Goal: Task Accomplishment & Management: Manage account settings

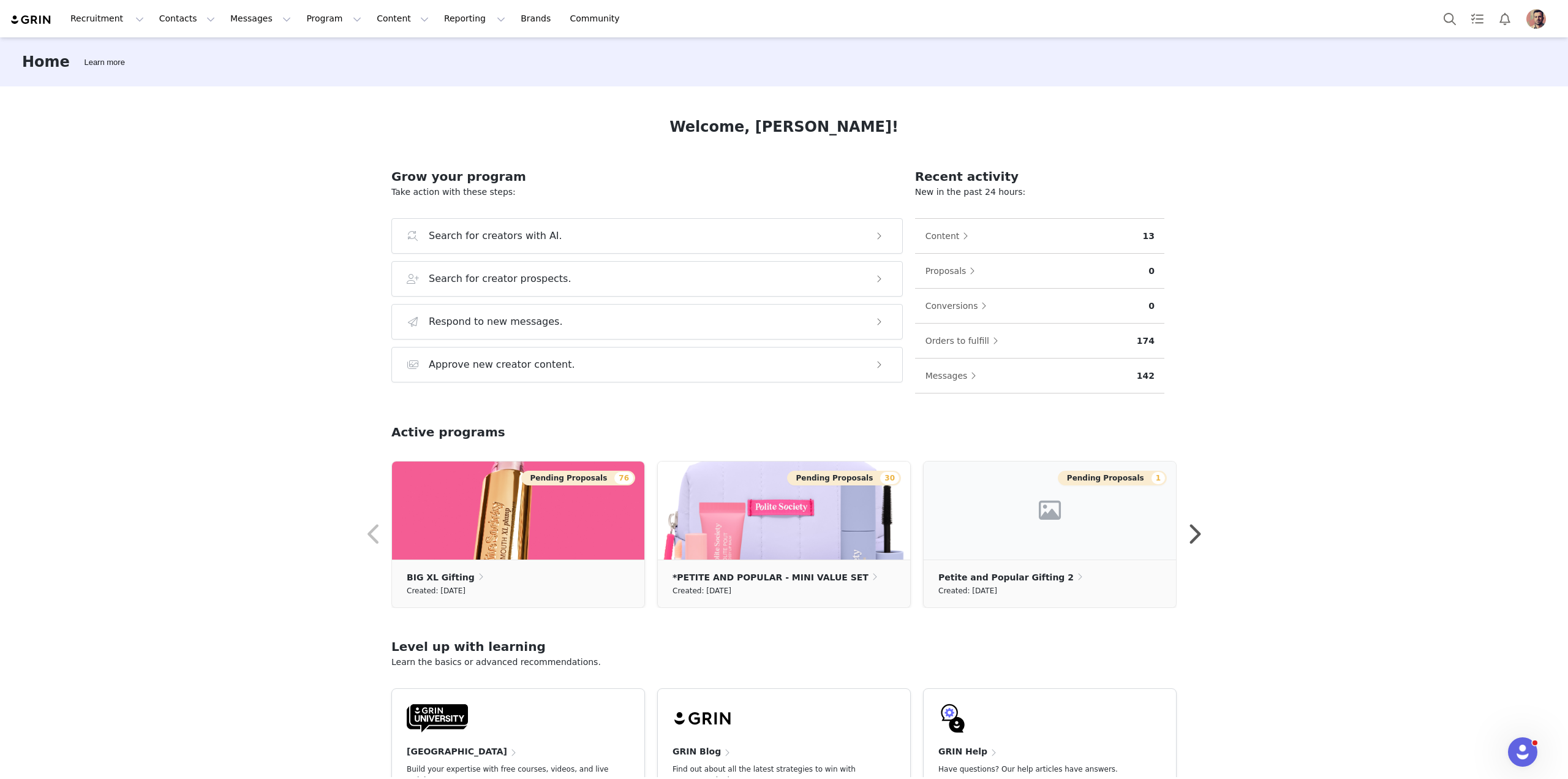
scroll to position [78, 0]
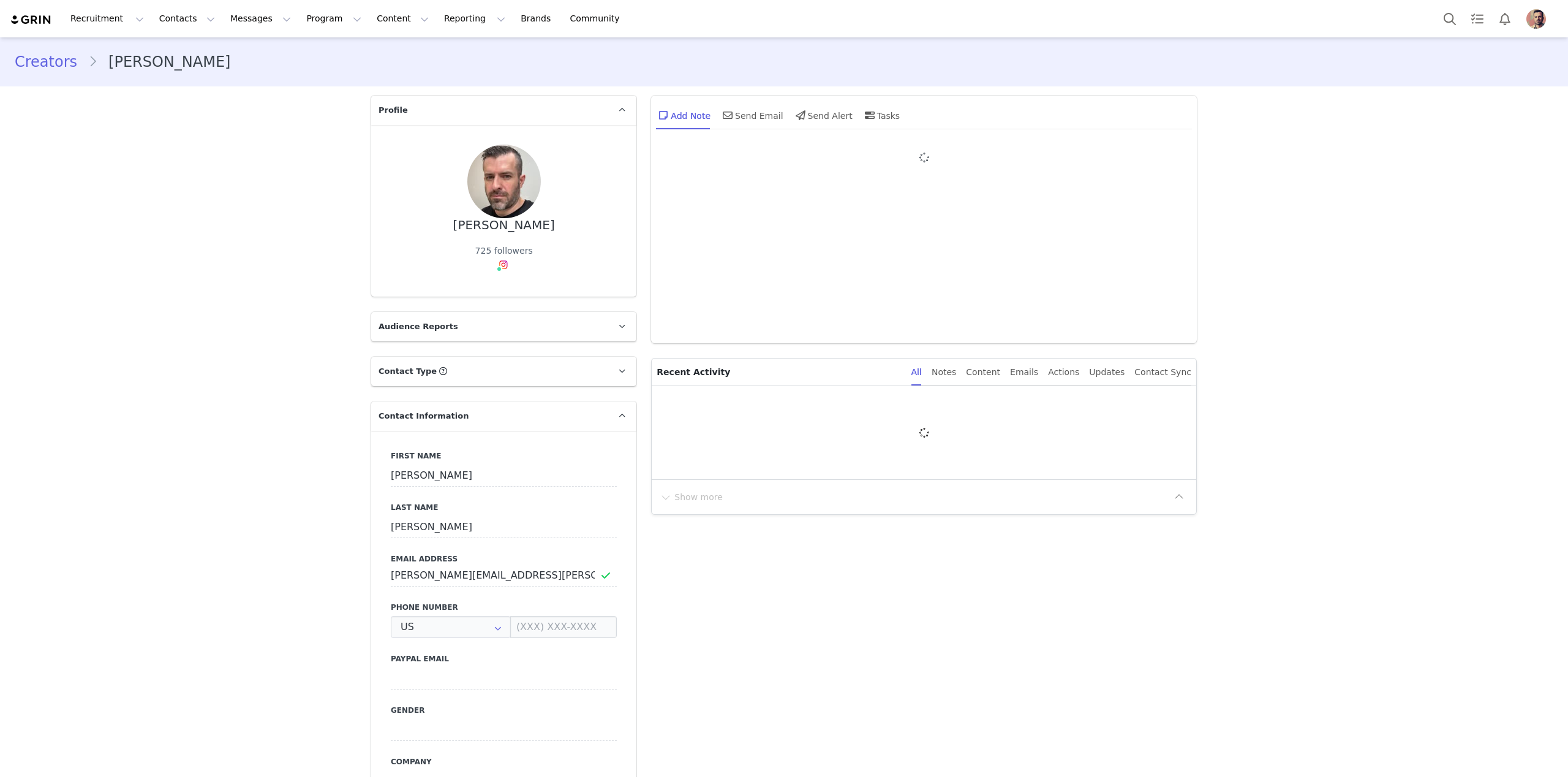
type input "+1 ([GEOGRAPHIC_DATA])"
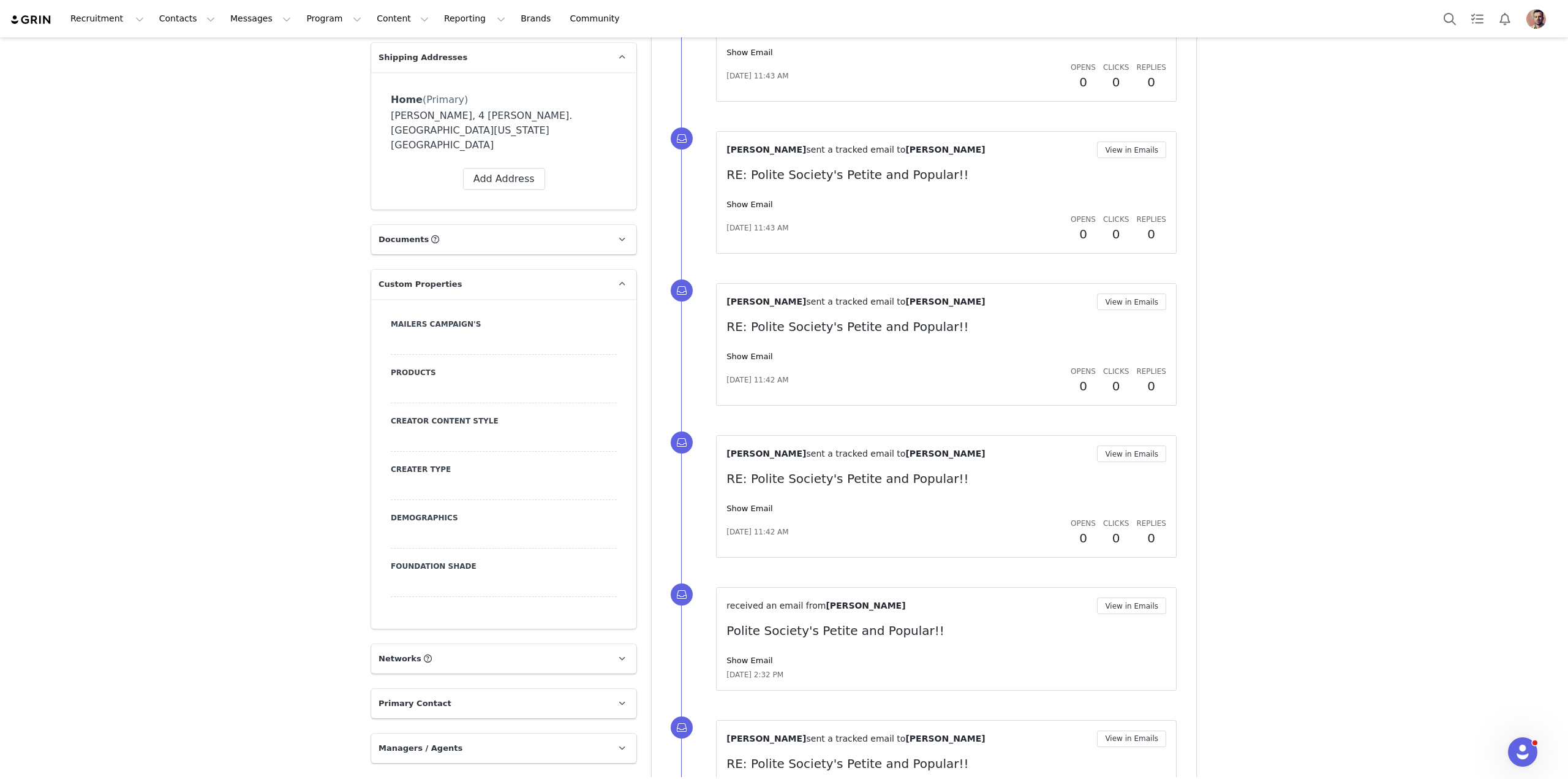
scroll to position [858, 0]
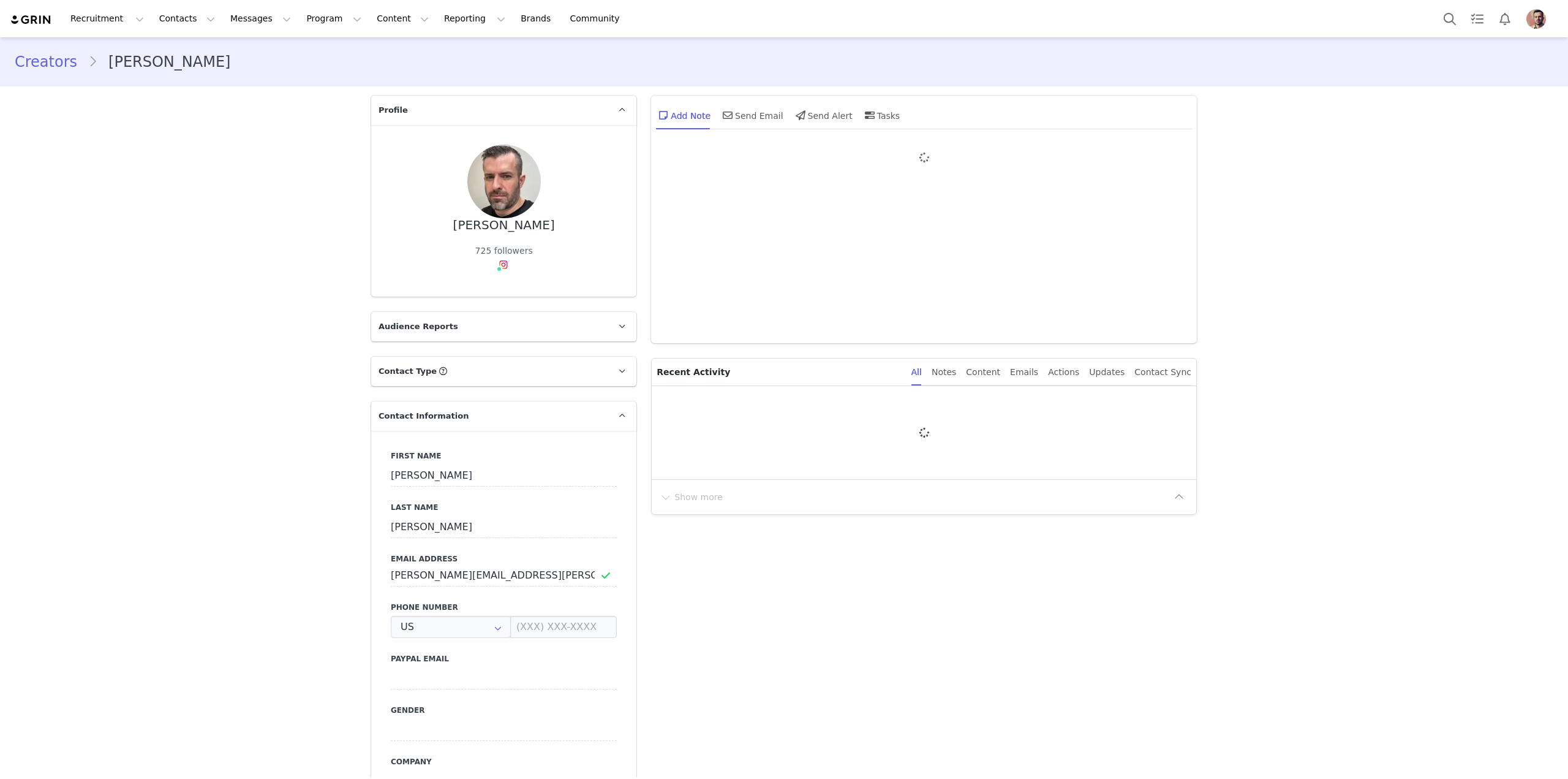
type input "+1 (United States)"
type input "+1 ([GEOGRAPHIC_DATA])"
type input "+1 (United States)"
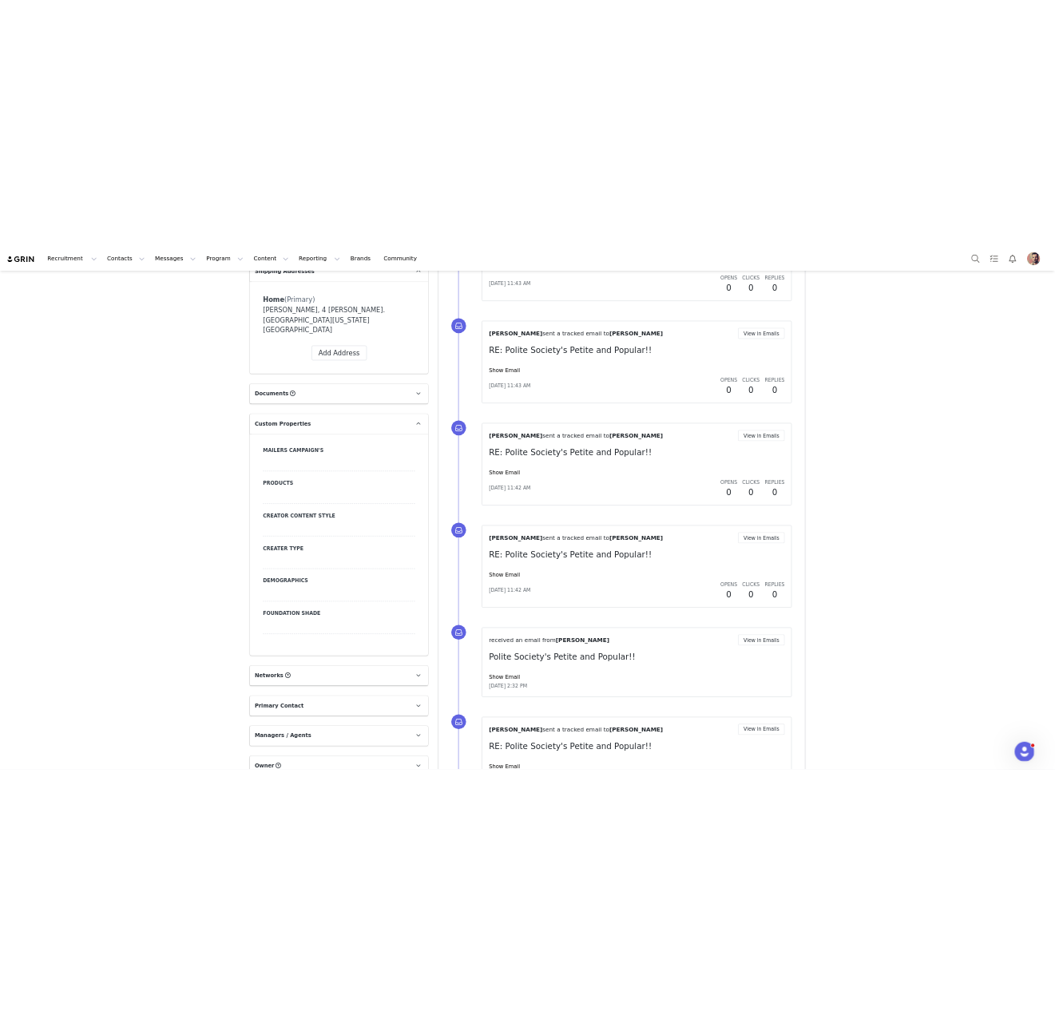
scroll to position [1118, 0]
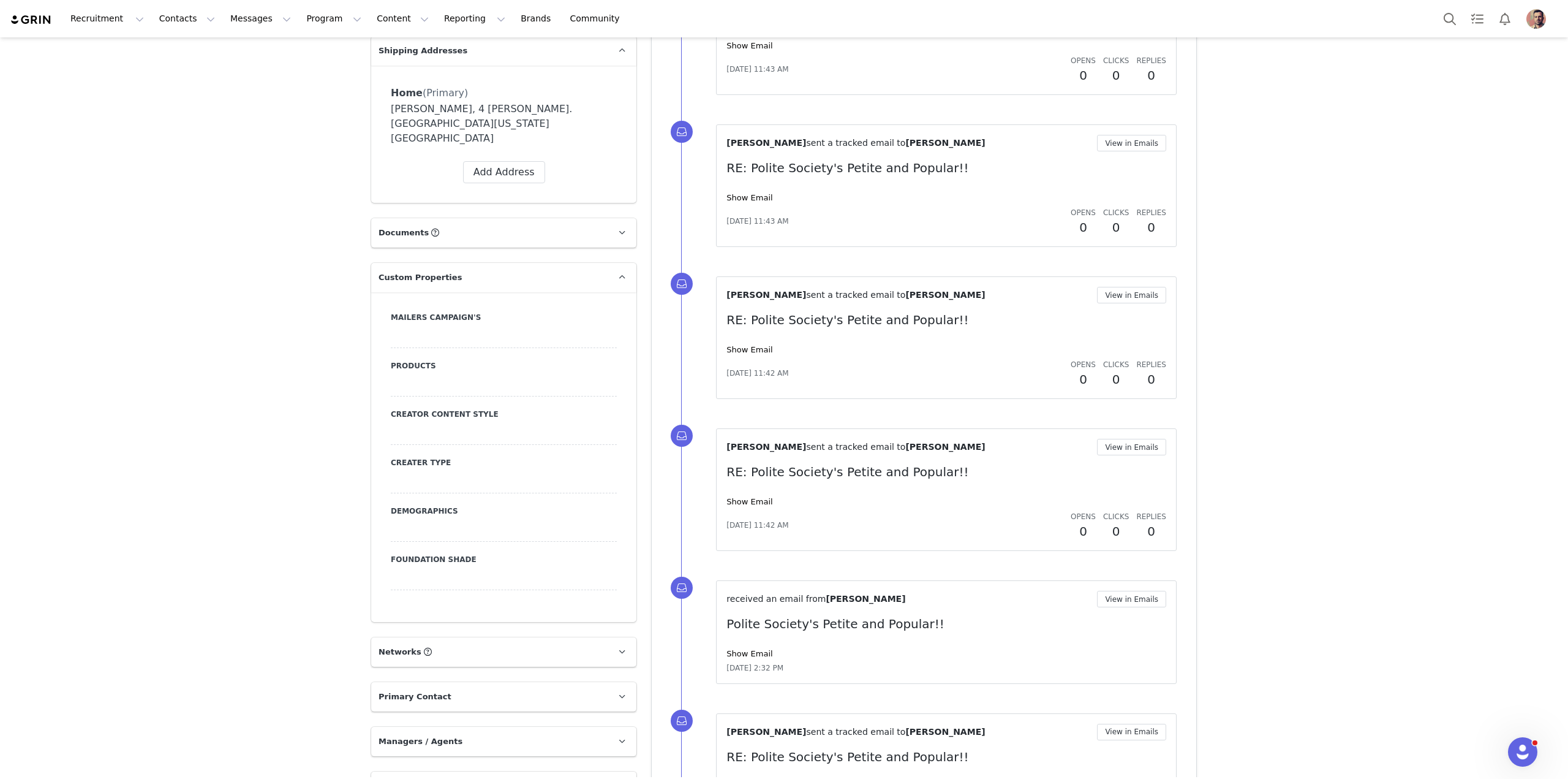
click at [593, 568] on div at bounding box center [503, 579] width 226 height 22
click at [542, 568] on select "N/A Very Fair - Neutral Very Fair - Warm Very Fair - Cool Fair - Neutral Fair -…" at bounding box center [503, 579] width 226 height 22
select select "Light - Neutral"
click at [390, 568] on select "N/A Very Fair - Neutral Very Fair - Warm Very Fair - Cool Fair - Neutral Fair -…" at bounding box center [503, 579] width 226 height 22
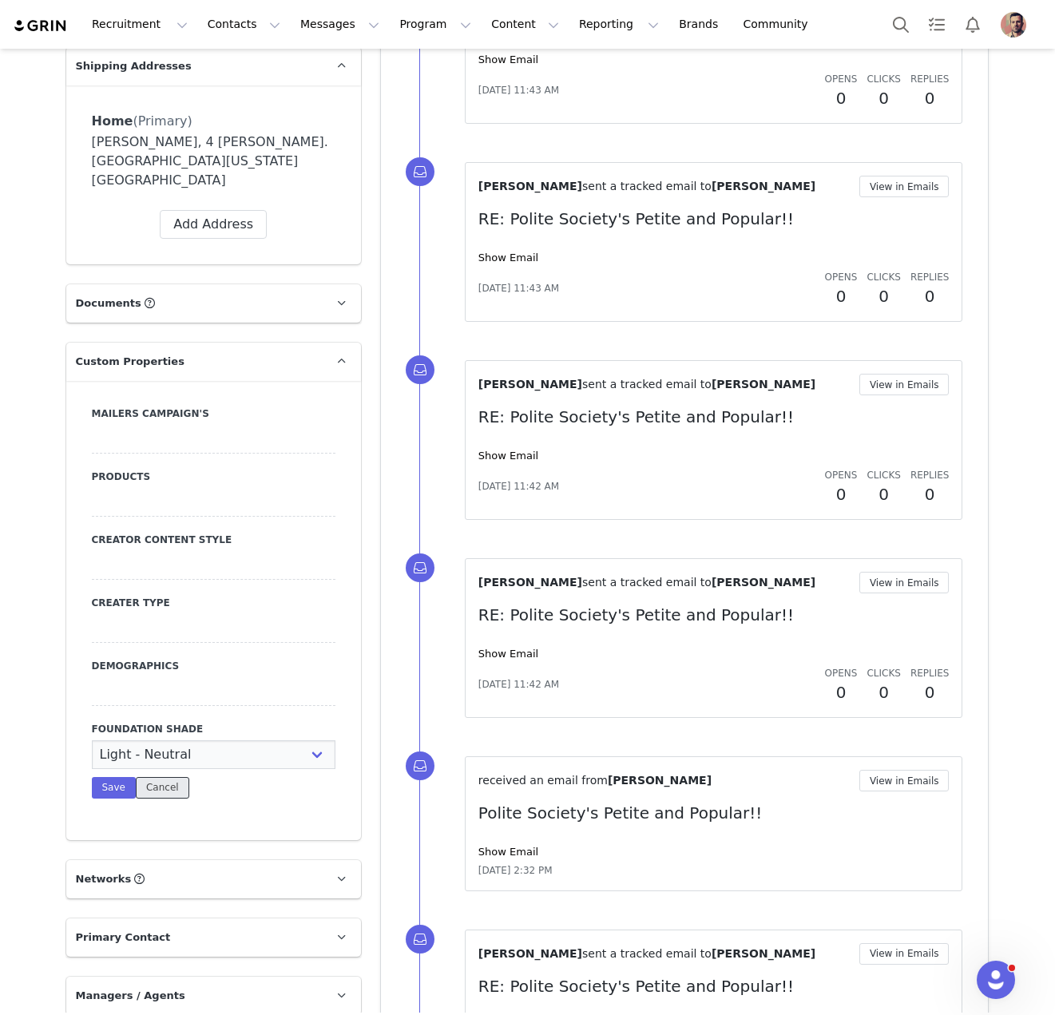
click at [150, 777] on button "Cancel" at bounding box center [162, 788] width 53 height 22
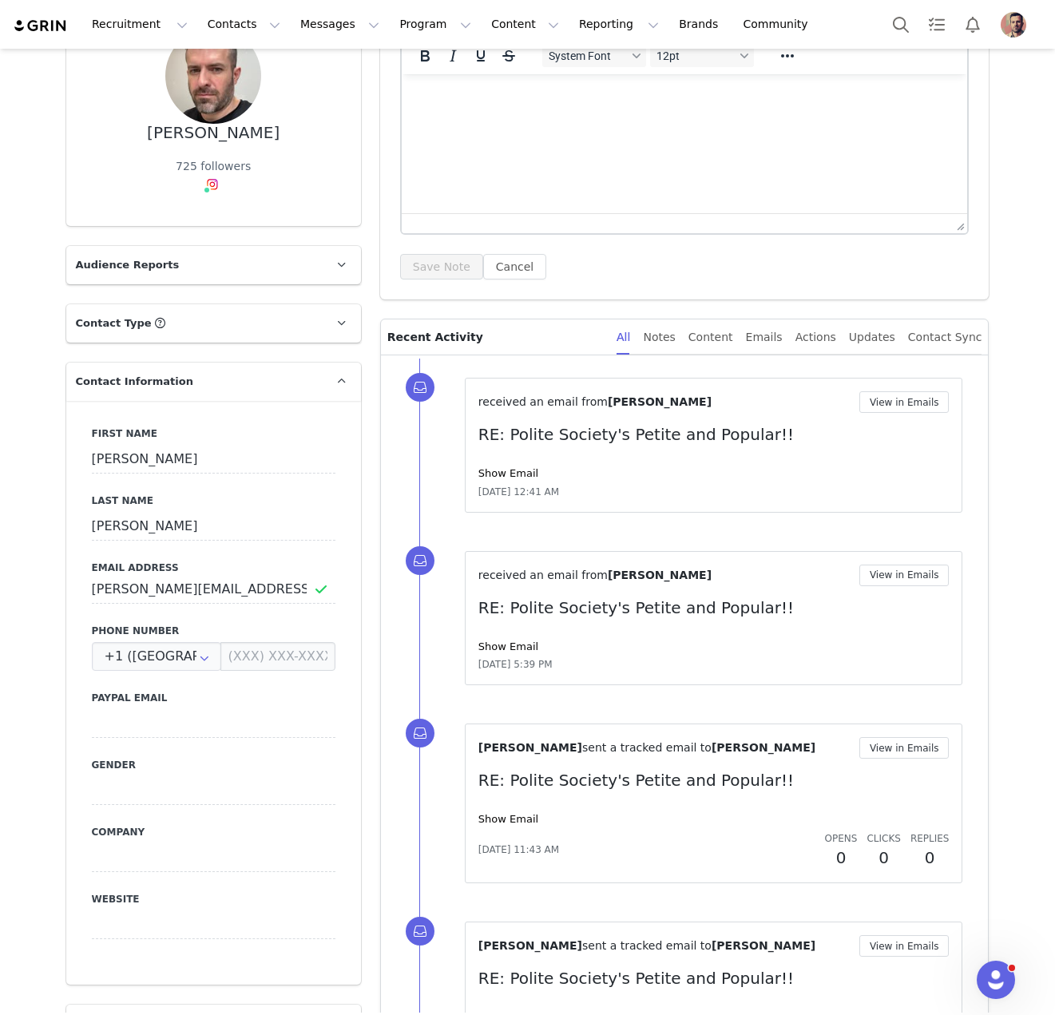
scroll to position [0, 0]
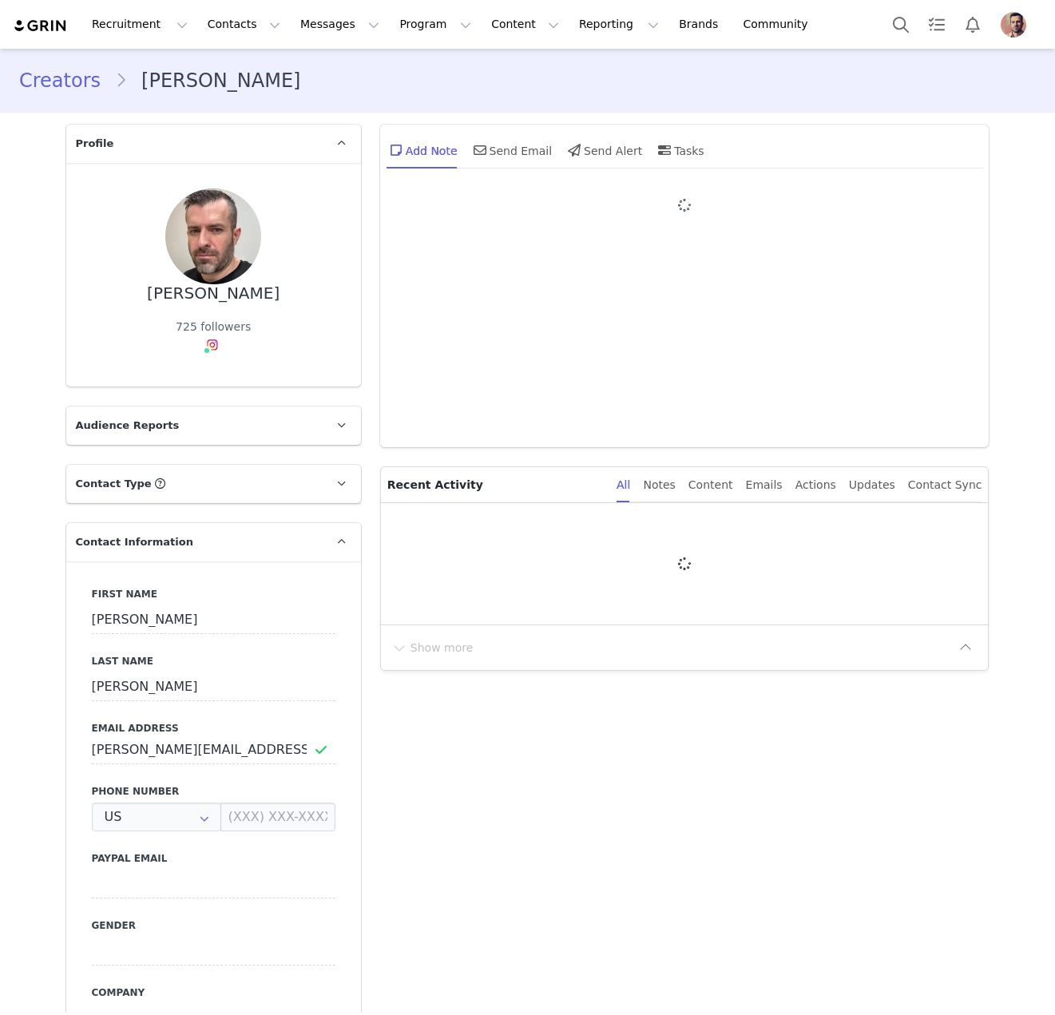
type input "+1 (United States)"
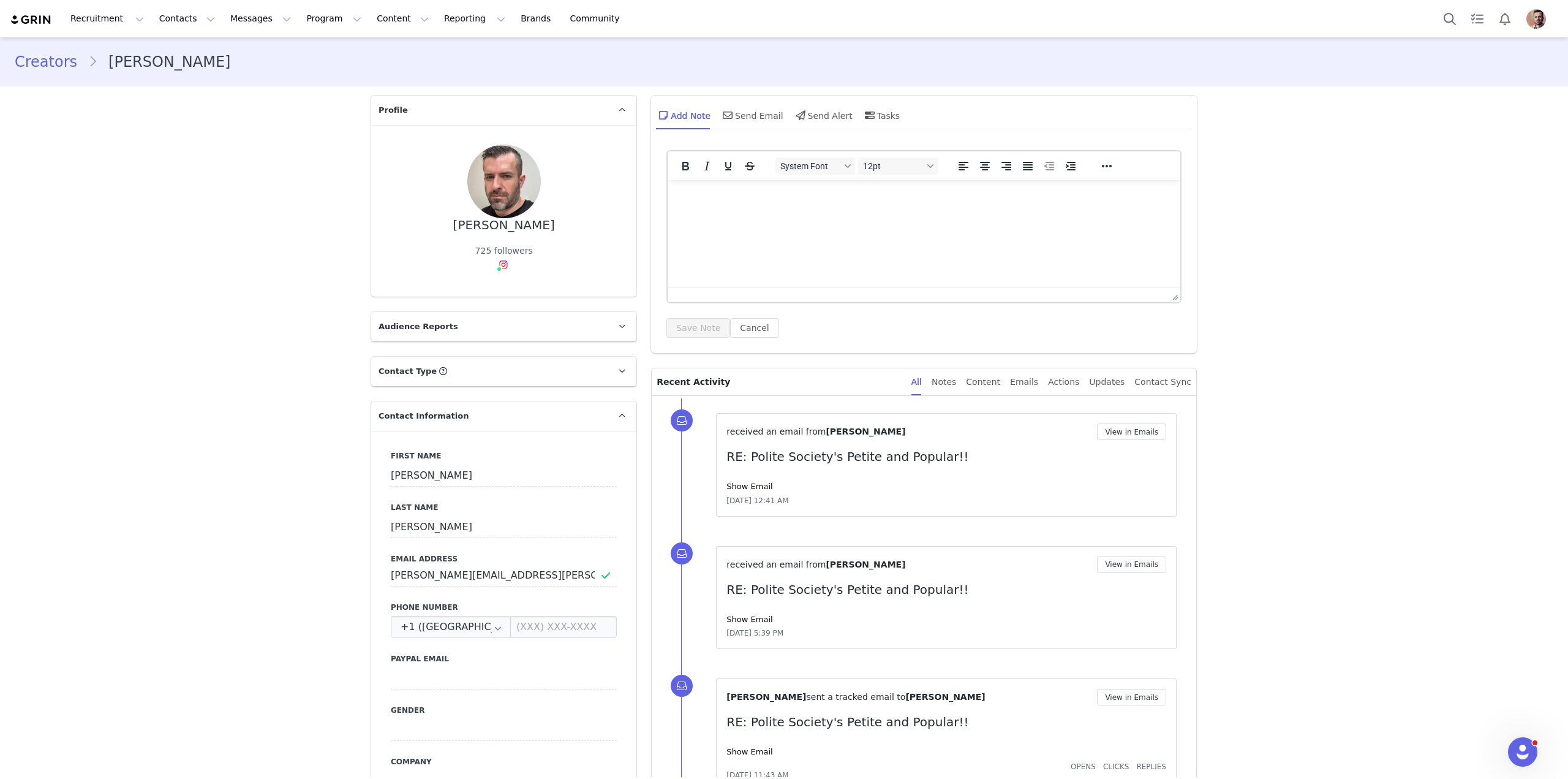
click at [62, 61] on link "Creators" at bounding box center [51, 61] width 74 height 22
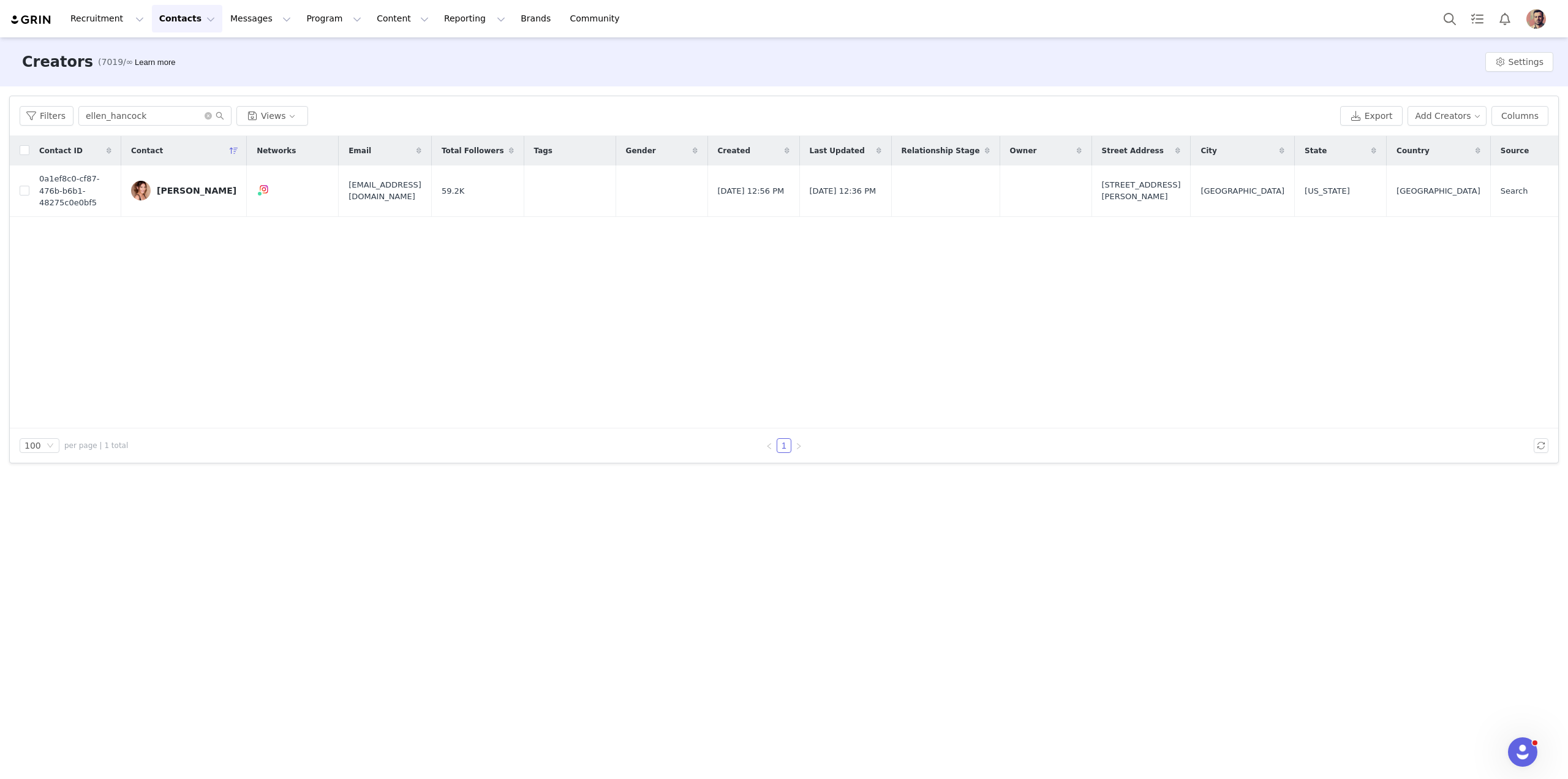
click at [178, 188] on div "𝐄𝐥𝐥𝐞𝐧 𝐇𝐚𝐧𝐜𝗼𝐜𝐤" at bounding box center [196, 190] width 80 height 10
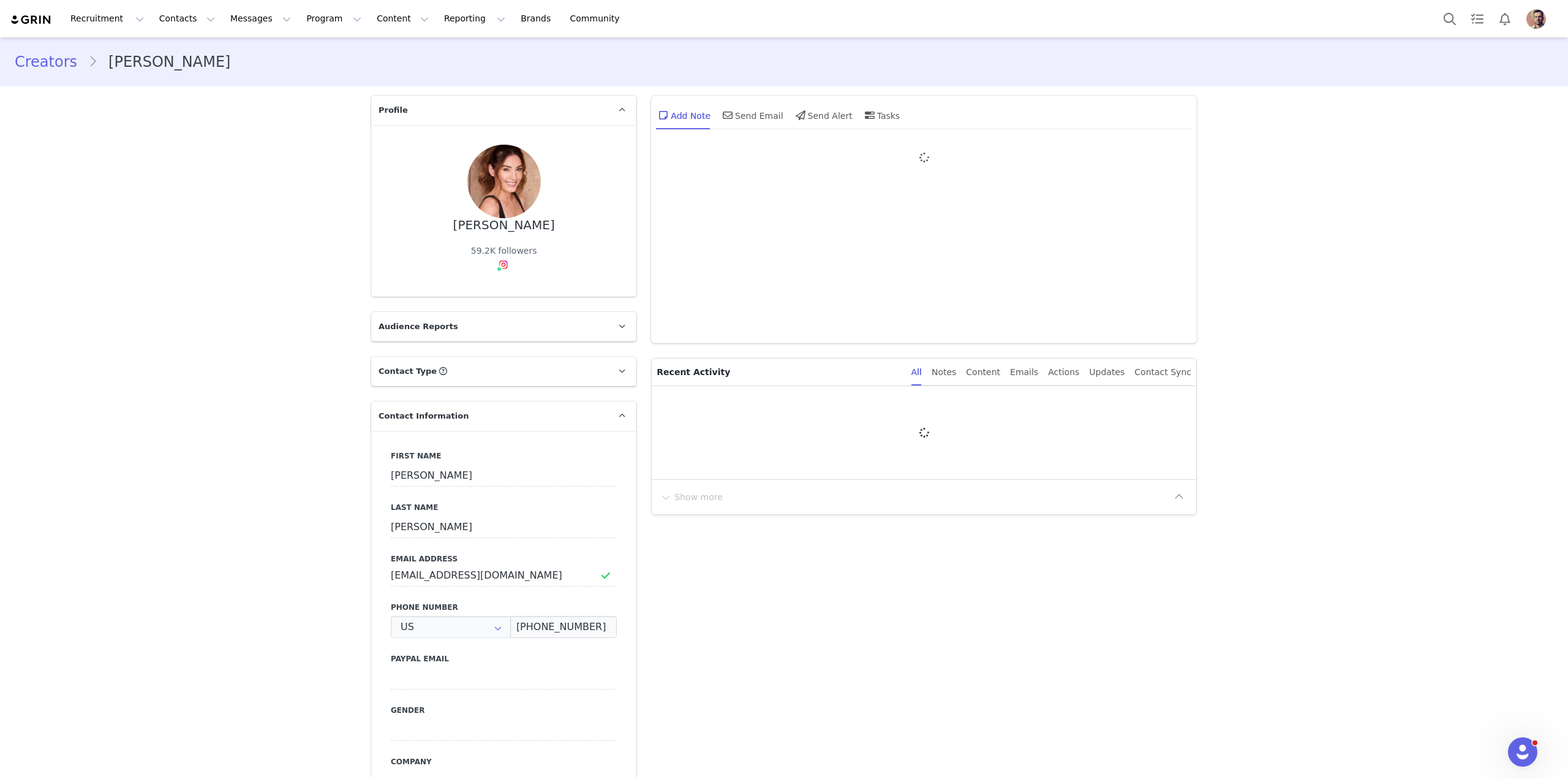
type input "+1 (United States)"
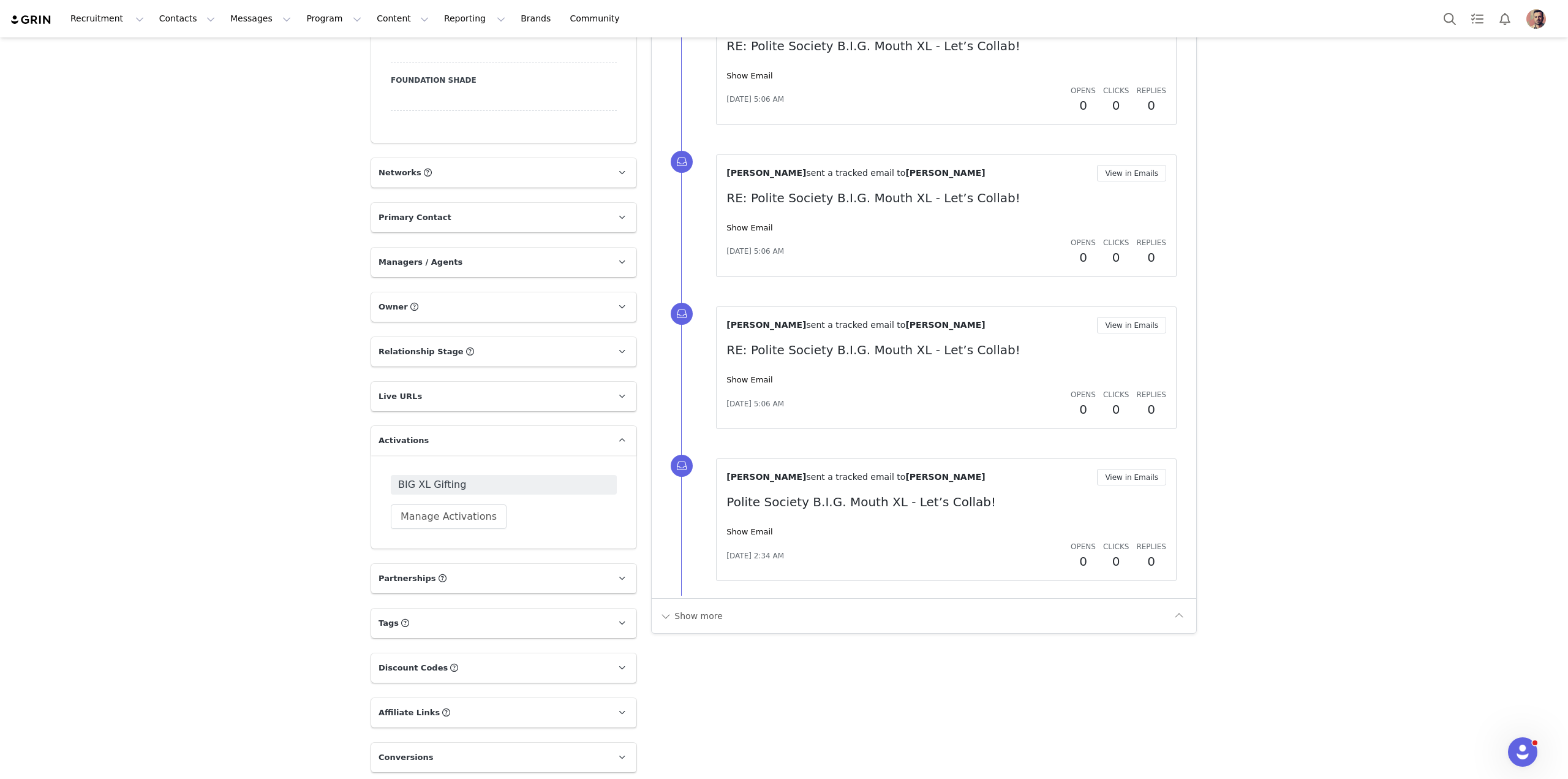
scroll to position [1371, 0]
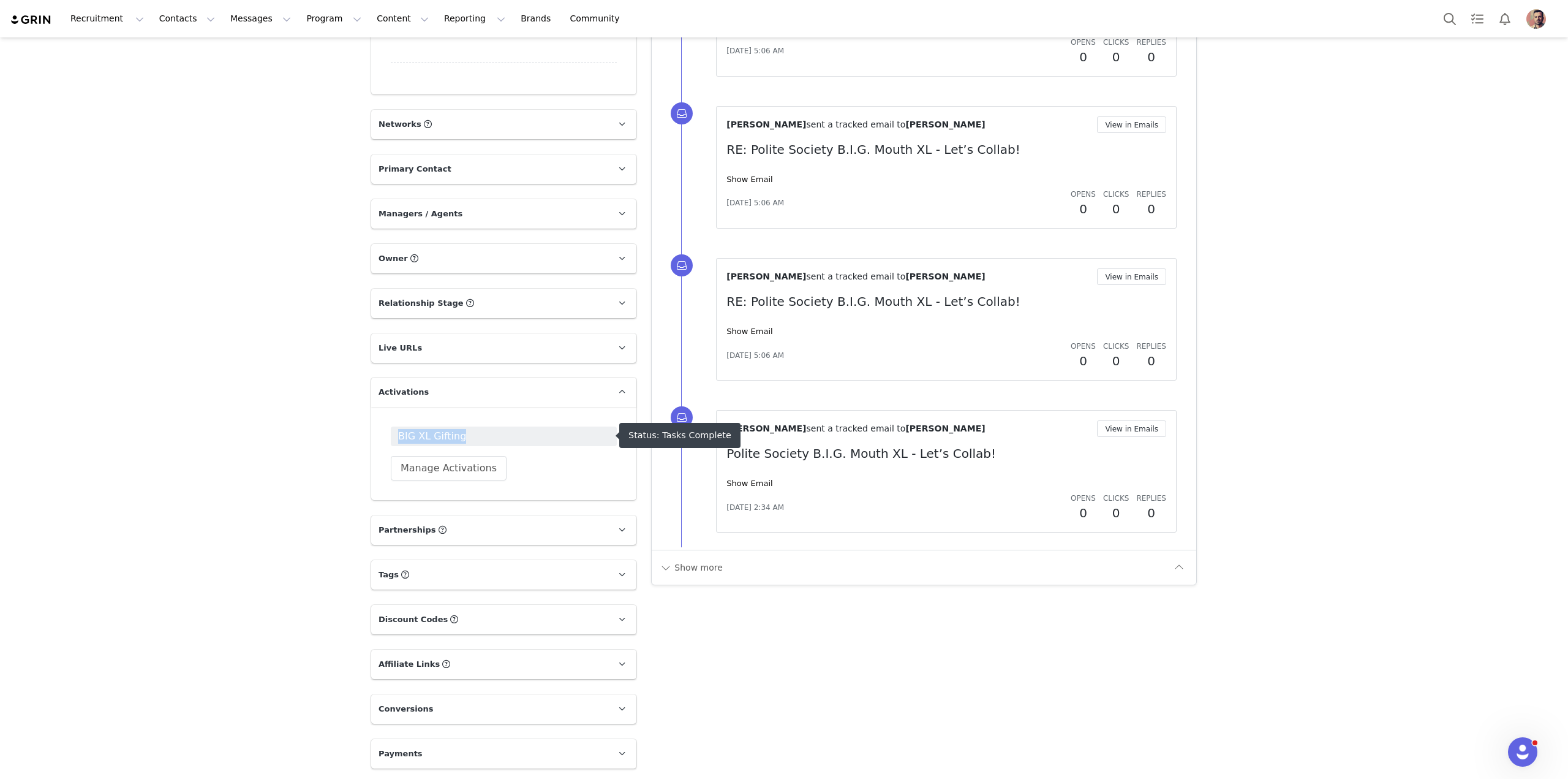
drag, startPoint x: 457, startPoint y: 436, endPoint x: 377, endPoint y: 437, distance: 80.0
click at [377, 437] on div "BIG XL Gifting Manage Activations" at bounding box center [504, 453] width 265 height 93
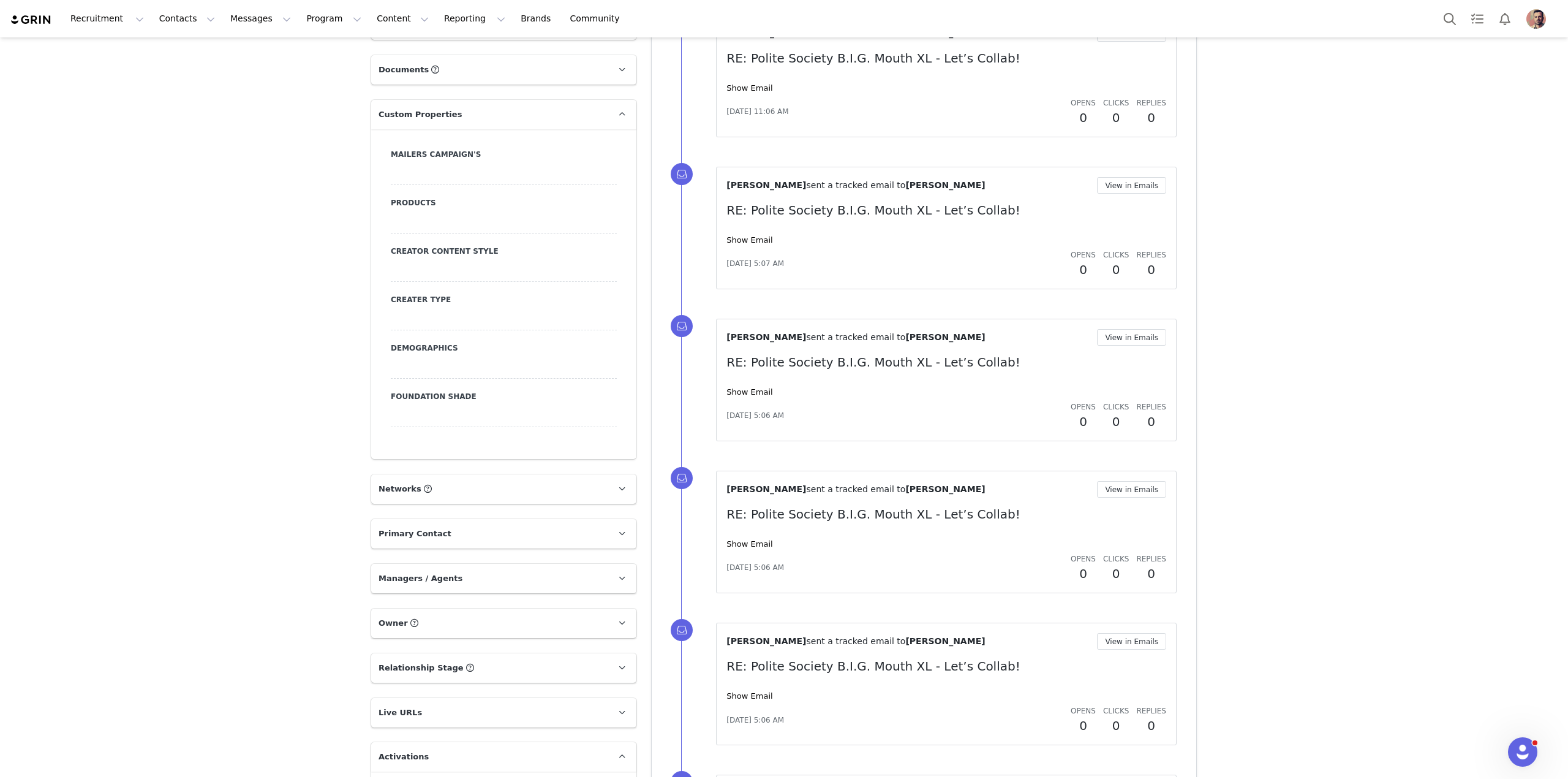
scroll to position [819, 0]
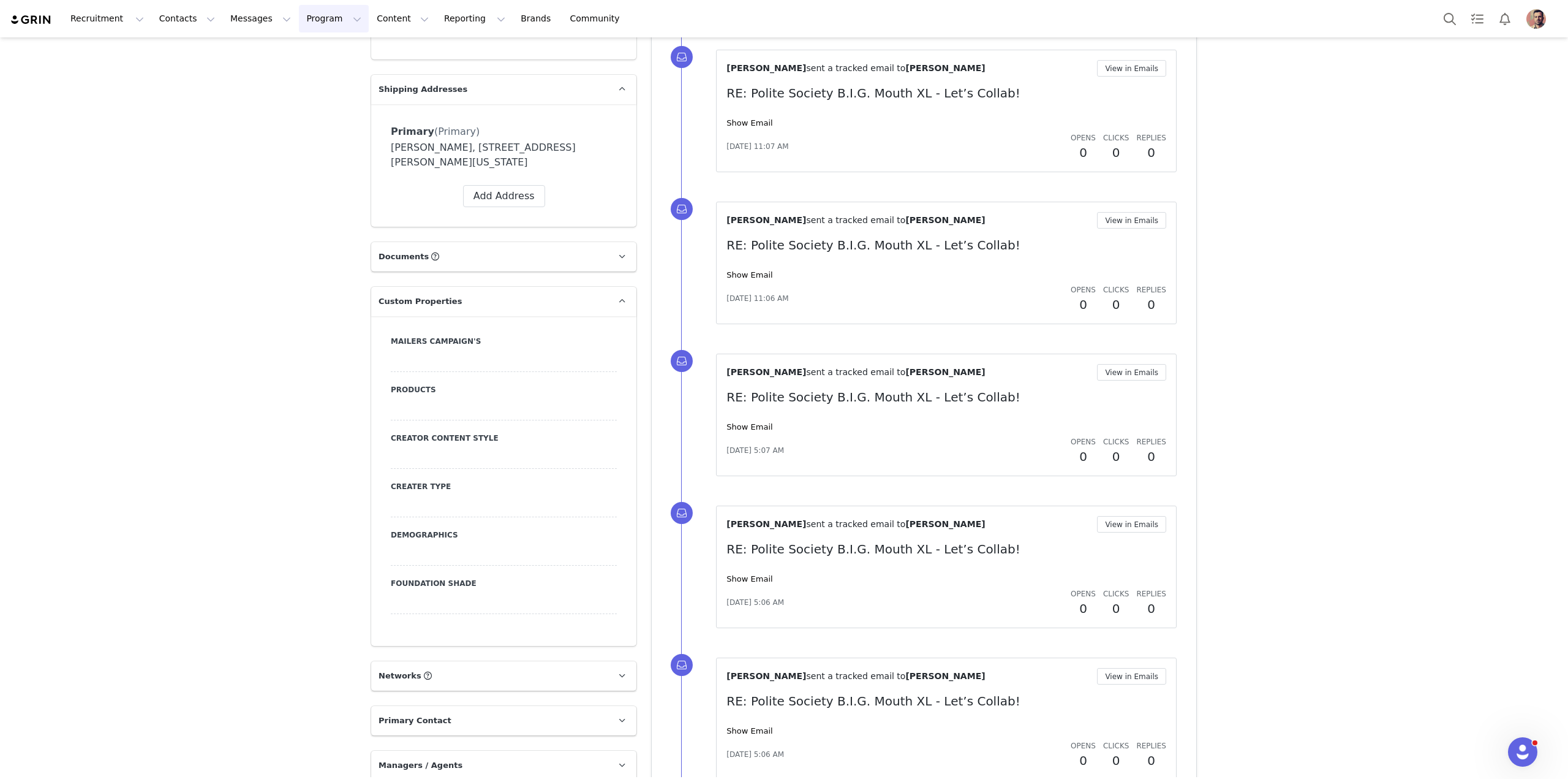
click at [299, 23] on button "Program Program" at bounding box center [334, 18] width 70 height 28
click at [300, 61] on link "Activations" at bounding box center [317, 54] width 97 height 23
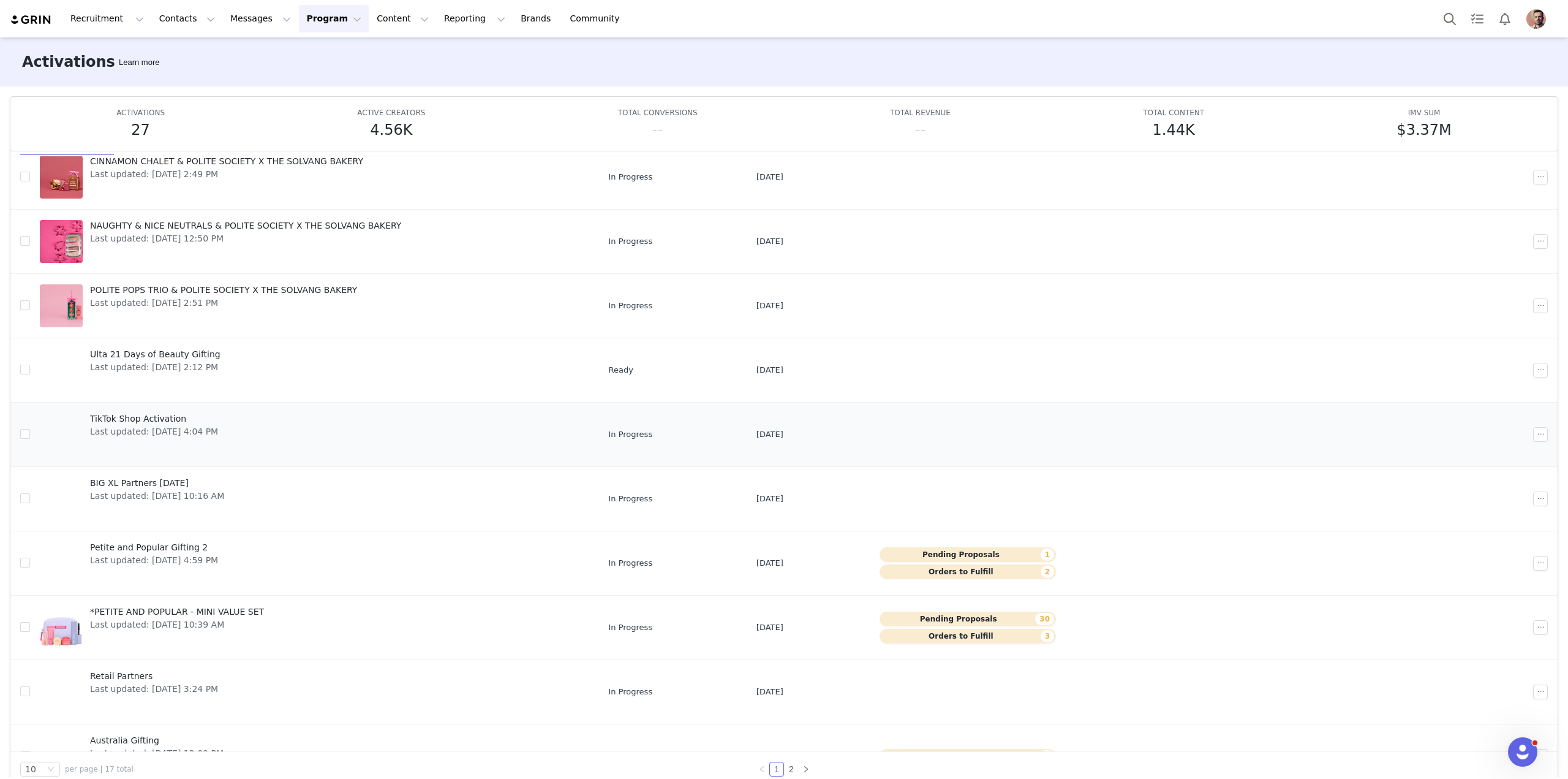
scroll to position [78, 0]
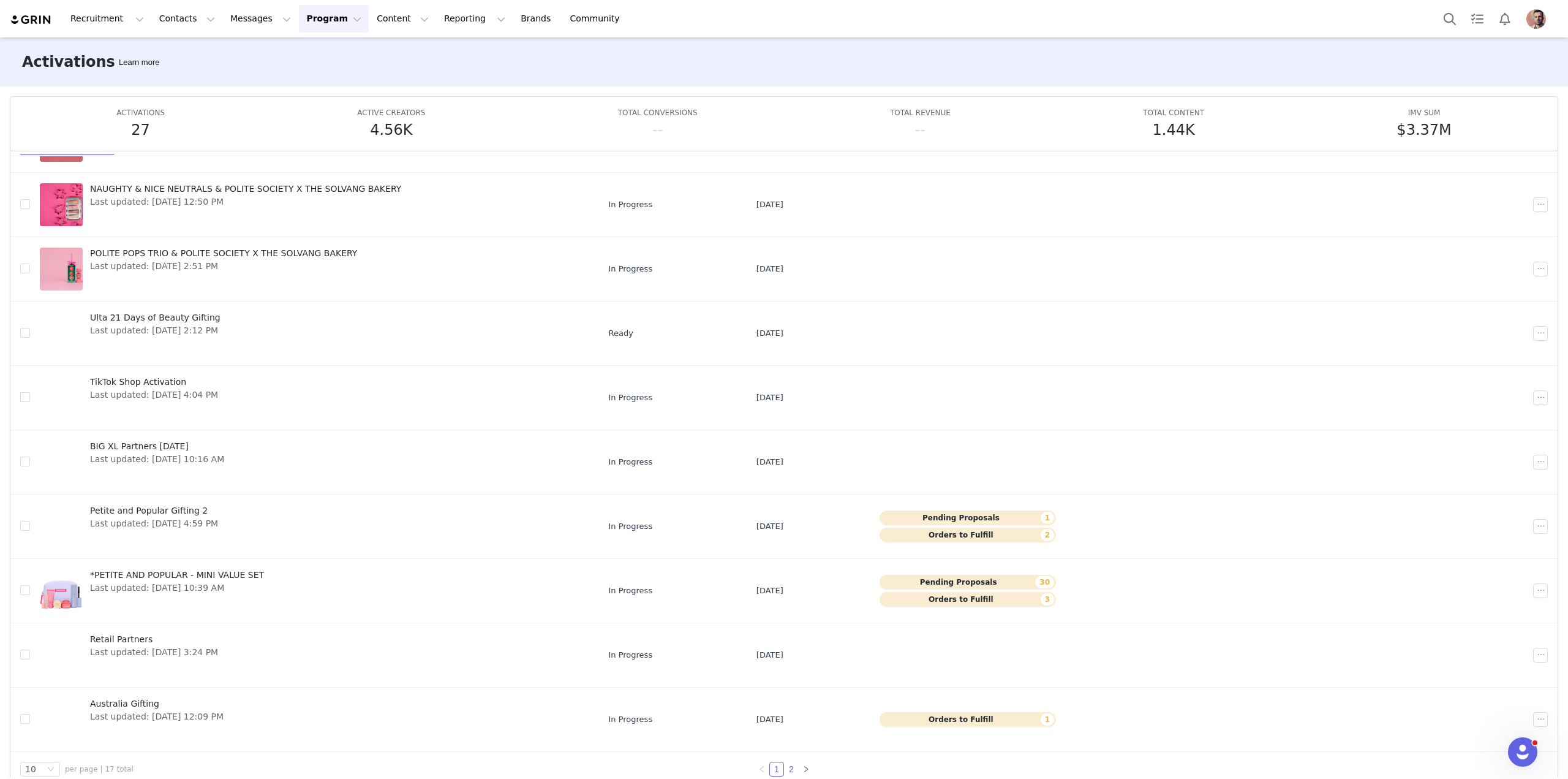
click at [785, 767] on link "2" at bounding box center [792, 769] width 14 height 14
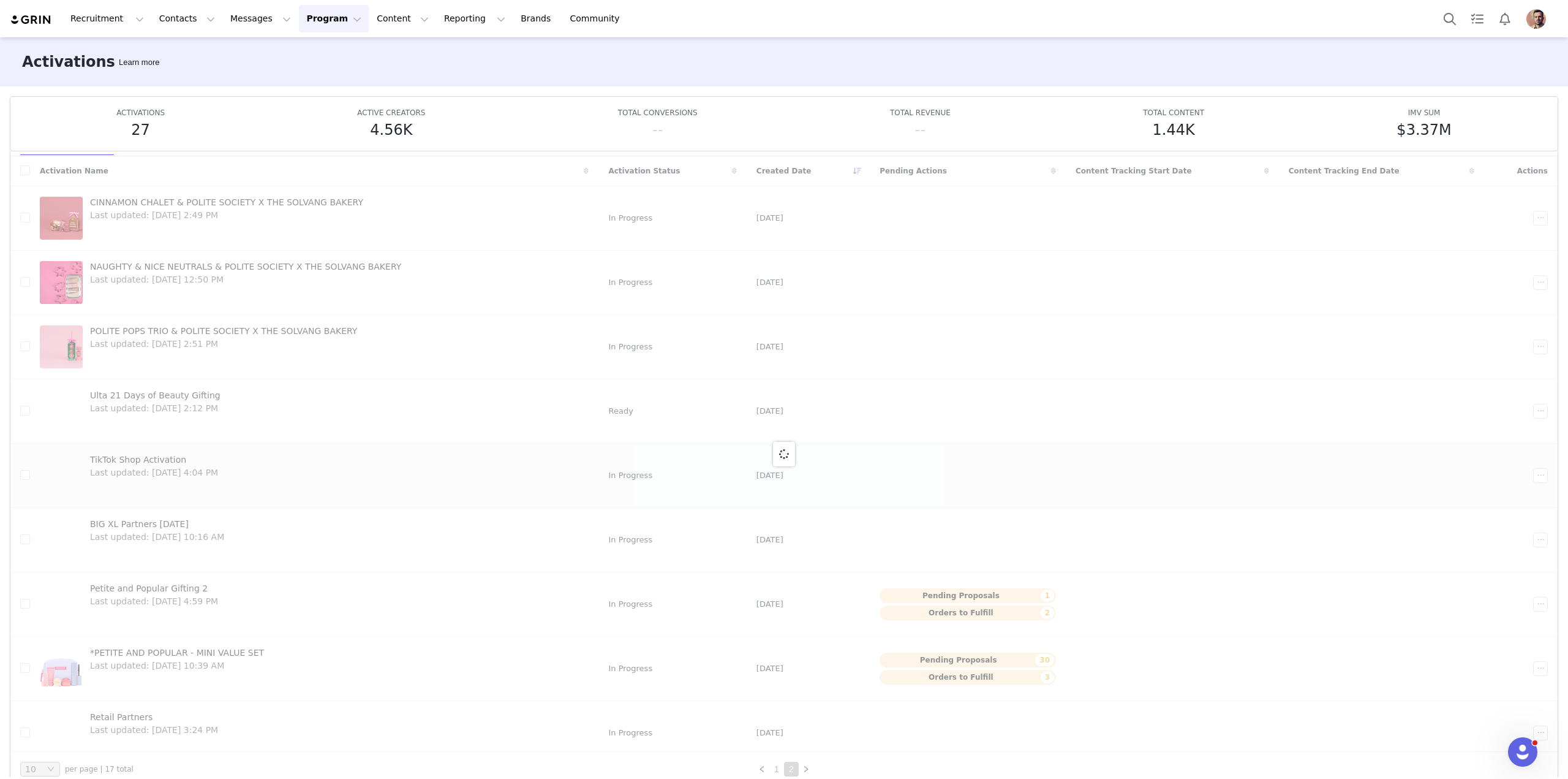
scroll to position [0, 0]
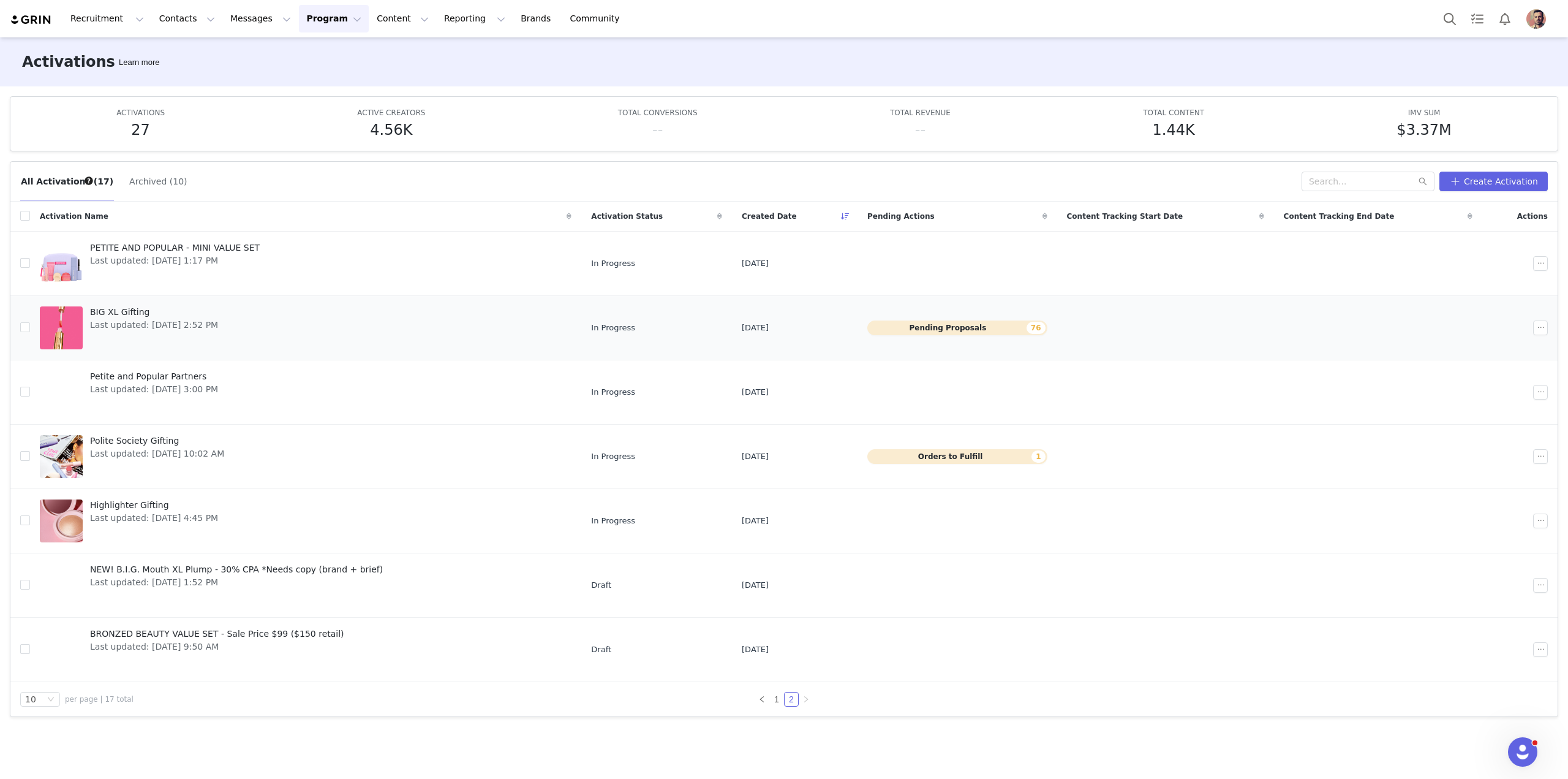
click at [121, 306] on span "BIG XL Gifting" at bounding box center [153, 312] width 128 height 13
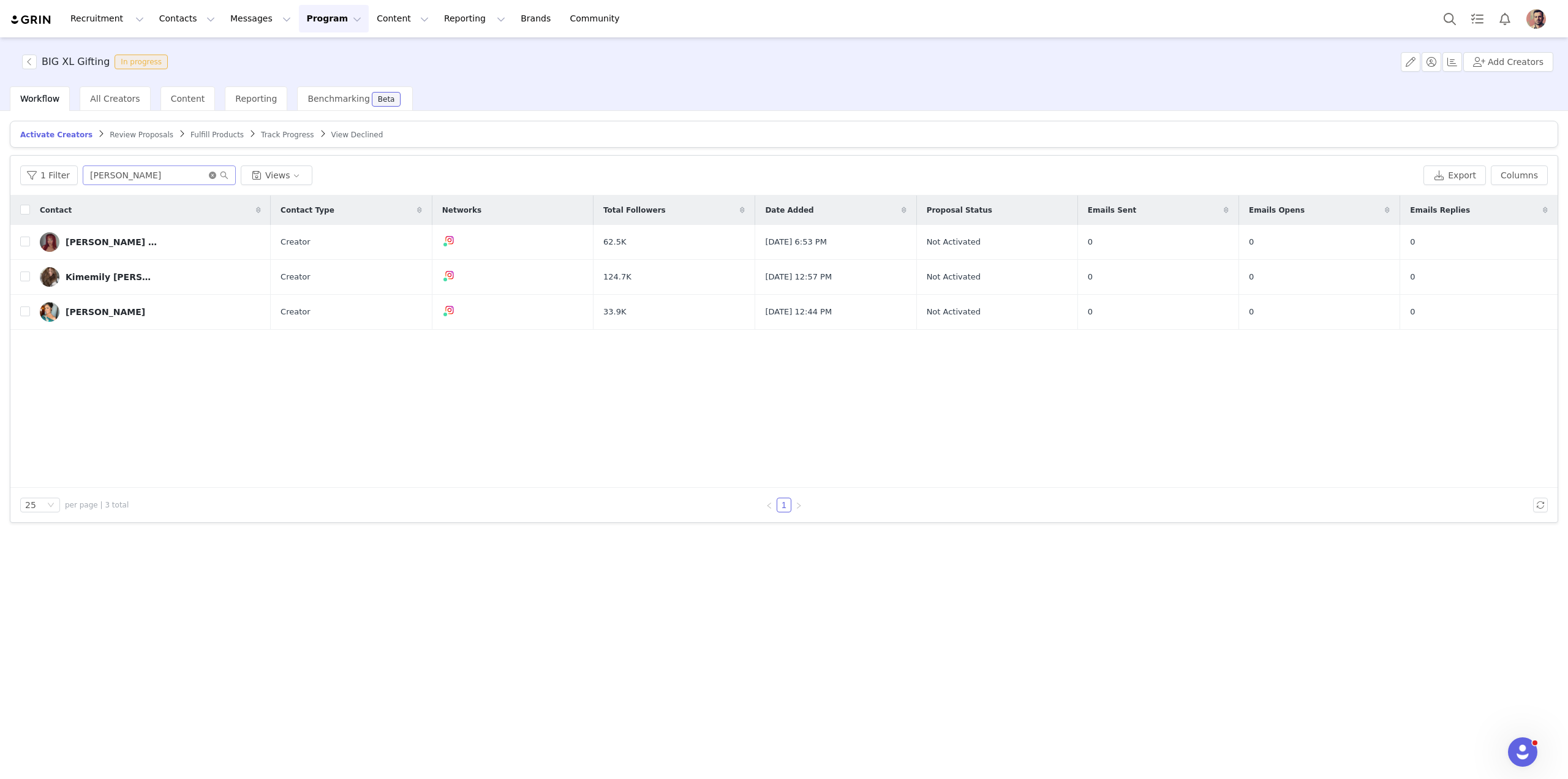
click at [209, 175] on icon "icon: close-circle" at bounding box center [212, 176] width 8 height 8
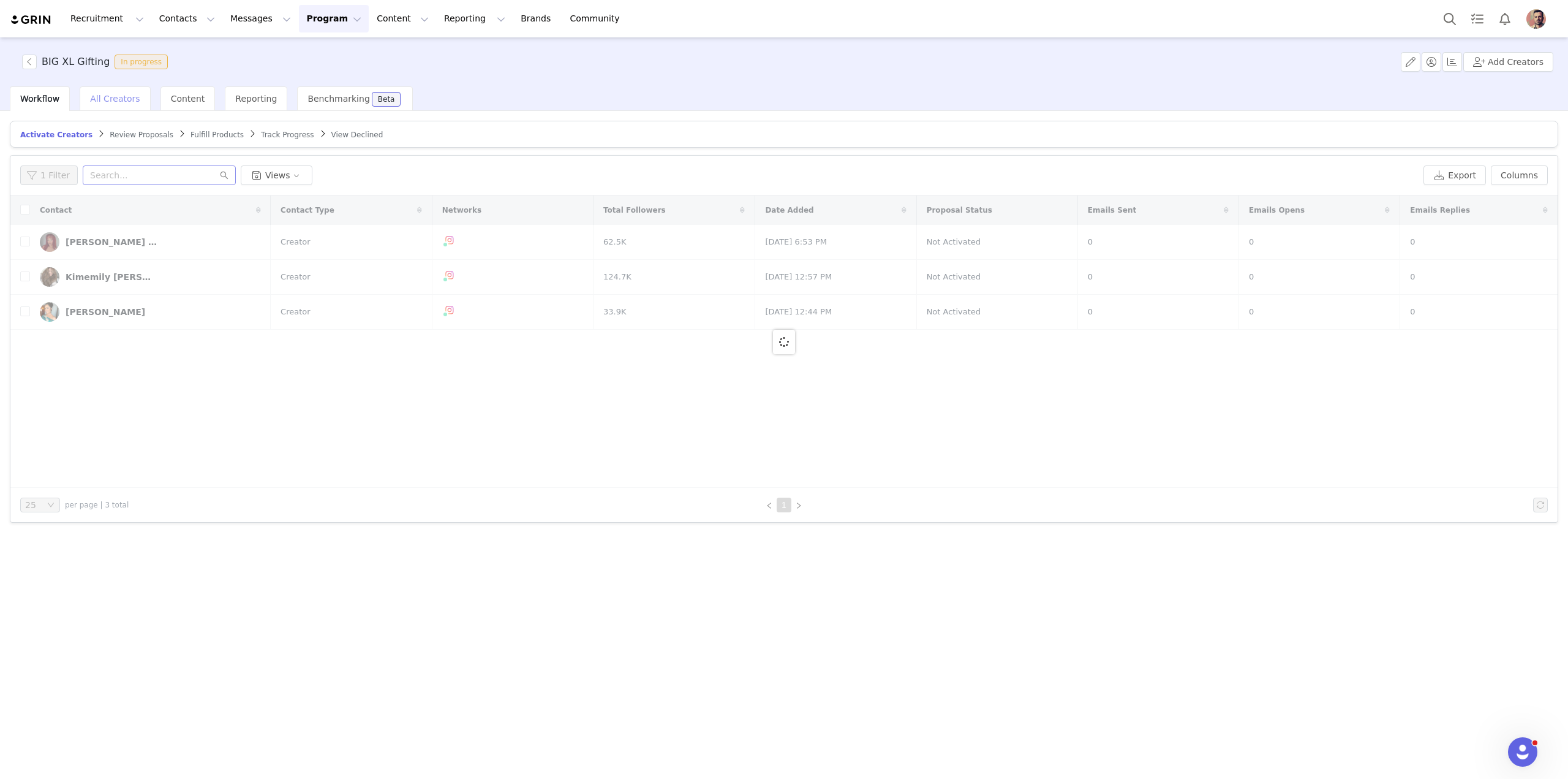
click at [102, 104] on span "All Creators" at bounding box center [114, 98] width 50 height 10
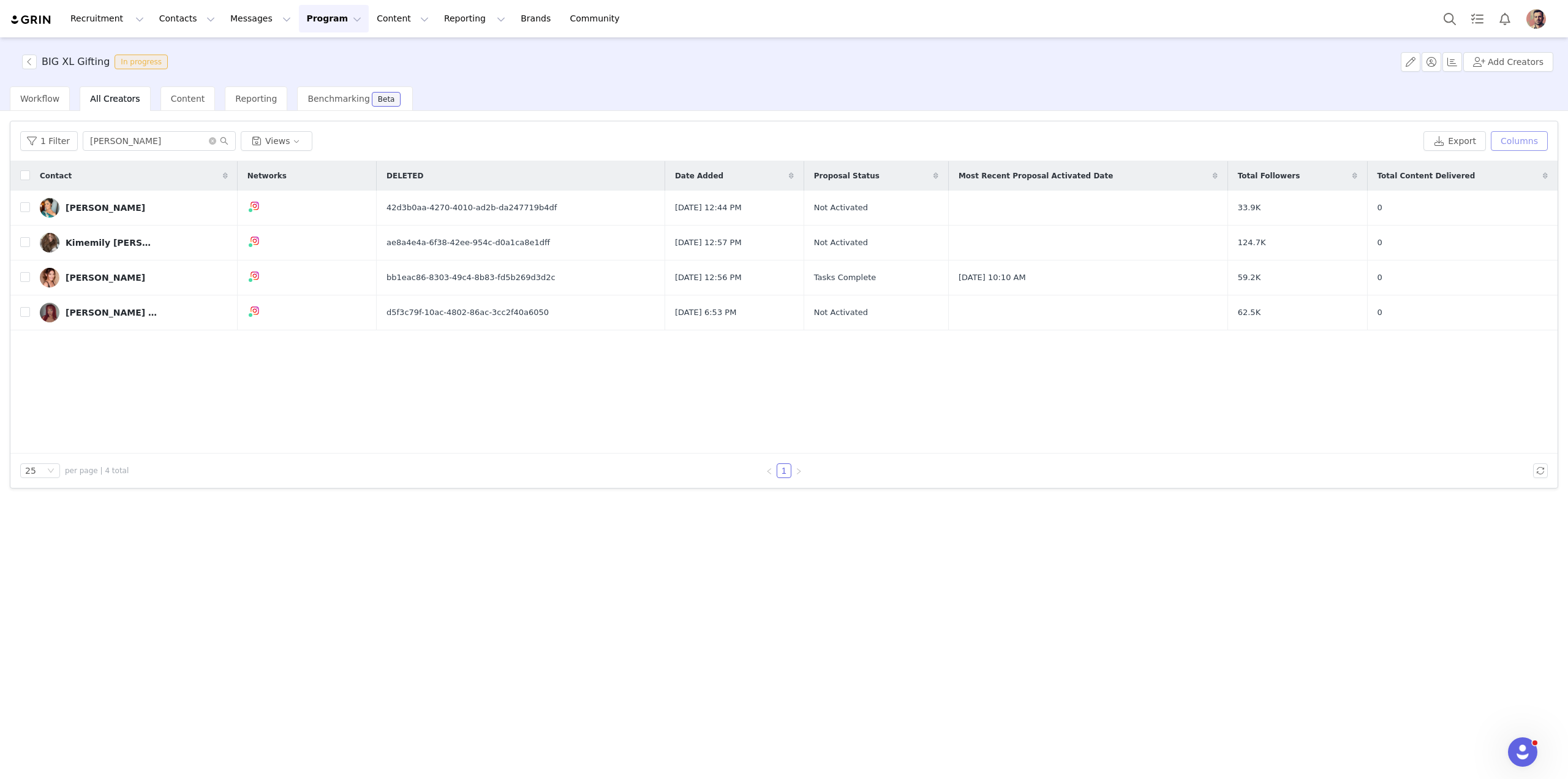
click at [809, 144] on button "Columns" at bounding box center [1519, 141] width 57 height 20
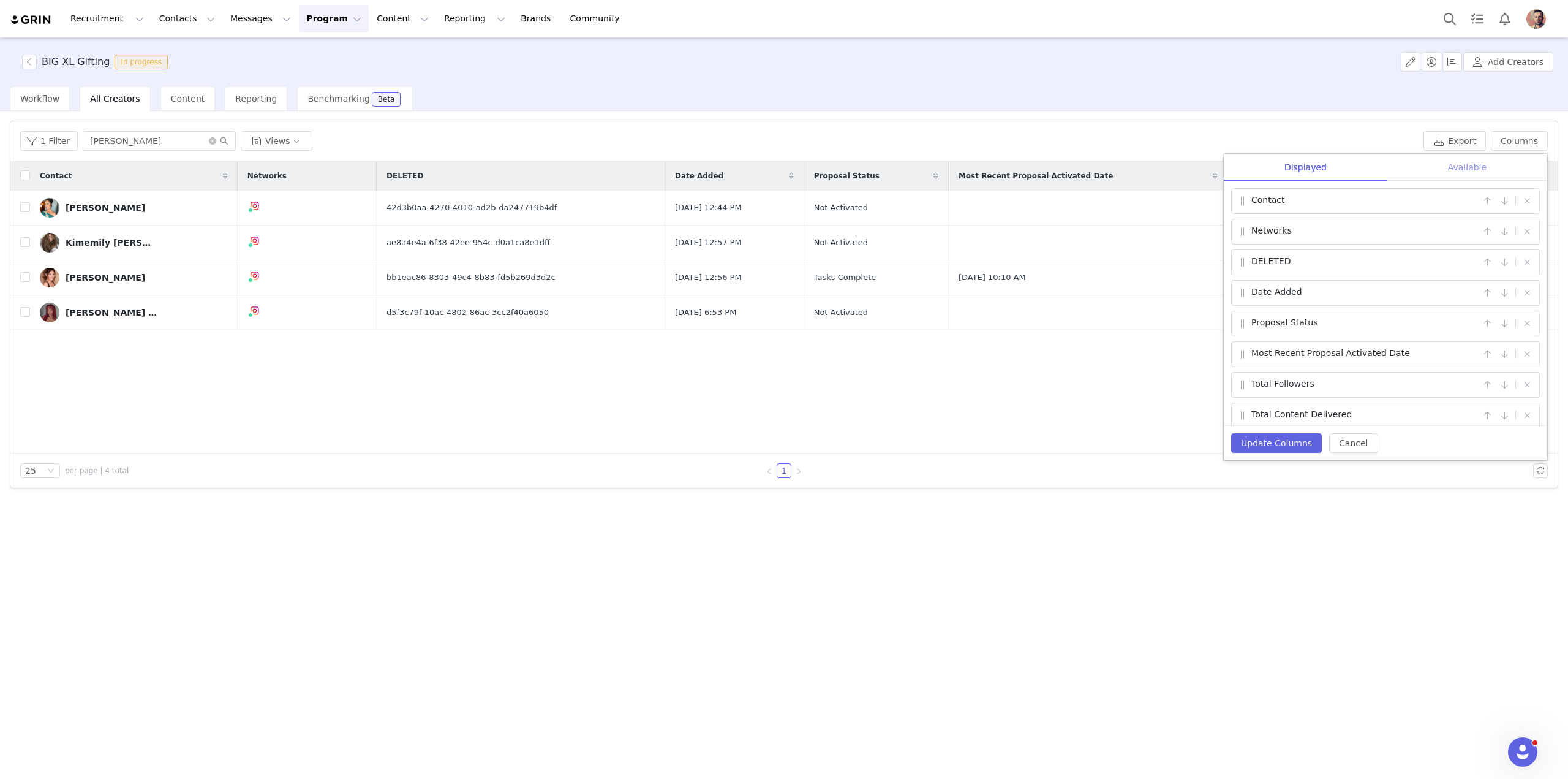
click at [809, 167] on div "Available" at bounding box center [1467, 167] width 160 height 28
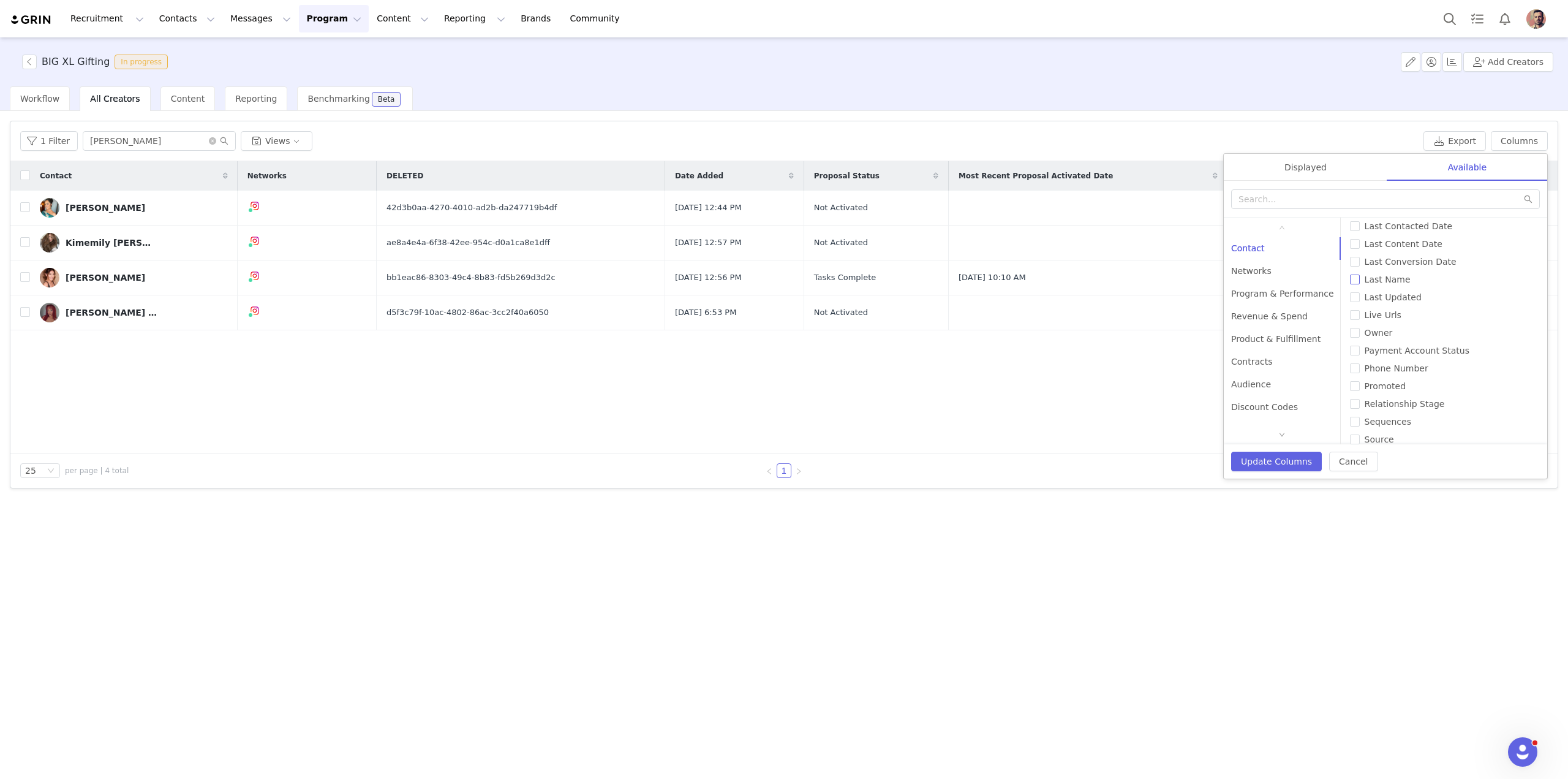
scroll to position [369, 0]
click at [809, 434] on span at bounding box center [1282, 434] width 117 height 20
click at [809, 432] on span at bounding box center [1282, 434] width 8 height 13
click at [809, 278] on div "Product & Fulfillment" at bounding box center [1282, 277] width 117 height 23
click at [809, 232] on input "# of Products Sent" at bounding box center [1355, 231] width 10 height 10
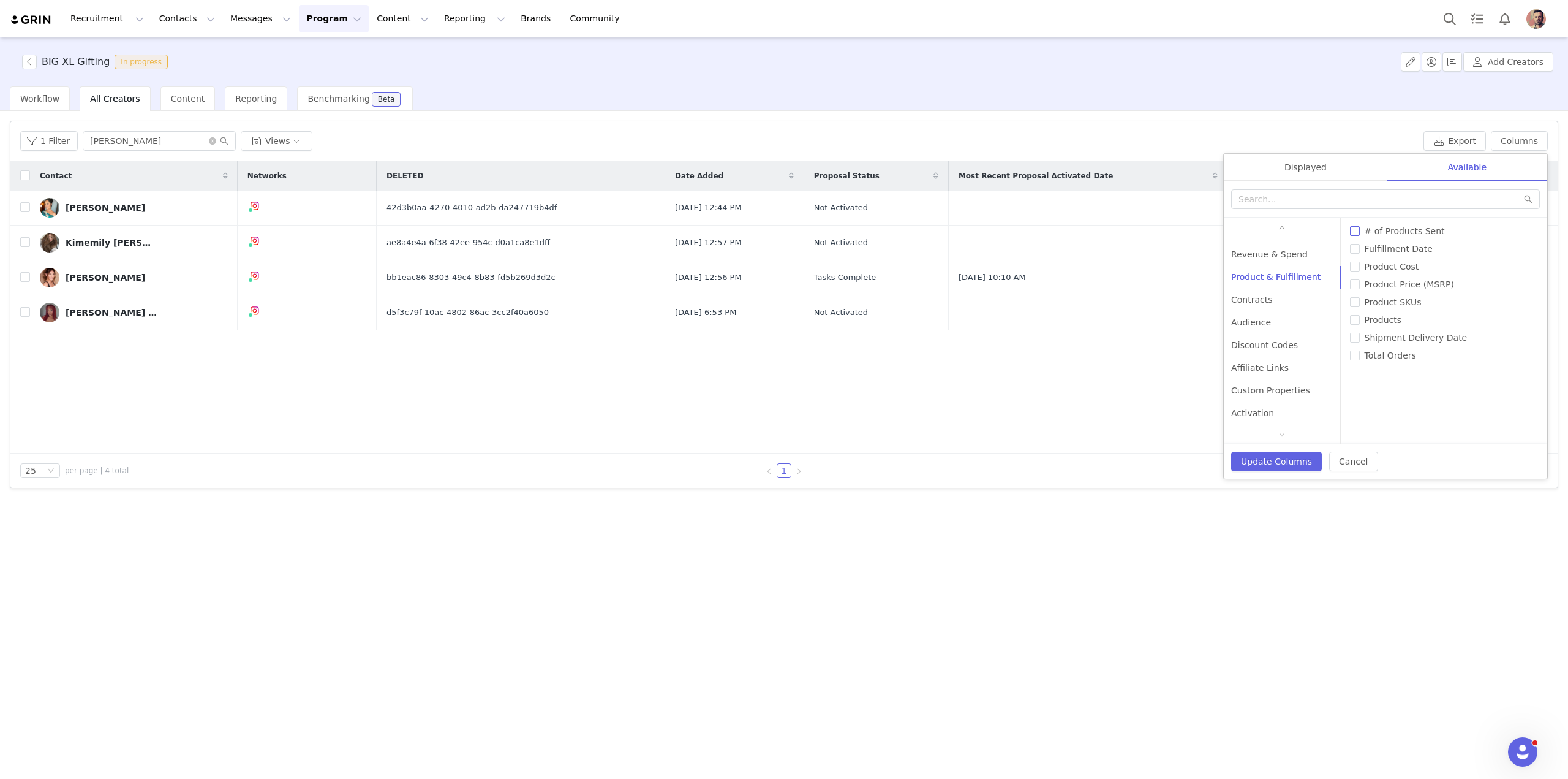
checkbox input "true"
click at [809, 245] on input "Fulfillment Date" at bounding box center [1355, 249] width 10 height 10
checkbox input "true"
click at [809, 342] on input "Shipment Delivery Date" at bounding box center [1355, 338] width 10 height 10
checkbox input "true"
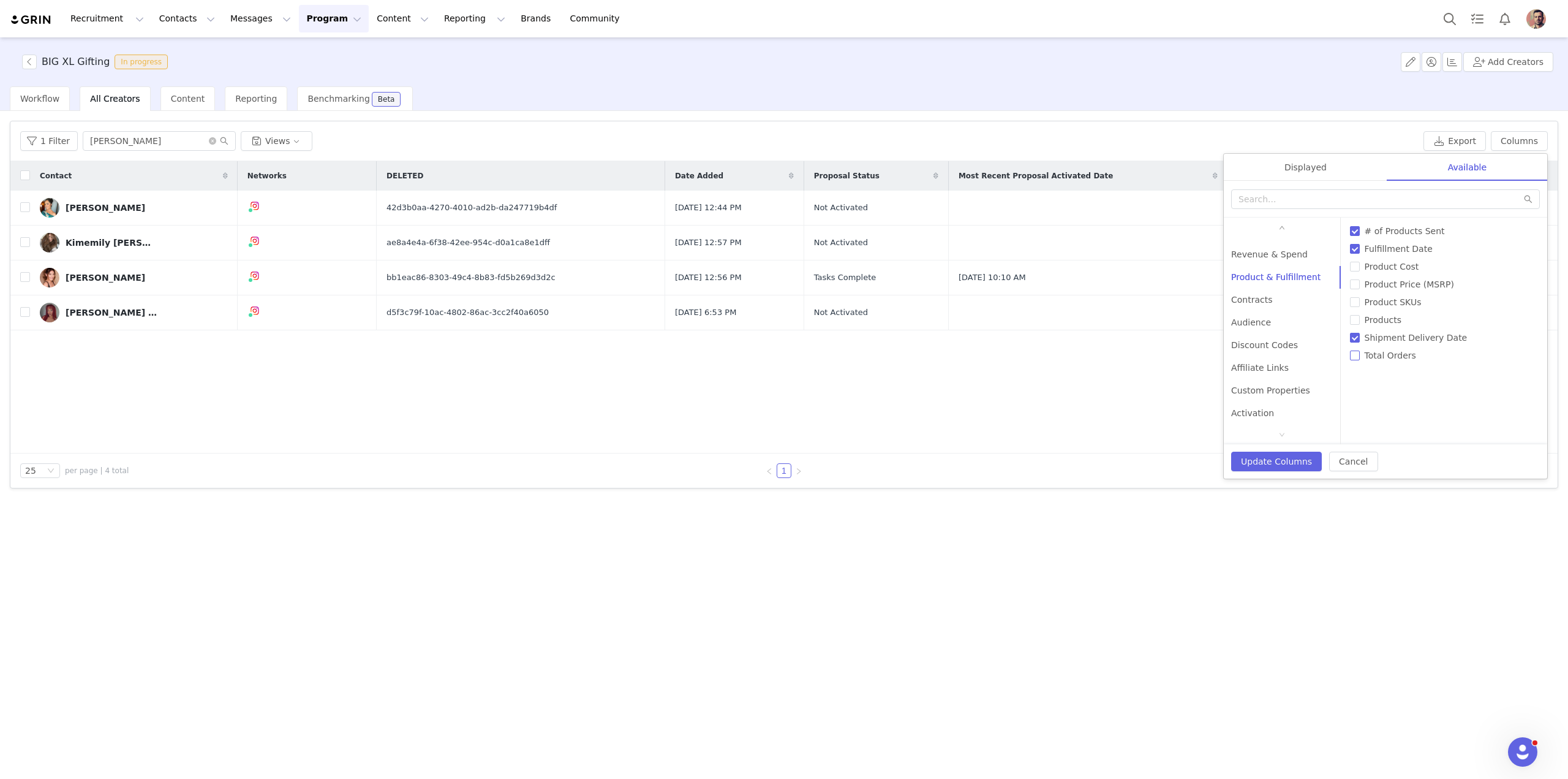
click at [809, 357] on span "Total Orders" at bounding box center [1390, 355] width 61 height 10
click at [809, 357] on input "Total Orders" at bounding box center [1355, 355] width 10 height 10
checkbox input "true"
click at [809, 316] on input "Products" at bounding box center [1355, 319] width 10 height 10
checkbox input "true"
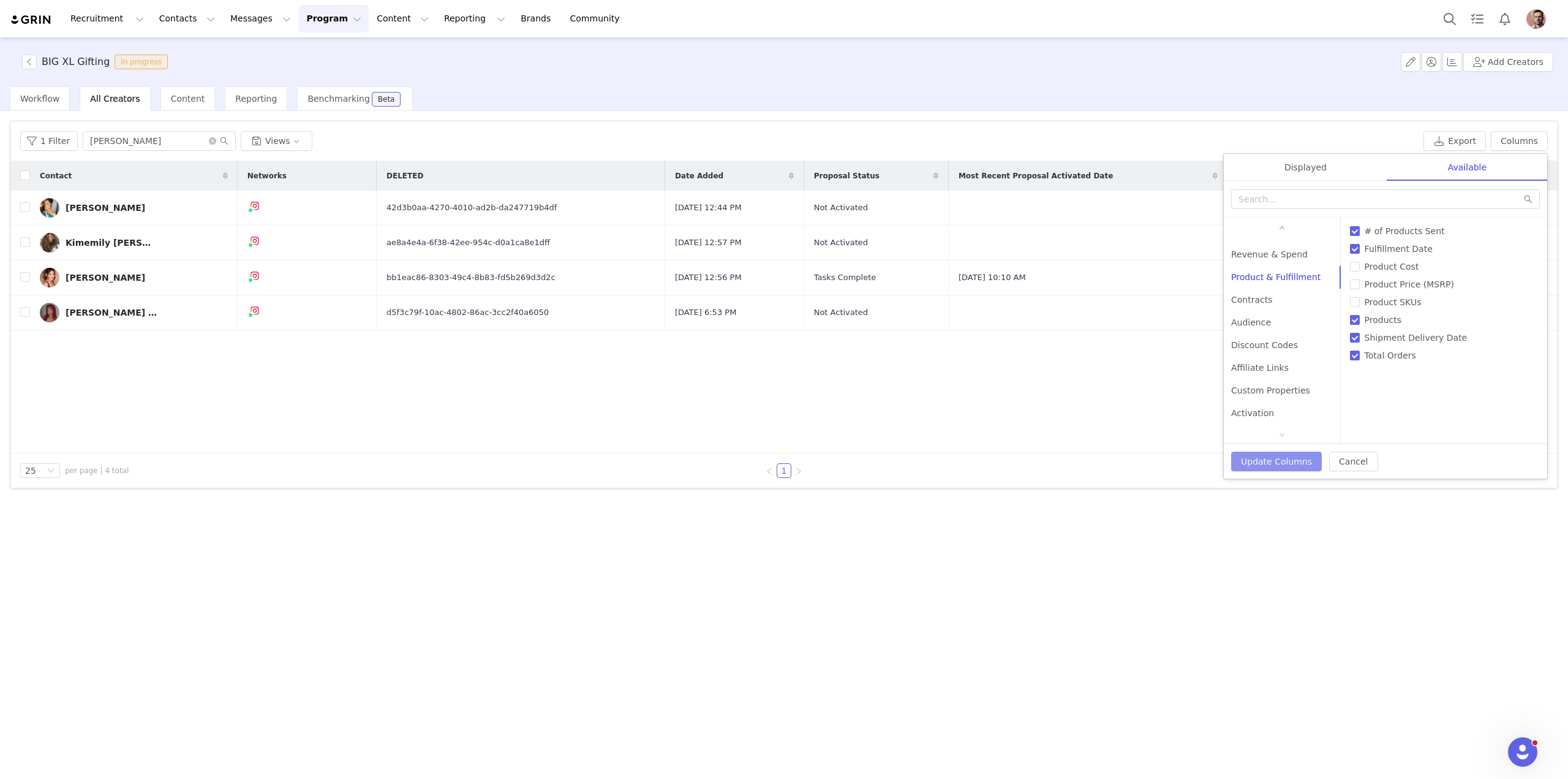
click at [809, 457] on button "Update Columns" at bounding box center [1276, 461] width 91 height 20
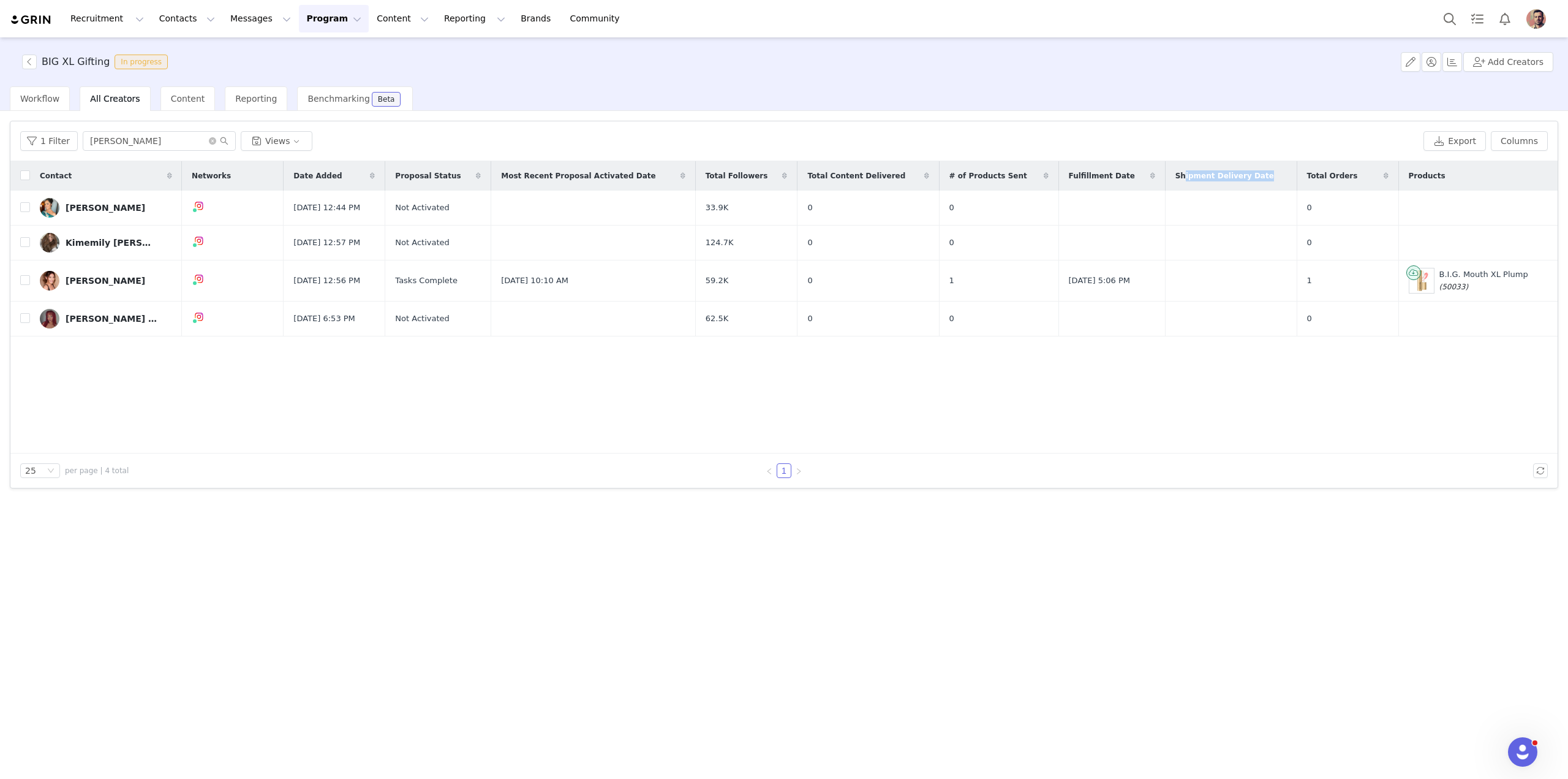
drag, startPoint x: 1178, startPoint y: 178, endPoint x: 1256, endPoint y: 181, distance: 78.1
click at [809, 181] on span "Shipment Delivery Date" at bounding box center [1224, 176] width 99 height 11
click at [809, 273] on td at bounding box center [1231, 280] width 132 height 41
click at [809, 285] on td at bounding box center [1231, 280] width 132 height 41
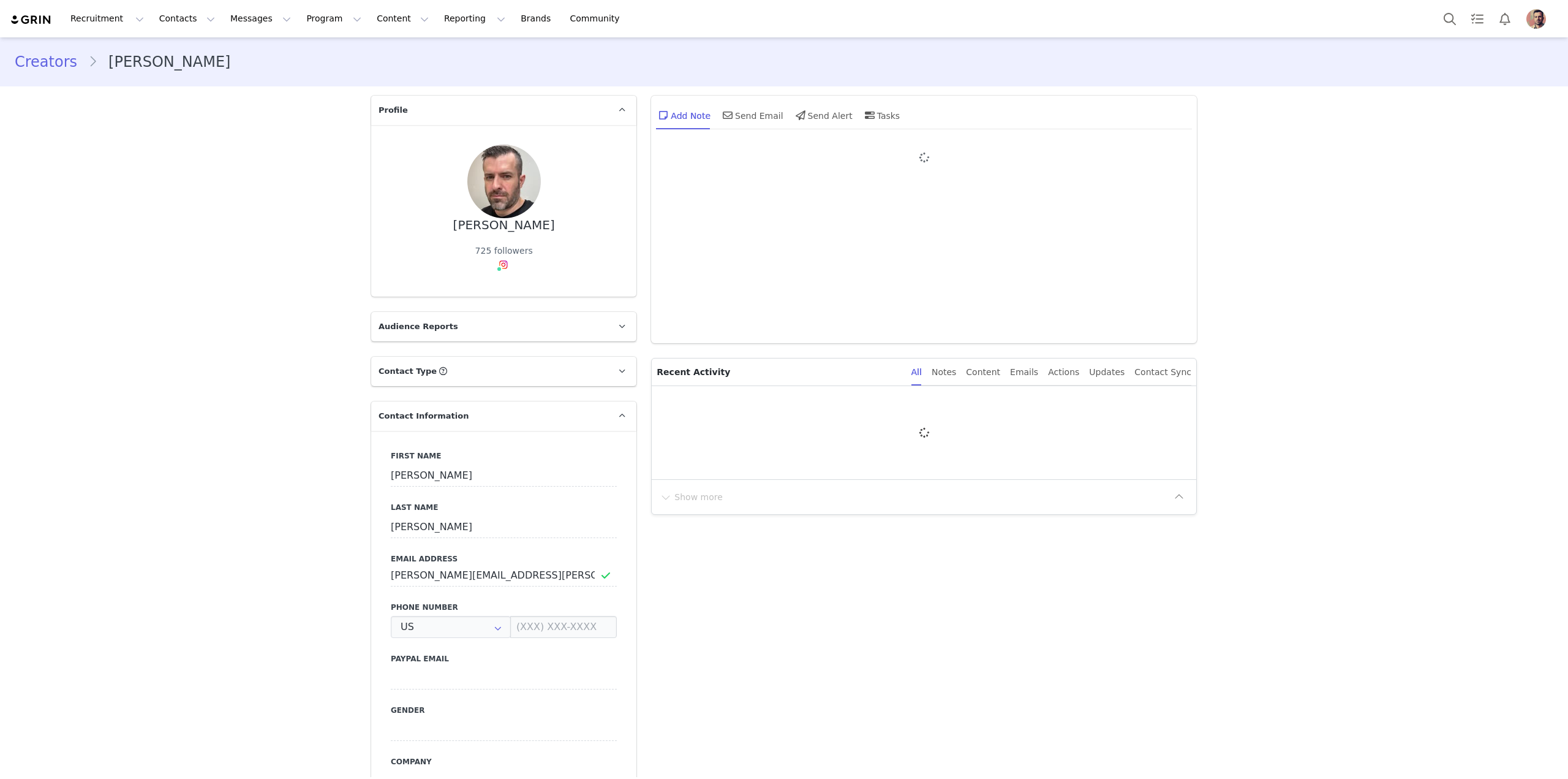
type input "+1 (United States)"
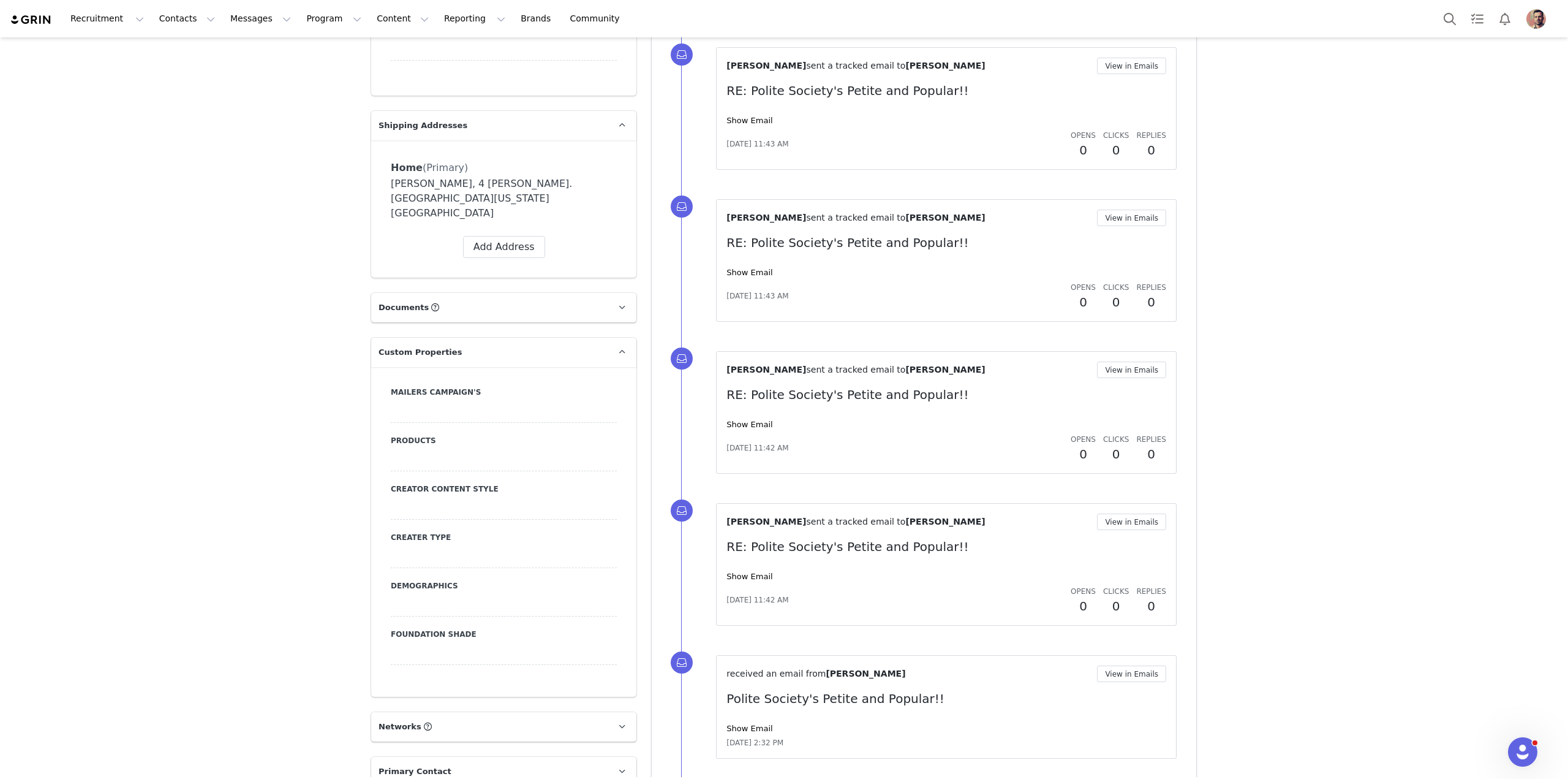
scroll to position [1371, 0]
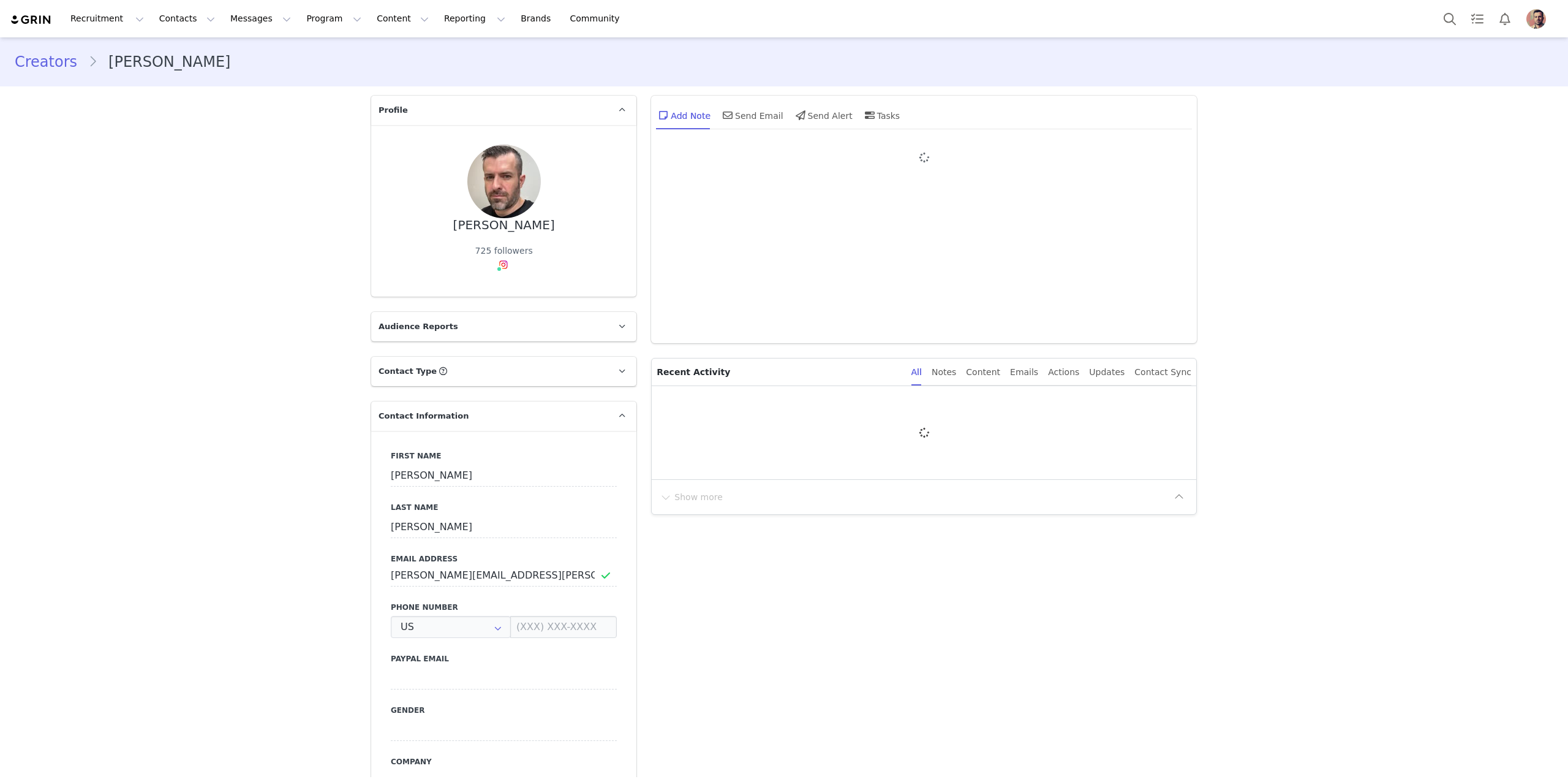
type input "+1 ([GEOGRAPHIC_DATA])"
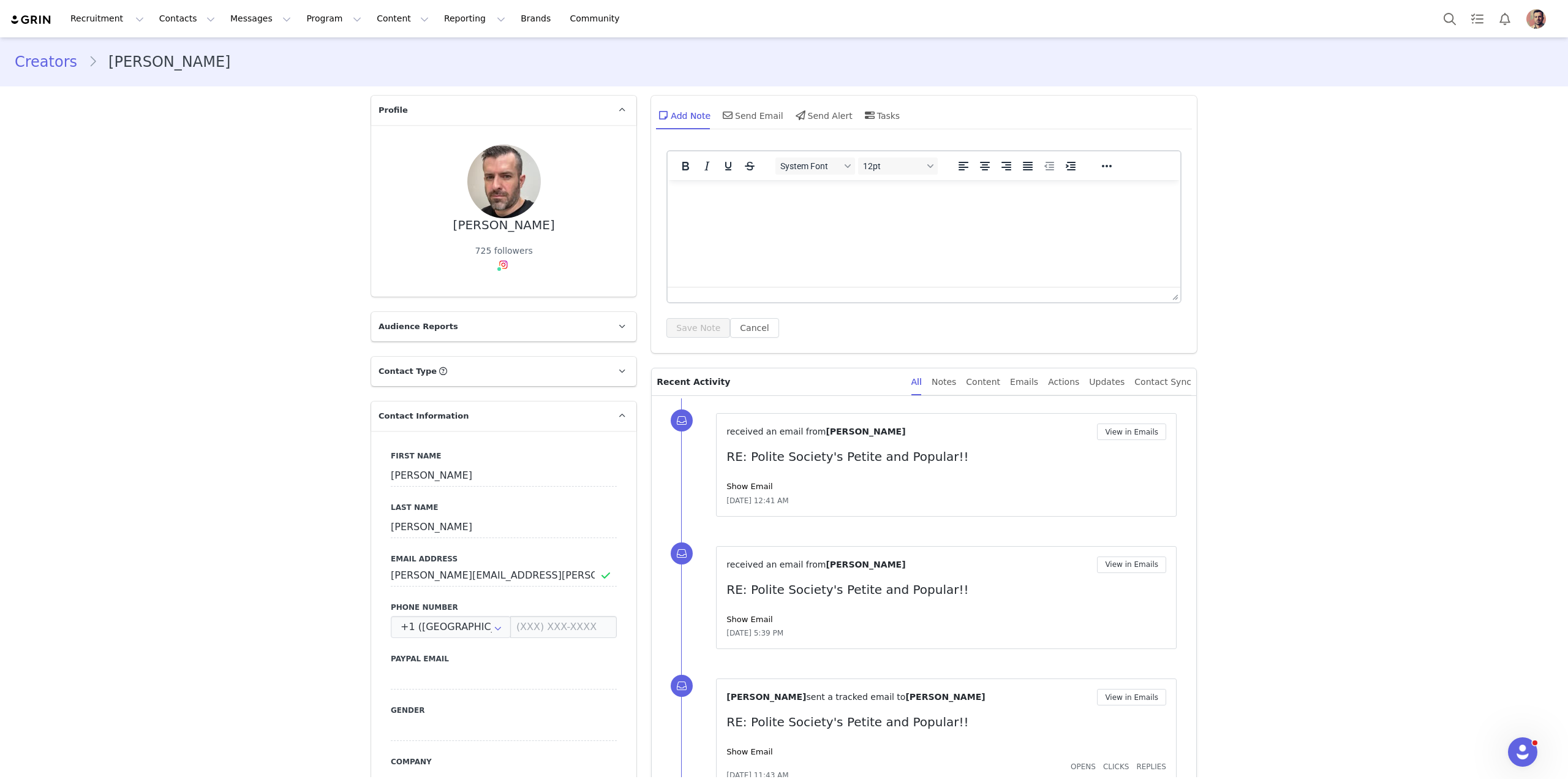
scroll to position [629, 0]
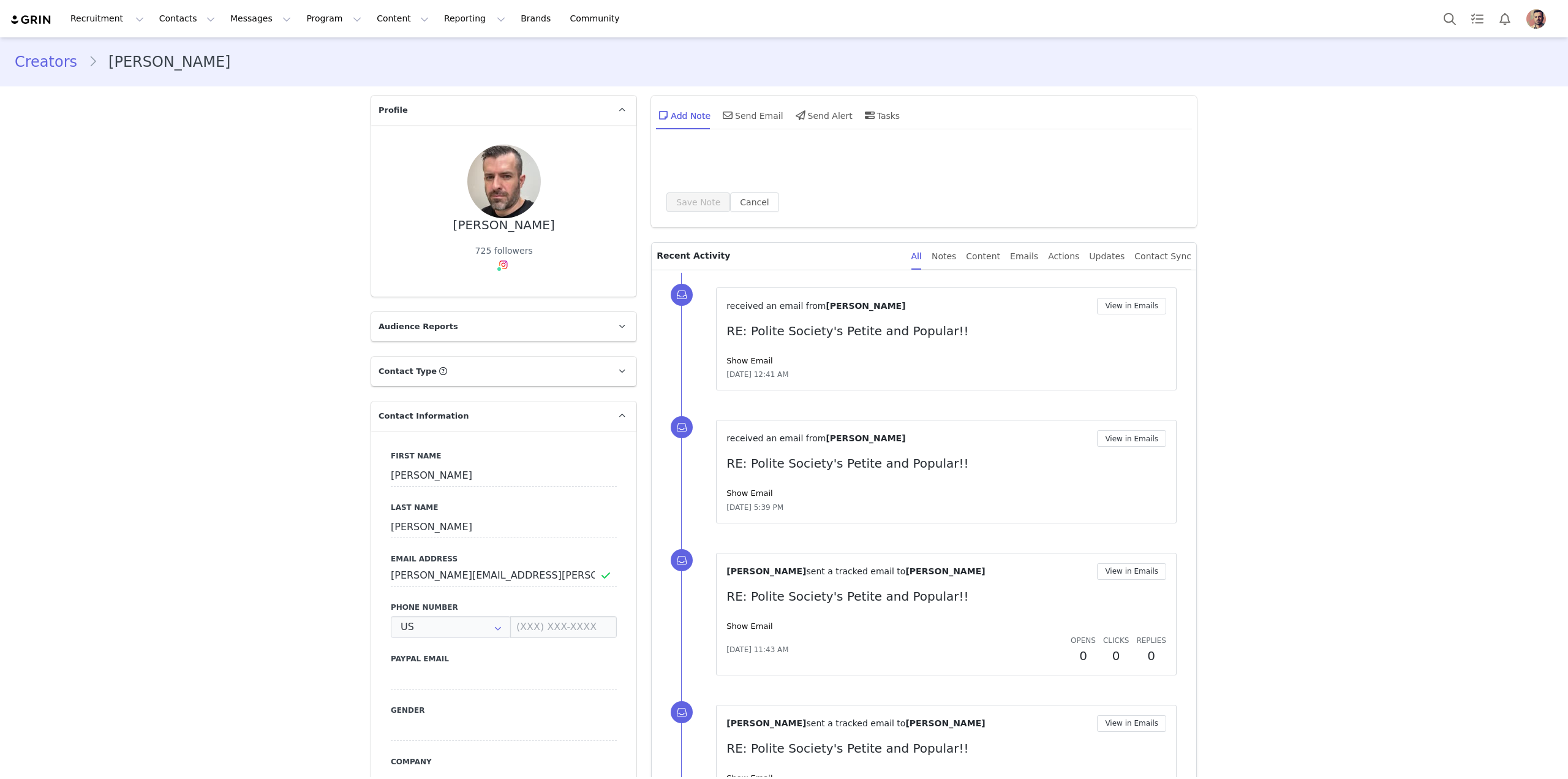
type input "+1 ([GEOGRAPHIC_DATA])"
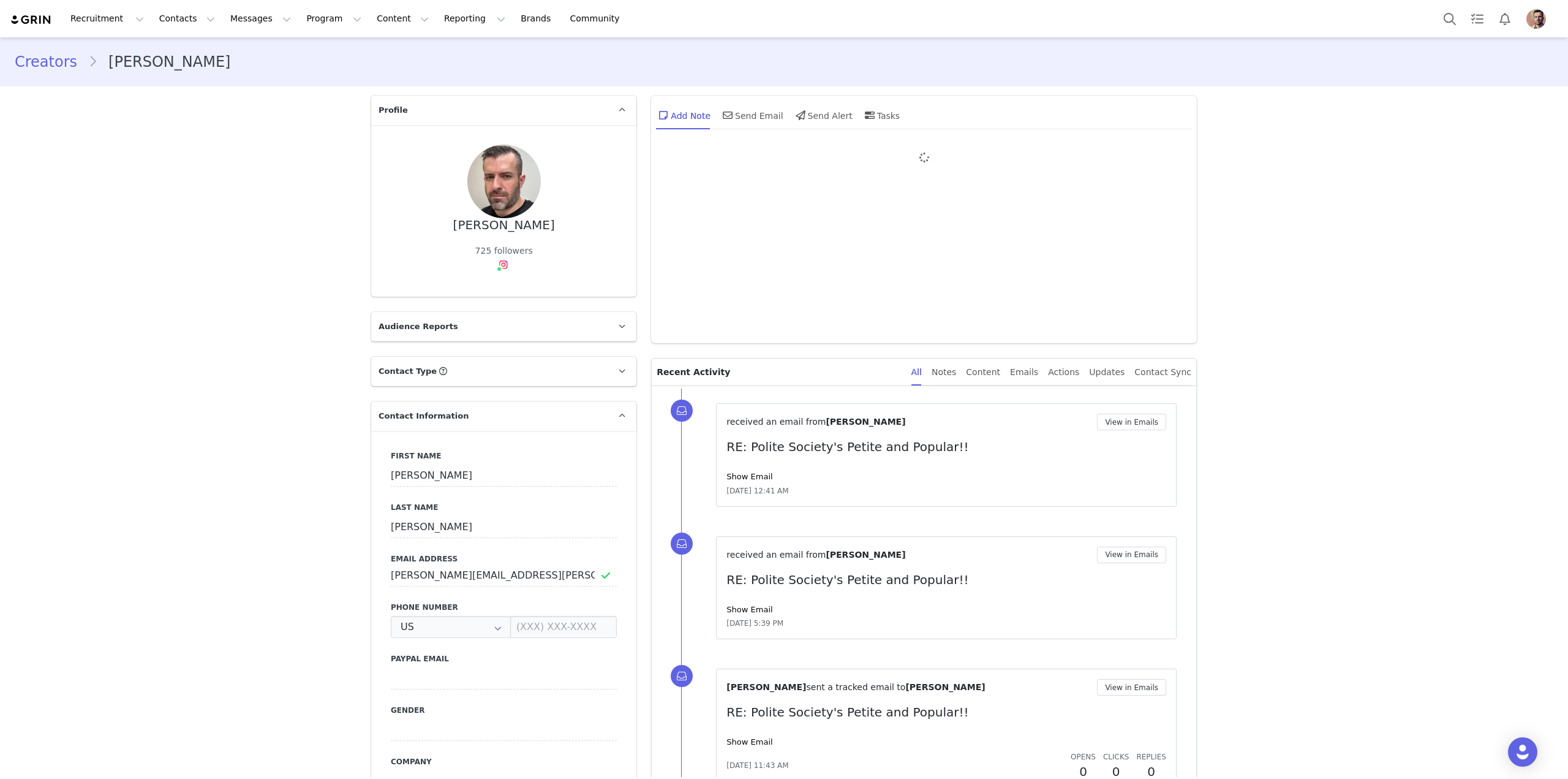
type input "+1 ([GEOGRAPHIC_DATA])"
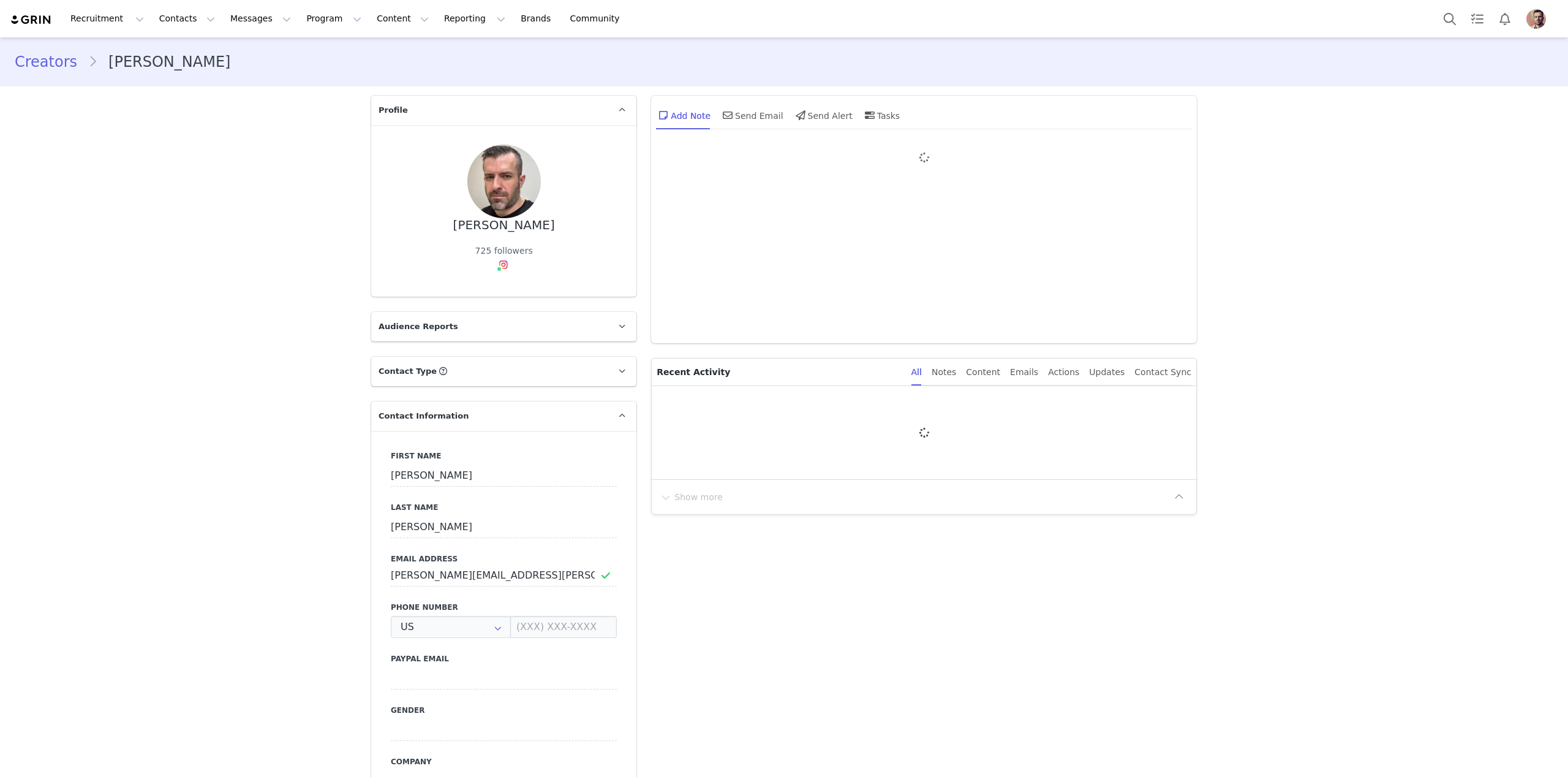
type input "+1 ([GEOGRAPHIC_DATA])"
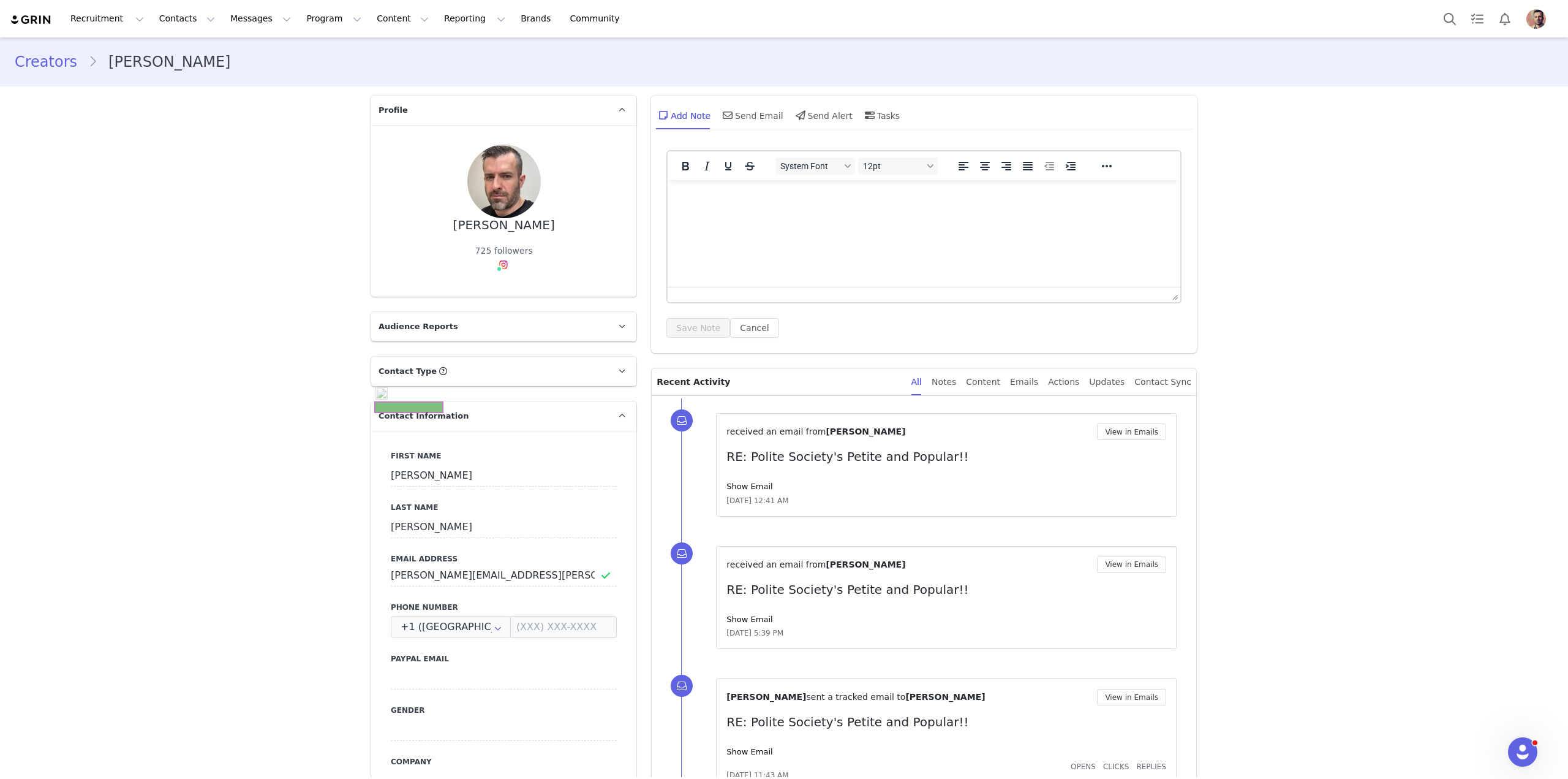
scroll to position [713, 0]
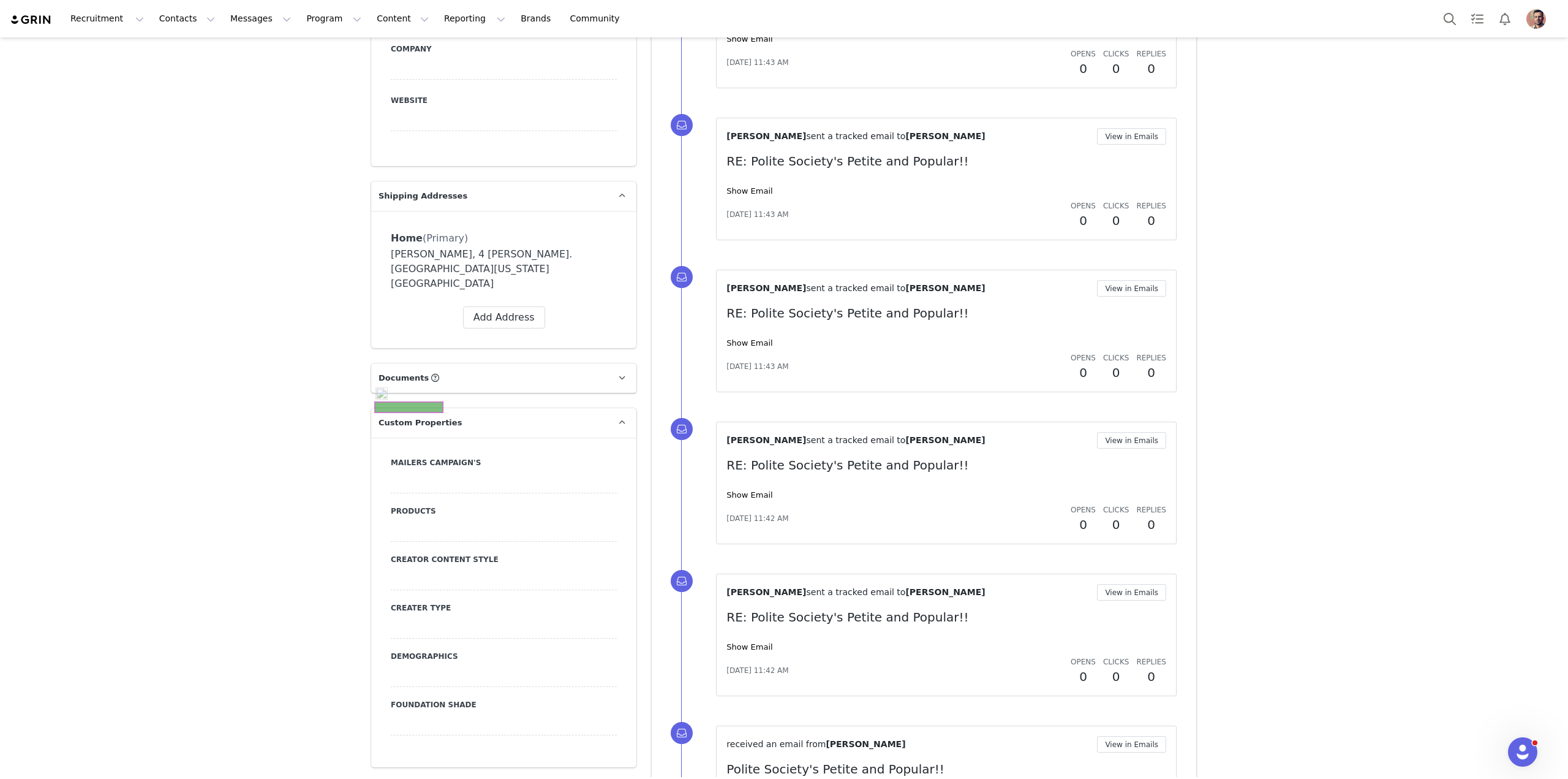
click at [413, 417] on span "Custom Properties" at bounding box center [420, 423] width 84 height 12
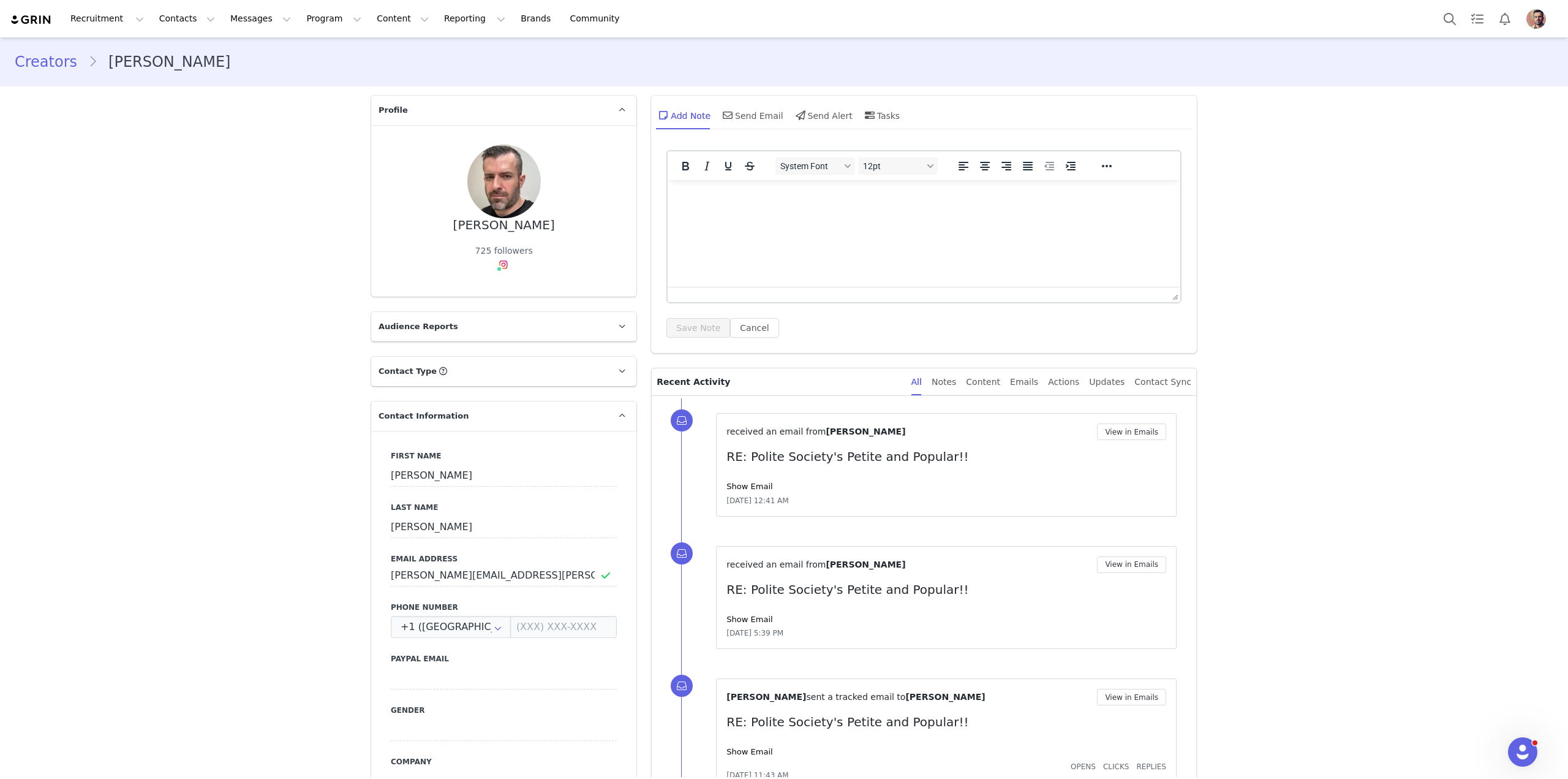
scroll to position [713, 0]
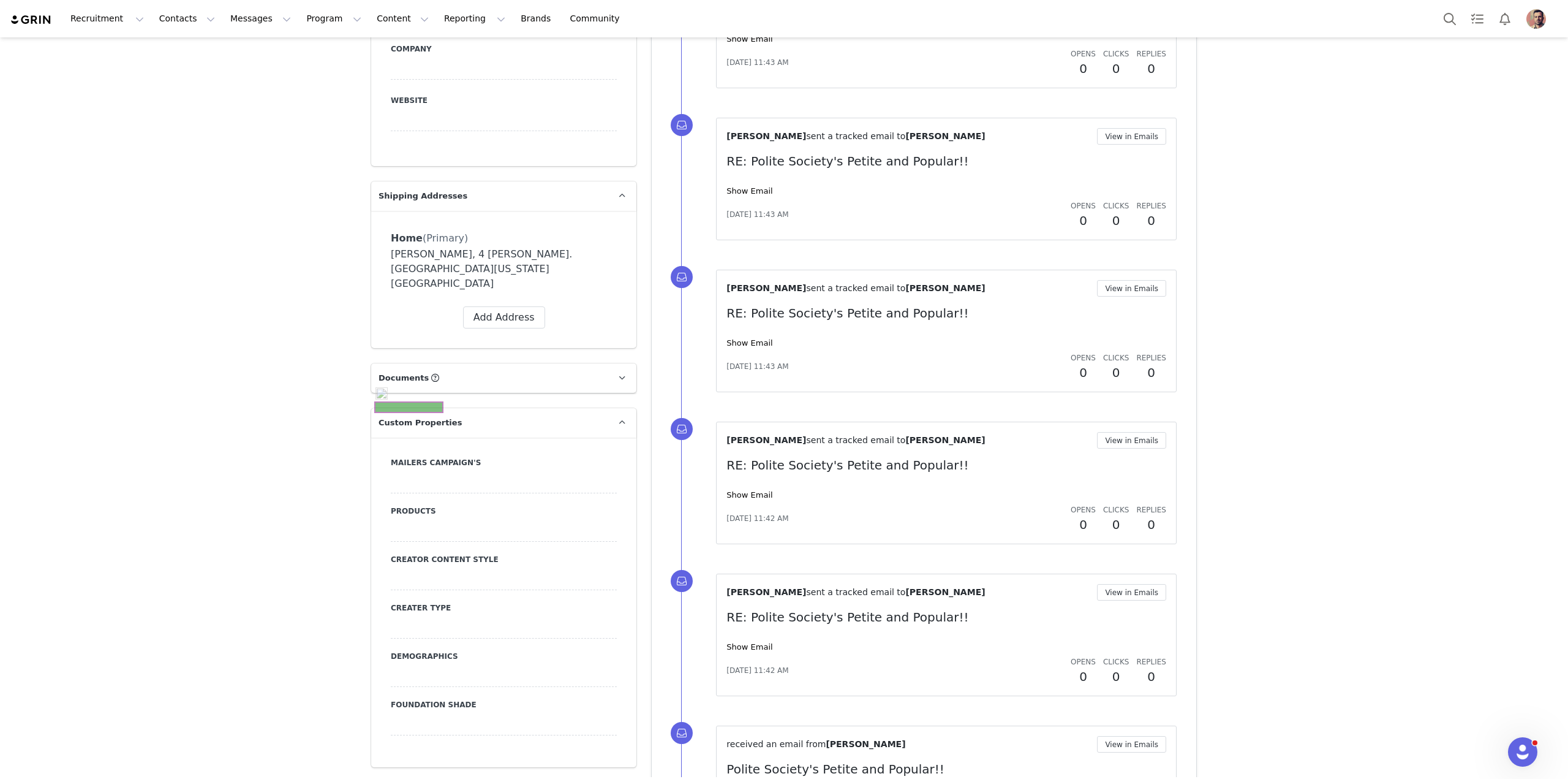
click at [413, 417] on span "Custom Properties" at bounding box center [420, 423] width 84 height 12
click at [536, 415] on p "Custom Properties" at bounding box center [489, 423] width 236 height 29
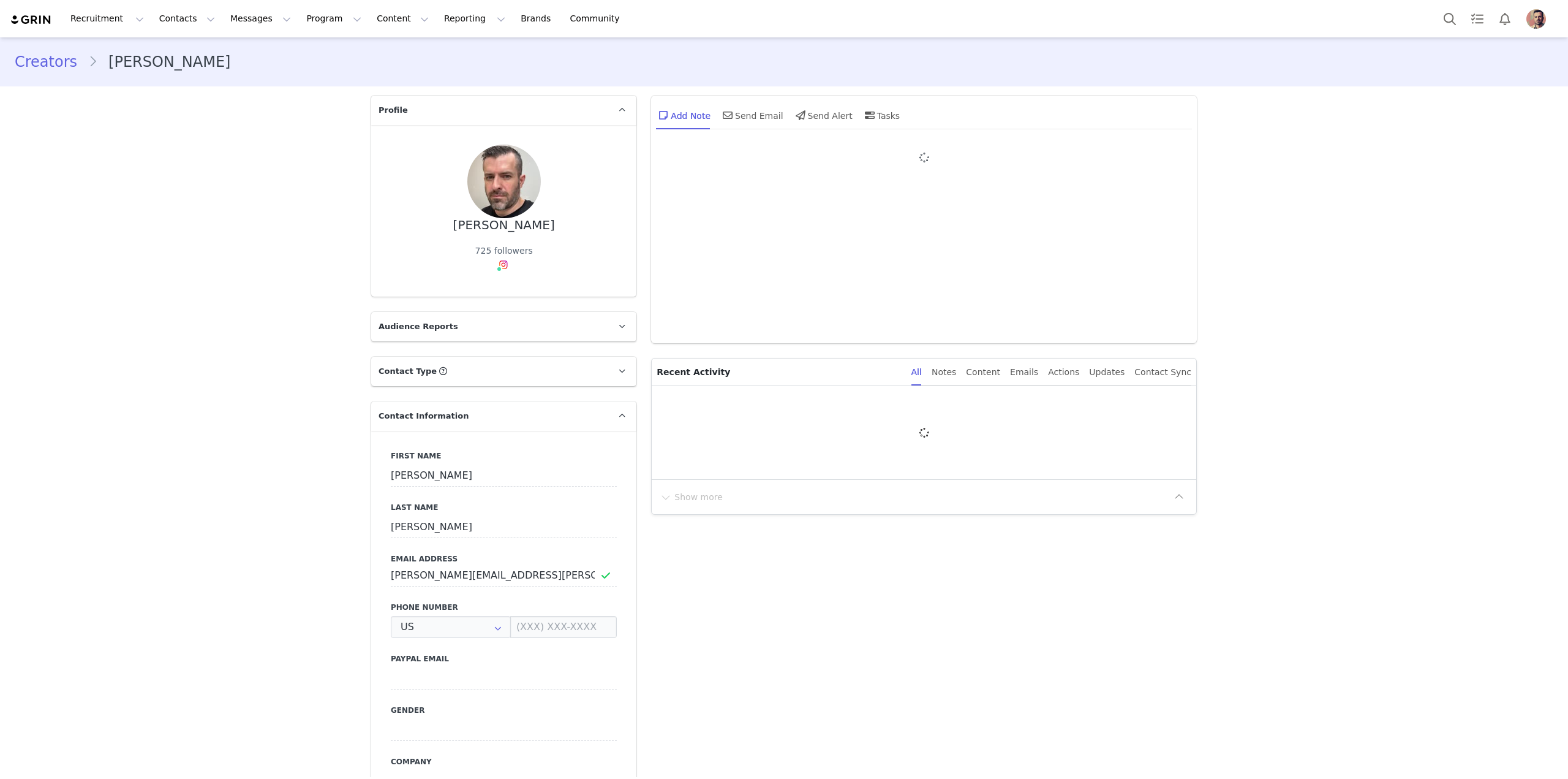
type input "+1 (United States)"
type input "+1 ([GEOGRAPHIC_DATA])"
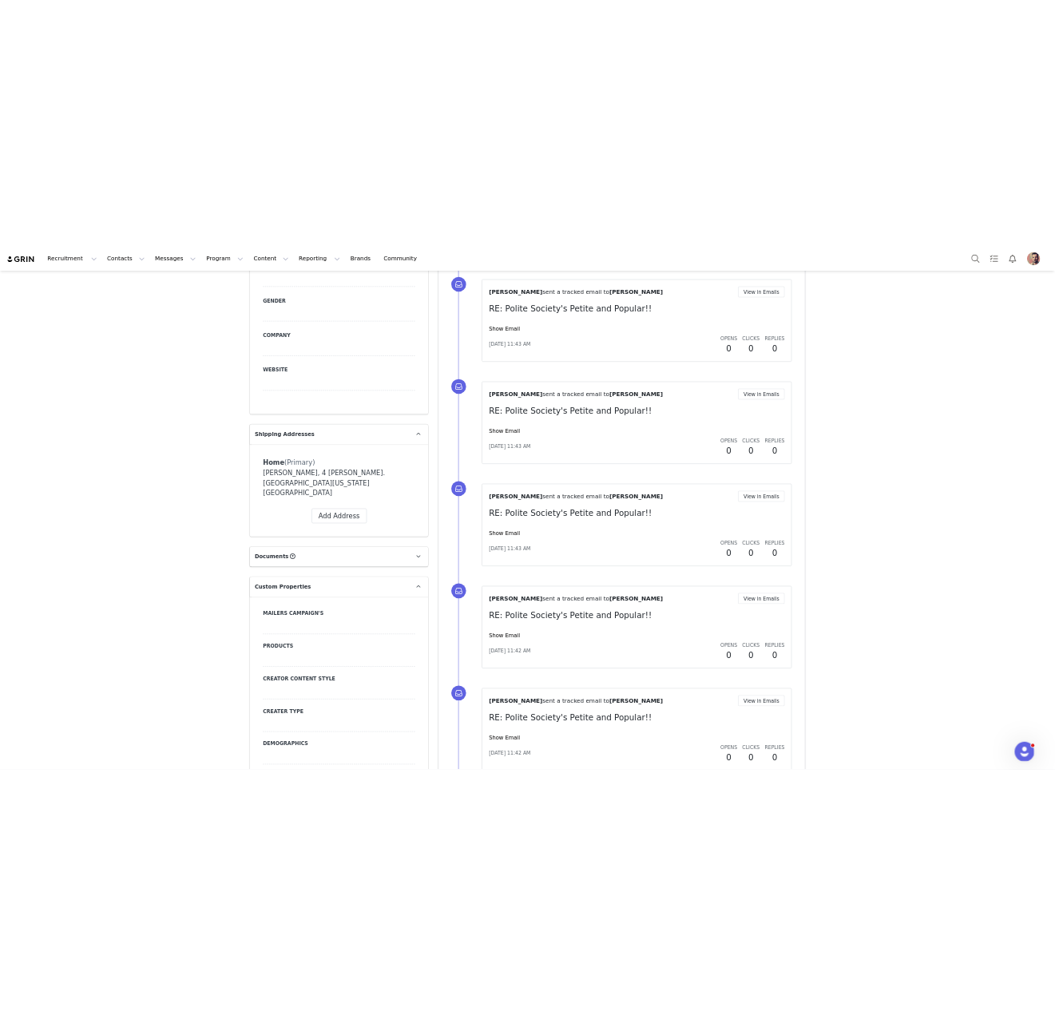
scroll to position [1020, 0]
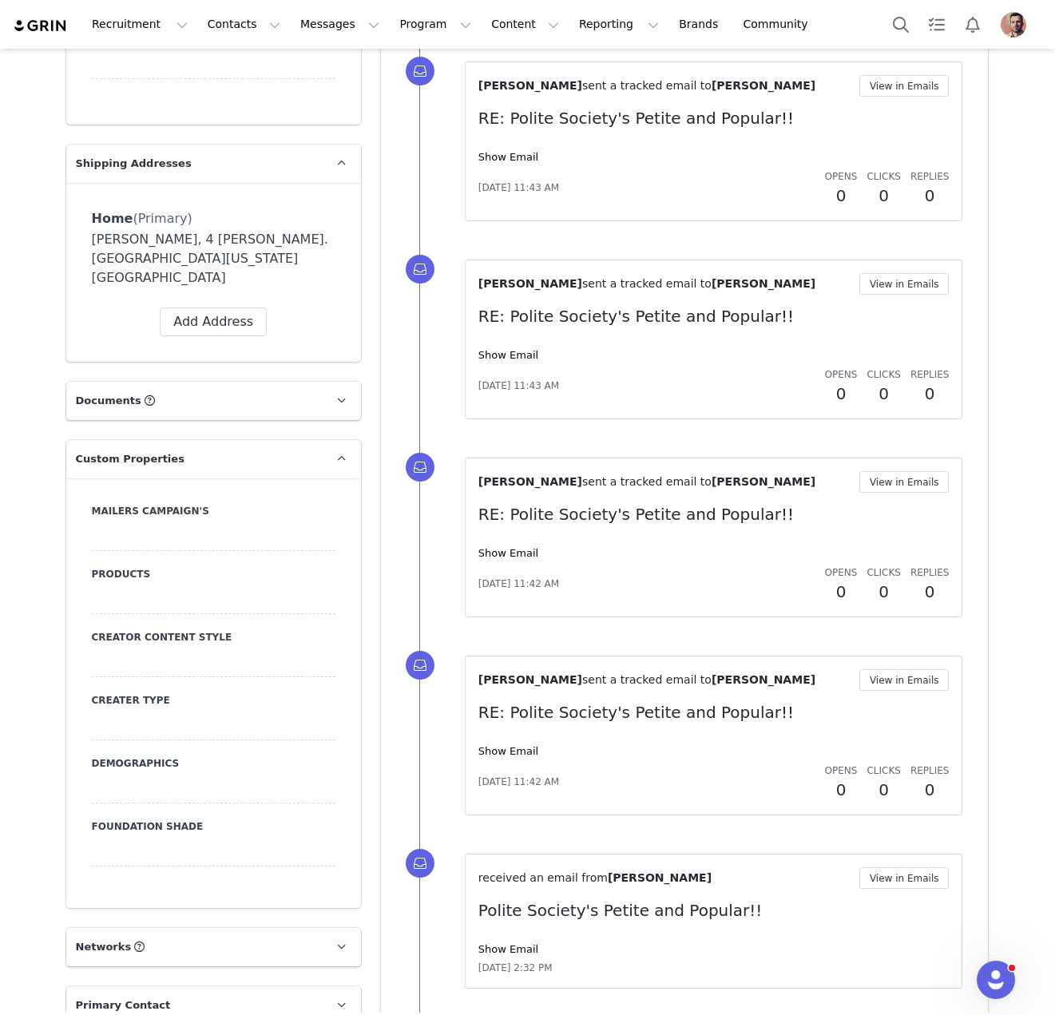
click at [166, 837] on div at bounding box center [214, 851] width 244 height 29
drag, startPoint x: 154, startPoint y: 858, endPoint x: 176, endPoint y: 858, distance: 21.6
click at [154, 874] on button "Cancel" at bounding box center [162, 885] width 53 height 22
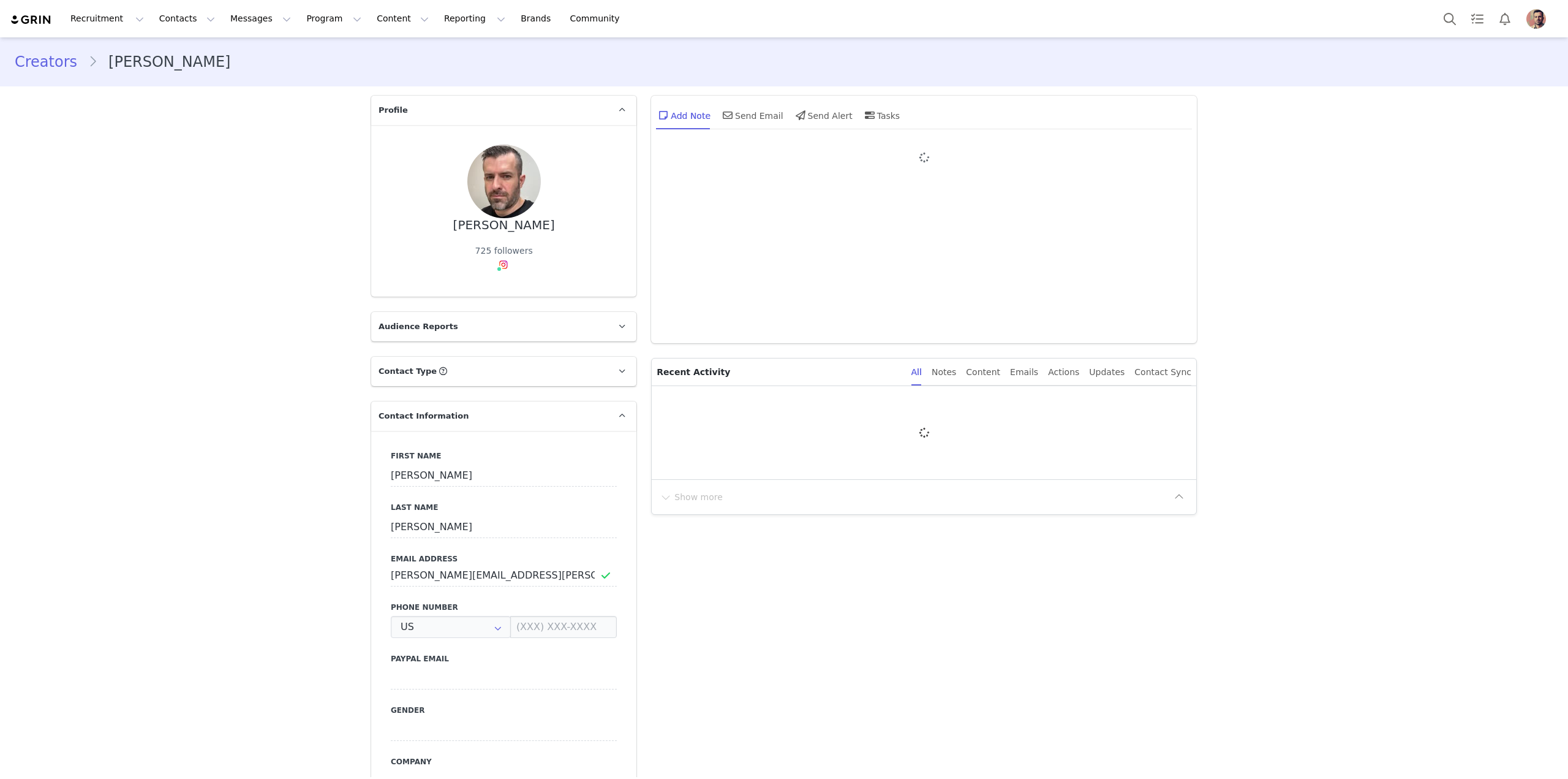
type input "+1 ([GEOGRAPHIC_DATA])"
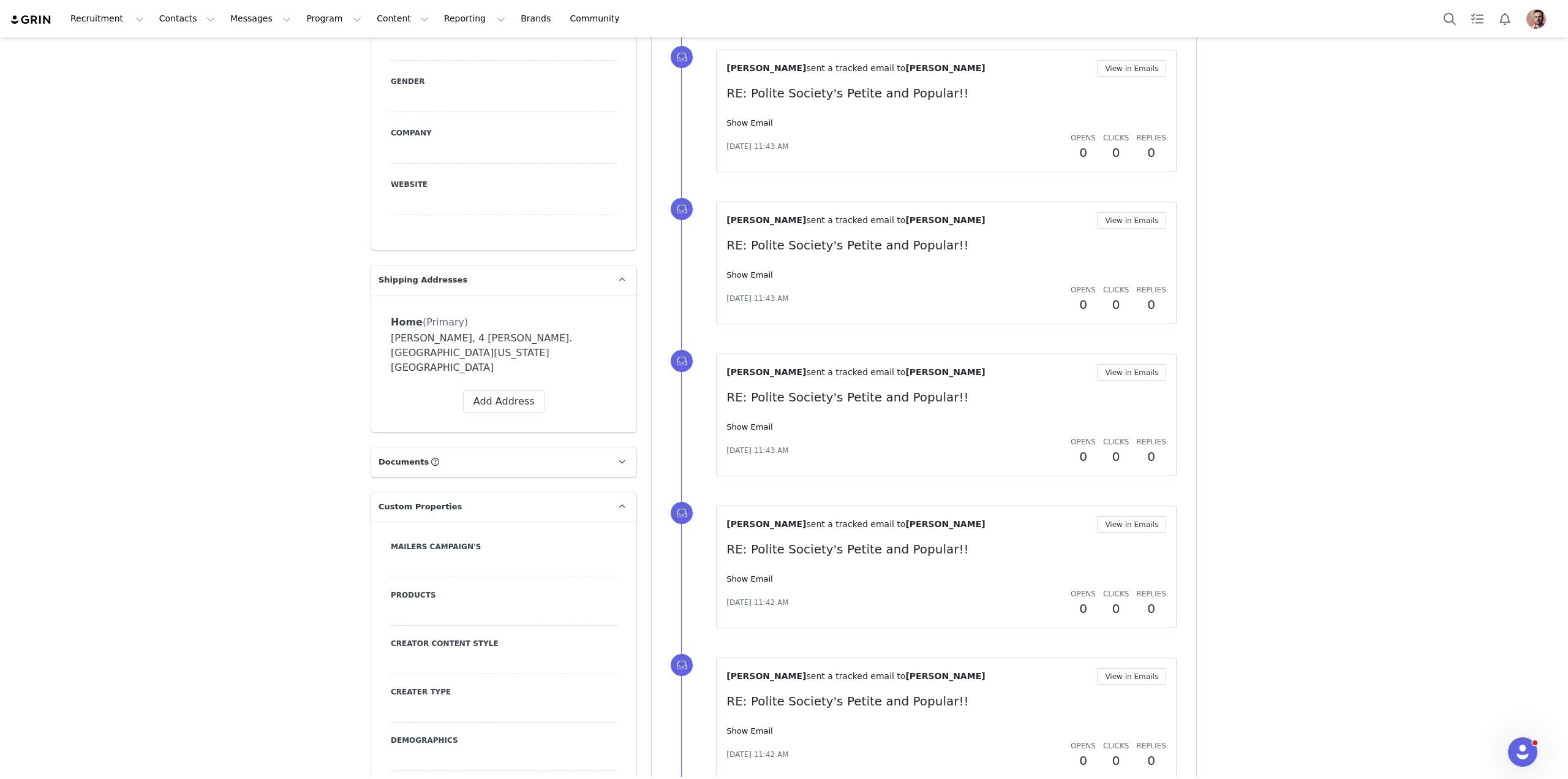
scroll to position [783, 0]
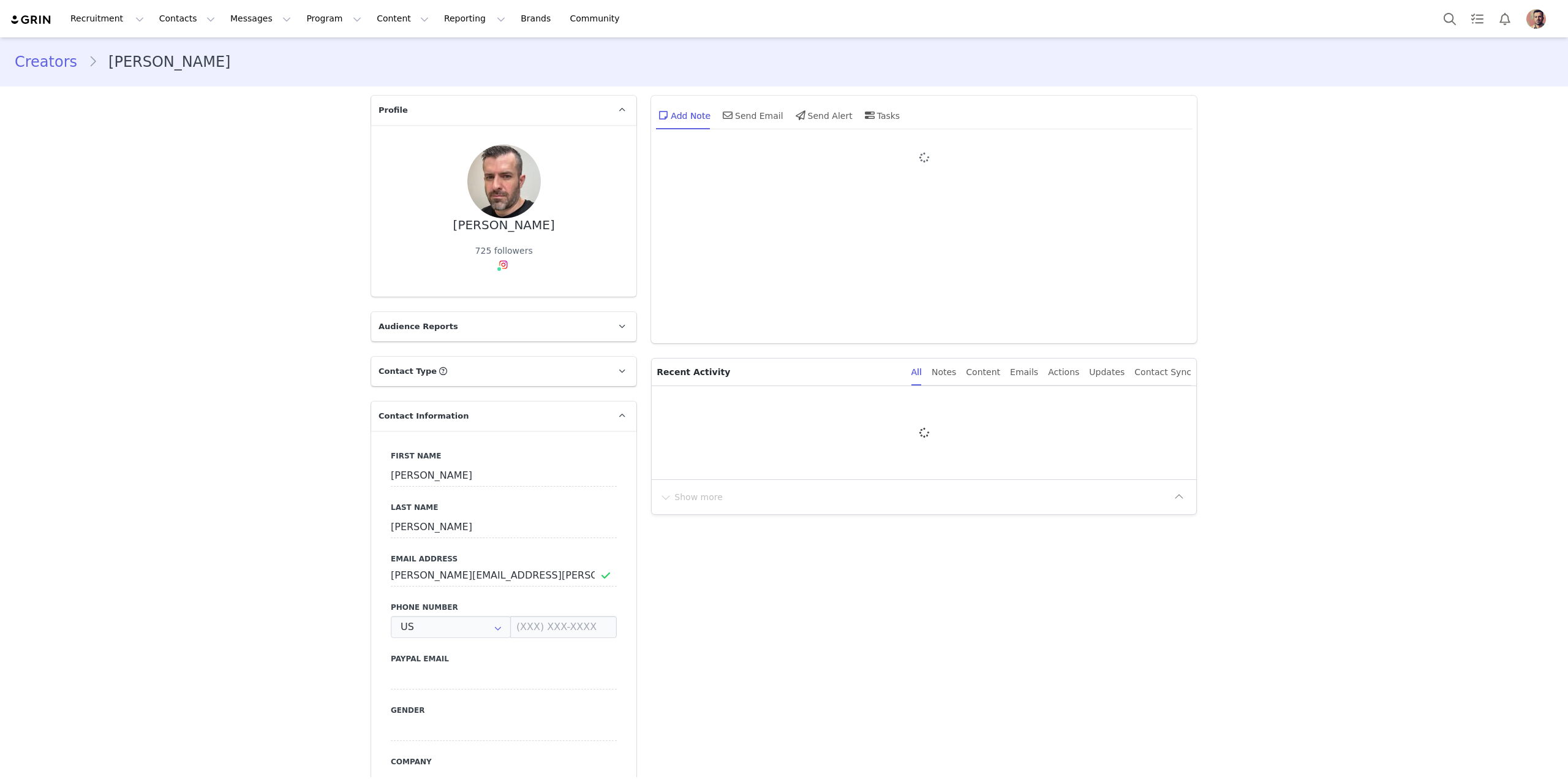
type input "+1 ([GEOGRAPHIC_DATA])"
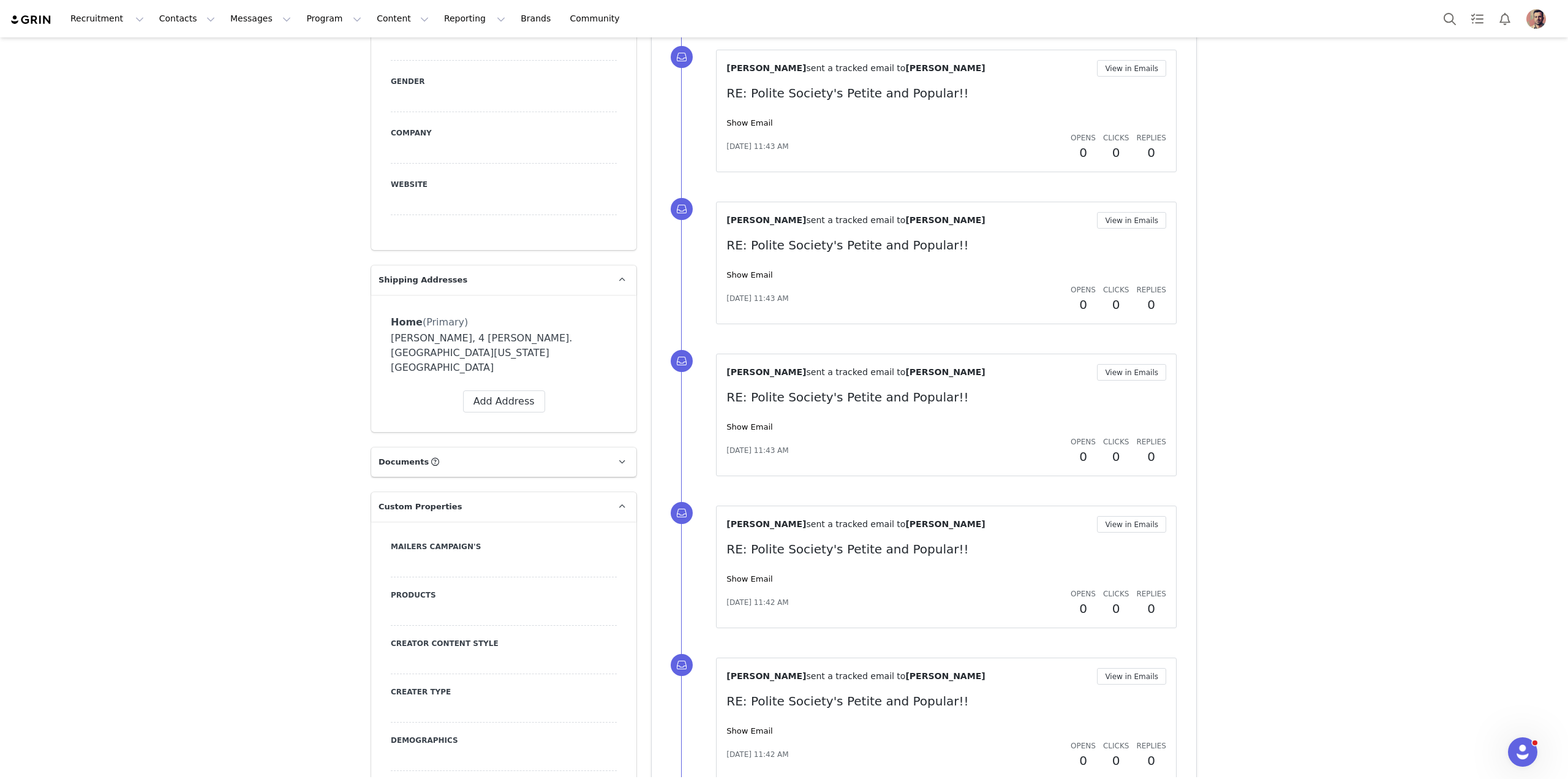
scroll to position [783, 0]
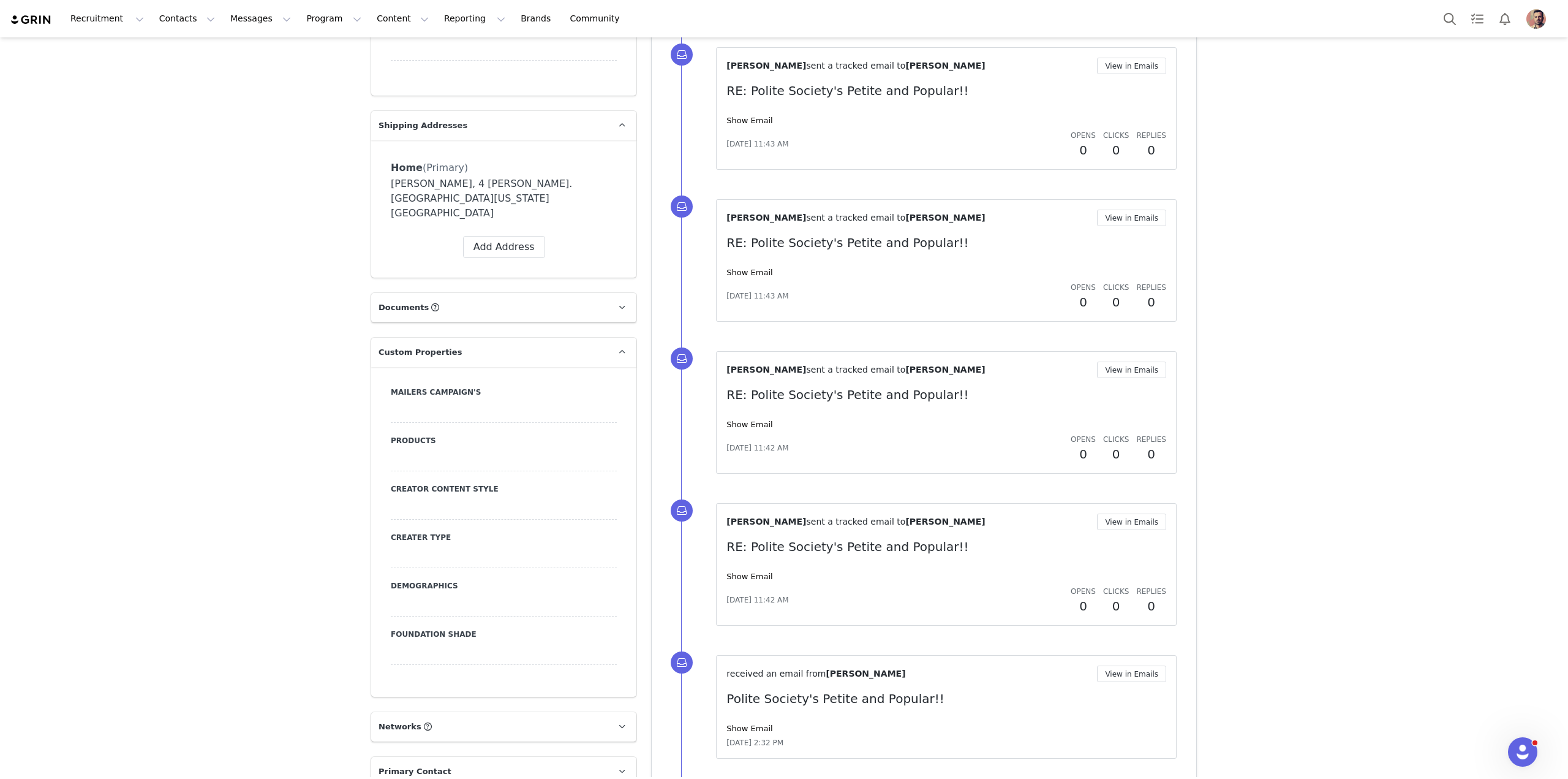
click at [428, 629] on label "Foundation Shade" at bounding box center [503, 634] width 226 height 11
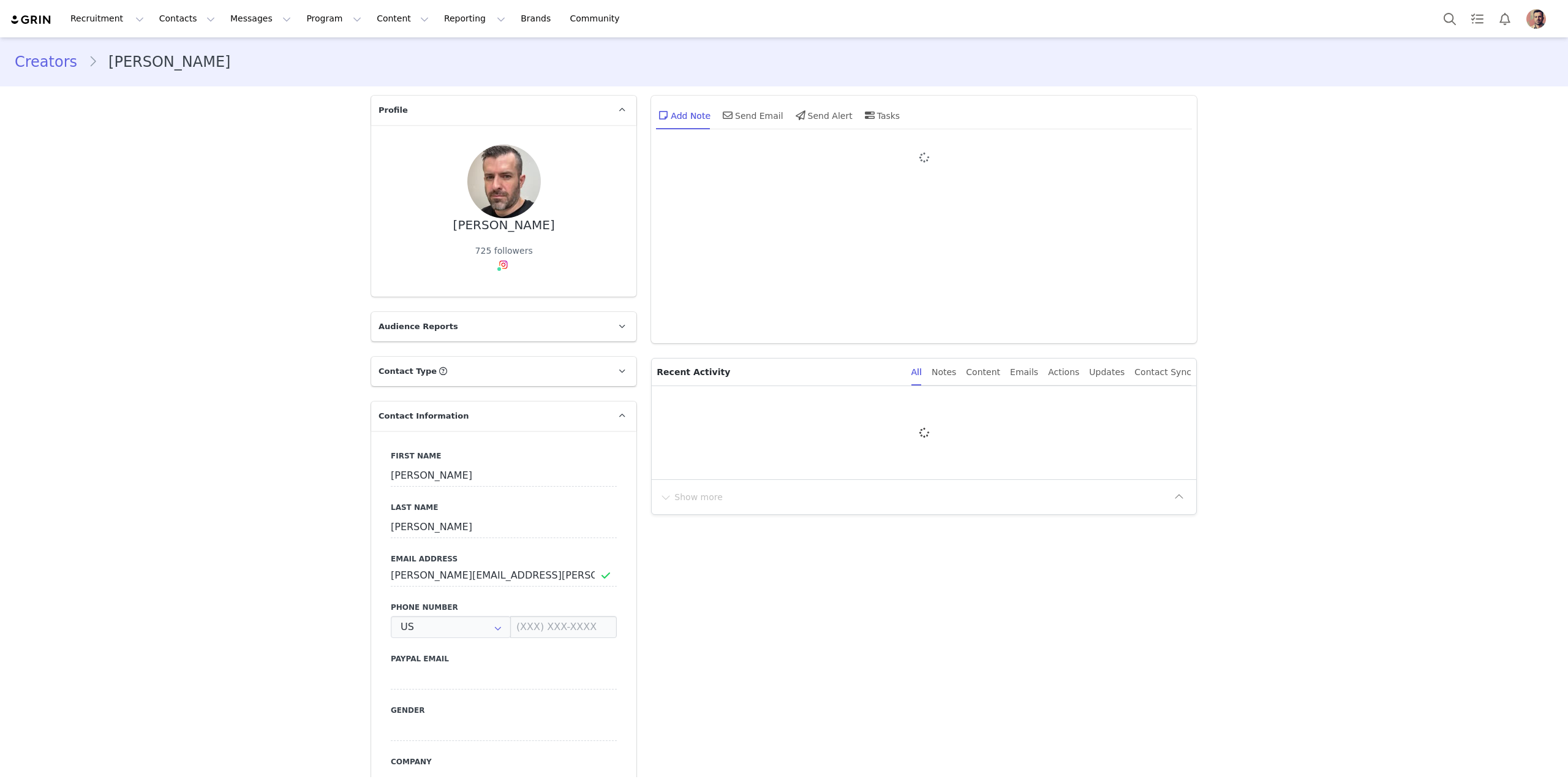
type input "+1 ([GEOGRAPHIC_DATA])"
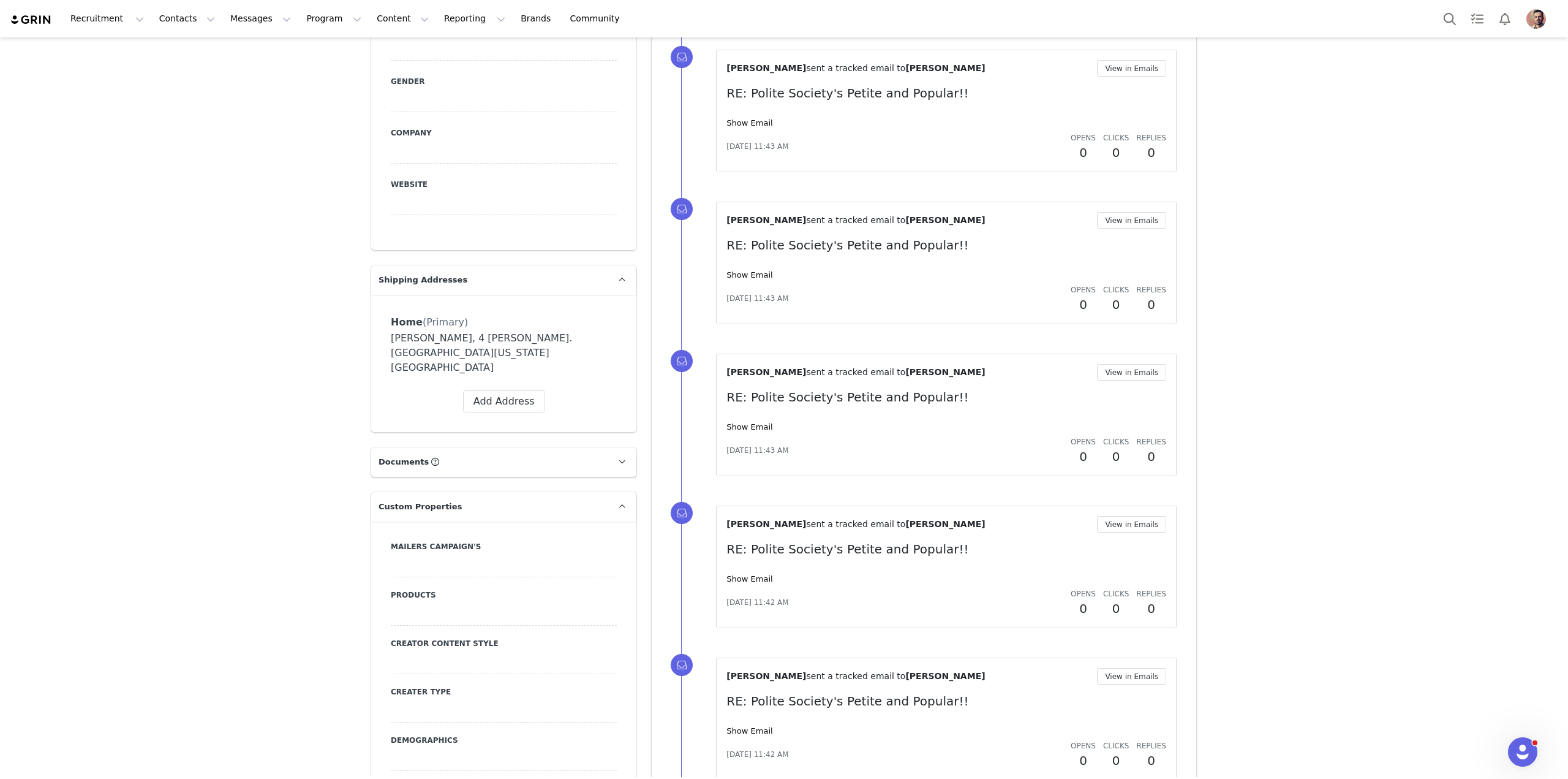
scroll to position [783, 0]
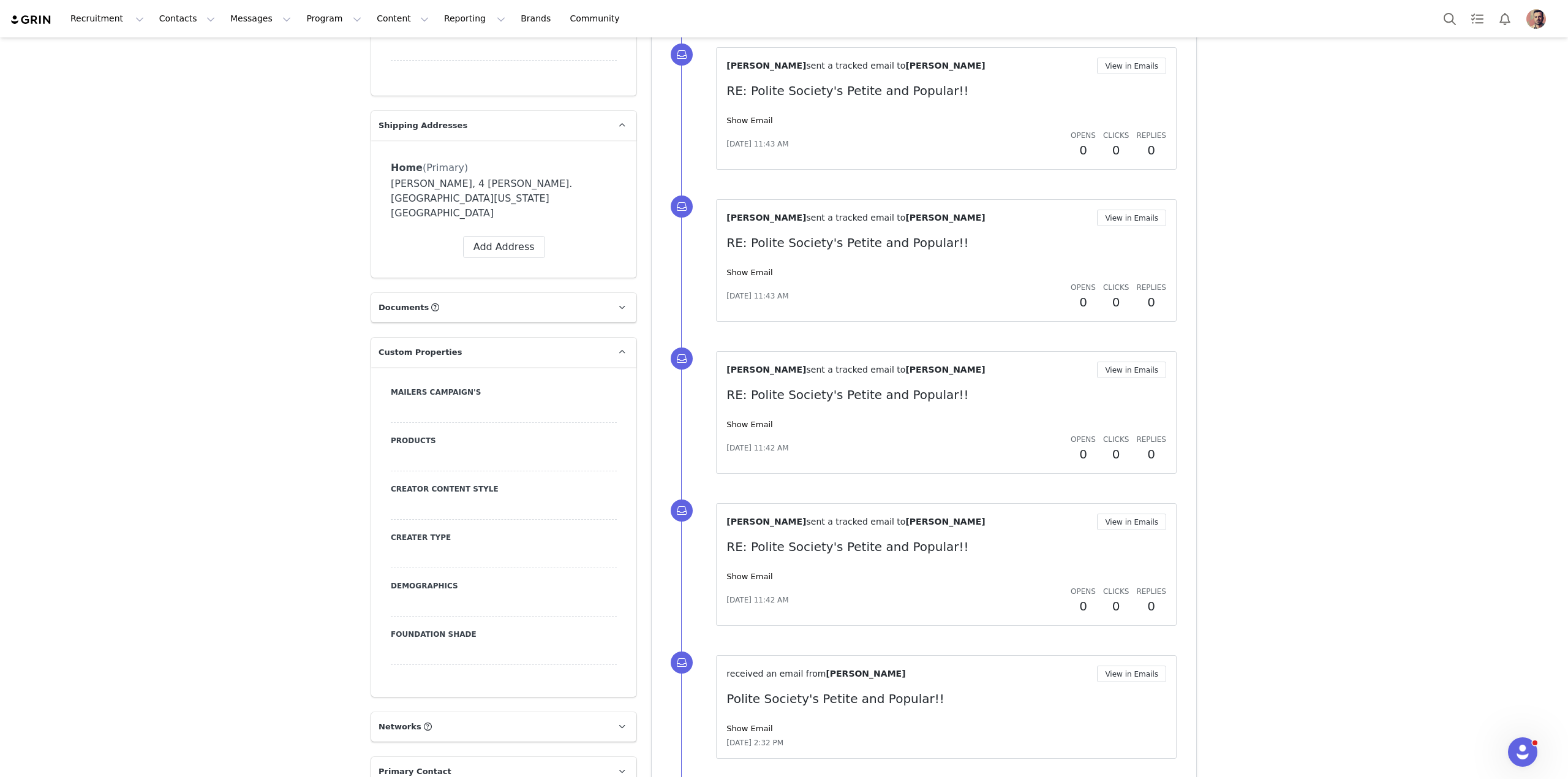
click at [428, 629] on label "Foundation Shade" at bounding box center [503, 634] width 226 height 11
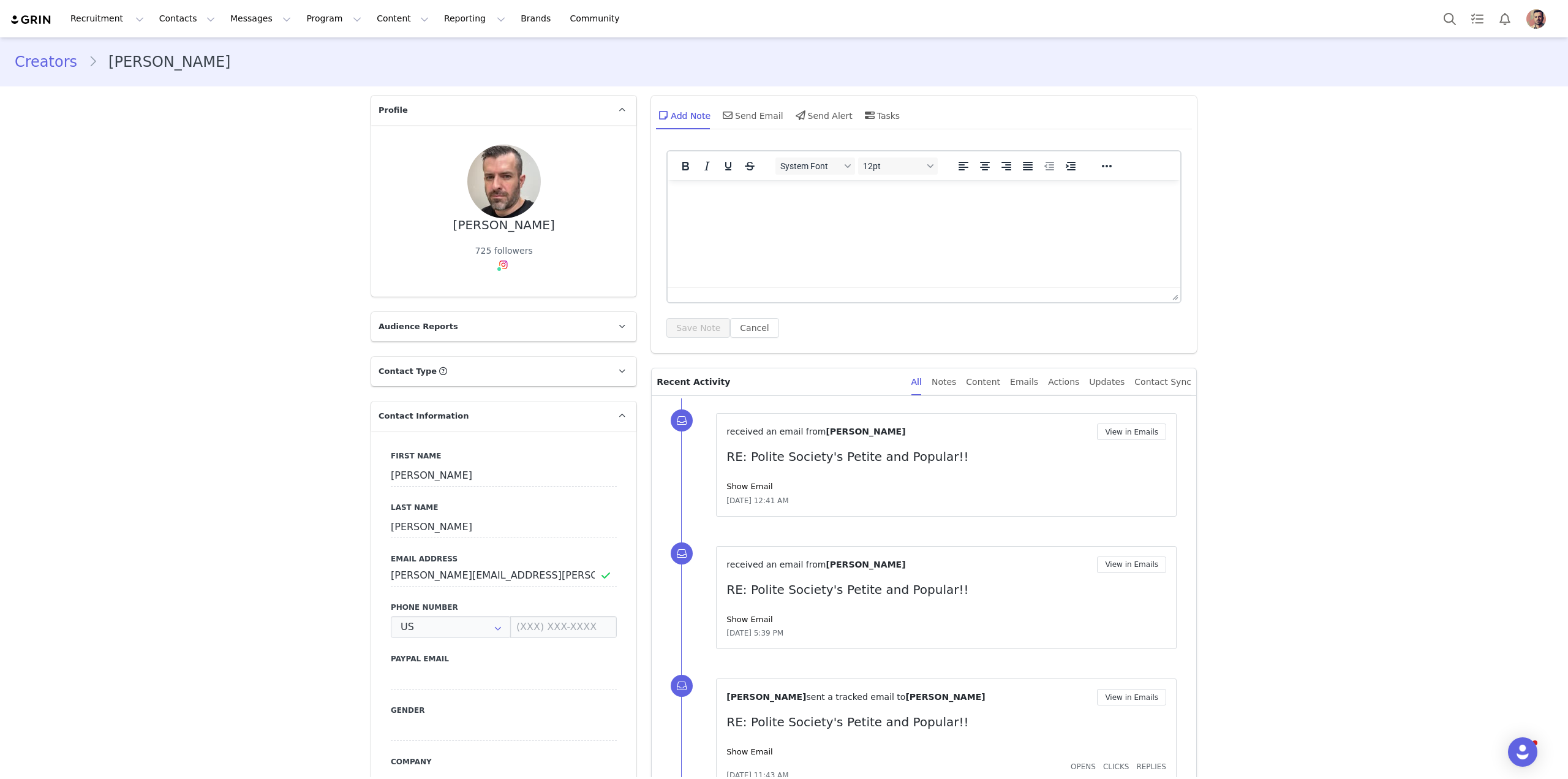
type input "+1 ([GEOGRAPHIC_DATA])"
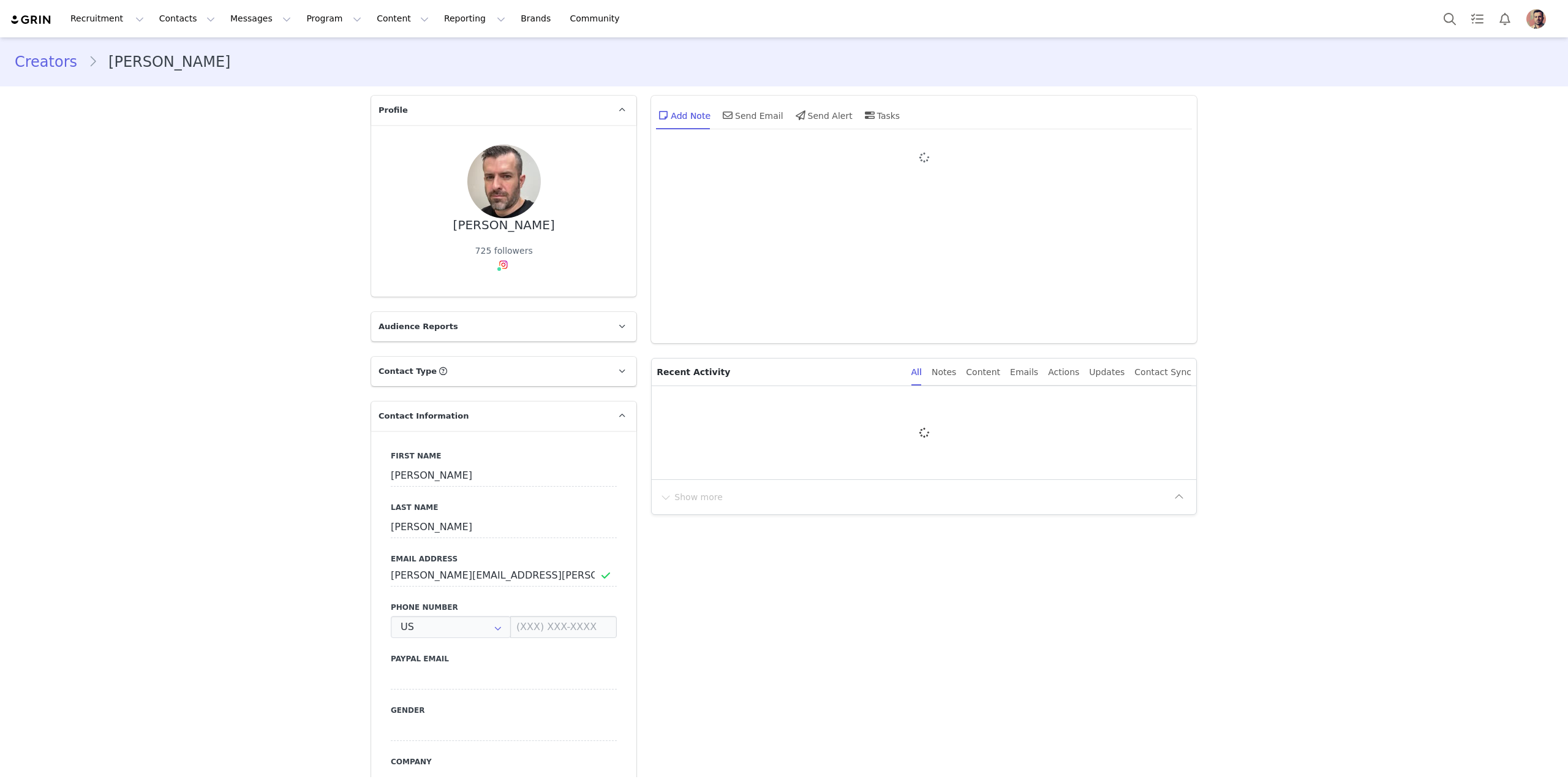
type input "+1 ([GEOGRAPHIC_DATA])"
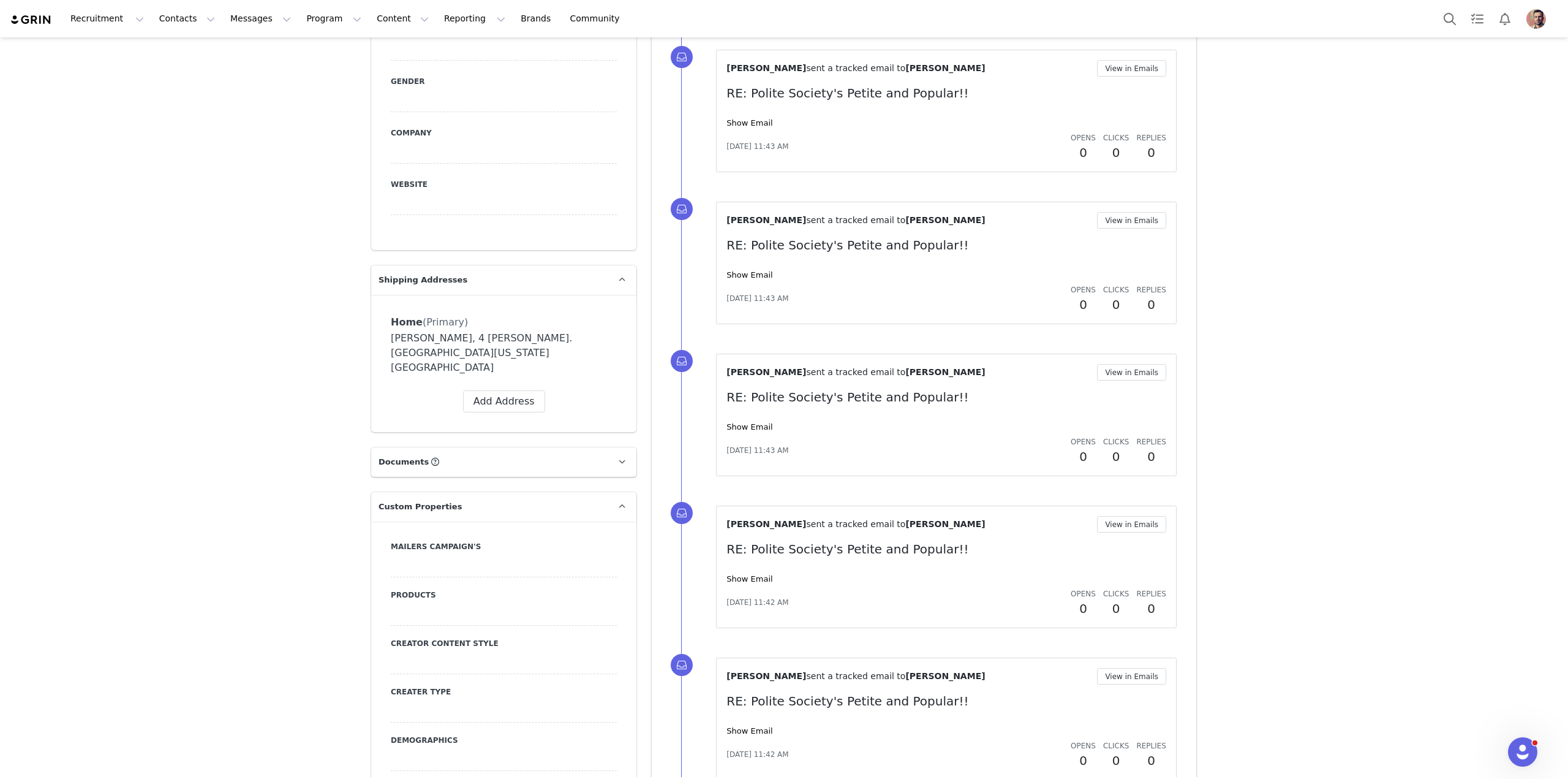
scroll to position [783, 0]
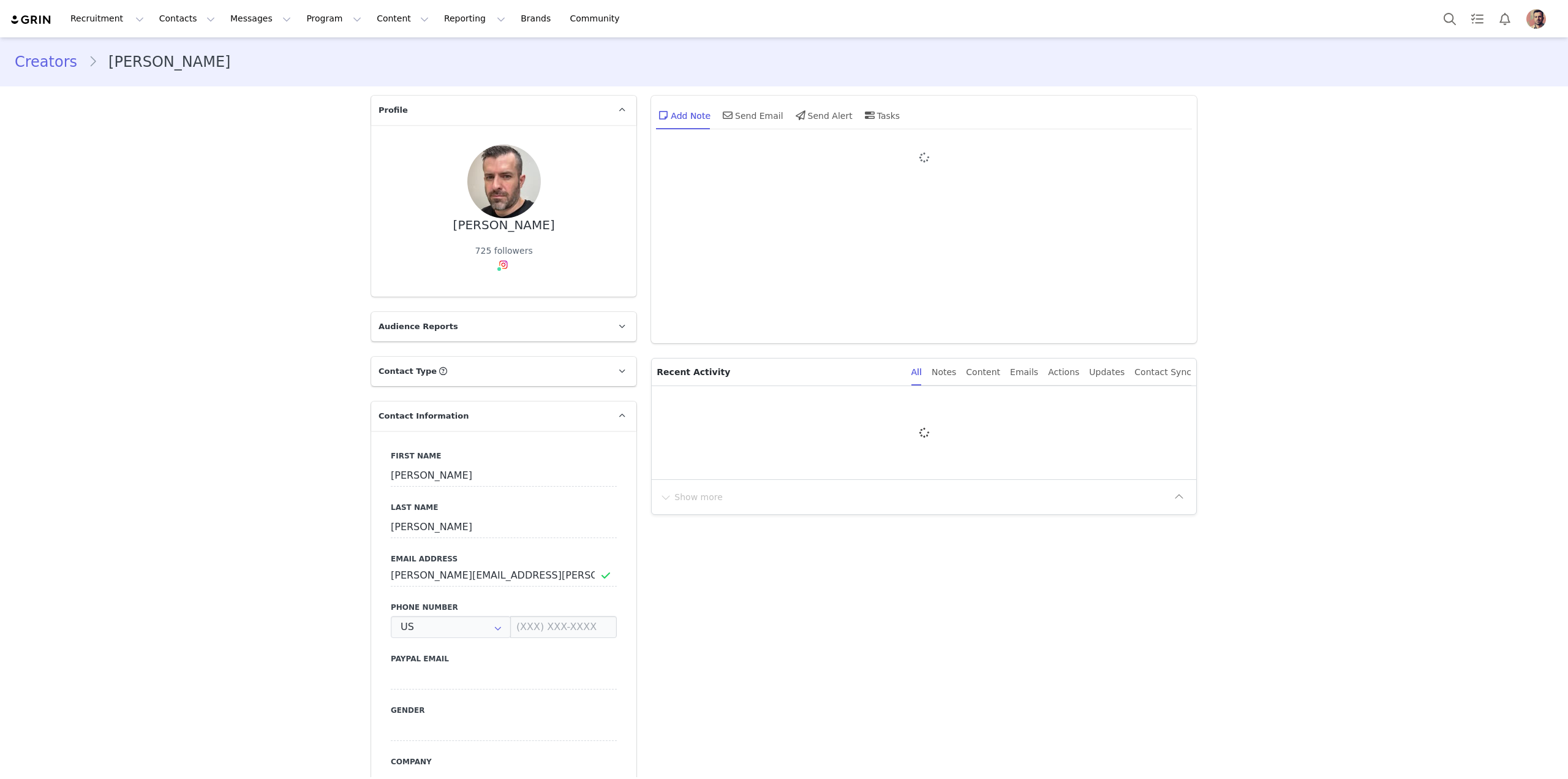
type input "+1 ([GEOGRAPHIC_DATA])"
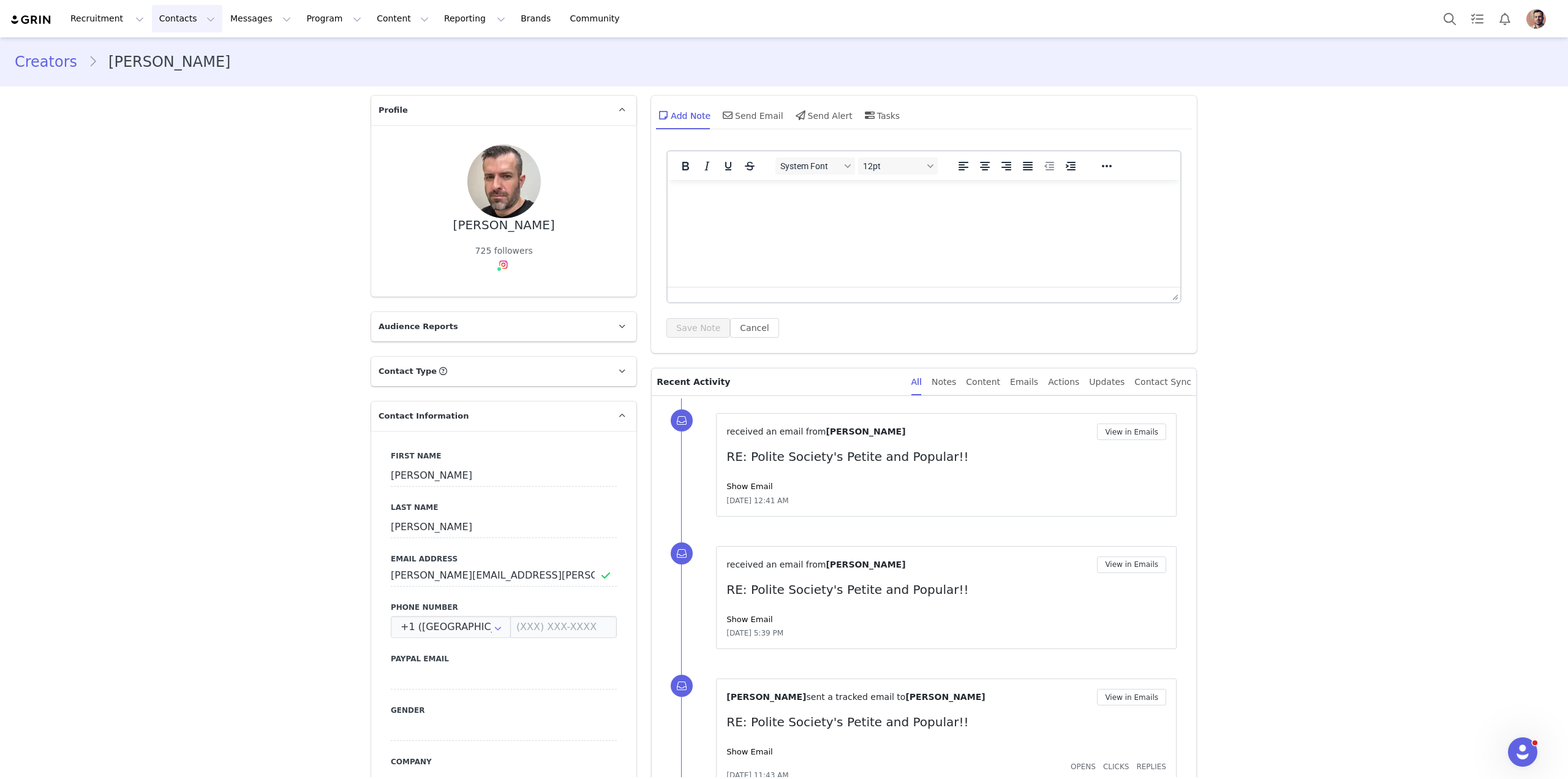
click at [152, 17] on button "Contacts Contacts" at bounding box center [187, 18] width 71 height 28
click at [158, 53] on p "Creators" at bounding box center [169, 54] width 37 height 13
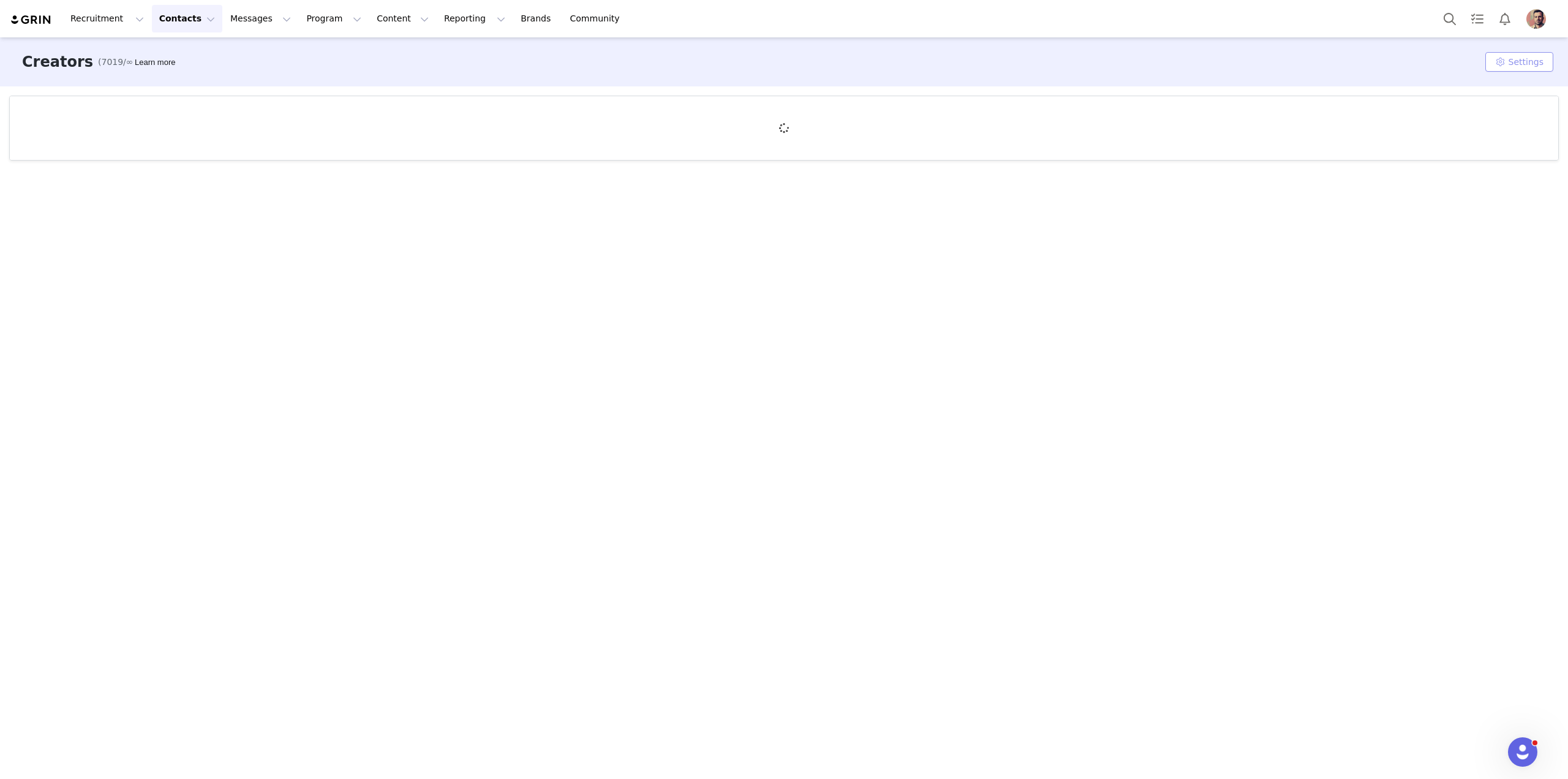
click at [1510, 66] on button "Settings" at bounding box center [1519, 62] width 68 height 20
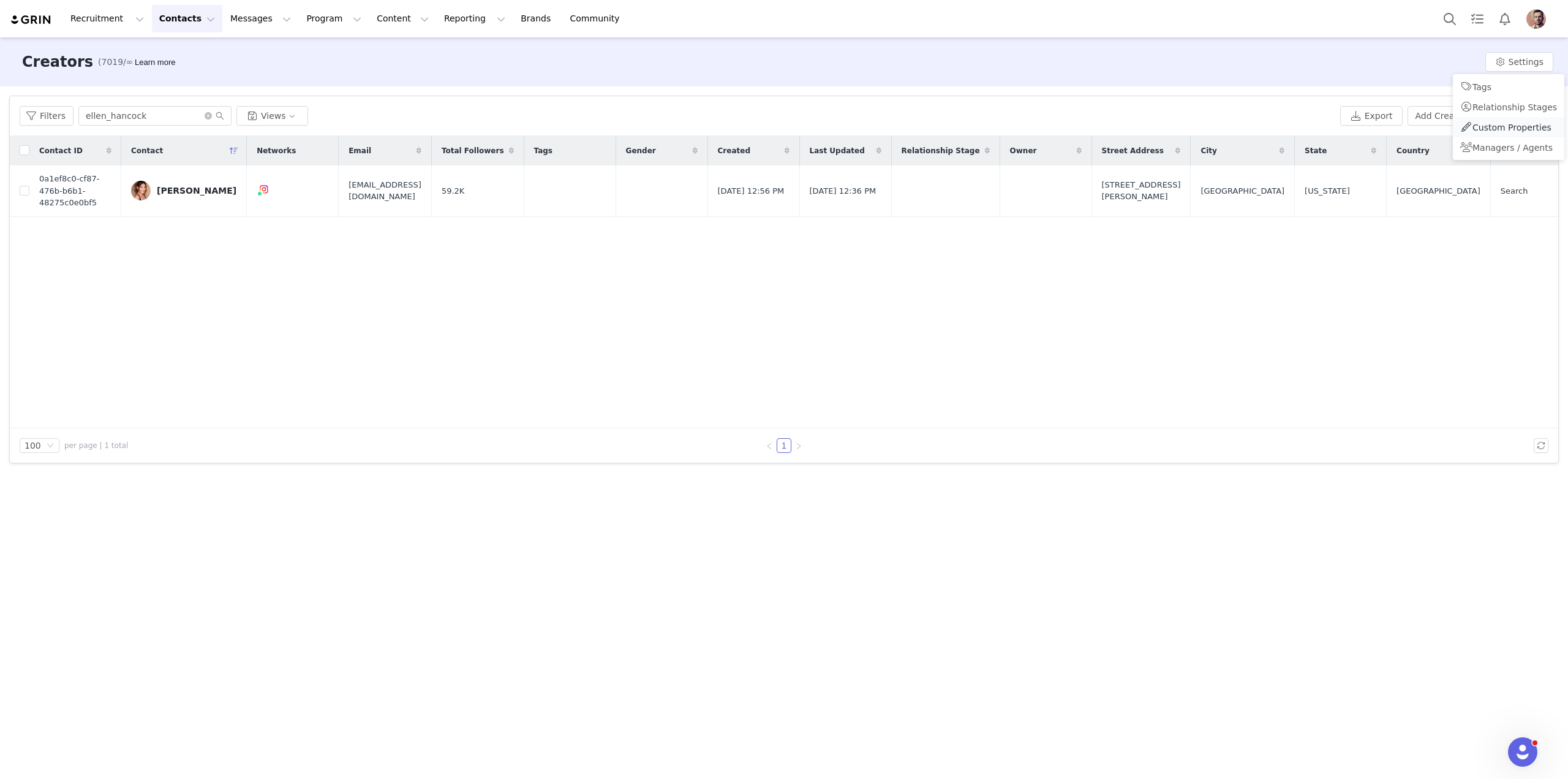
click at [1496, 124] on span "Custom Properties" at bounding box center [1511, 127] width 79 height 10
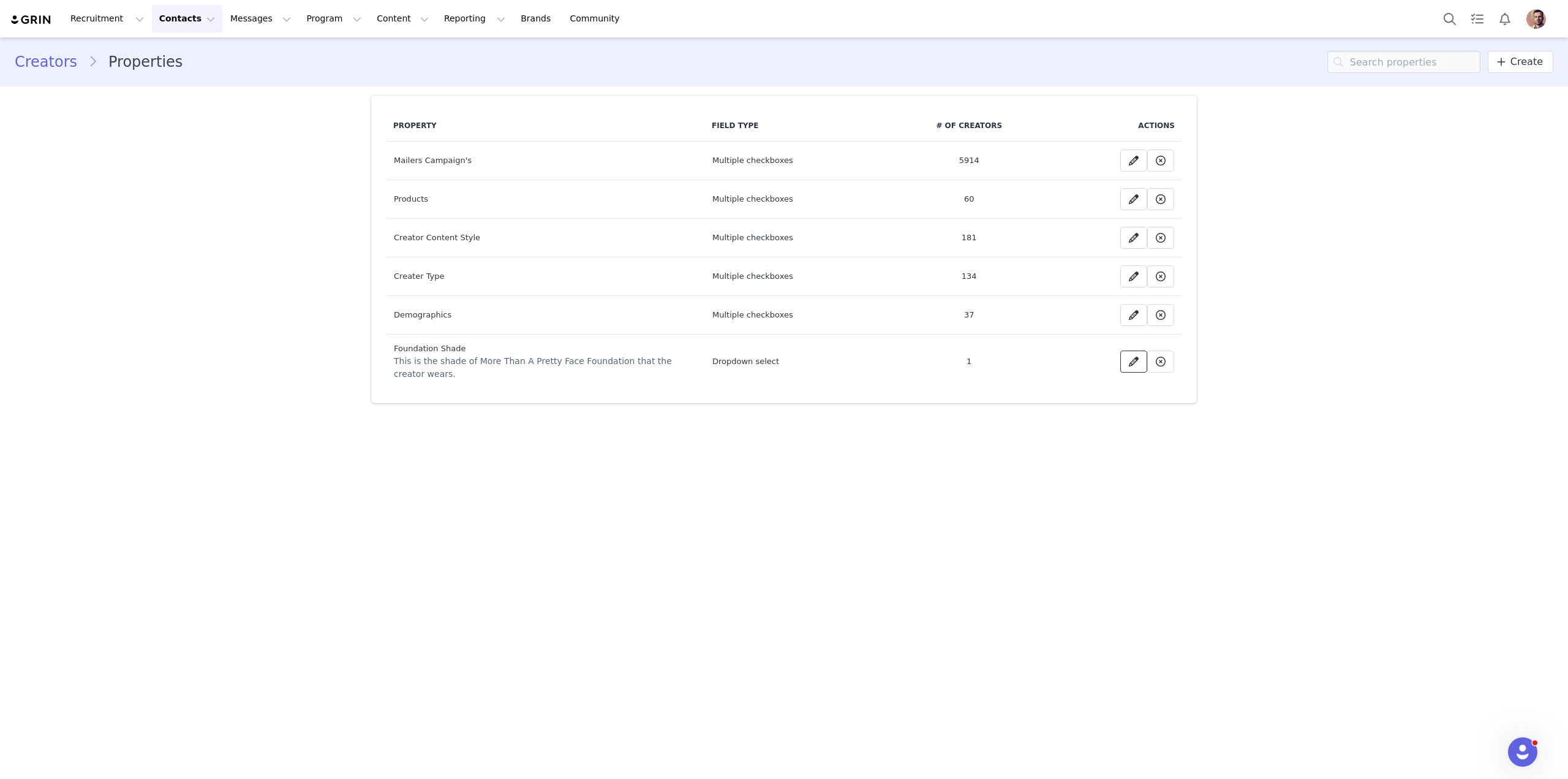
click at [1130, 357] on icon at bounding box center [1133, 361] width 10 height 10
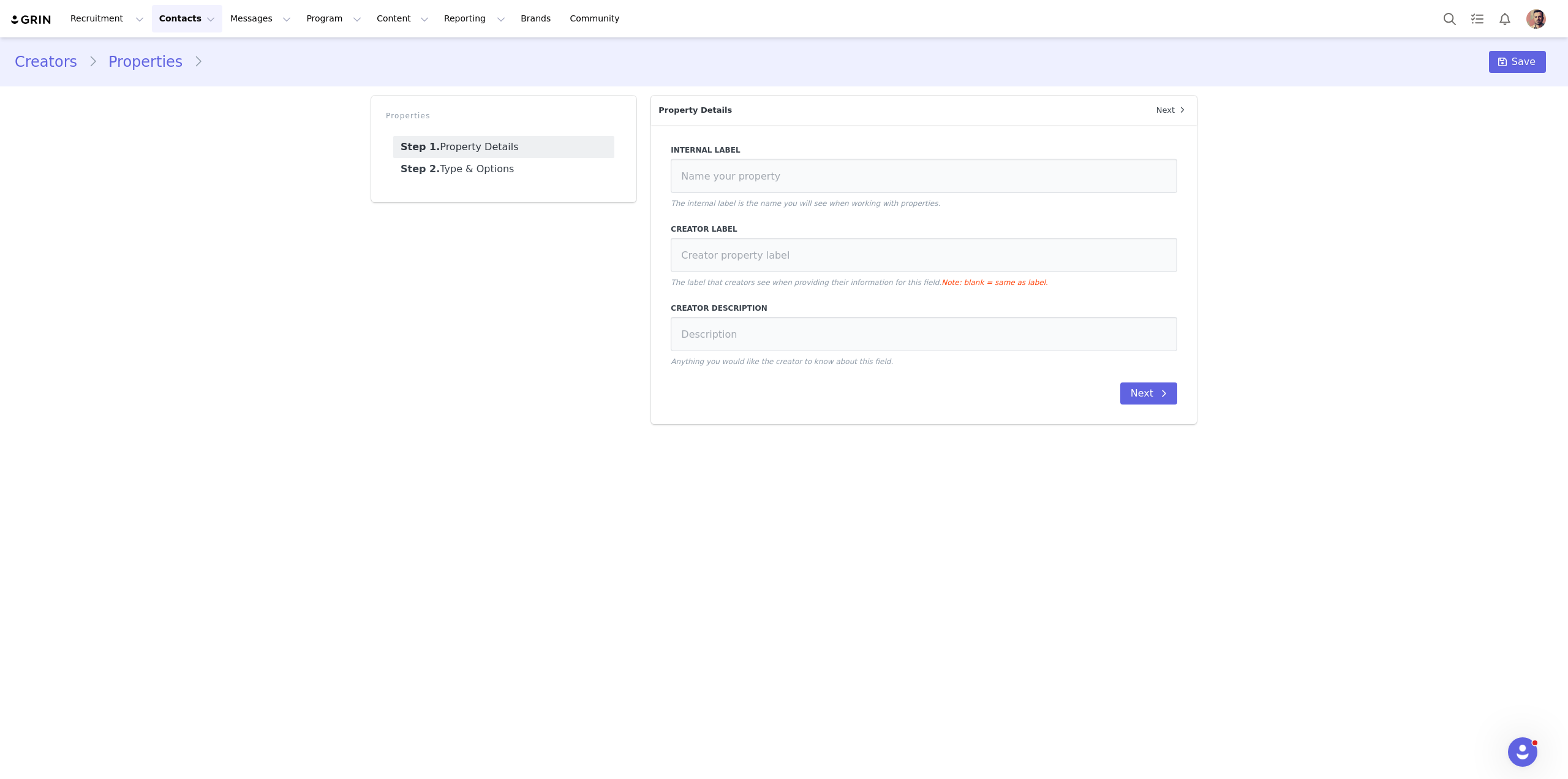
type input "Foundation Shade"
type input "This is the shade of More Than A Pretty Face Foundation that the creator wears."
select select "Dropdown select"
click at [476, 167] on link "Step 2. Type & Options" at bounding box center [504, 169] width 221 height 22
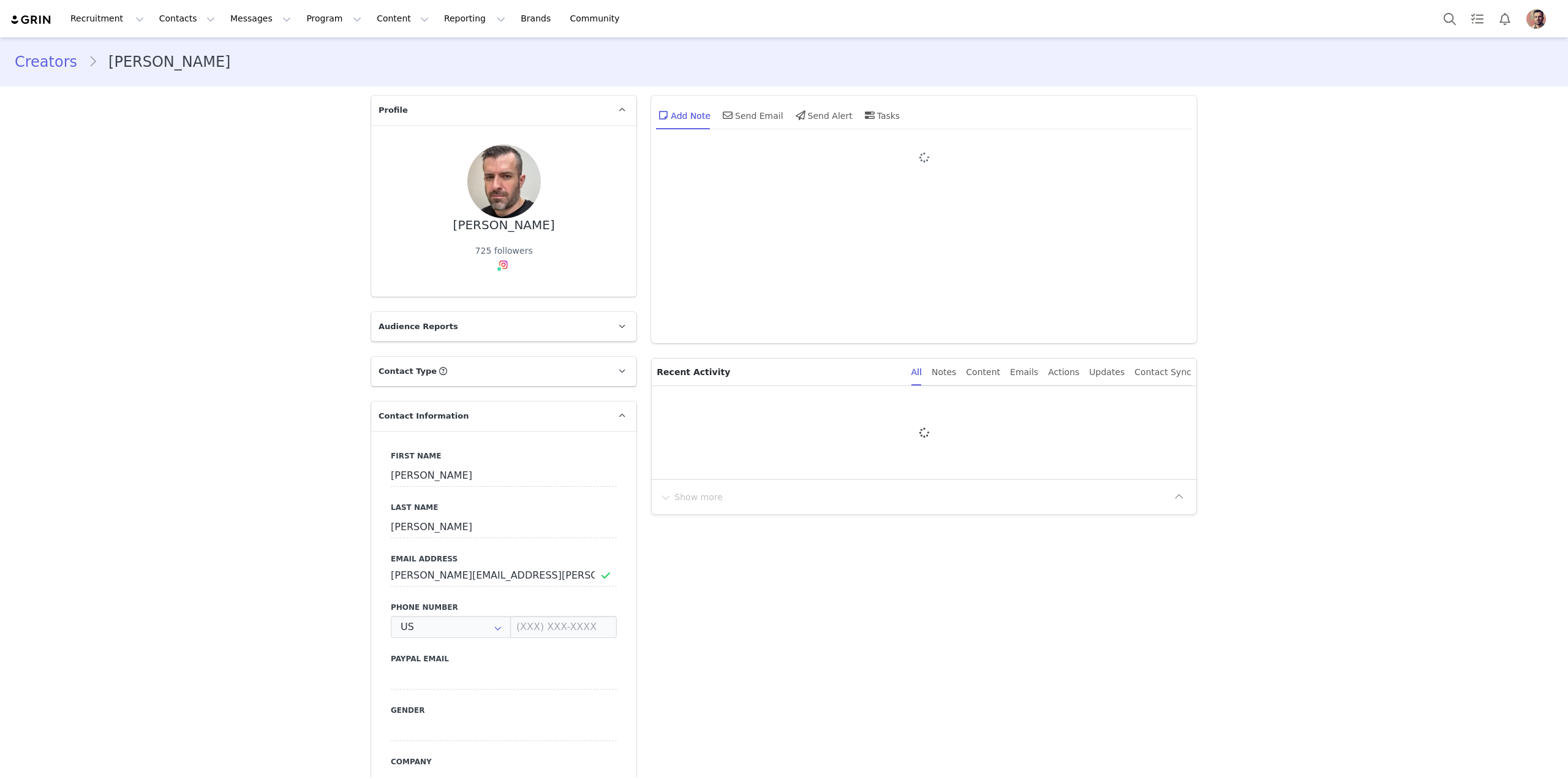
type input "+1 ([GEOGRAPHIC_DATA])"
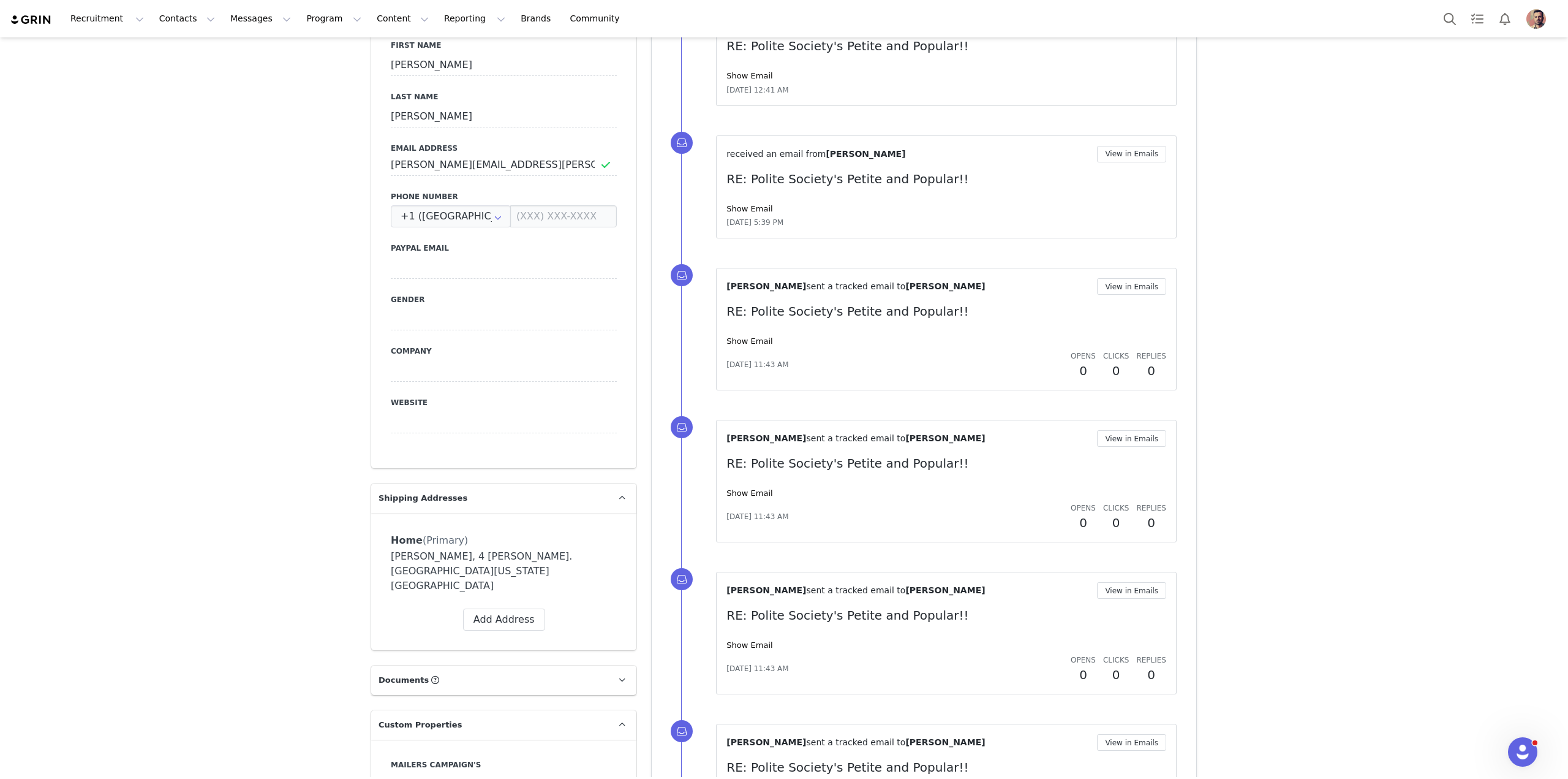
scroll to position [68, 0]
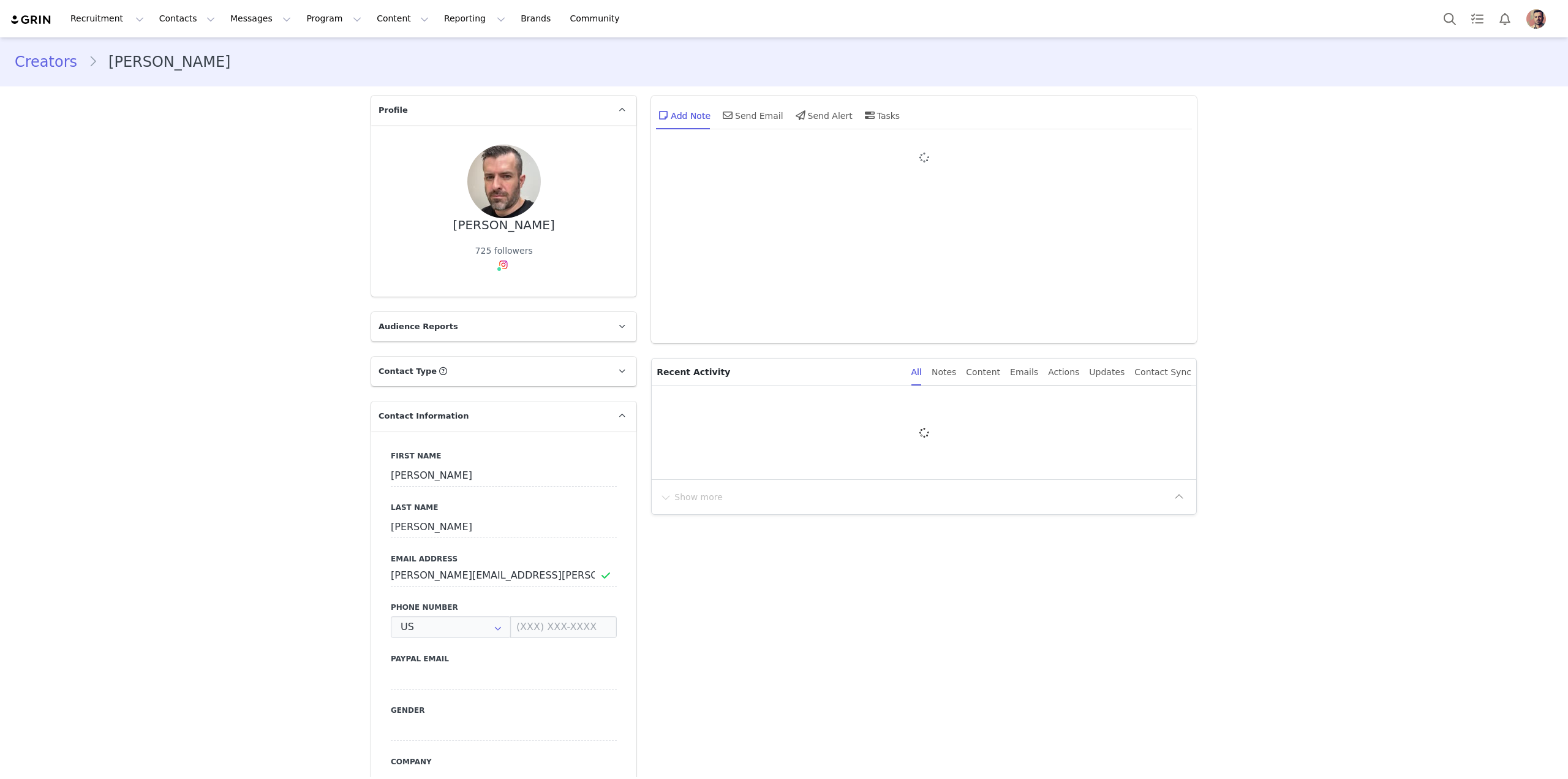
type input "+1 ([GEOGRAPHIC_DATA])"
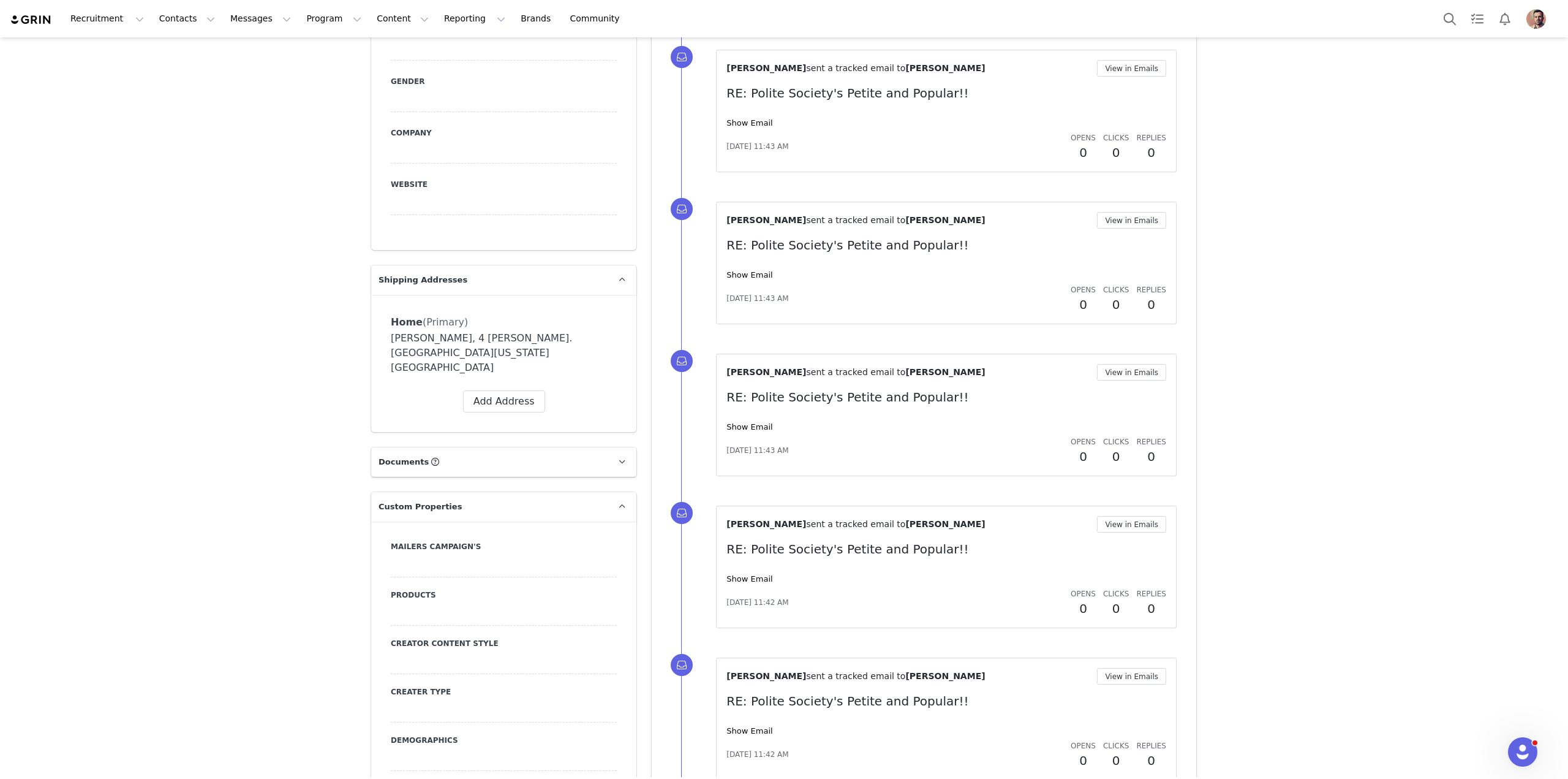
scroll to position [783, 0]
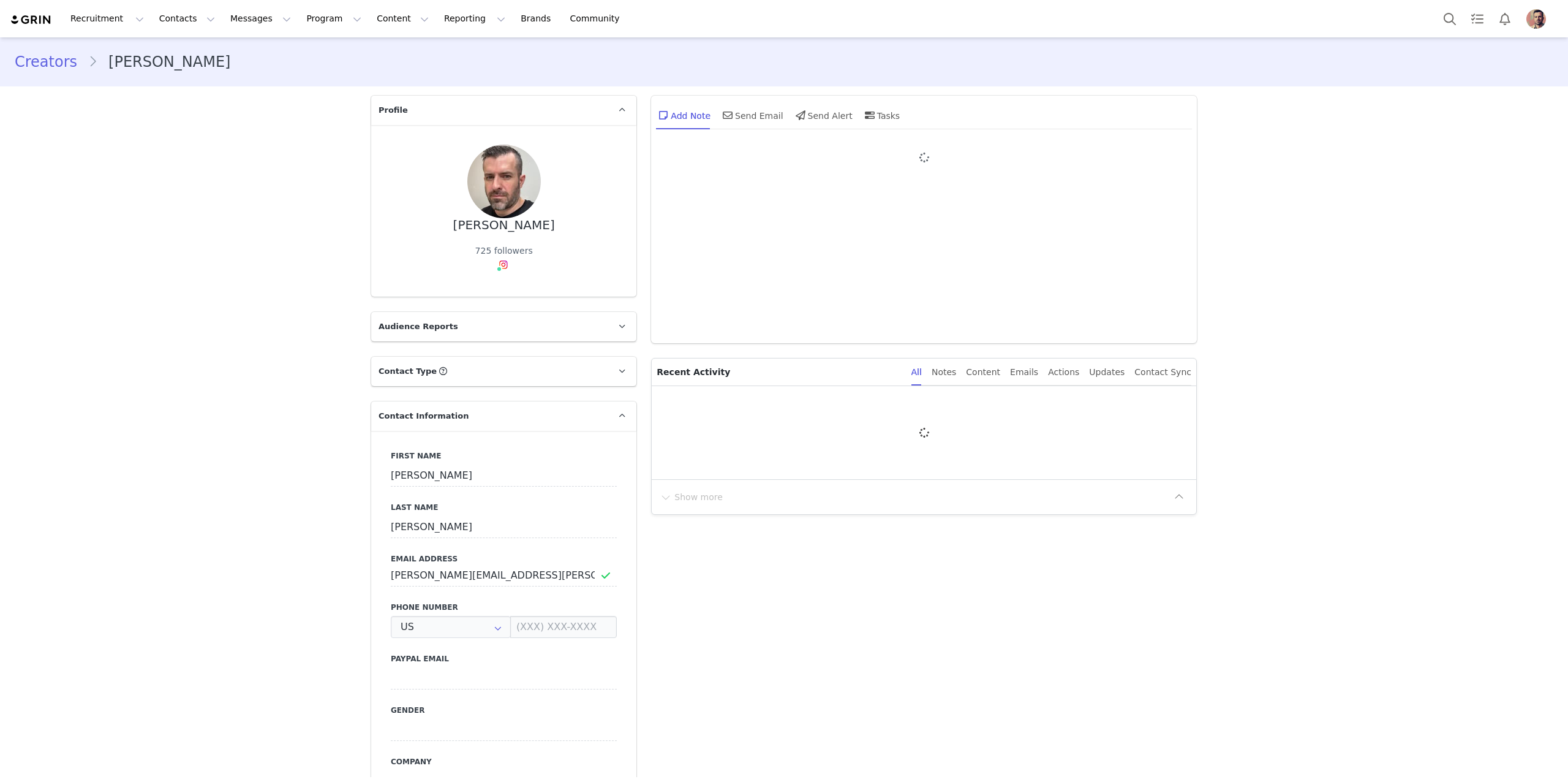
type input "+1 ([GEOGRAPHIC_DATA])"
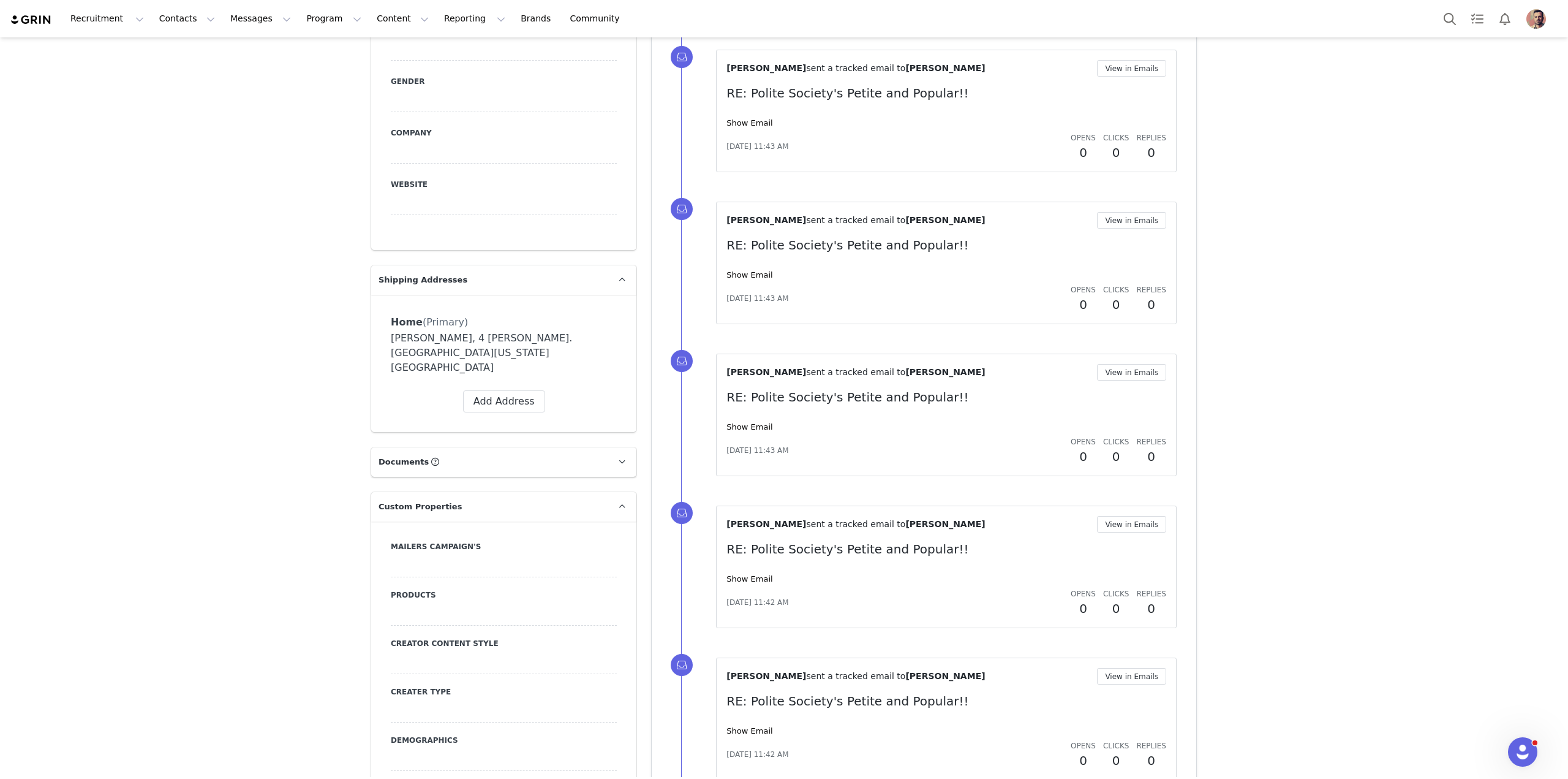
scroll to position [783, 0]
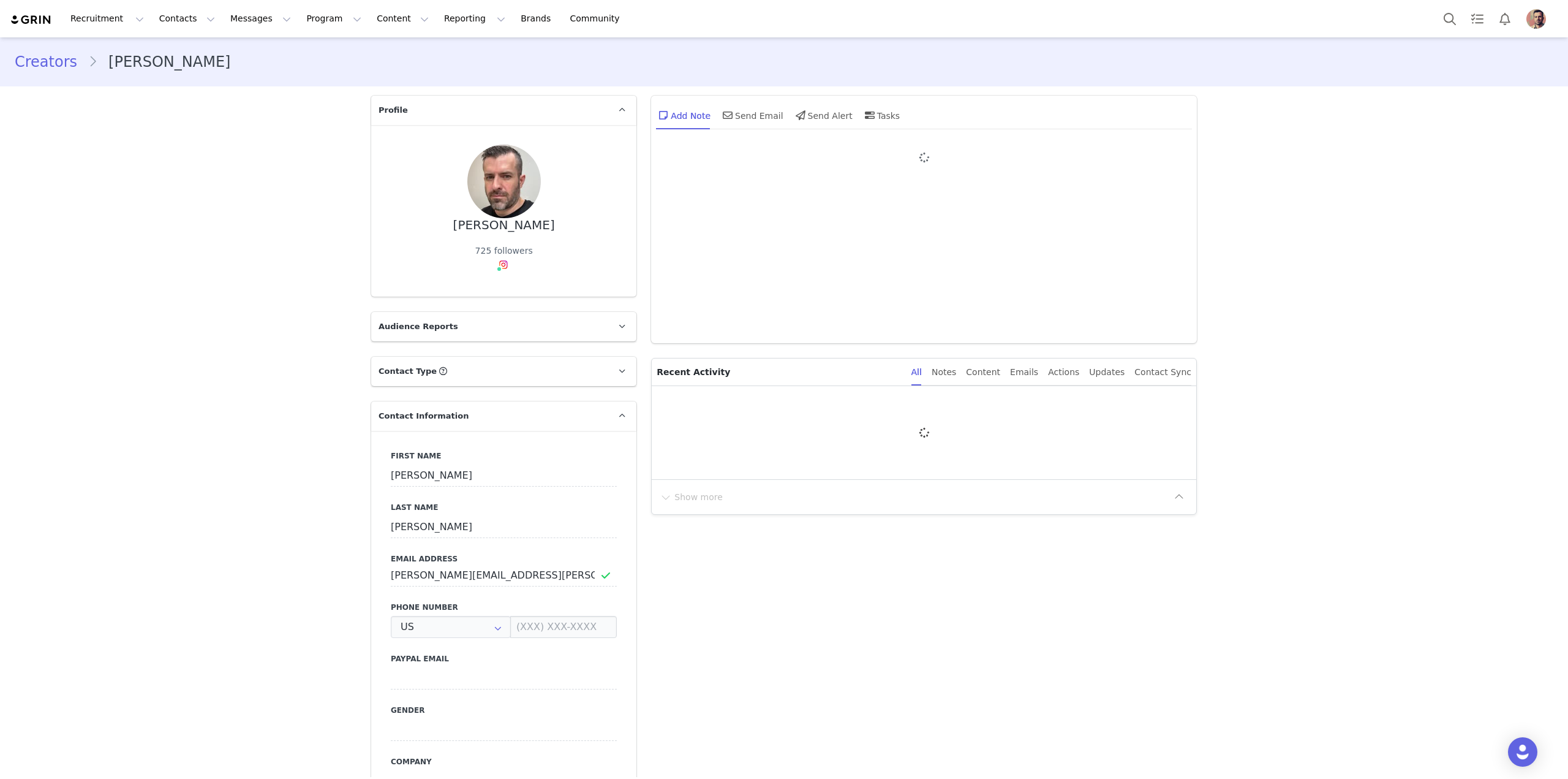
type input "+1 ([GEOGRAPHIC_DATA])"
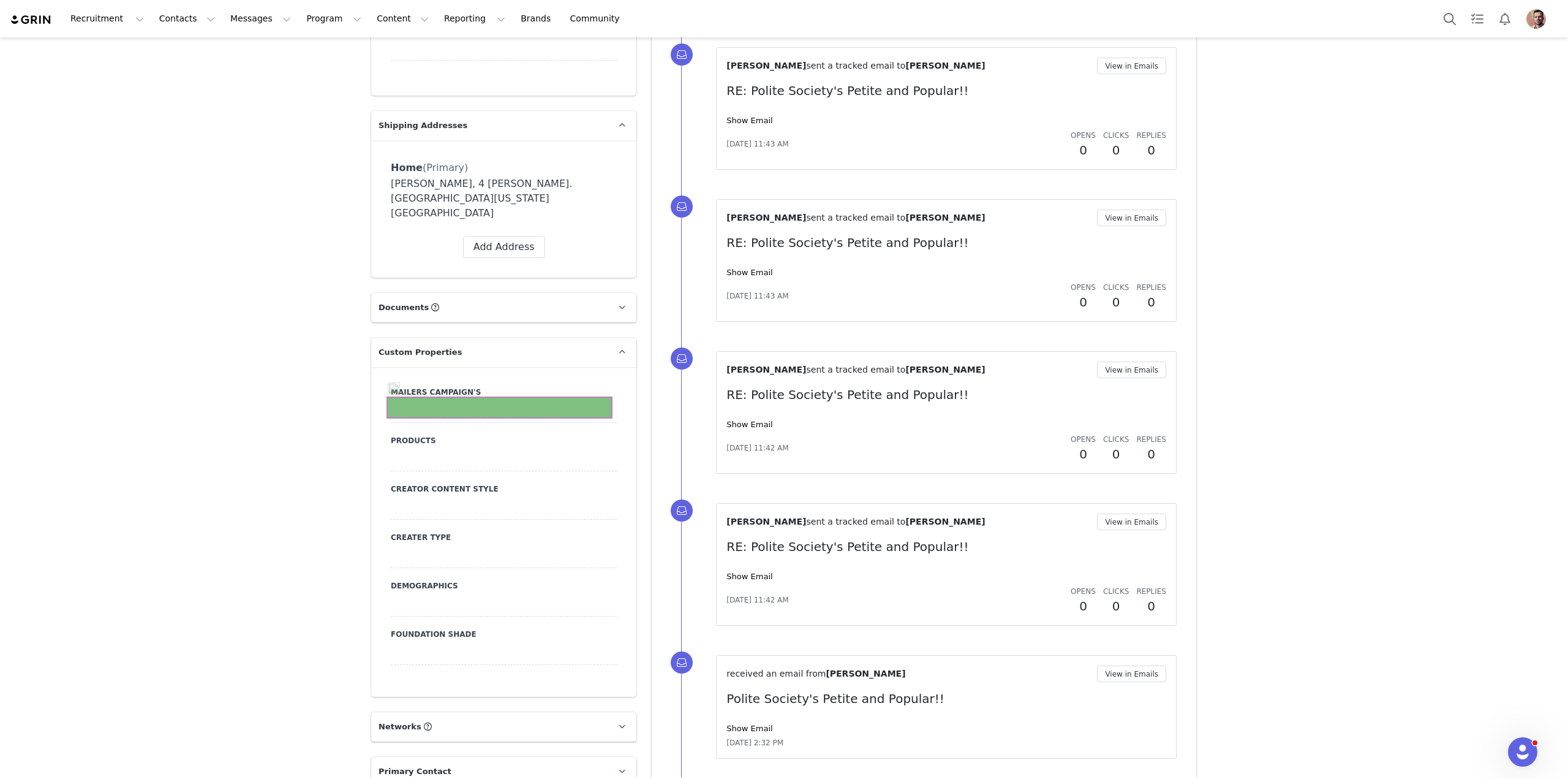
scroll to position [1014, 0]
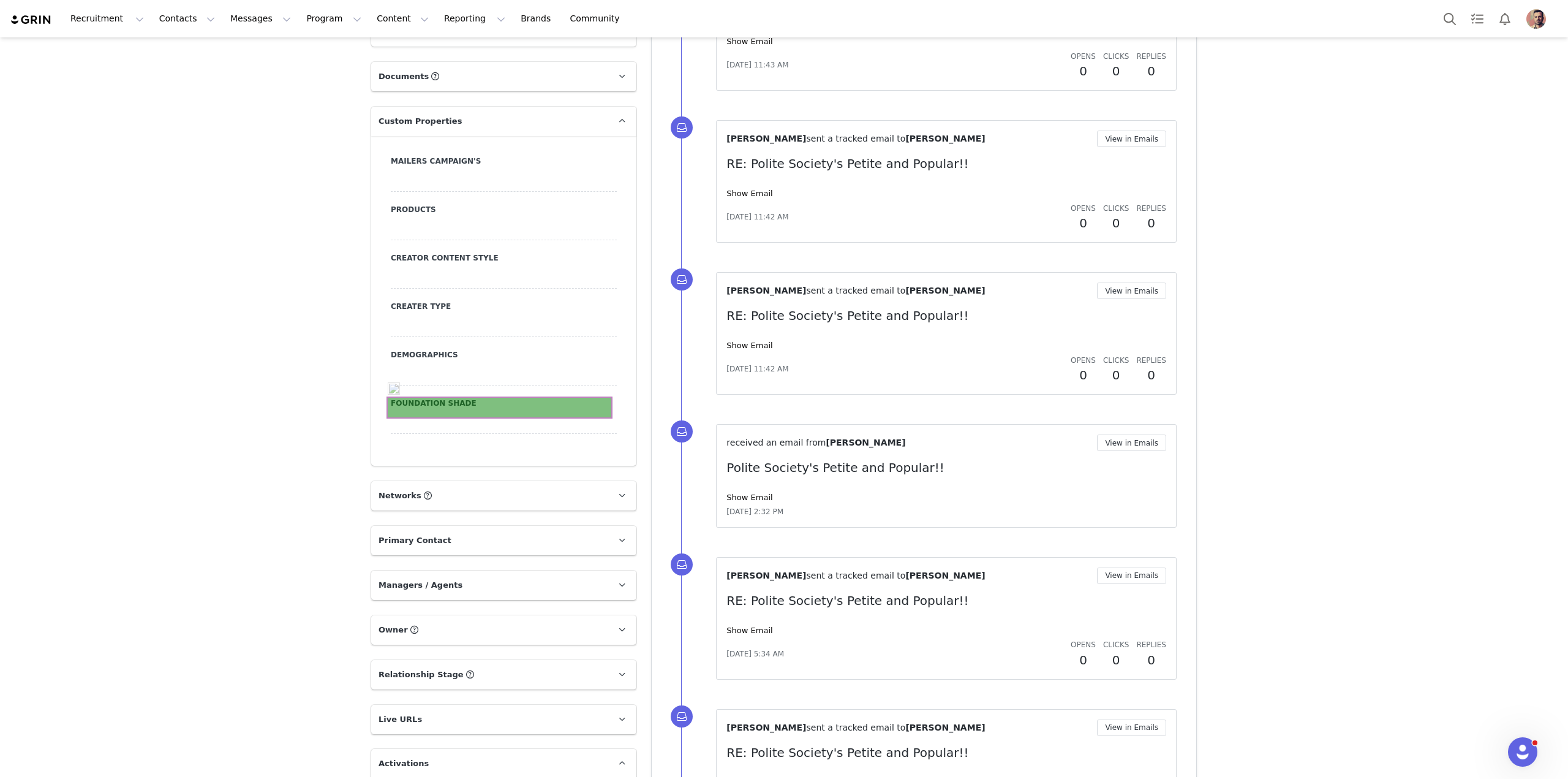
click at [503, 412] on div at bounding box center [503, 423] width 226 height 22
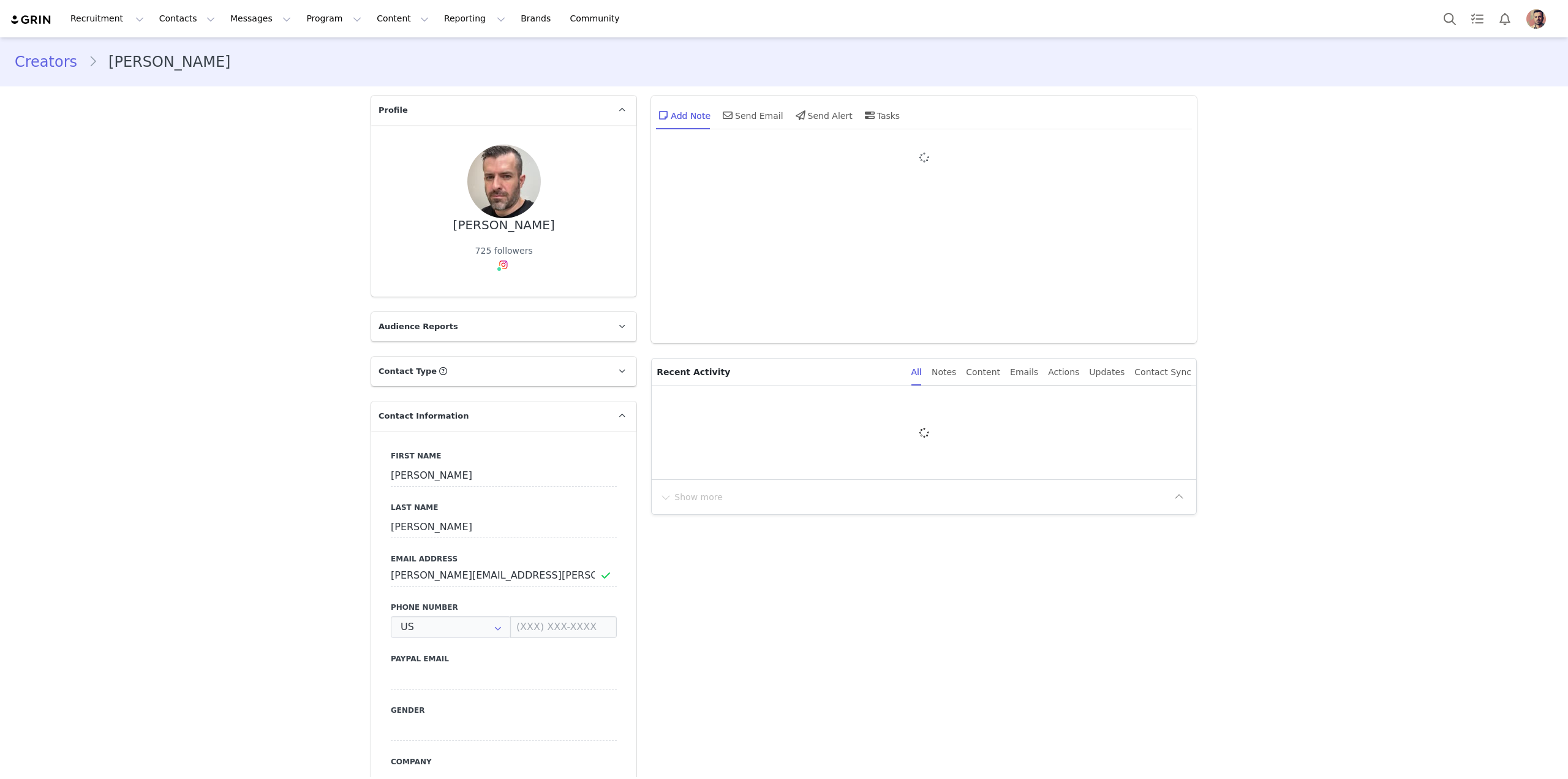
type input "+1 ([GEOGRAPHIC_DATA])"
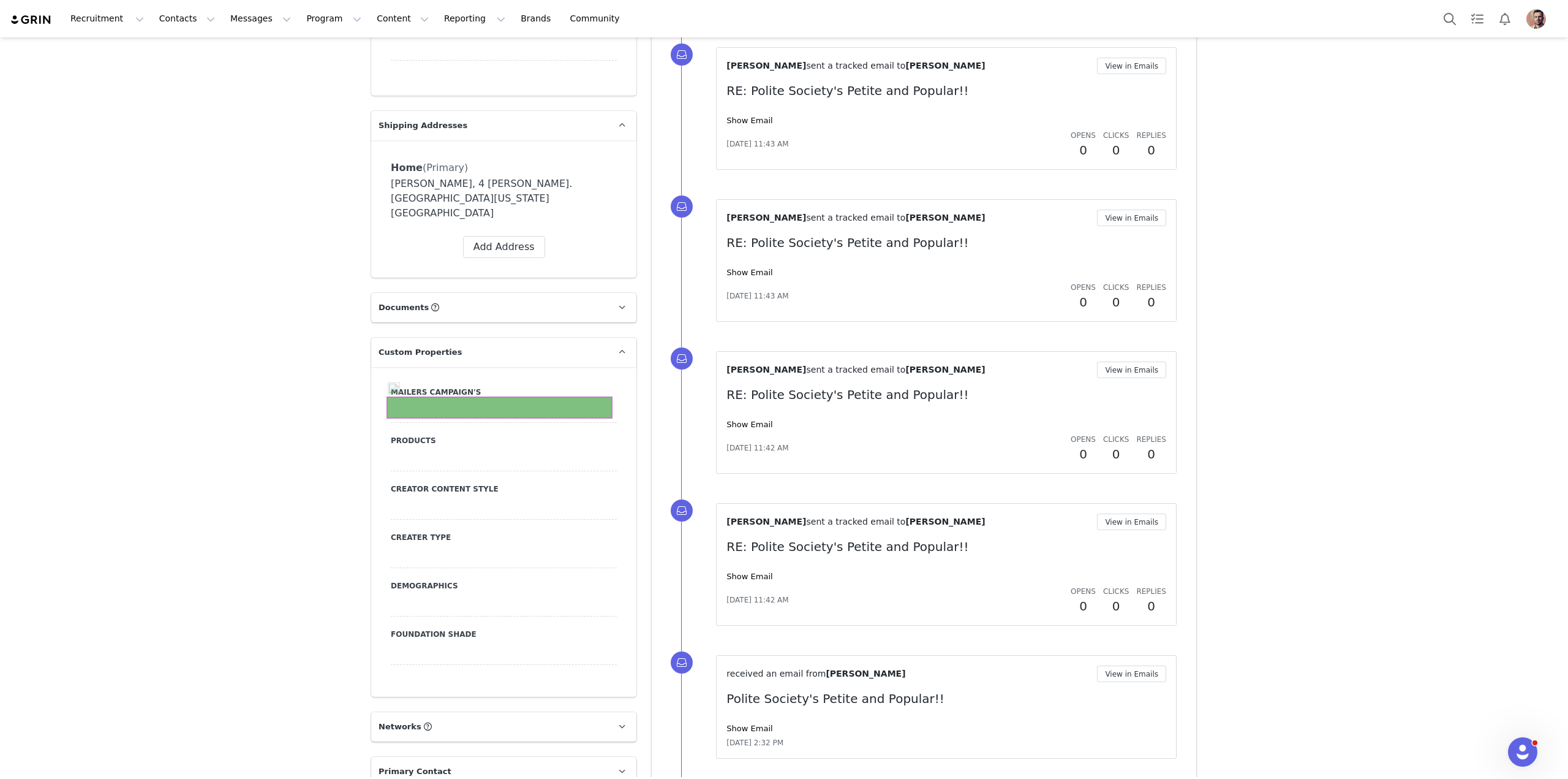
scroll to position [1014, 0]
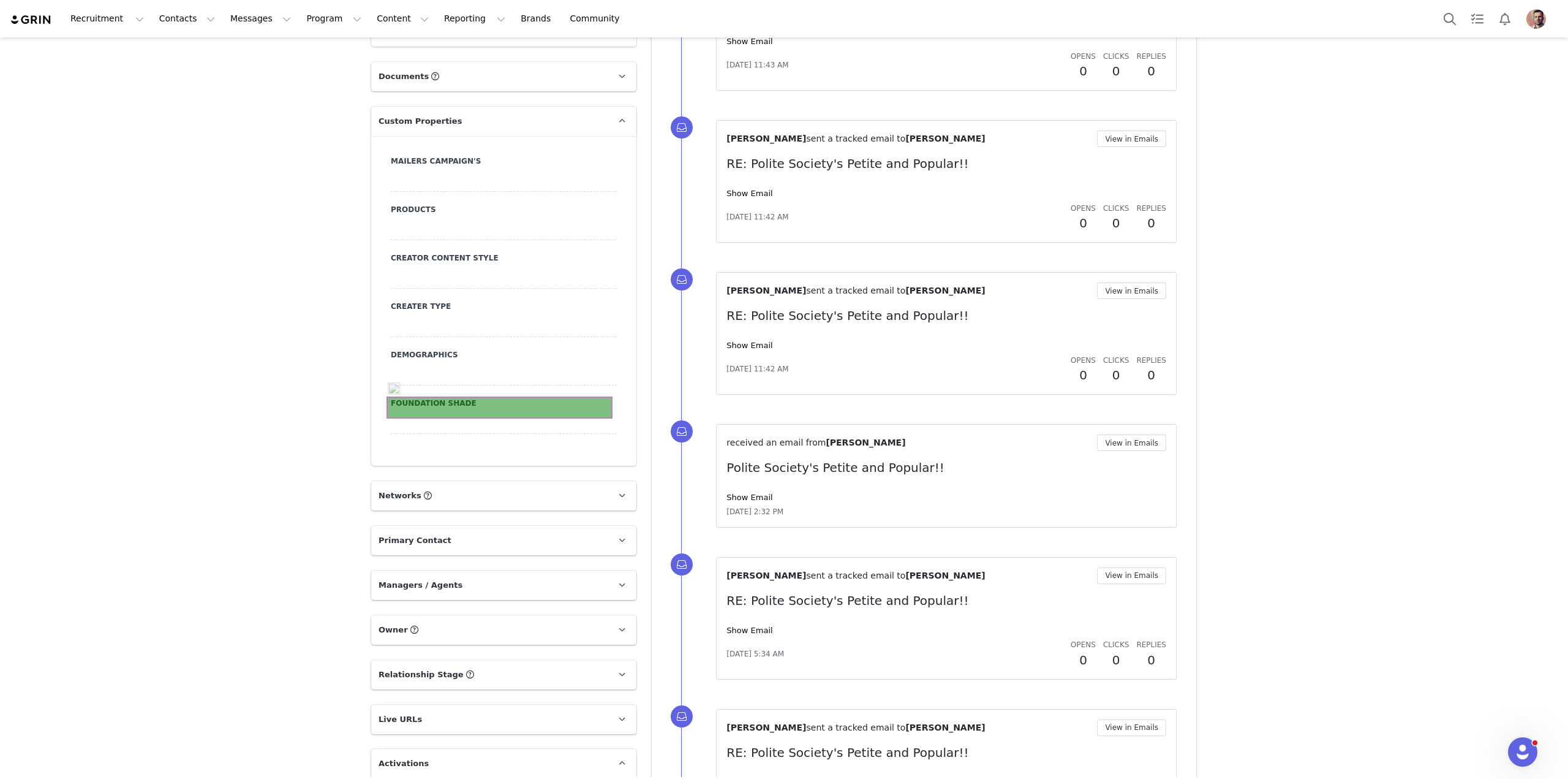
click at [503, 412] on div at bounding box center [503, 423] width 226 height 22
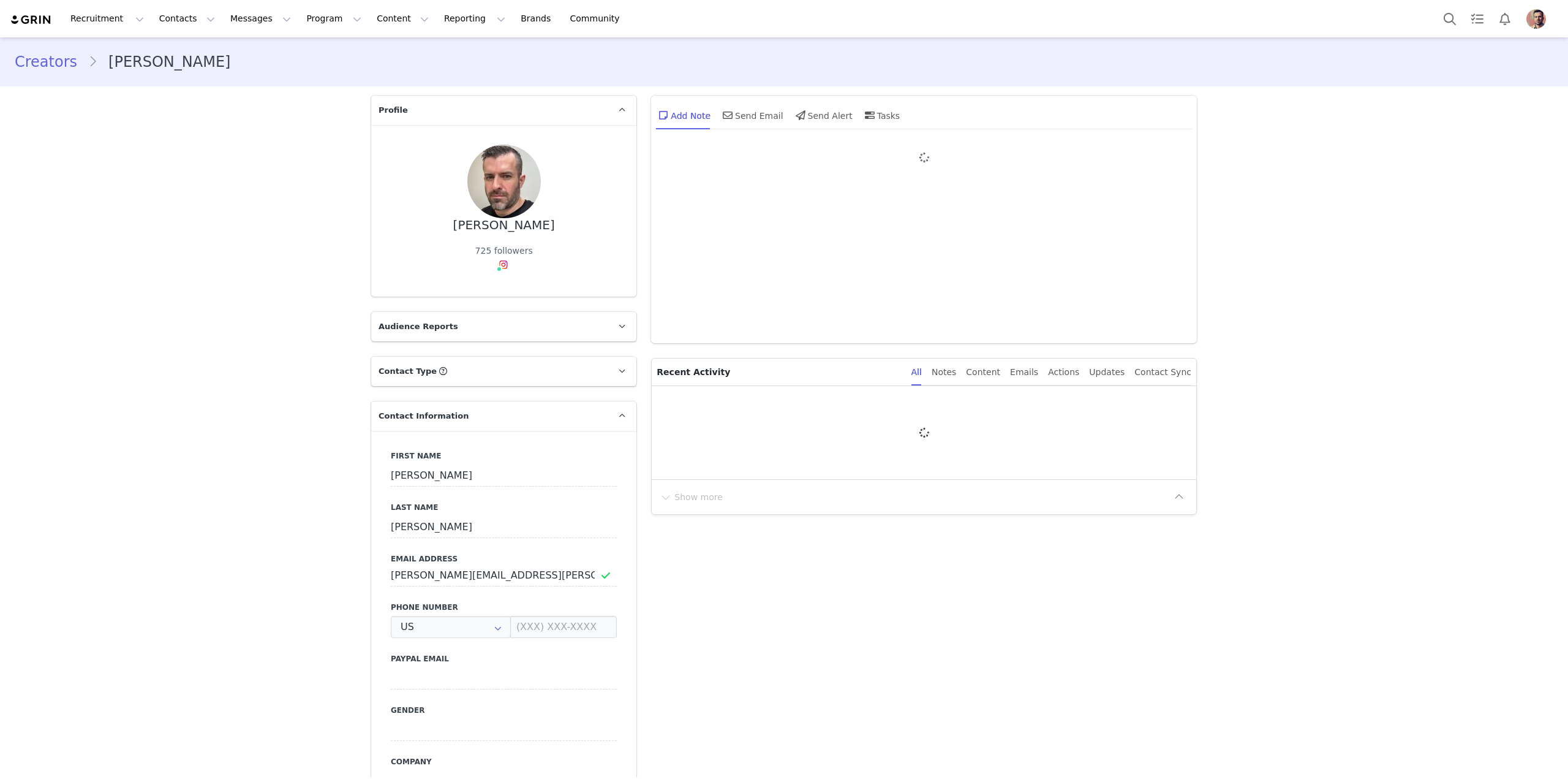
type input "+1 ([GEOGRAPHIC_DATA])"
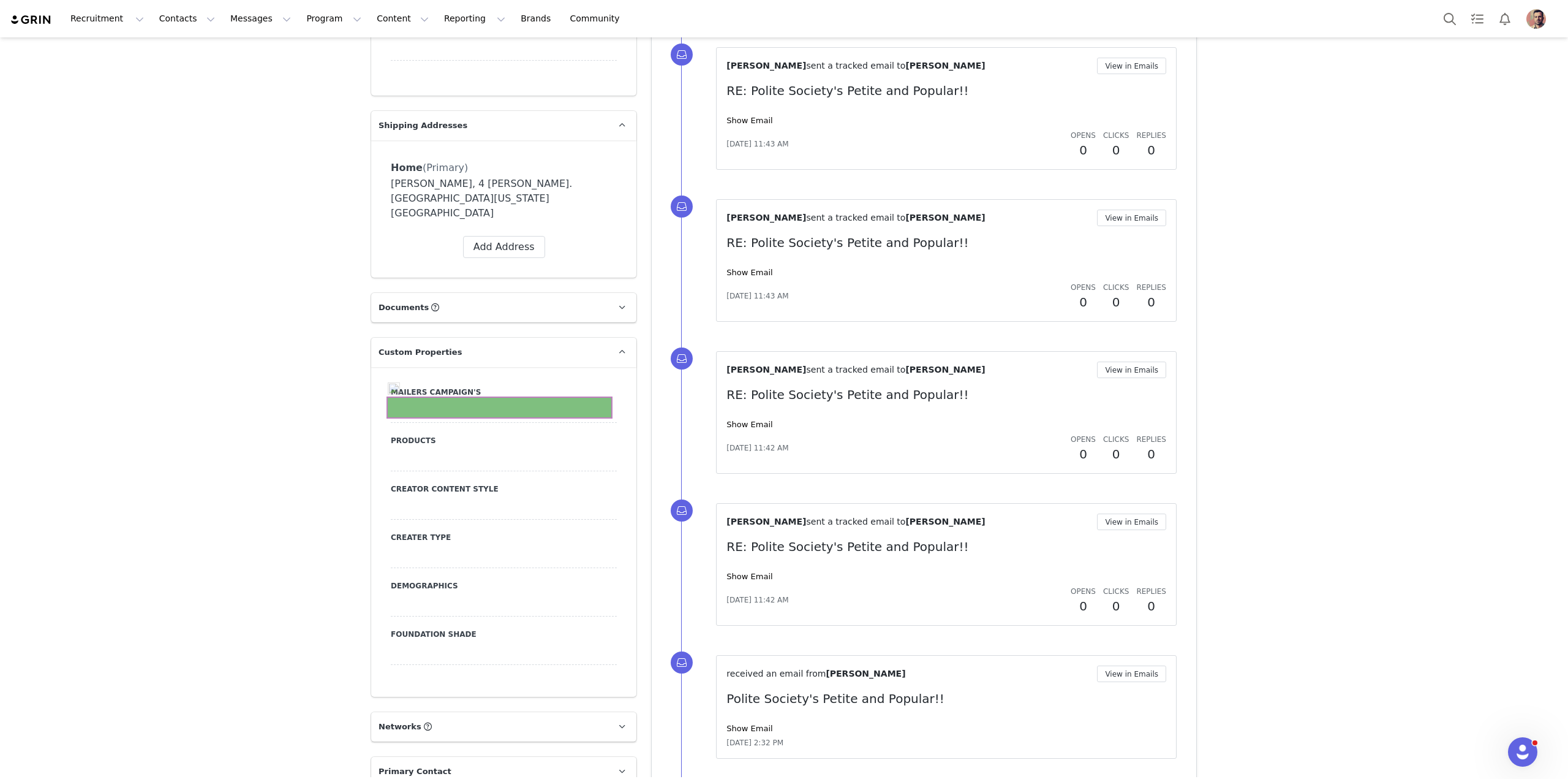
scroll to position [1014, 0]
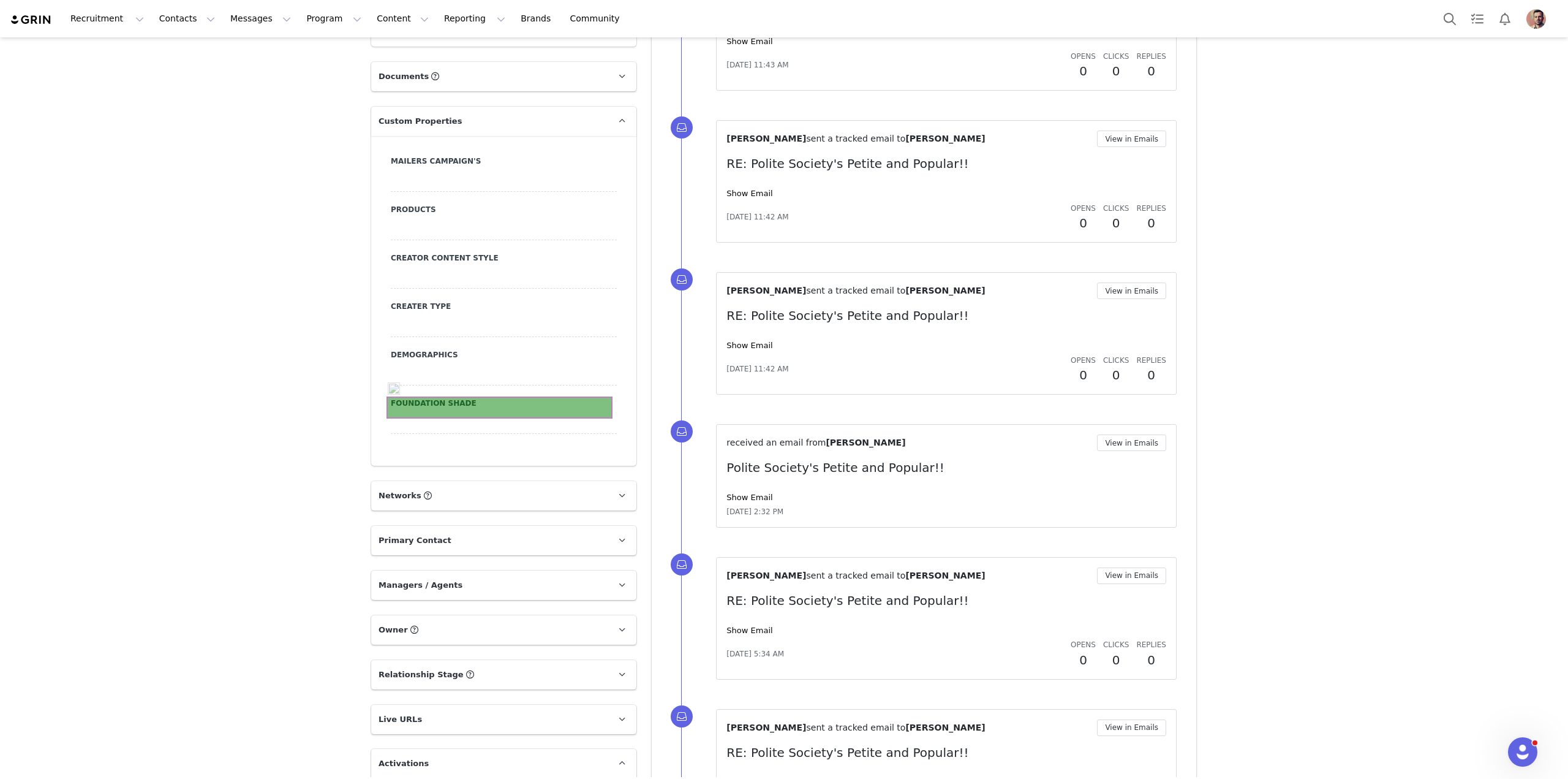
click at [503, 412] on div at bounding box center [503, 423] width 226 height 22
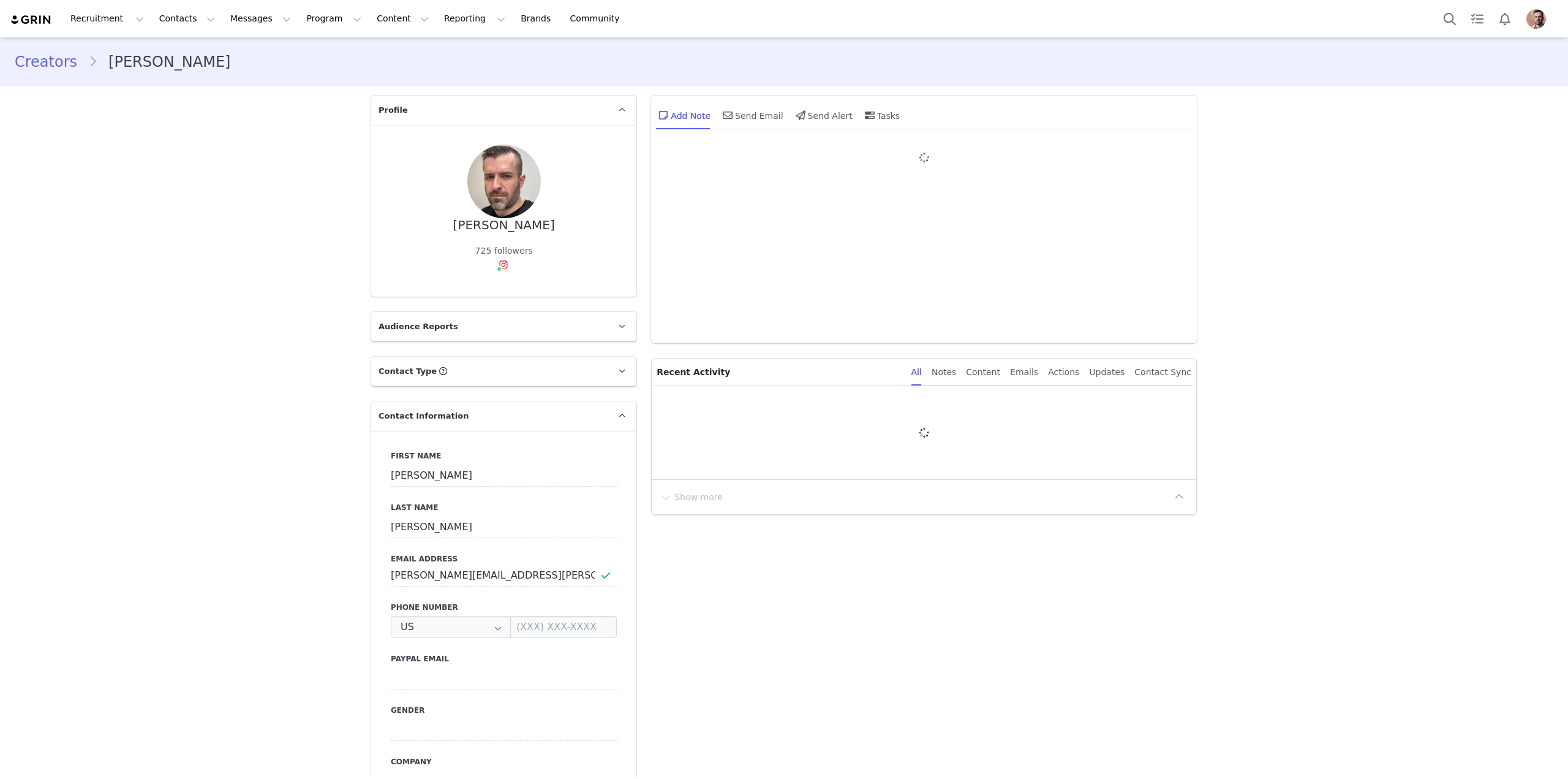
type input "+1 ([GEOGRAPHIC_DATA])"
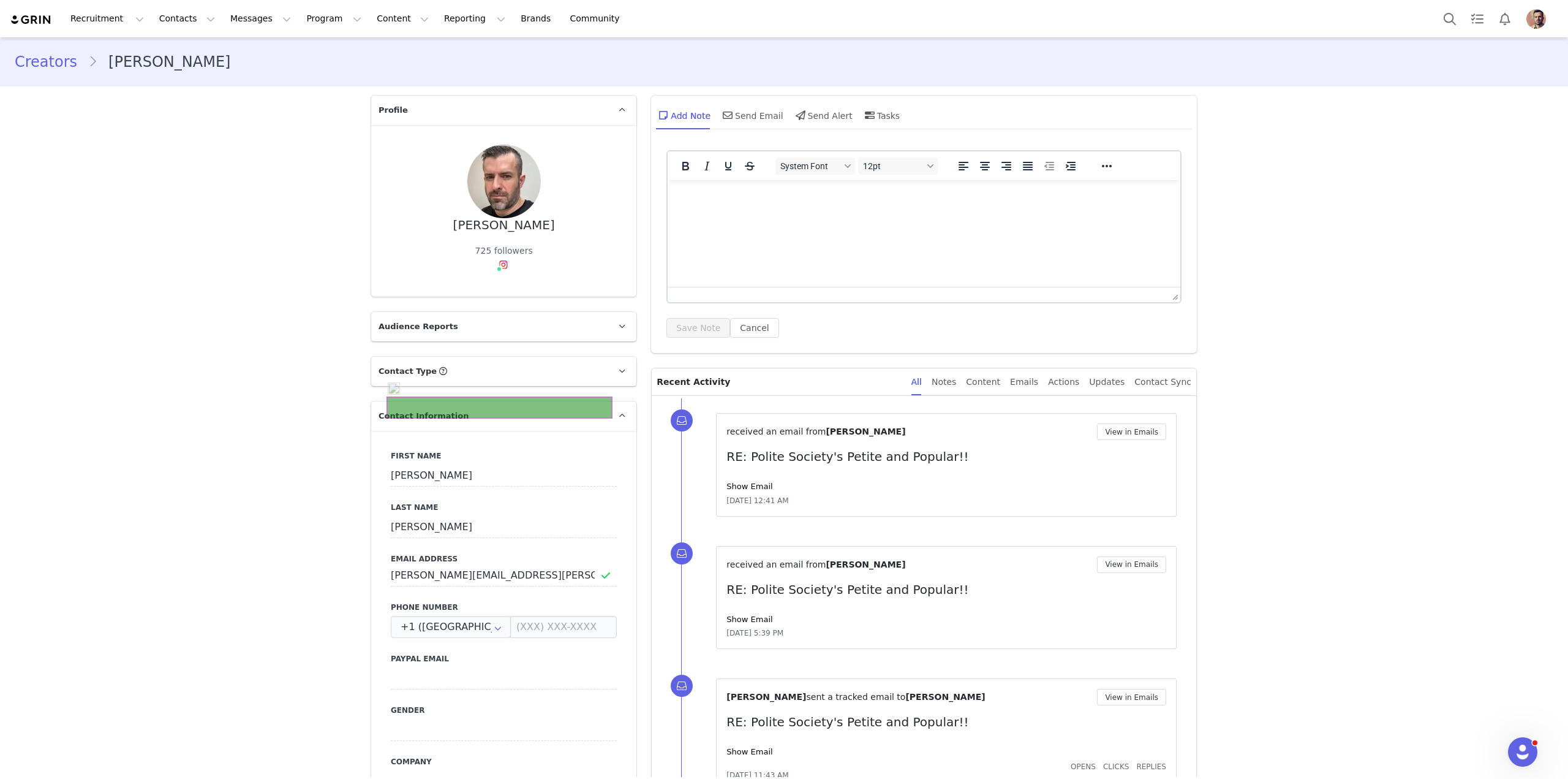
scroll to position [1014, 0]
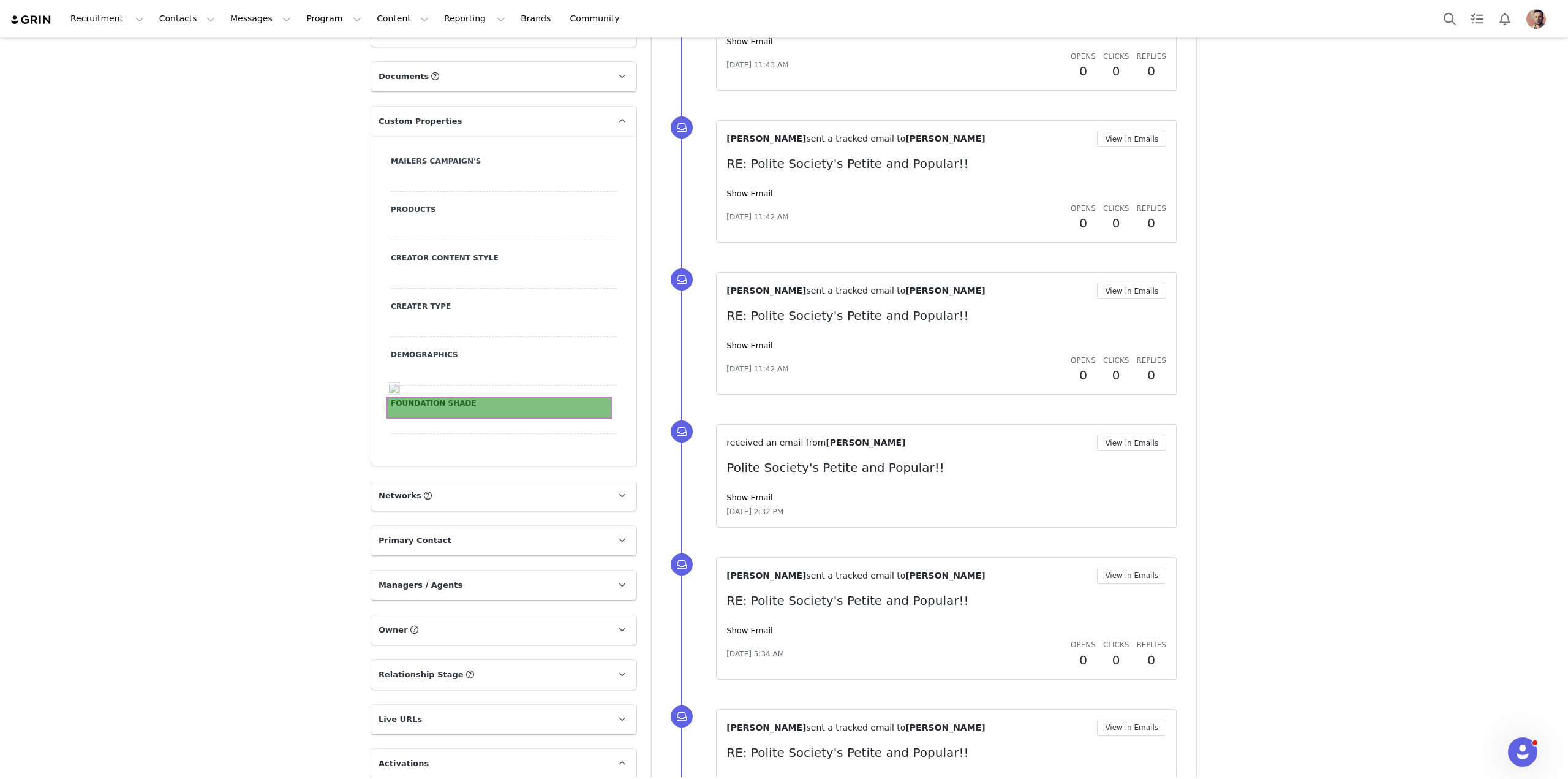
click at [503, 412] on div at bounding box center [503, 423] width 226 height 22
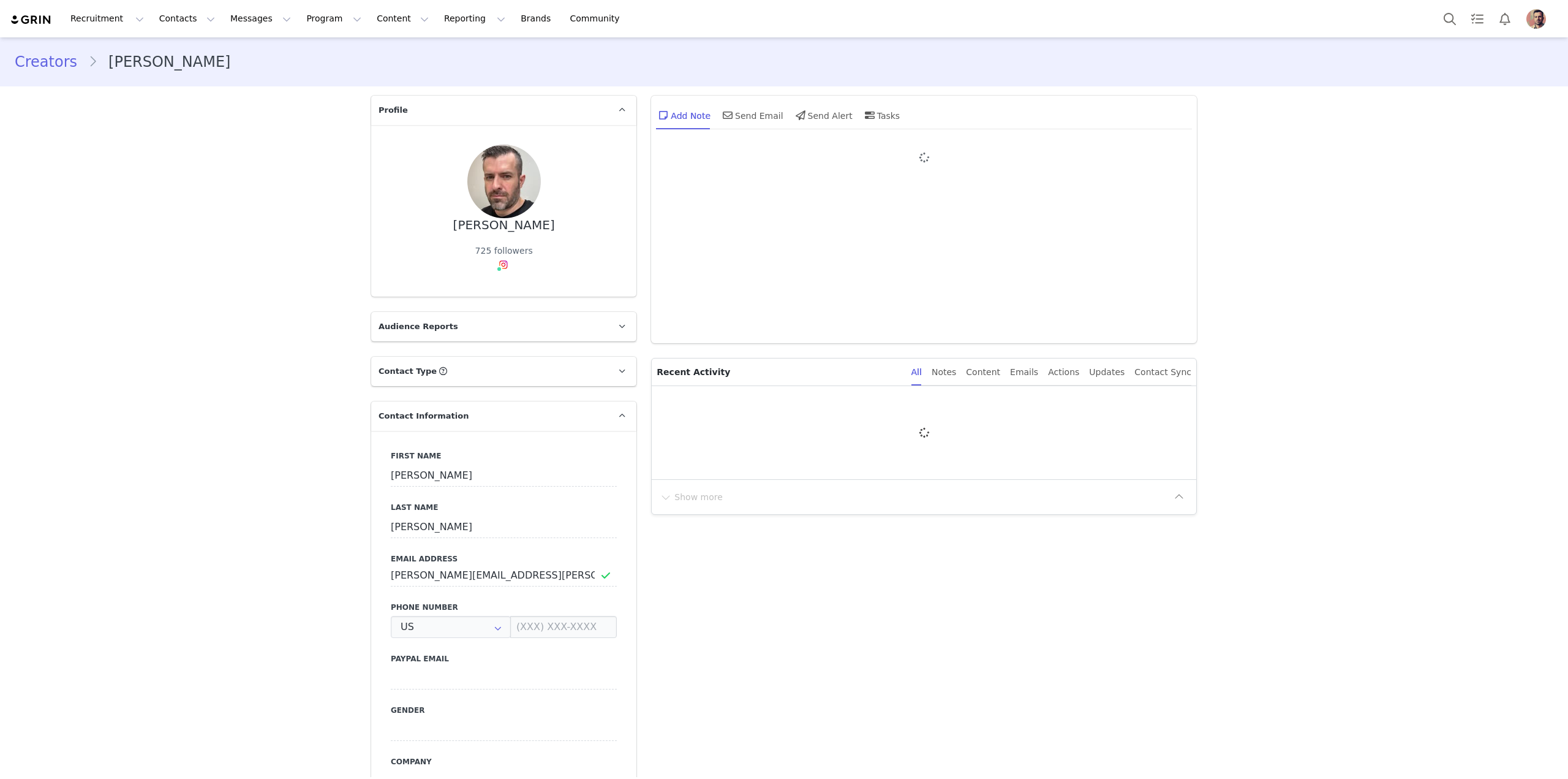
type input "+1 ([GEOGRAPHIC_DATA])"
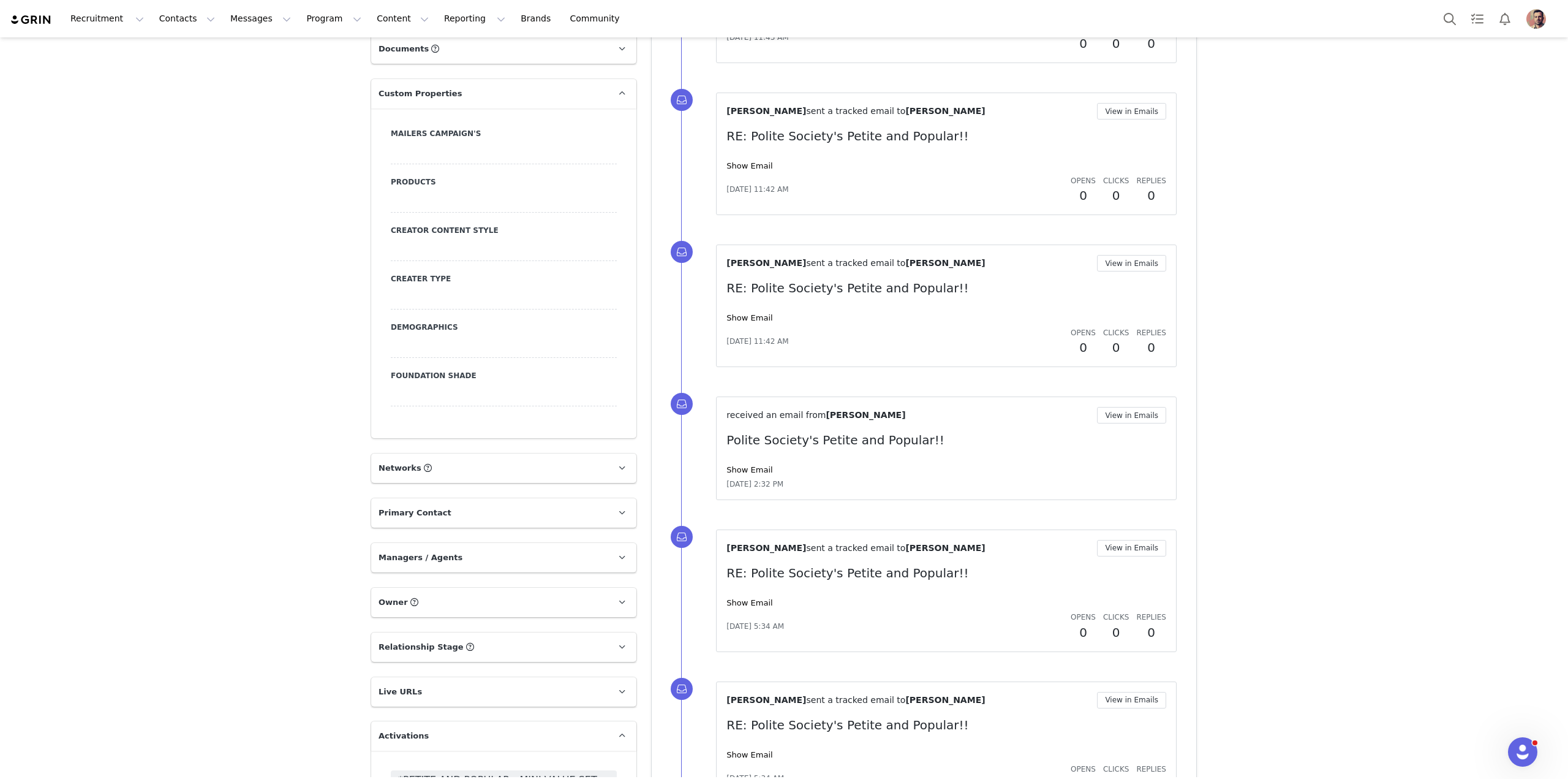
click at [496, 385] on div at bounding box center [503, 395] width 226 height 22
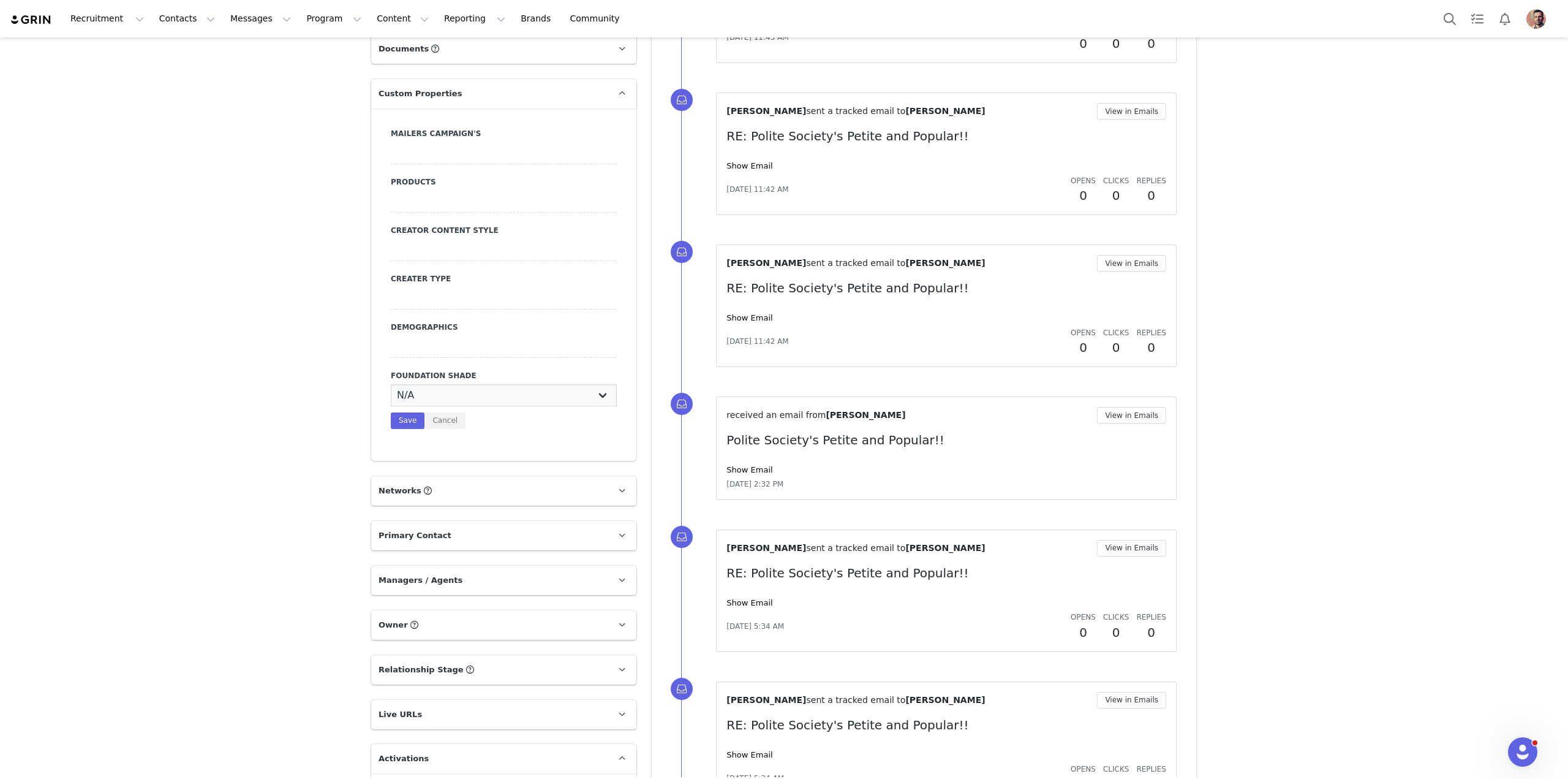
click at [496, 385] on select "N/A Very Fair - Neutral Very Fair - Warm Very Fair - Cool Fair - Neutral Fair -…" at bounding box center [503, 395] width 226 height 22
select select "Light - Neutral"
click at [548, 336] on div at bounding box center [503, 347] width 226 height 22
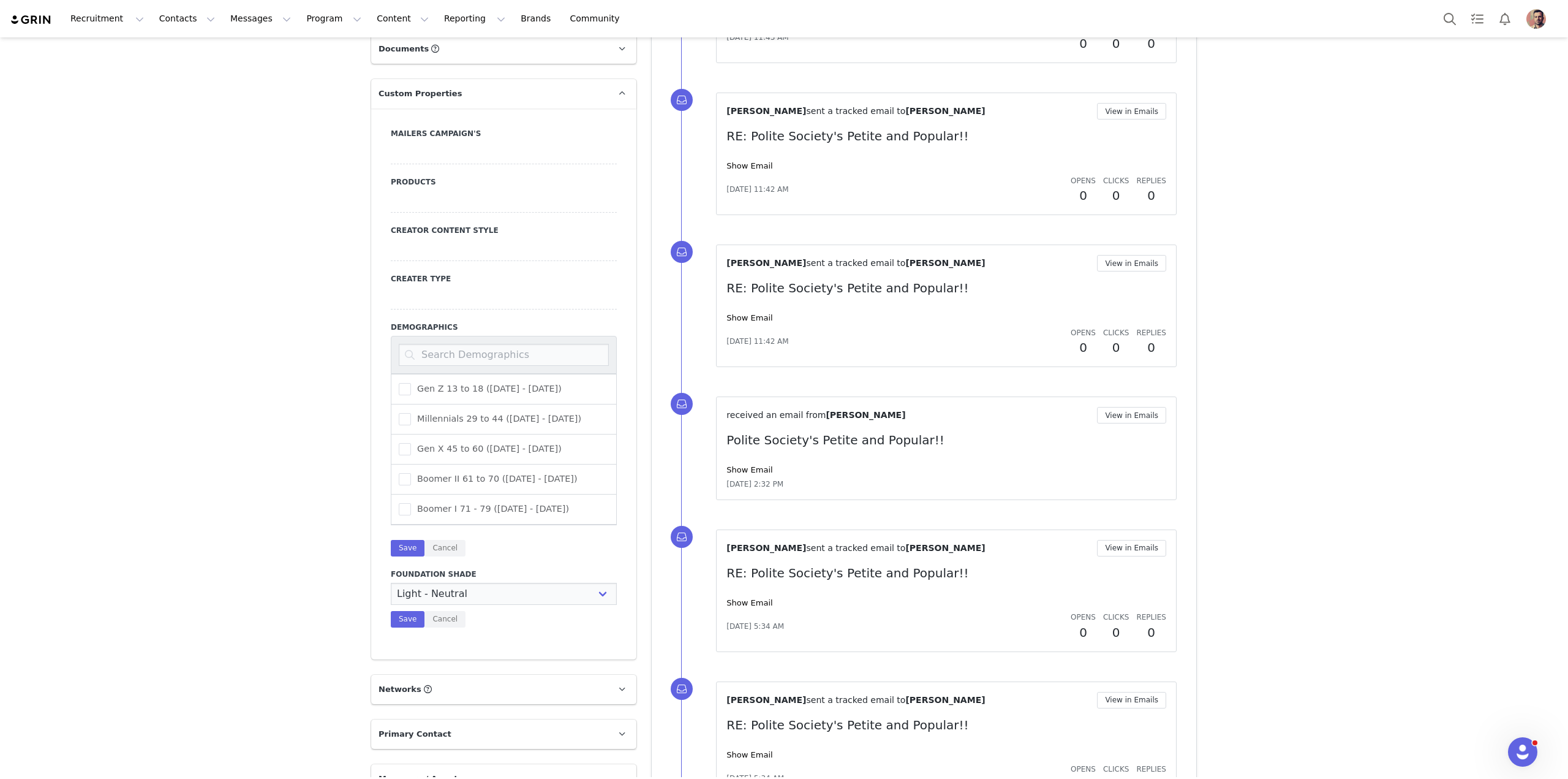
click at [631, 310] on div "Mailers Campaign's Products Creator Content Style Creater Type Demographics Gen…" at bounding box center [504, 384] width 265 height 551
click at [641, 312] on div "Profile Sean Hebein 725 followers Audience Reports Request a detailed report of…" at bounding box center [783, 193] width 840 height 2294
click at [182, 360] on div "Creators [PERSON_NAME] Profile [PERSON_NAME] 725 followers Audience Reports Req…" at bounding box center [784, 169] width 1568 height 2347
click at [205, 360] on div "Creators [PERSON_NAME] Profile [PERSON_NAME] 725 followers Audience Reports Req…" at bounding box center [784, 169] width 1568 height 2347
click at [427, 540] on button "Cancel" at bounding box center [444, 548] width 41 height 17
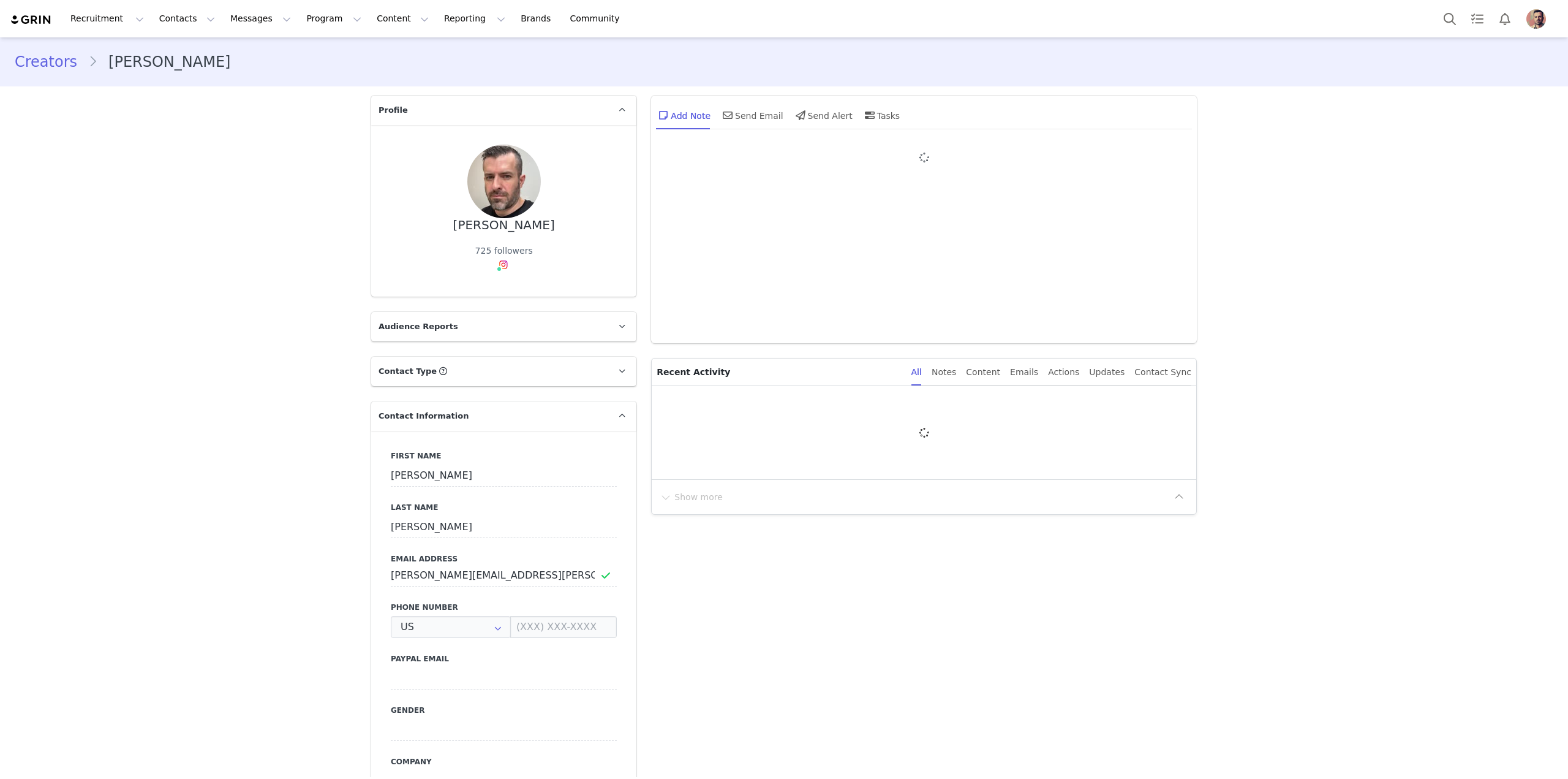
type input "+1 ([GEOGRAPHIC_DATA])"
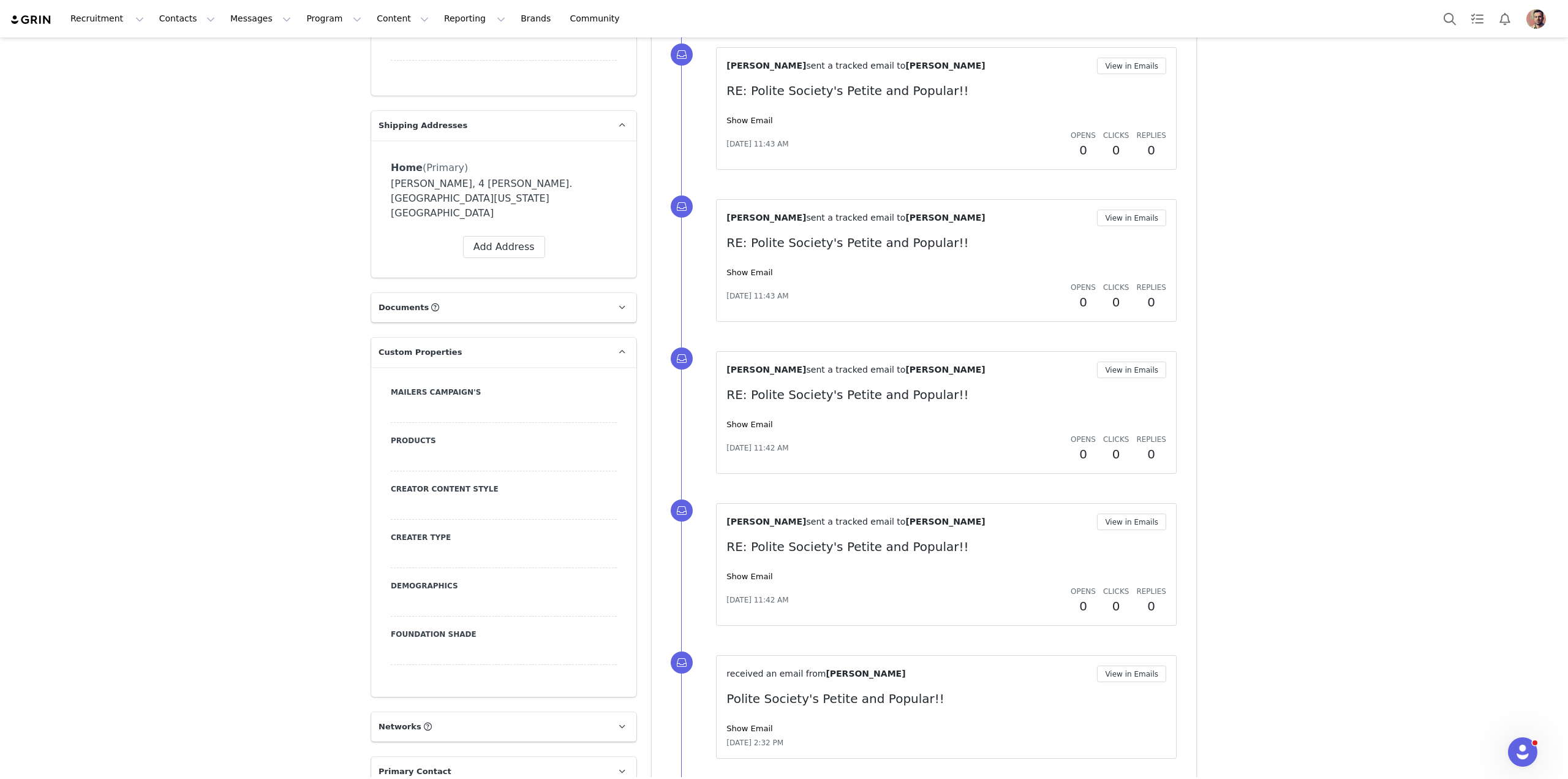
scroll to position [1014, 0]
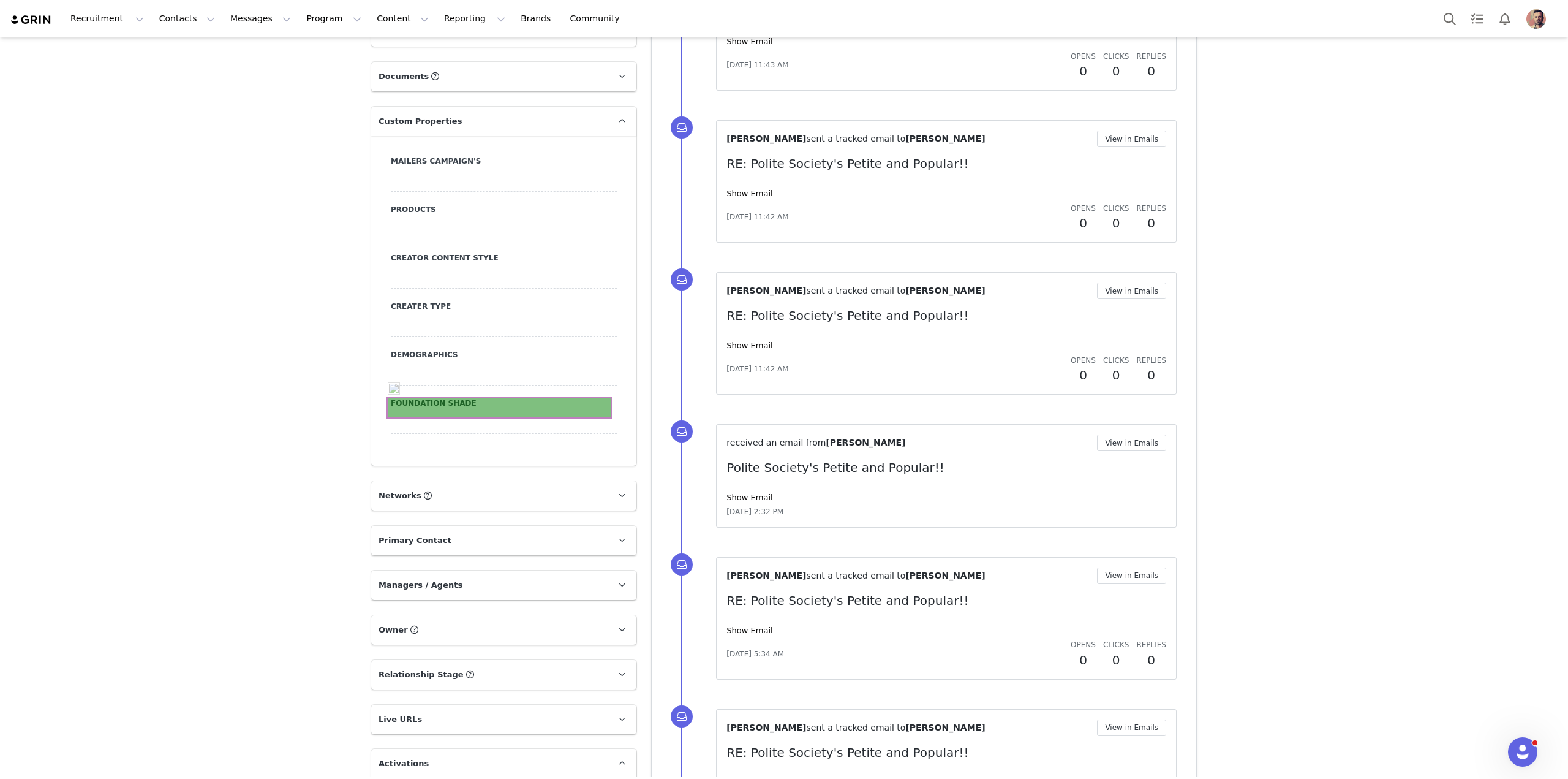
click at [503, 412] on div at bounding box center [503, 423] width 226 height 22
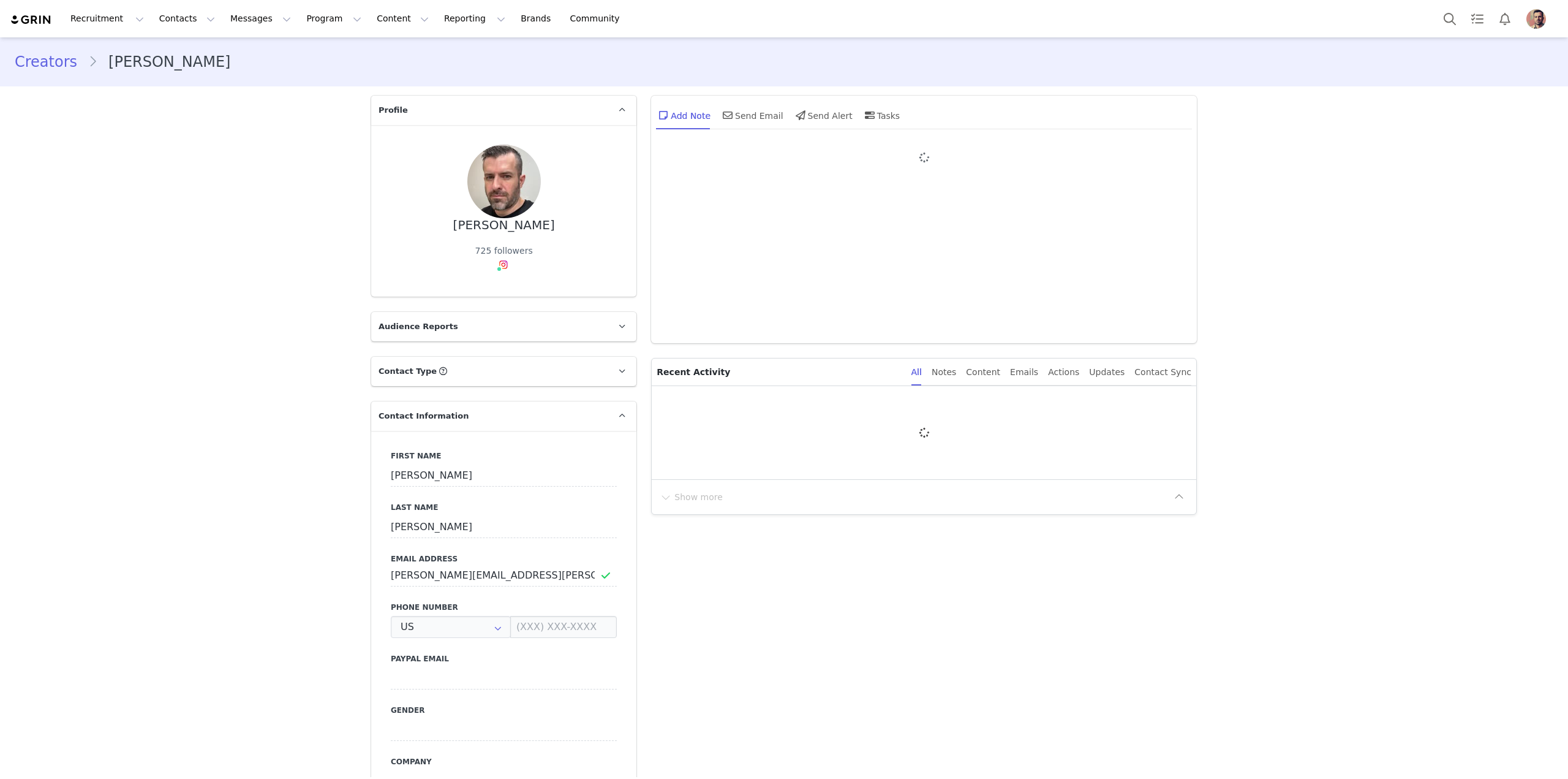
type input "+1 ([GEOGRAPHIC_DATA])"
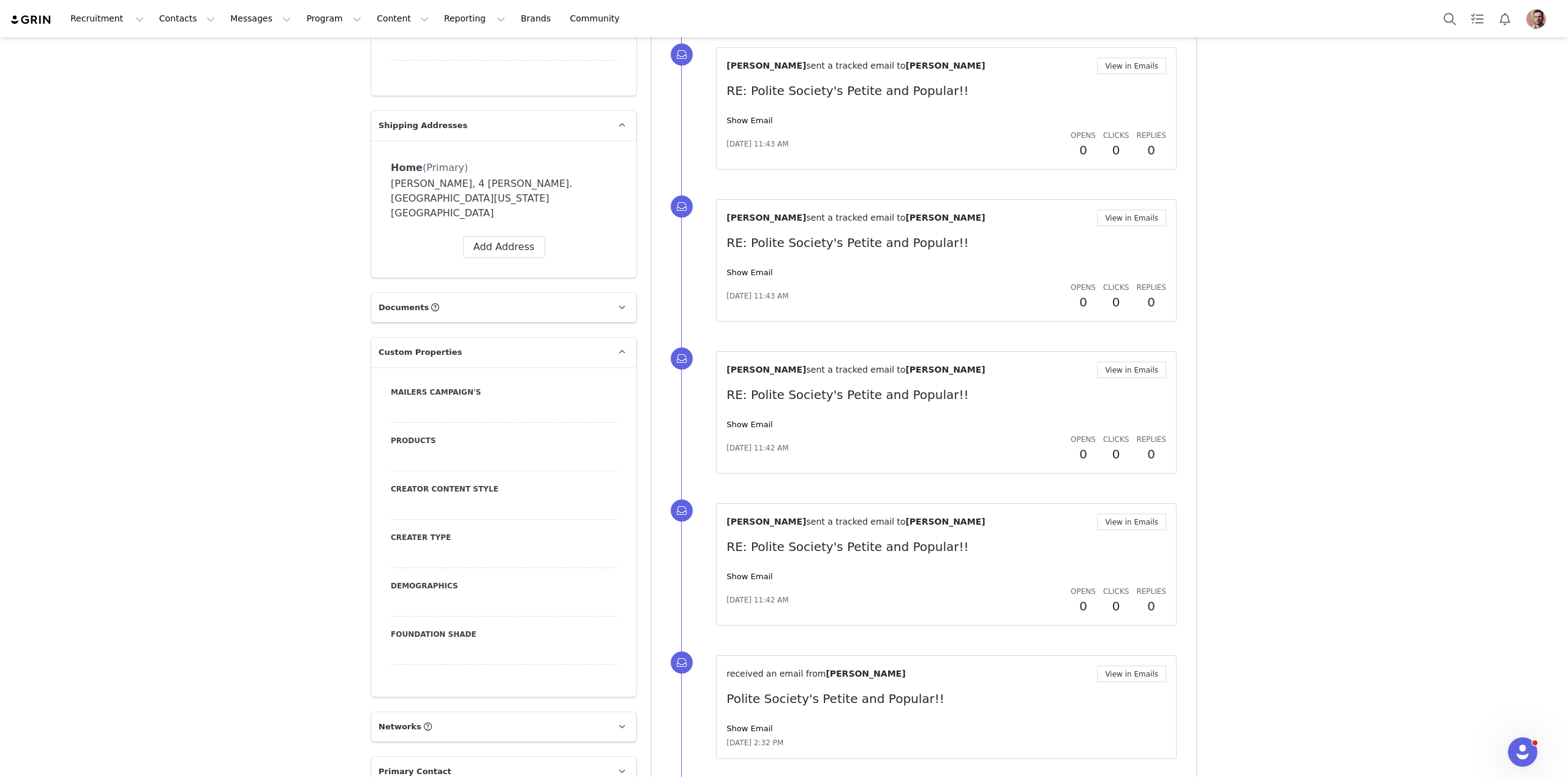
scroll to position [1014, 0]
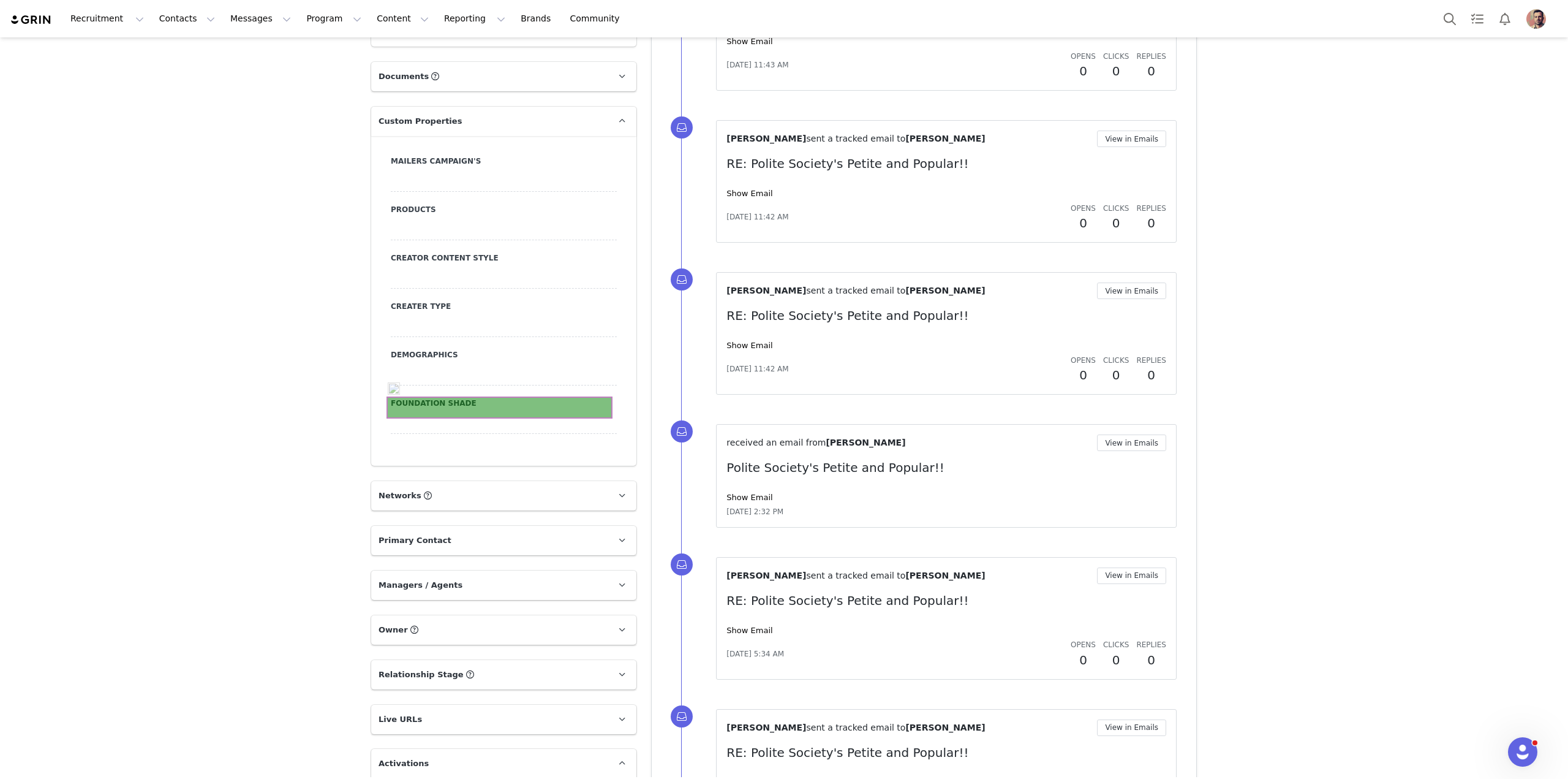
click at [503, 412] on div at bounding box center [503, 423] width 226 height 22
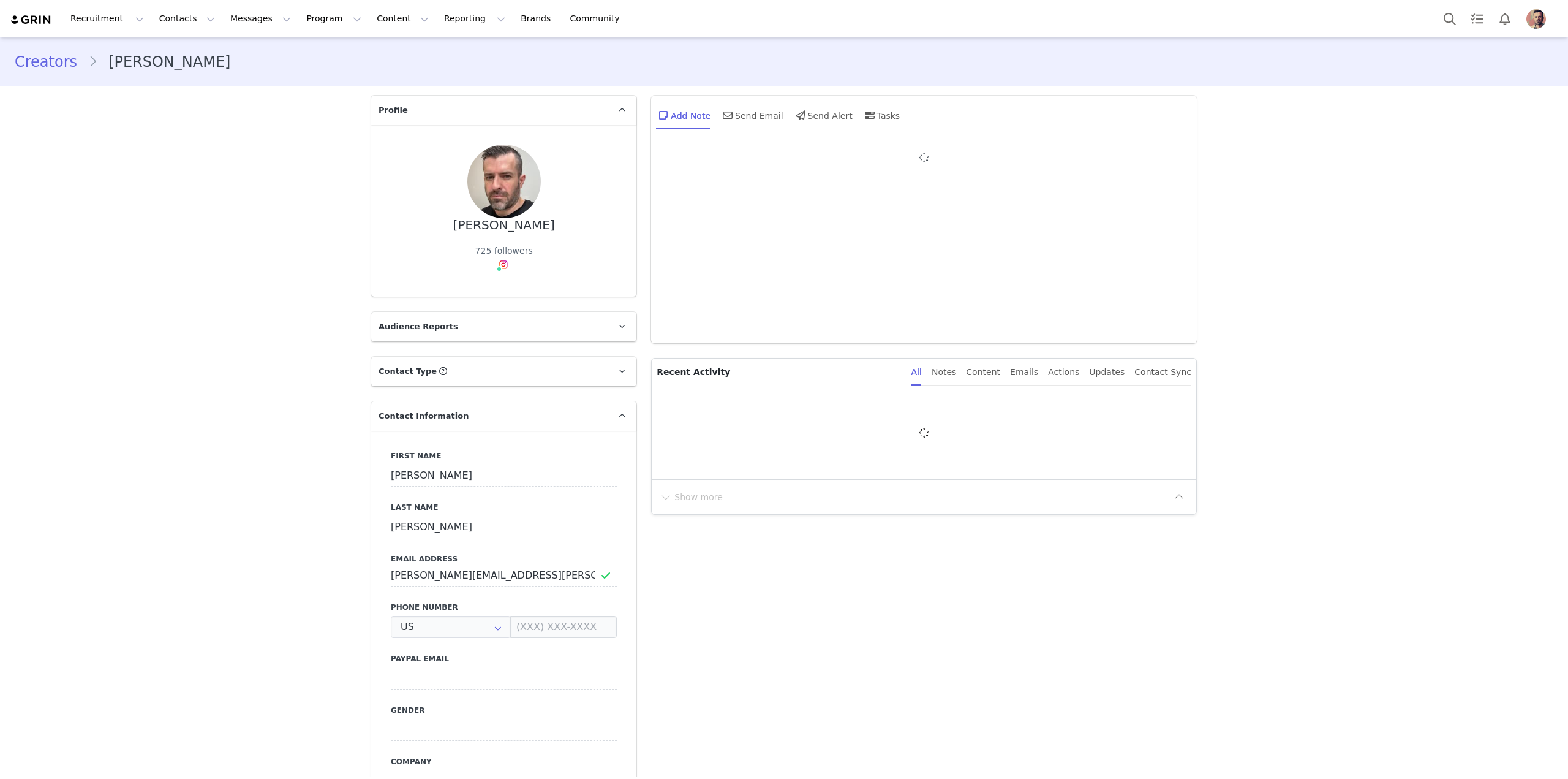
type input "+1 ([GEOGRAPHIC_DATA])"
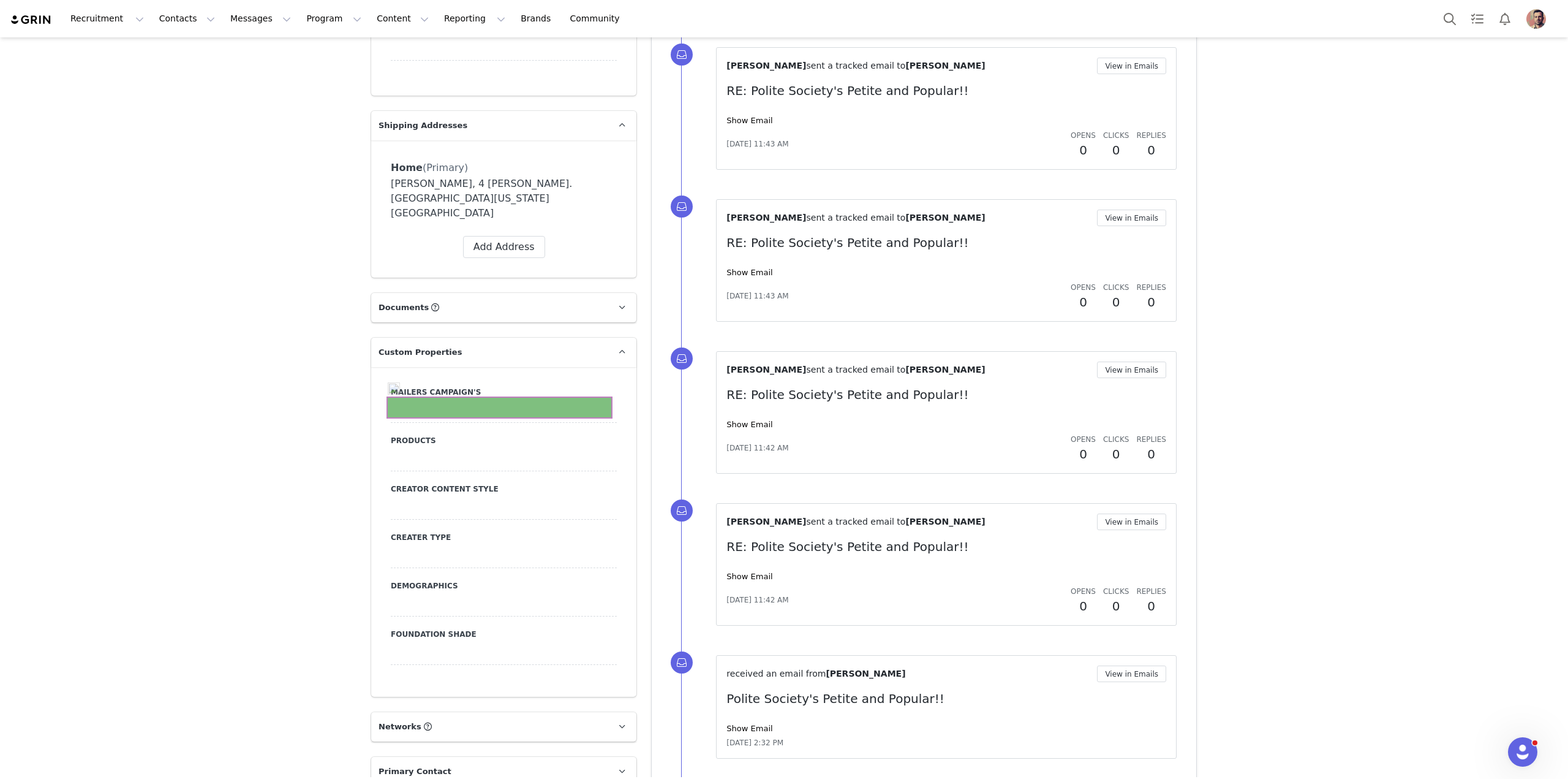
scroll to position [1014, 0]
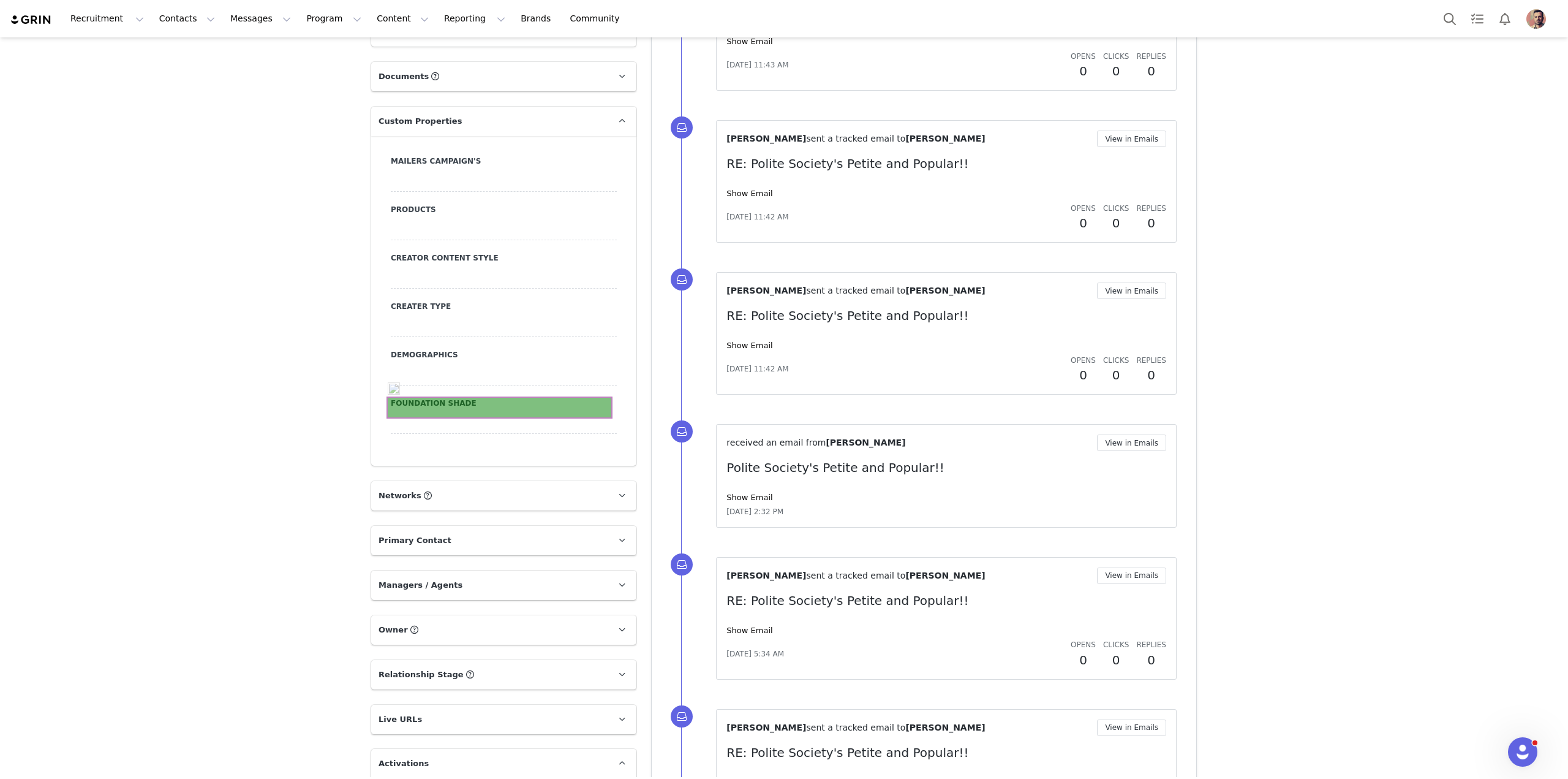
click at [503, 412] on div at bounding box center [503, 423] width 226 height 22
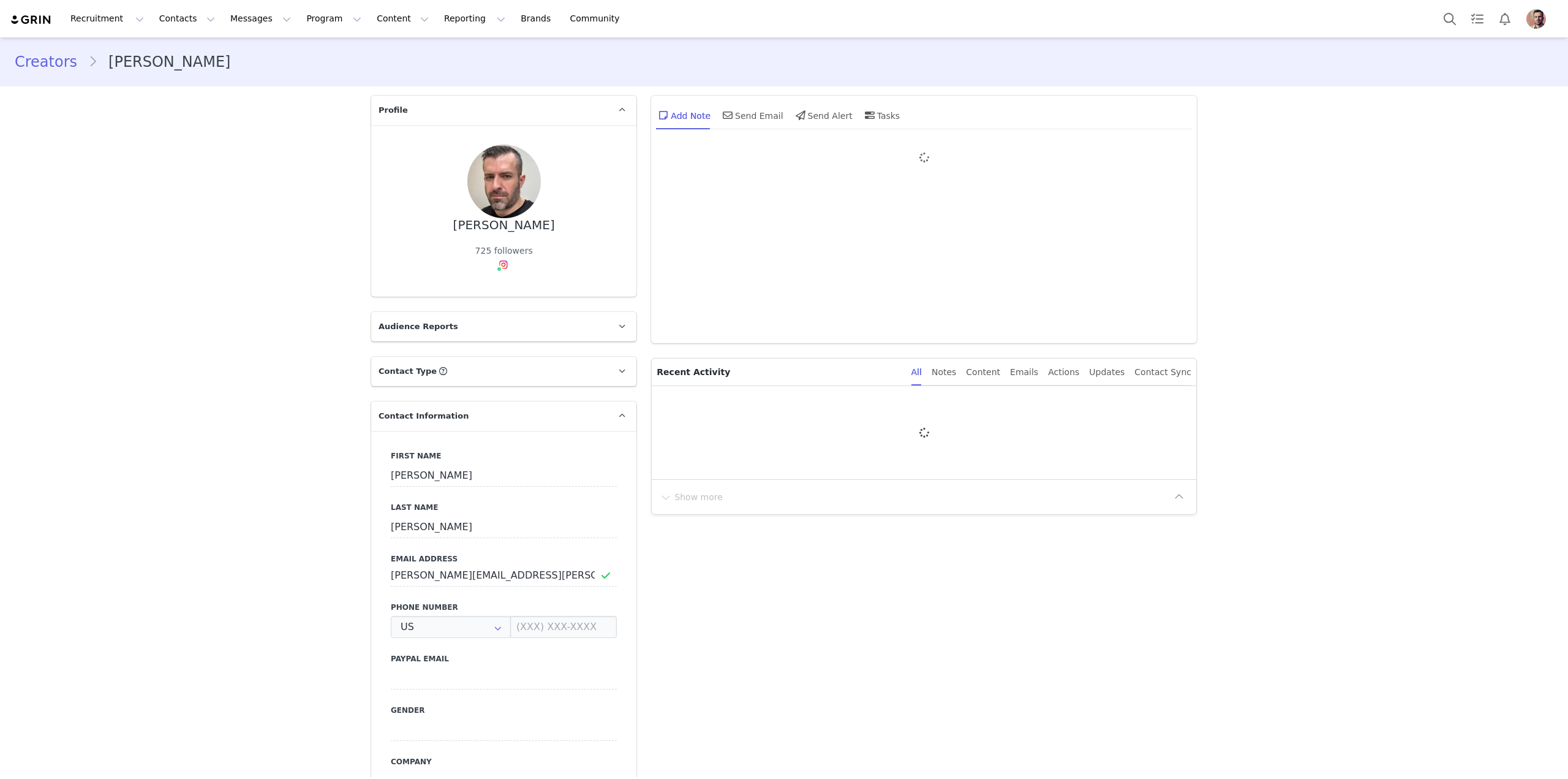
type input "+1 ([GEOGRAPHIC_DATA])"
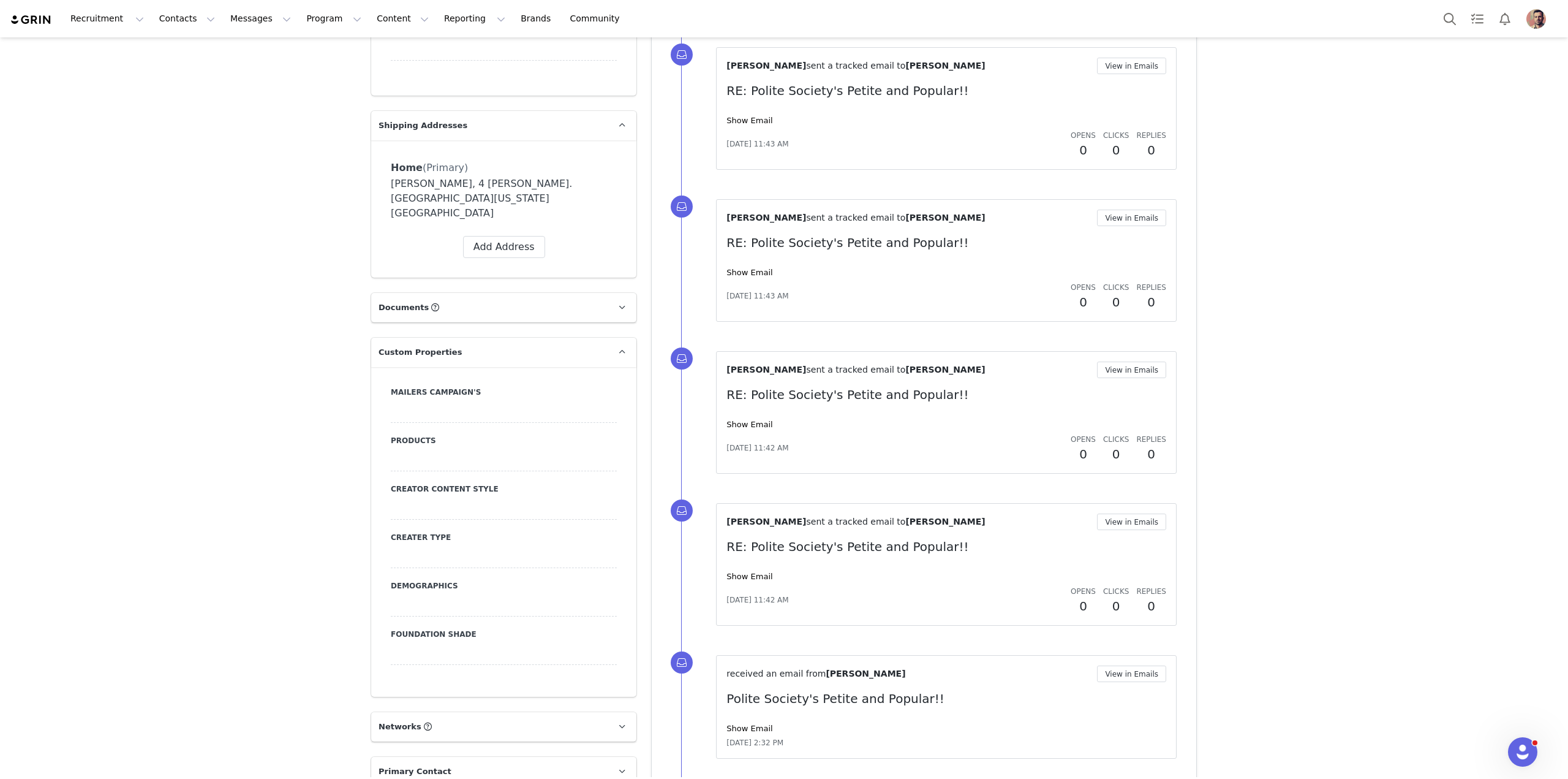
scroll to position [1014, 0]
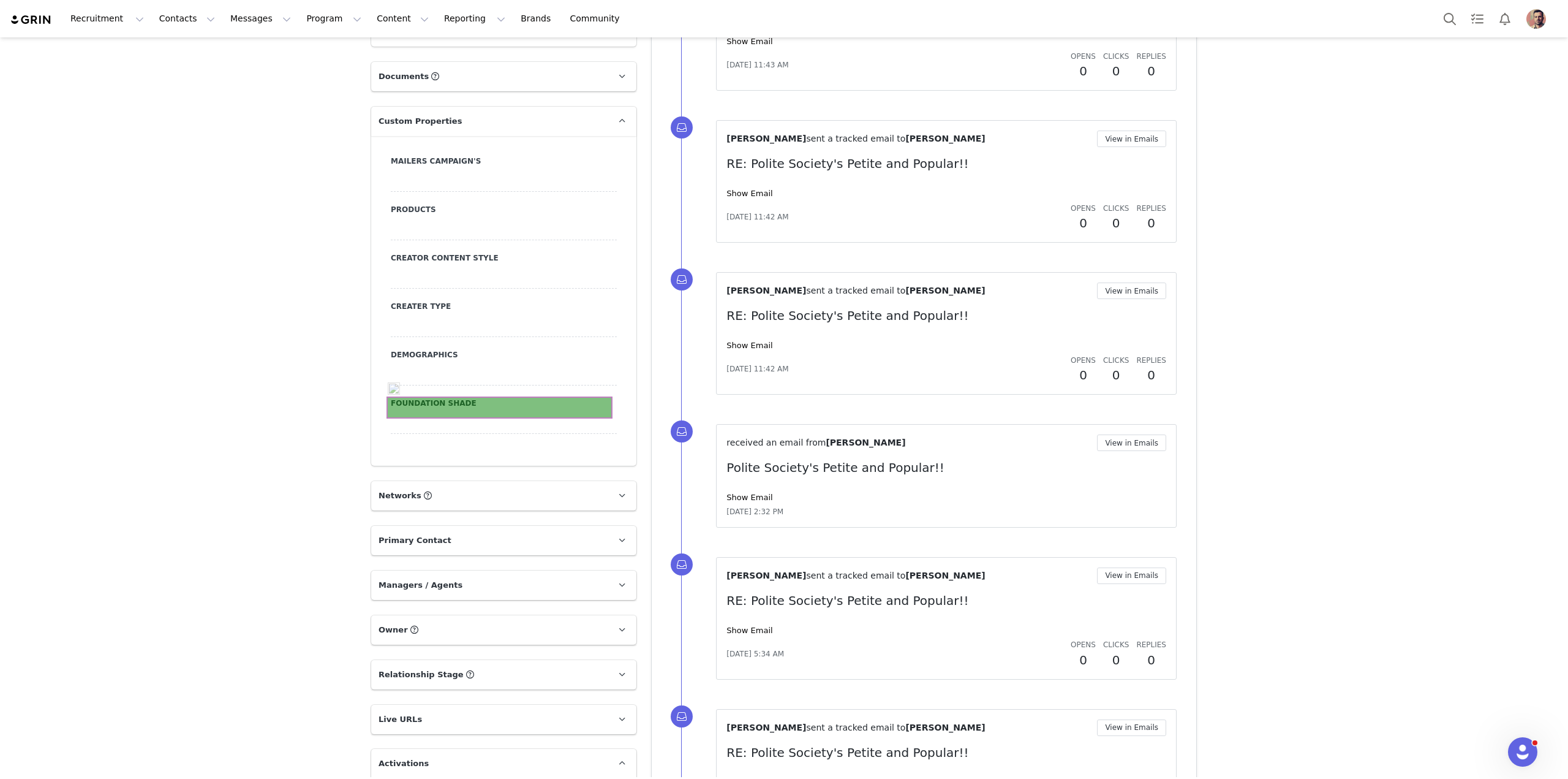
click at [503, 412] on div at bounding box center [503, 423] width 226 height 22
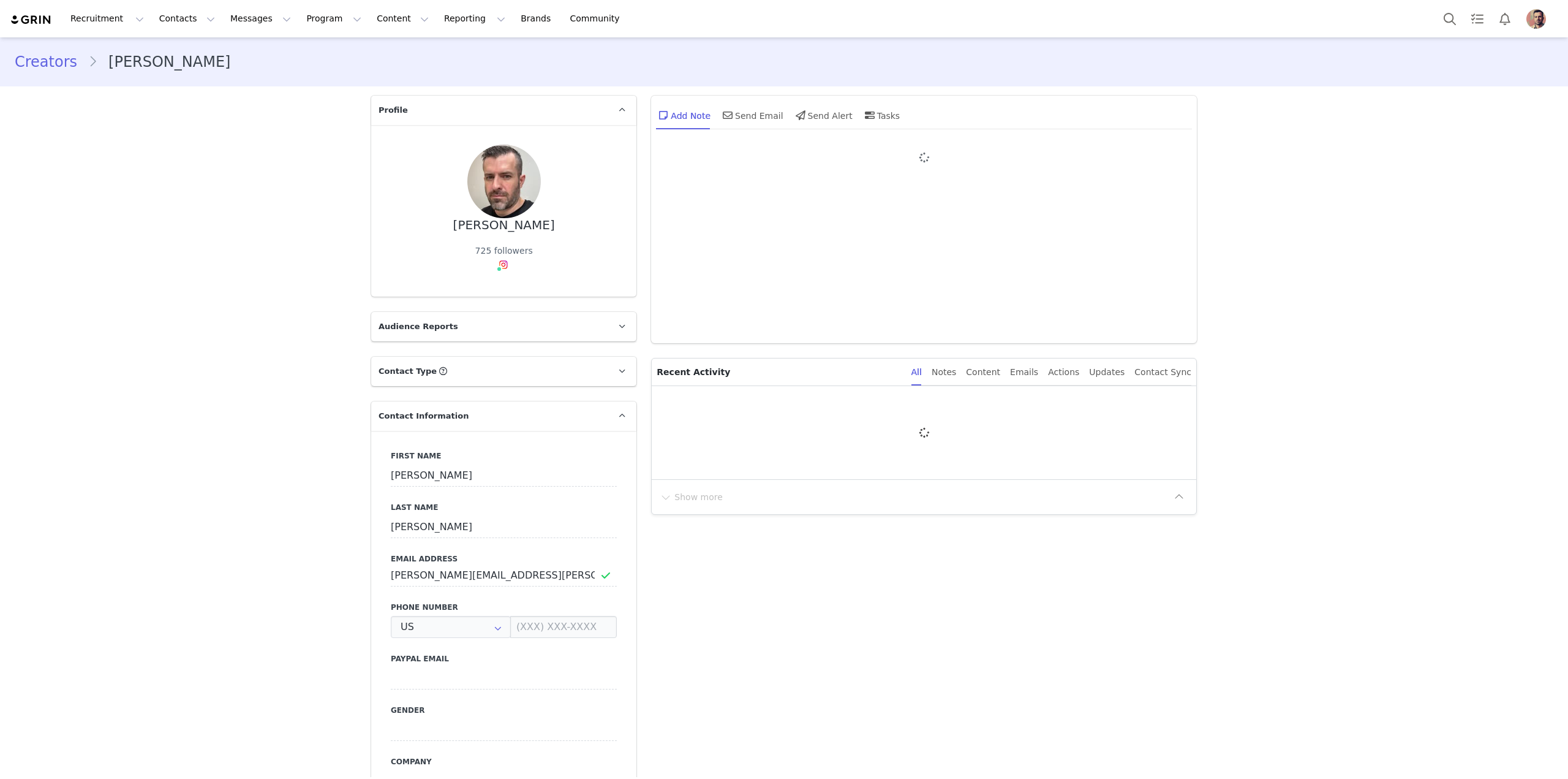
type input "+1 ([GEOGRAPHIC_DATA])"
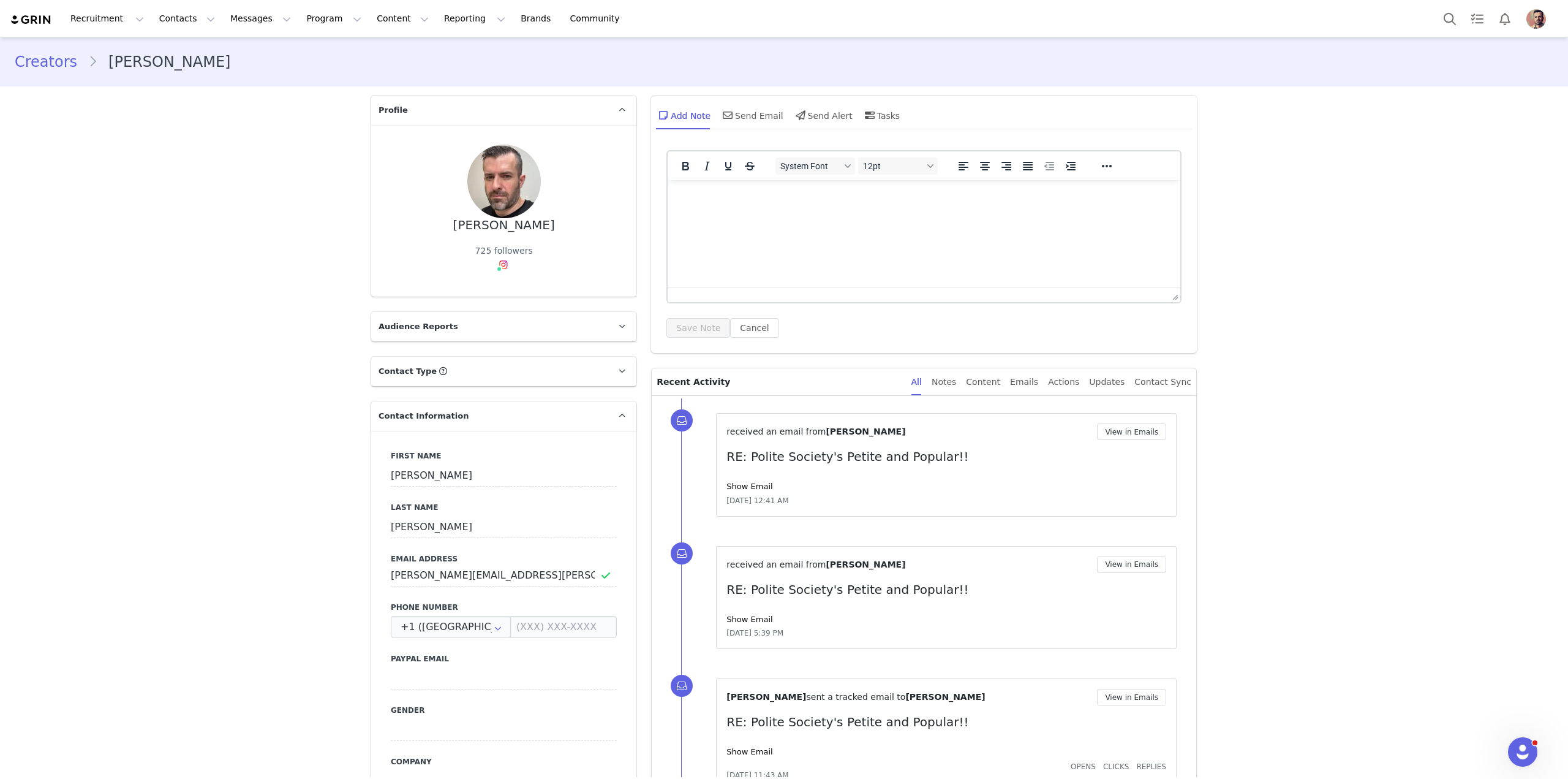
scroll to position [629, 0]
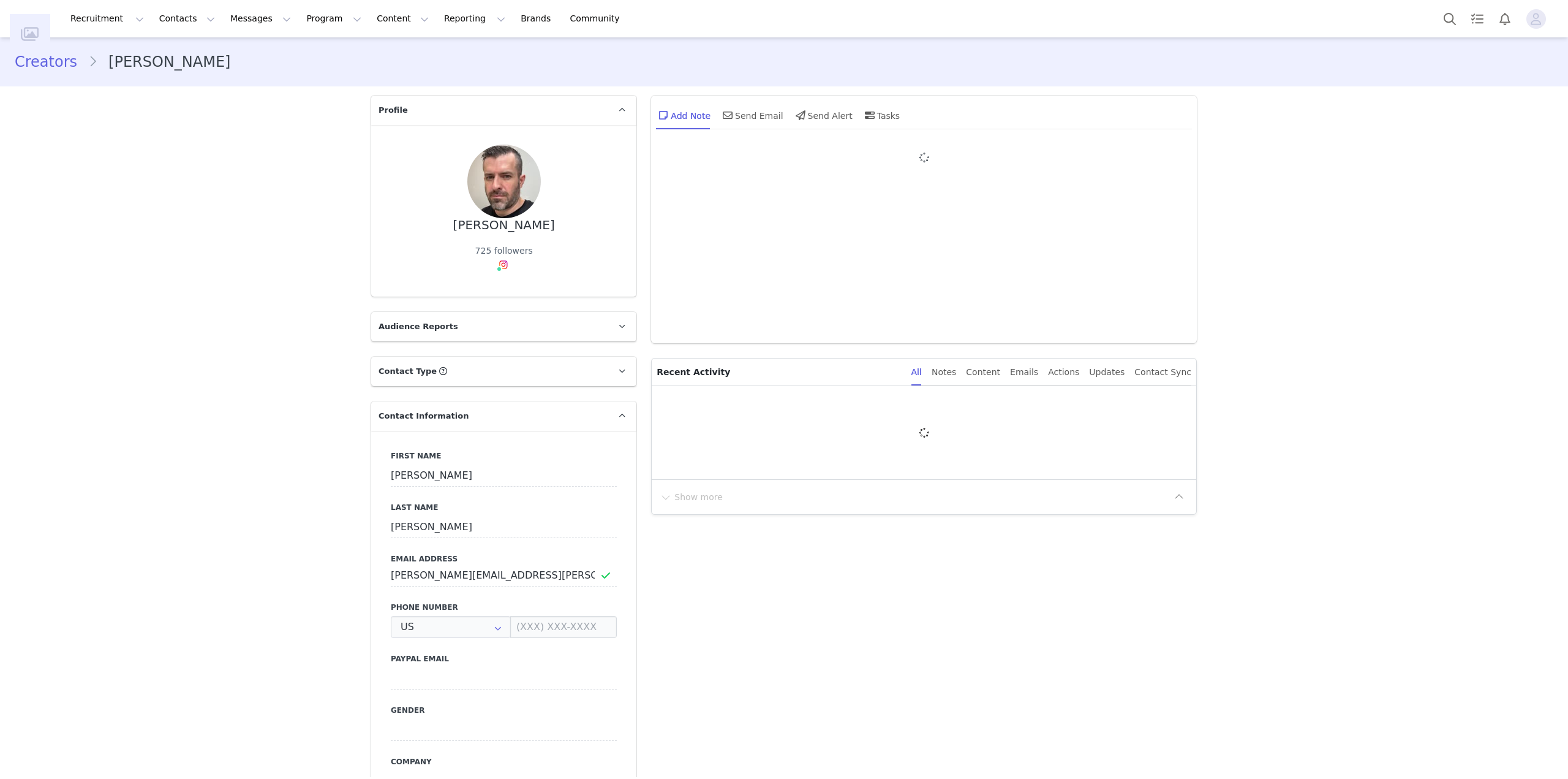
type input "+1 ([GEOGRAPHIC_DATA])"
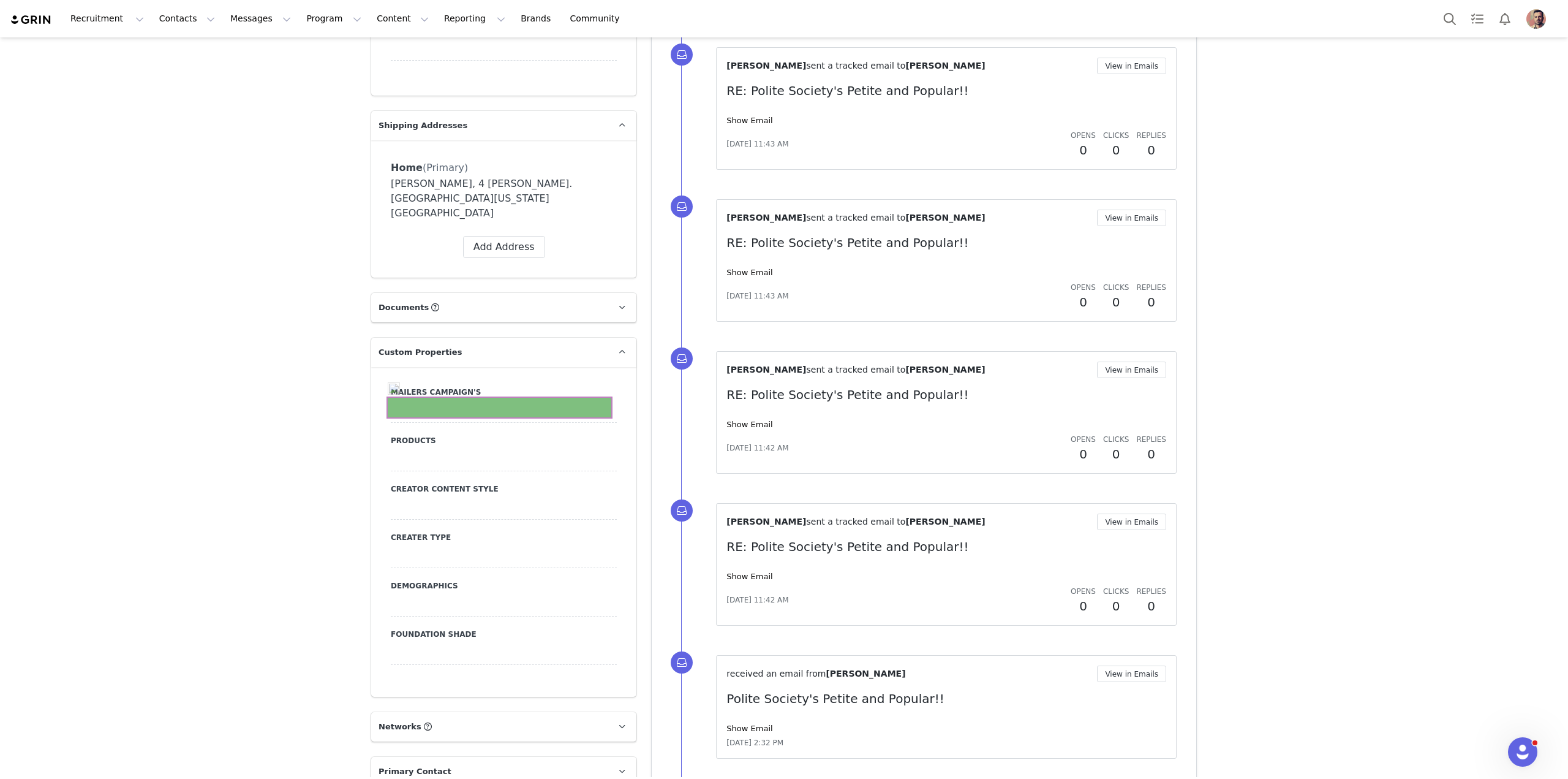
scroll to position [1014, 0]
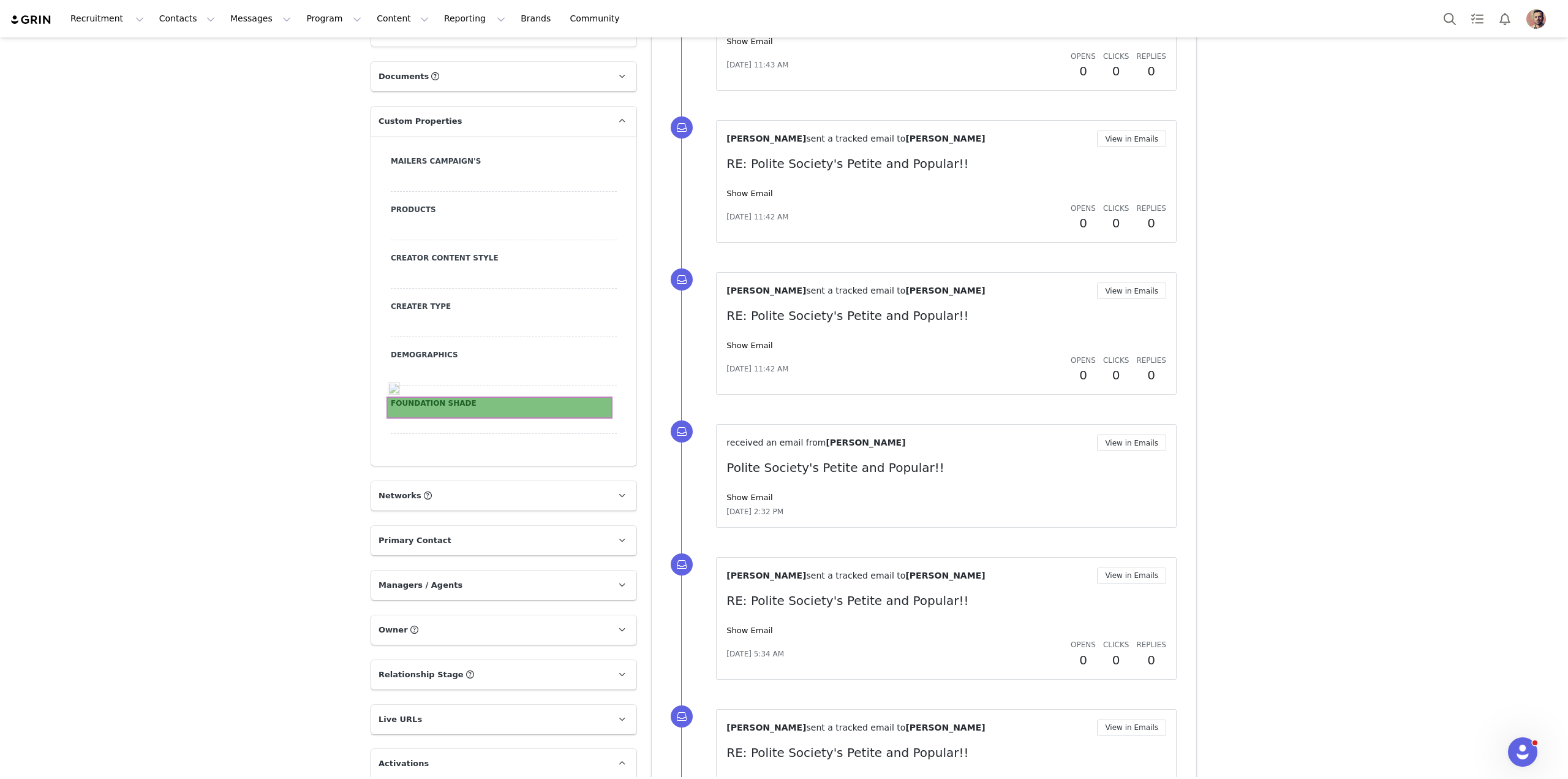
click at [503, 412] on div at bounding box center [503, 423] width 226 height 22
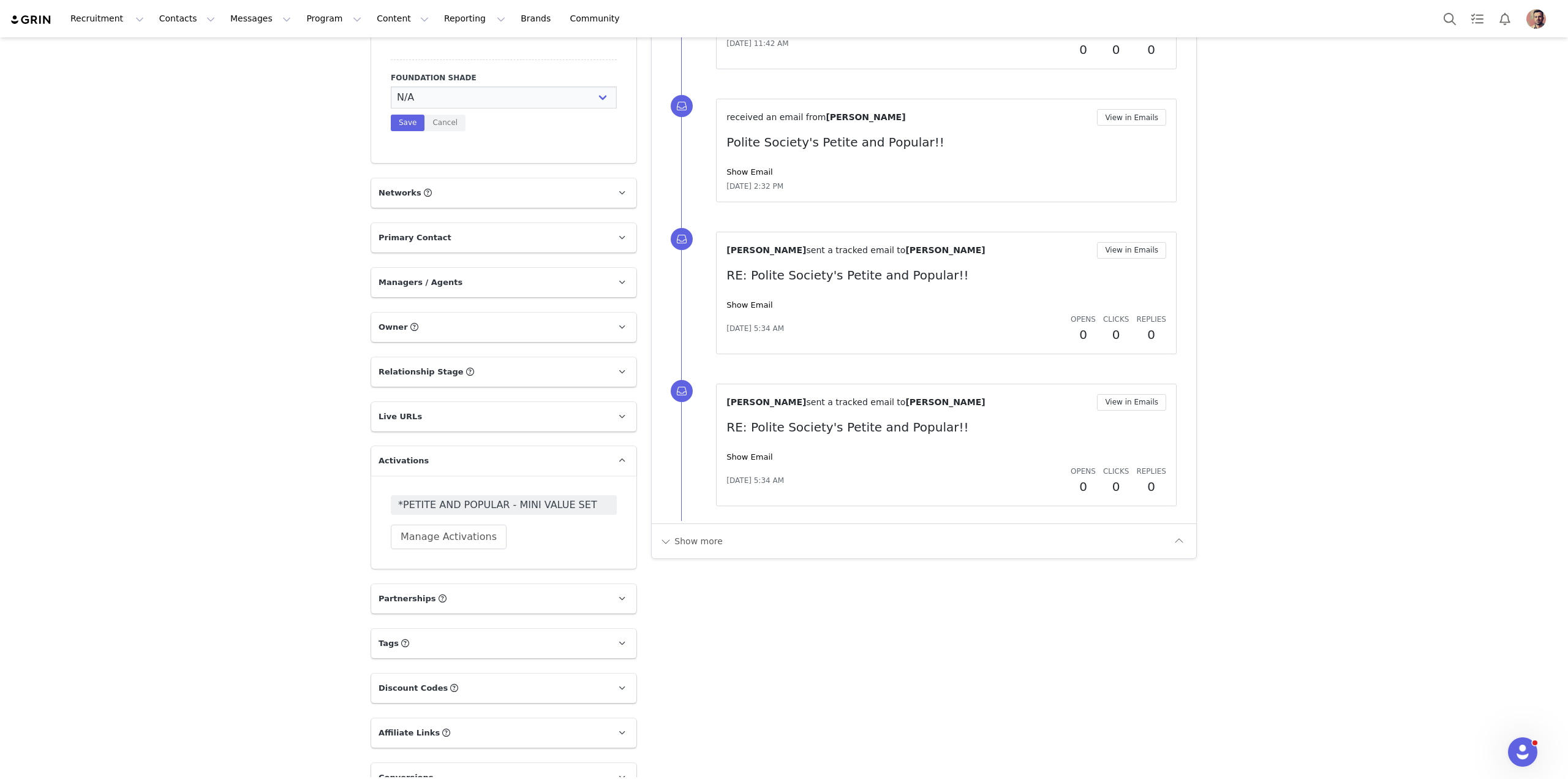
scroll to position [1394, 0]
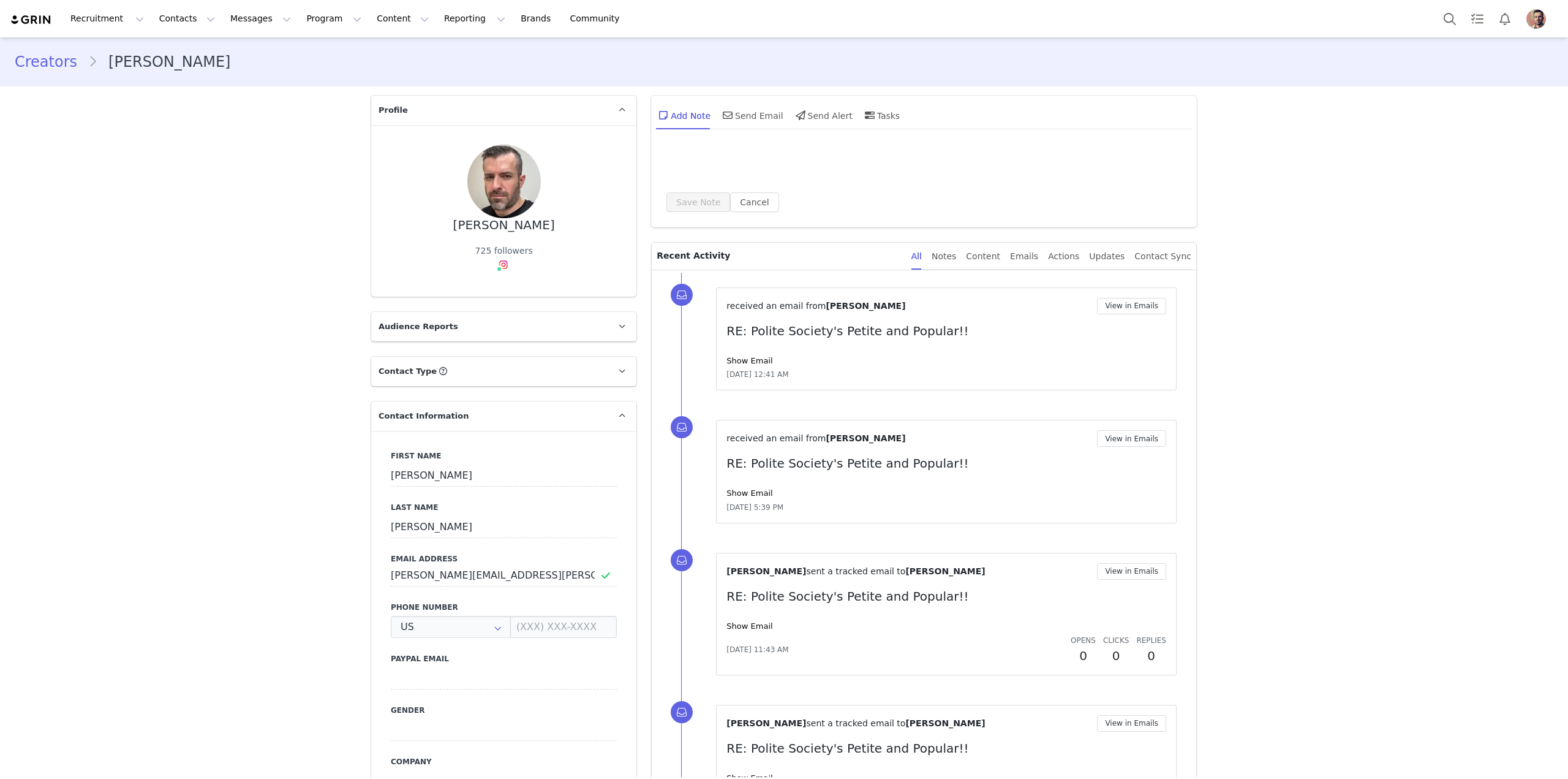
type input "+1 ([GEOGRAPHIC_DATA])"
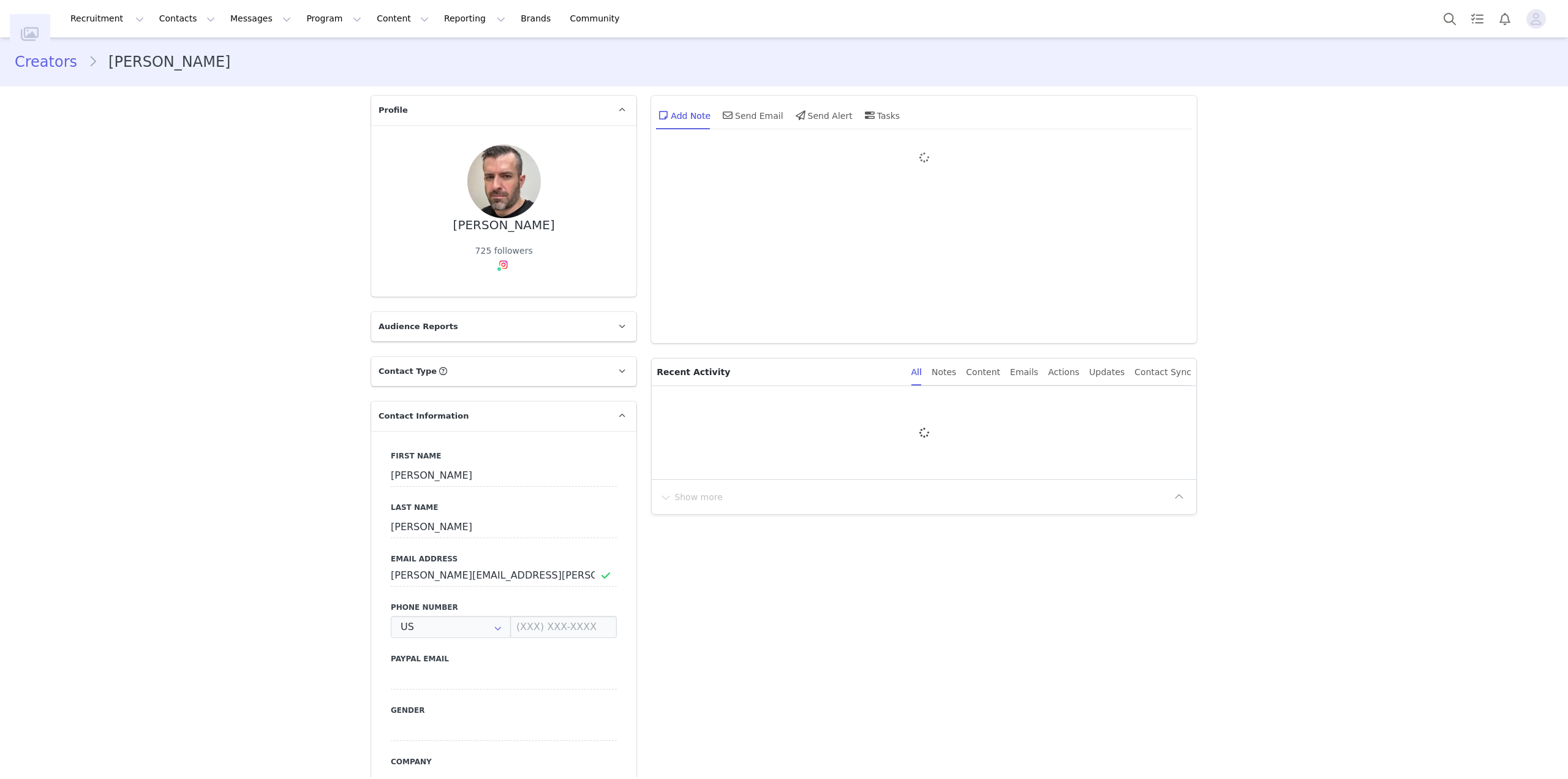
type input "+1 ([GEOGRAPHIC_DATA])"
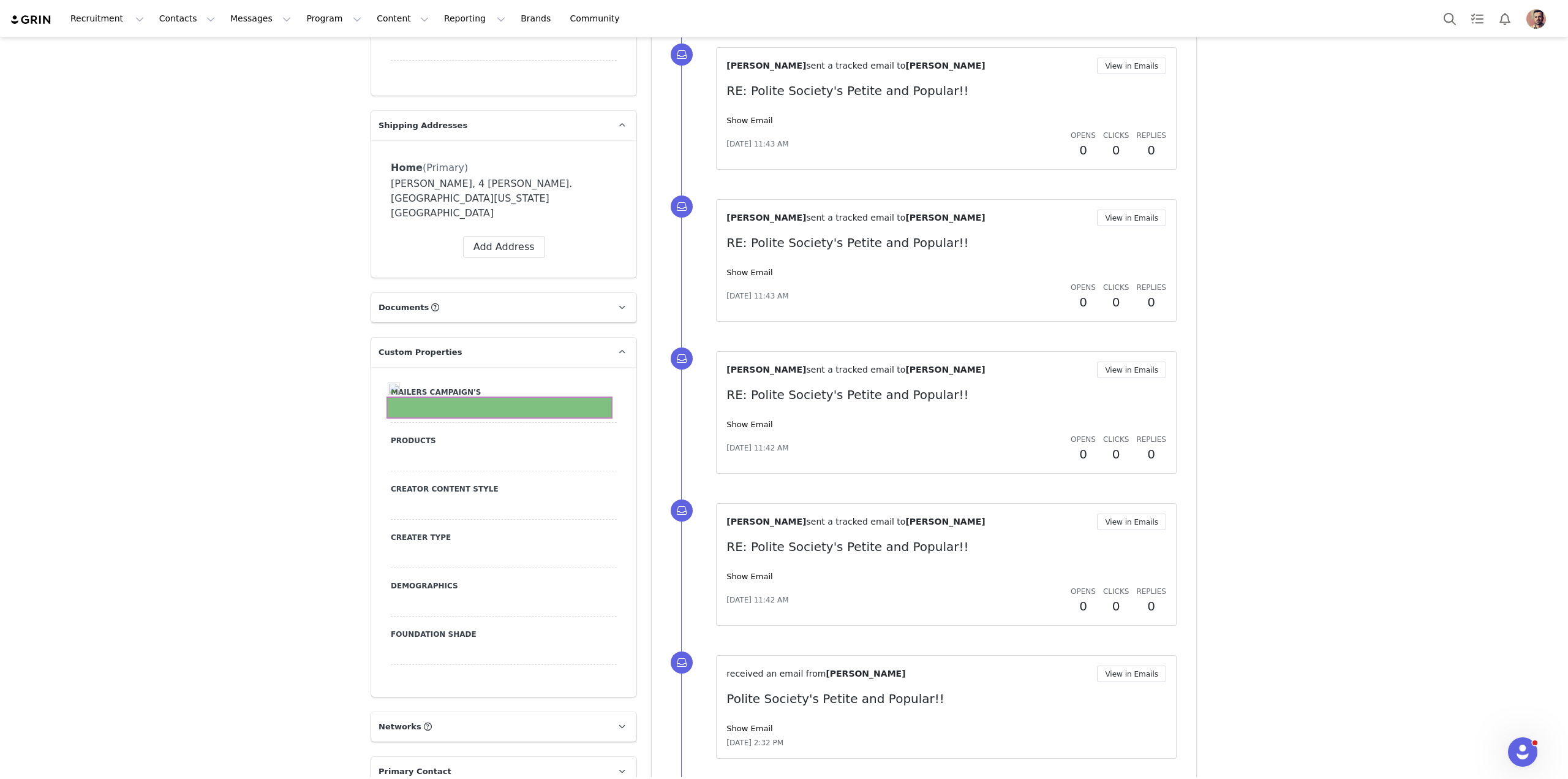
scroll to position [1014, 0]
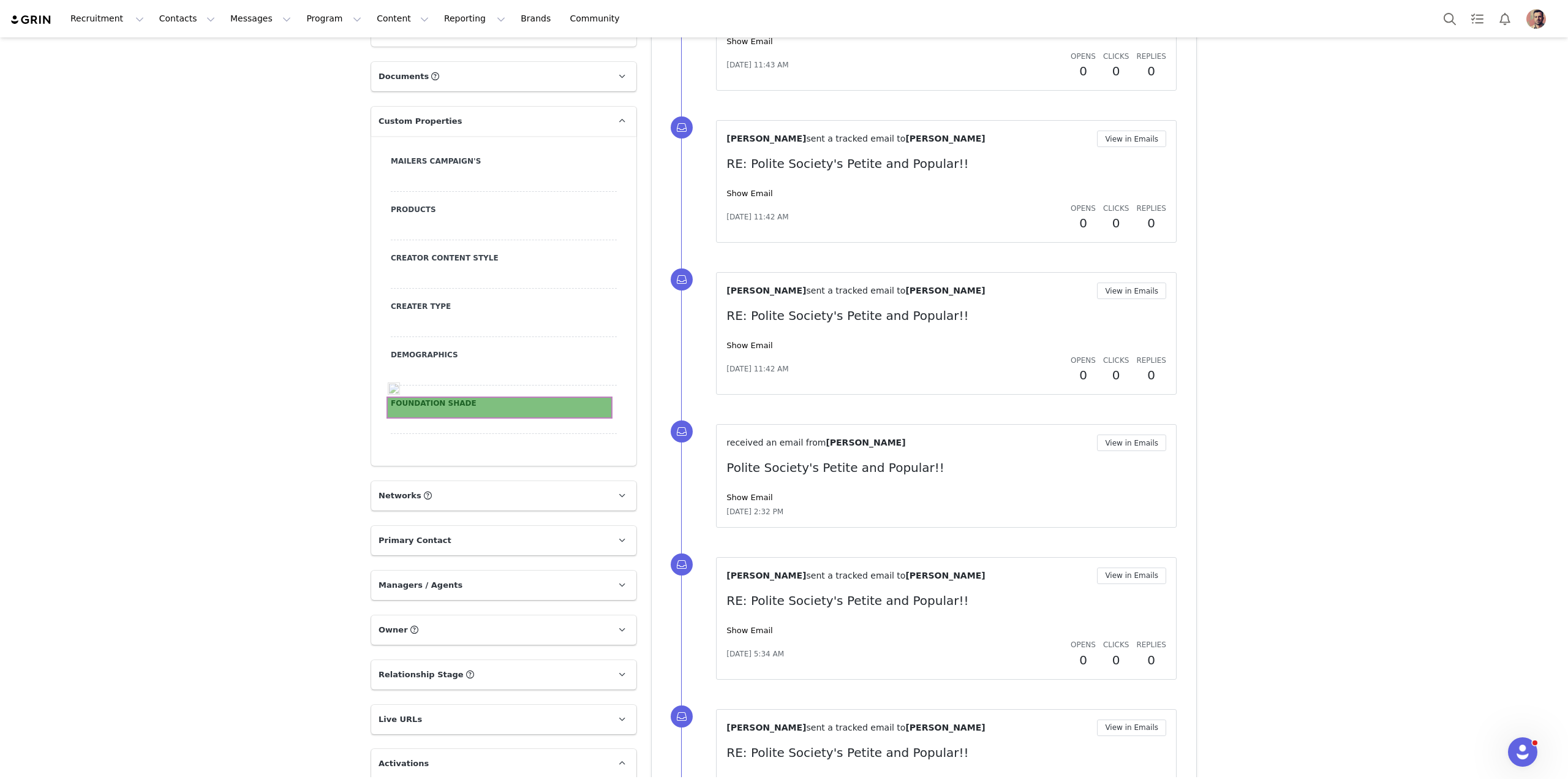
click at [503, 412] on div at bounding box center [503, 423] width 226 height 22
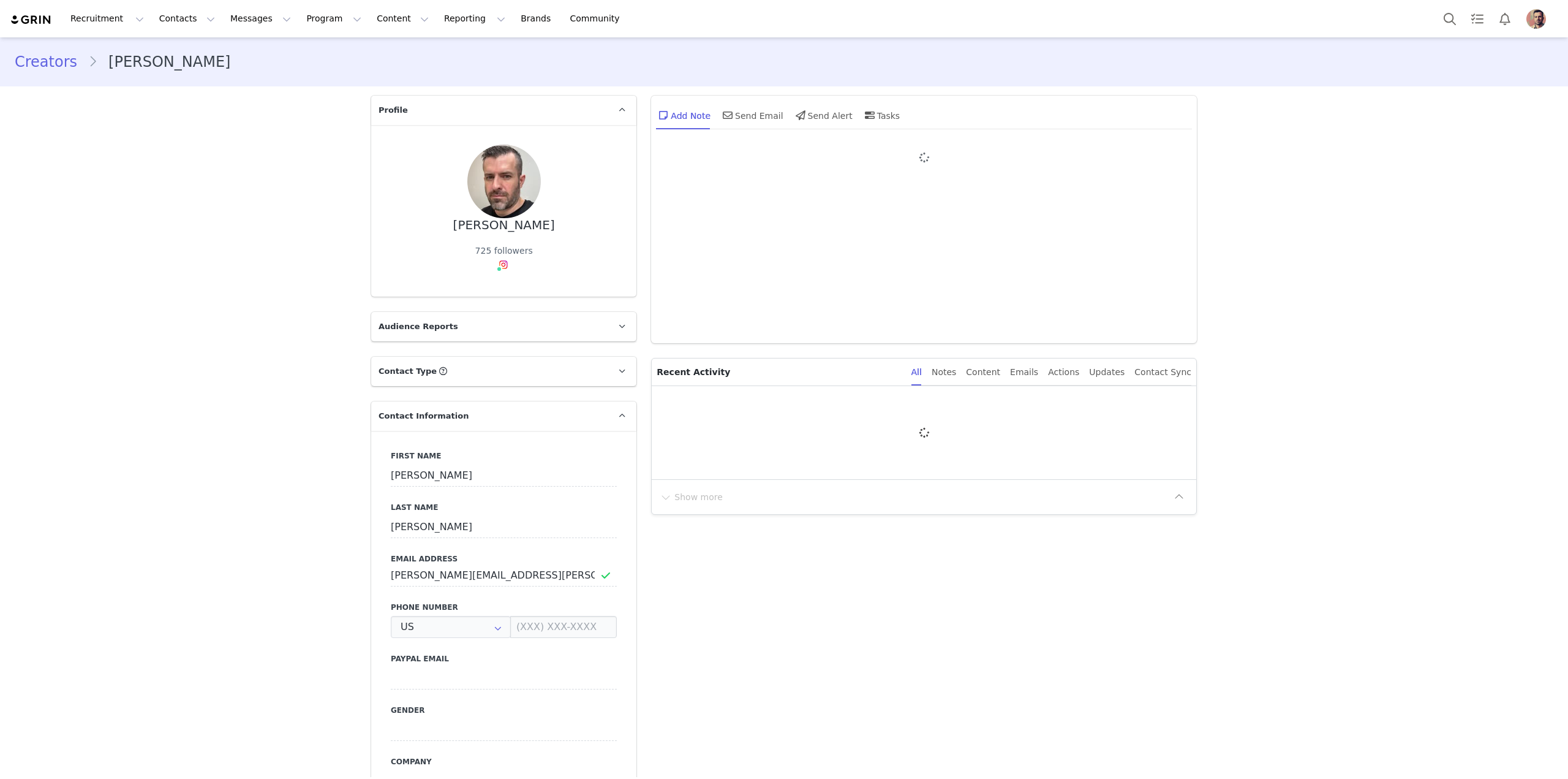
type input "+1 ([GEOGRAPHIC_DATA])"
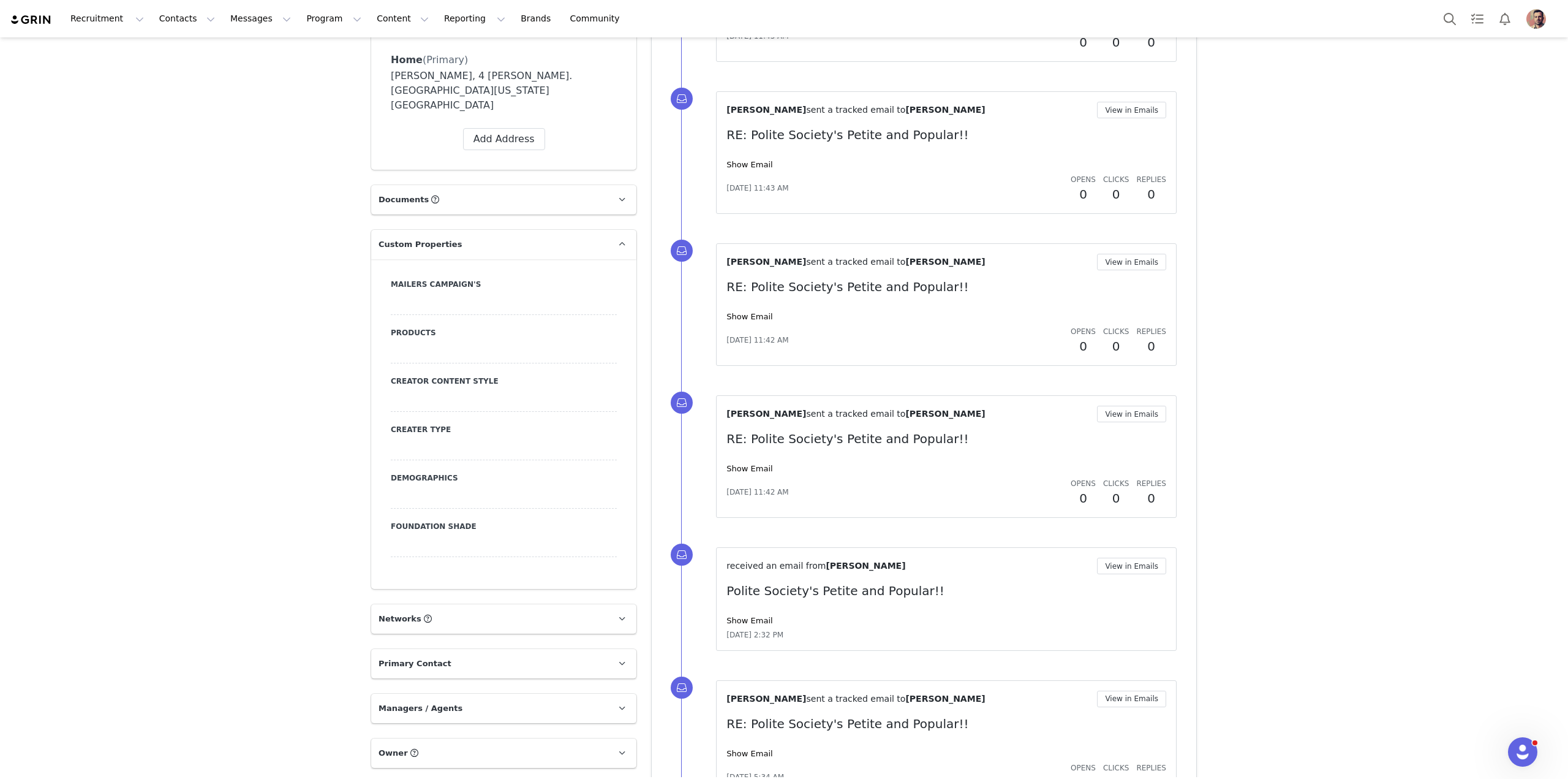
scroll to position [919, 0]
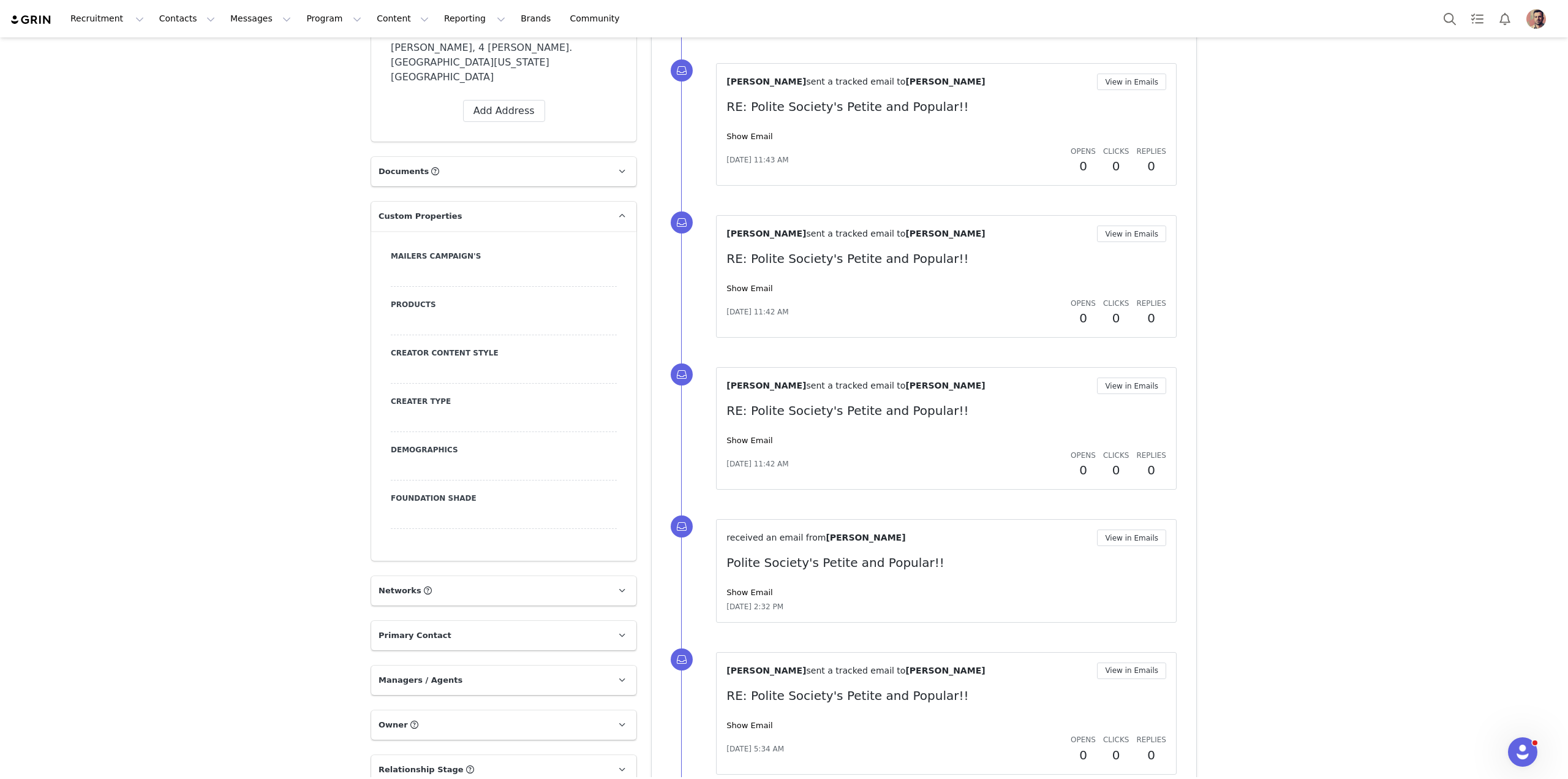
click at [443, 507] on div at bounding box center [503, 517] width 226 height 22
click at [443, 507] on select "N/A Very Fair - Neutral Very Fair - Warm Very Fair - Cool Fair - Neutral Fair -…" at bounding box center [503, 517] width 226 height 22
click at [532, 507] on select "N/A Very Fair - Neutral Very Fair - Warm Very Fair - Cool Fair - Neutral Fair -…" at bounding box center [503, 517] width 226 height 22
select select "Medium - Neutral"
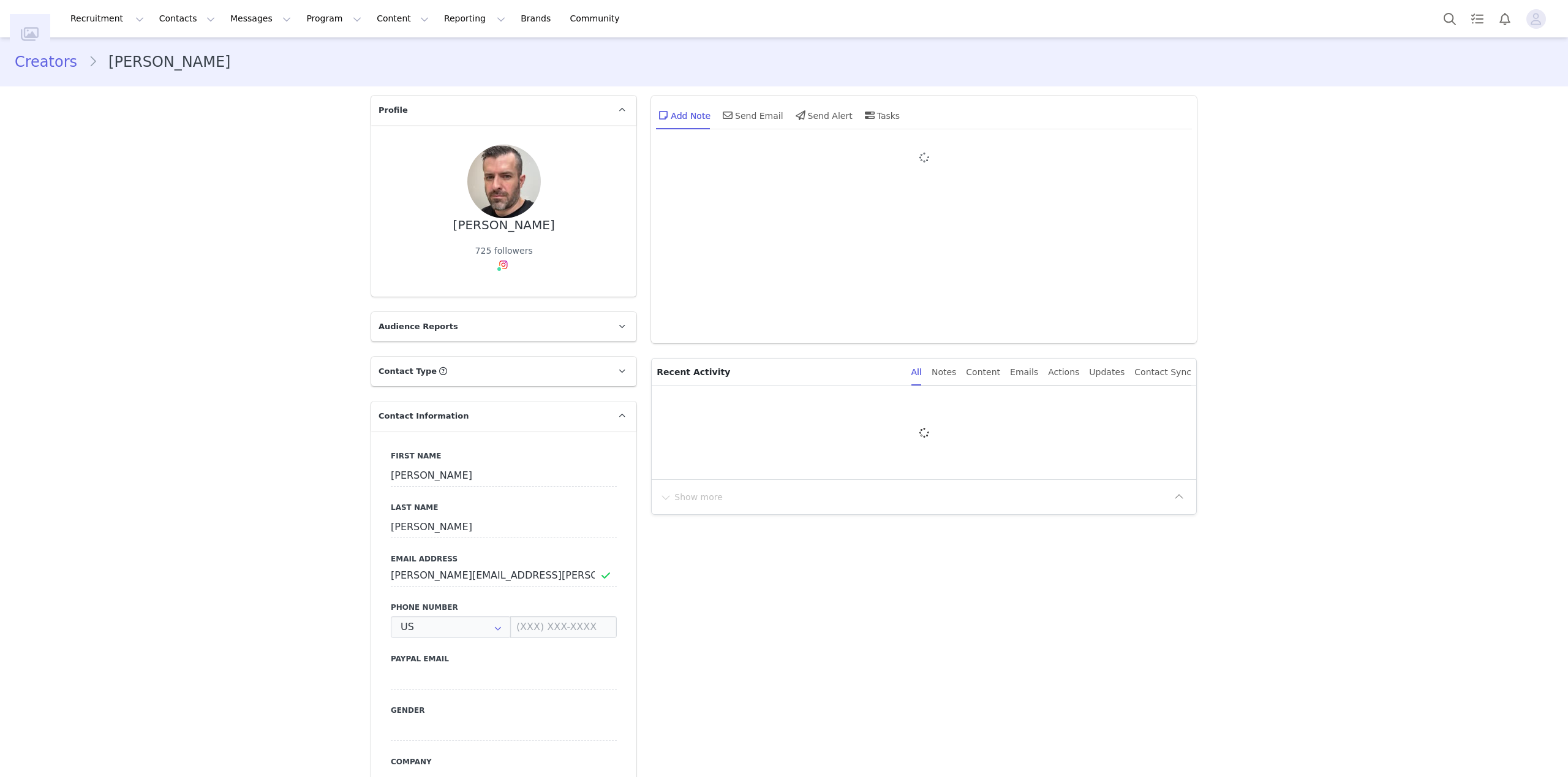
type input "+1 ([GEOGRAPHIC_DATA])"
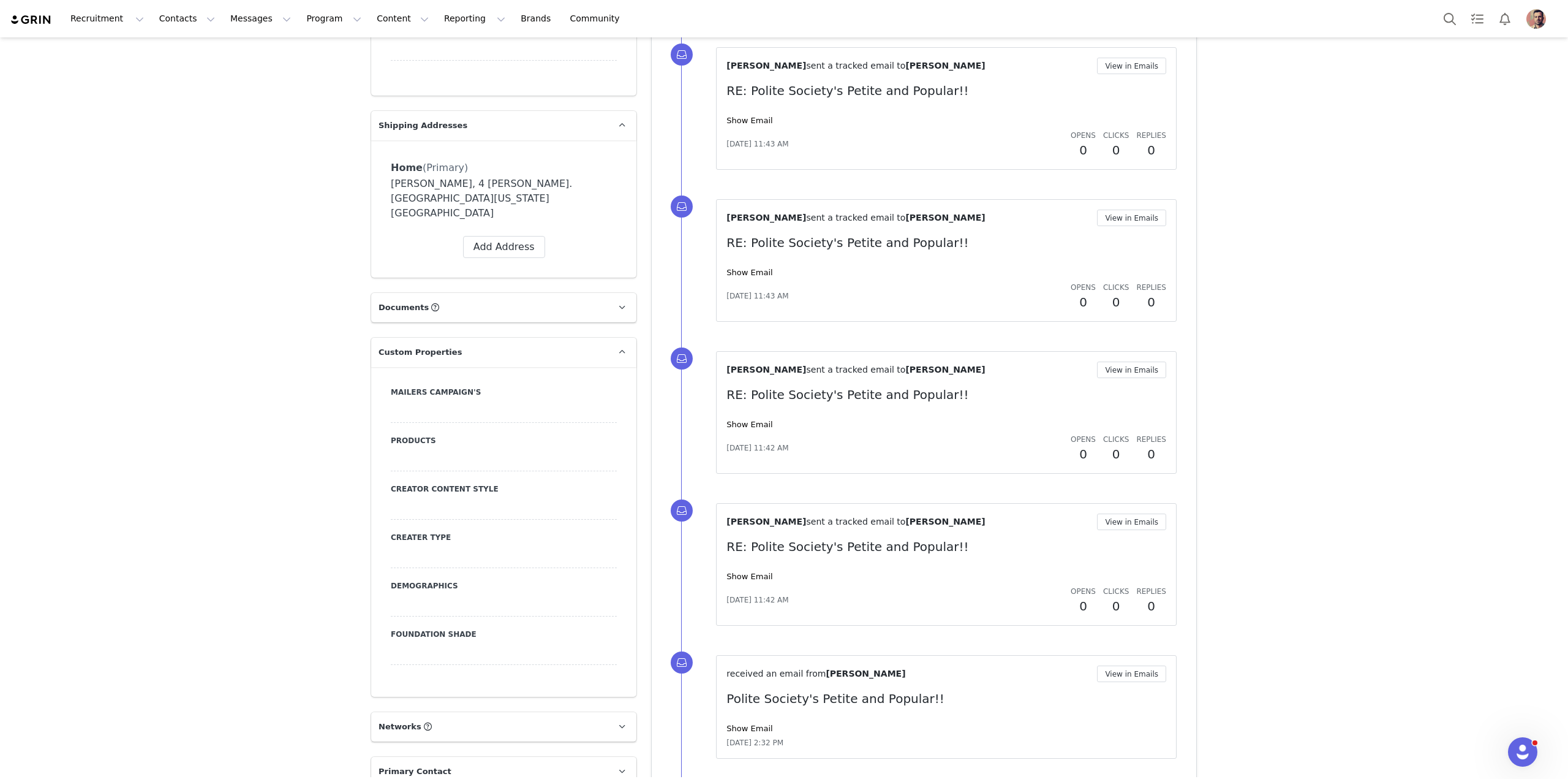
scroll to position [1014, 0]
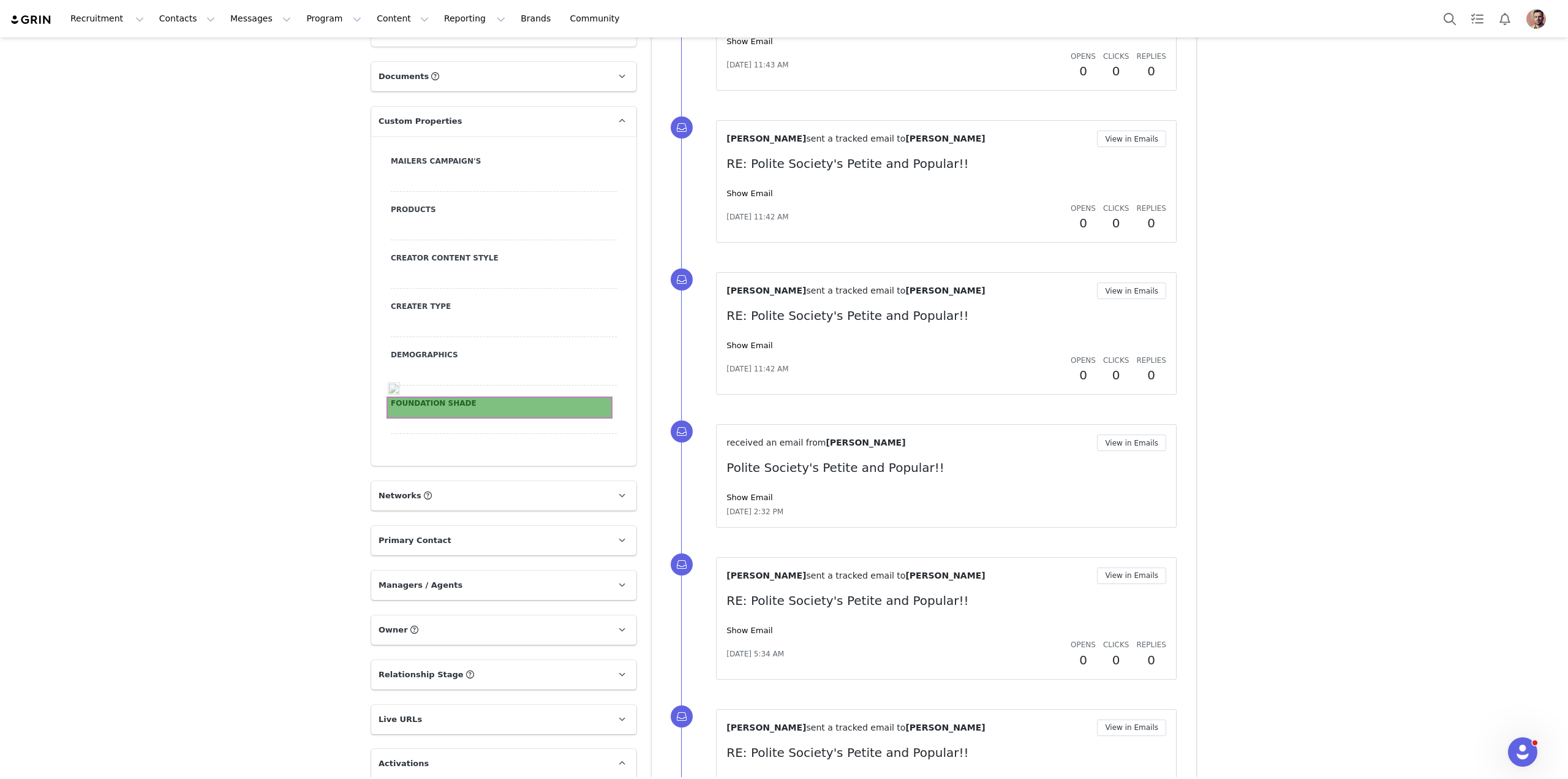
click at [503, 412] on div at bounding box center [503, 423] width 226 height 22
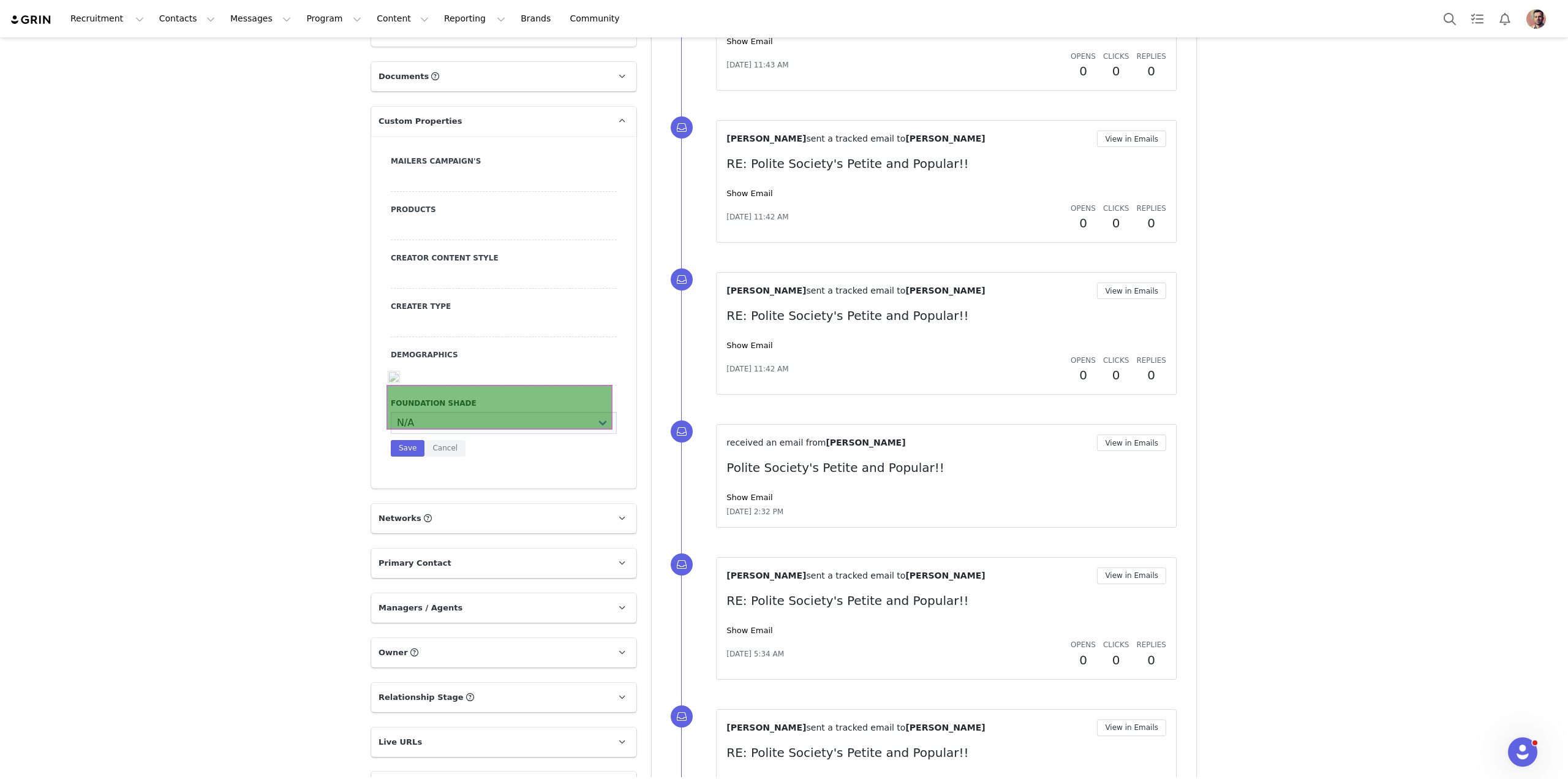
scroll to position [1025, 0]
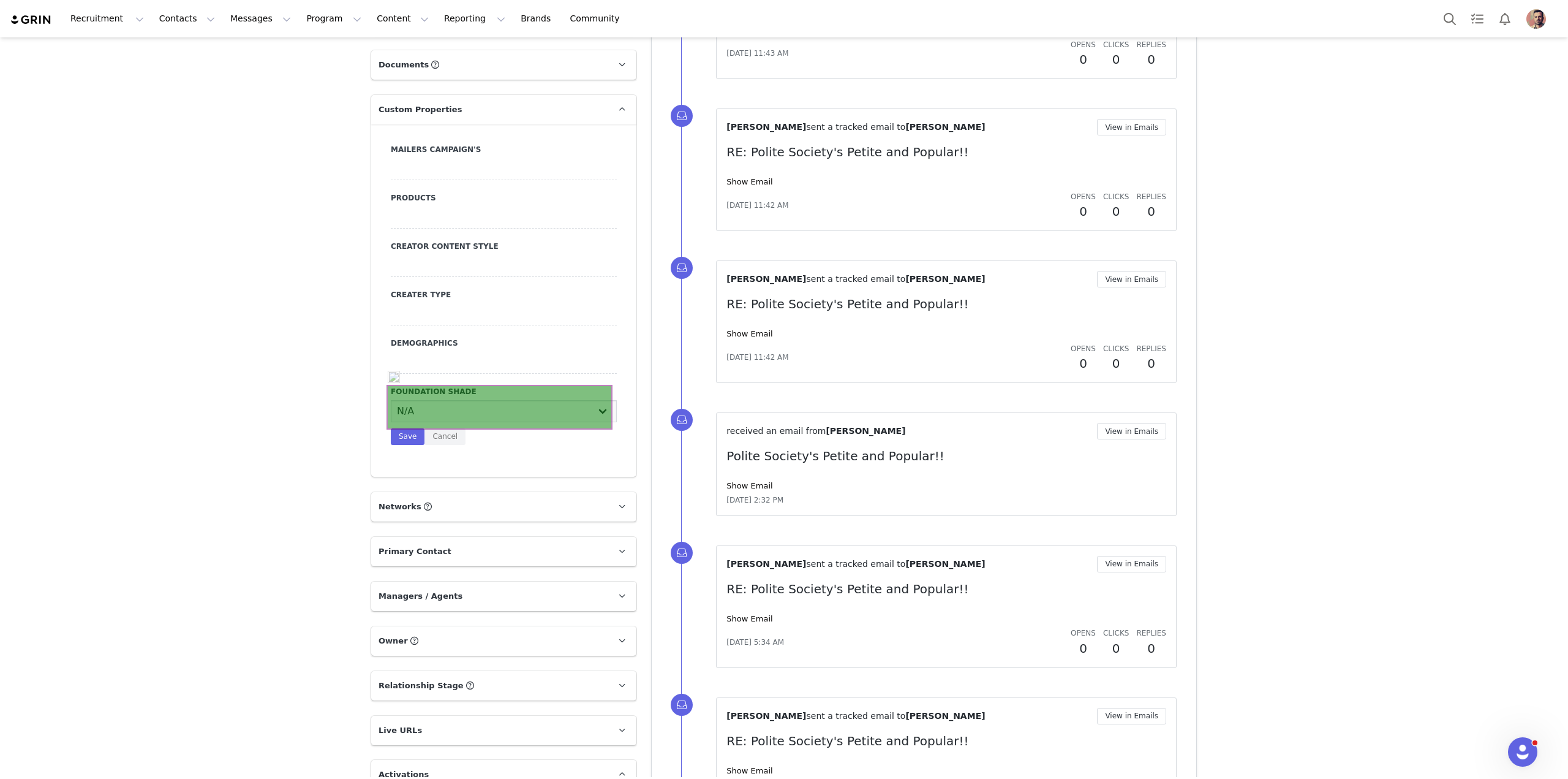
click at [503, 401] on select "N/A Very Fair - Neutral Very Fair - Warm Very Fair - Cool Fair - Neutral Fair -…" at bounding box center [503, 411] width 226 height 22
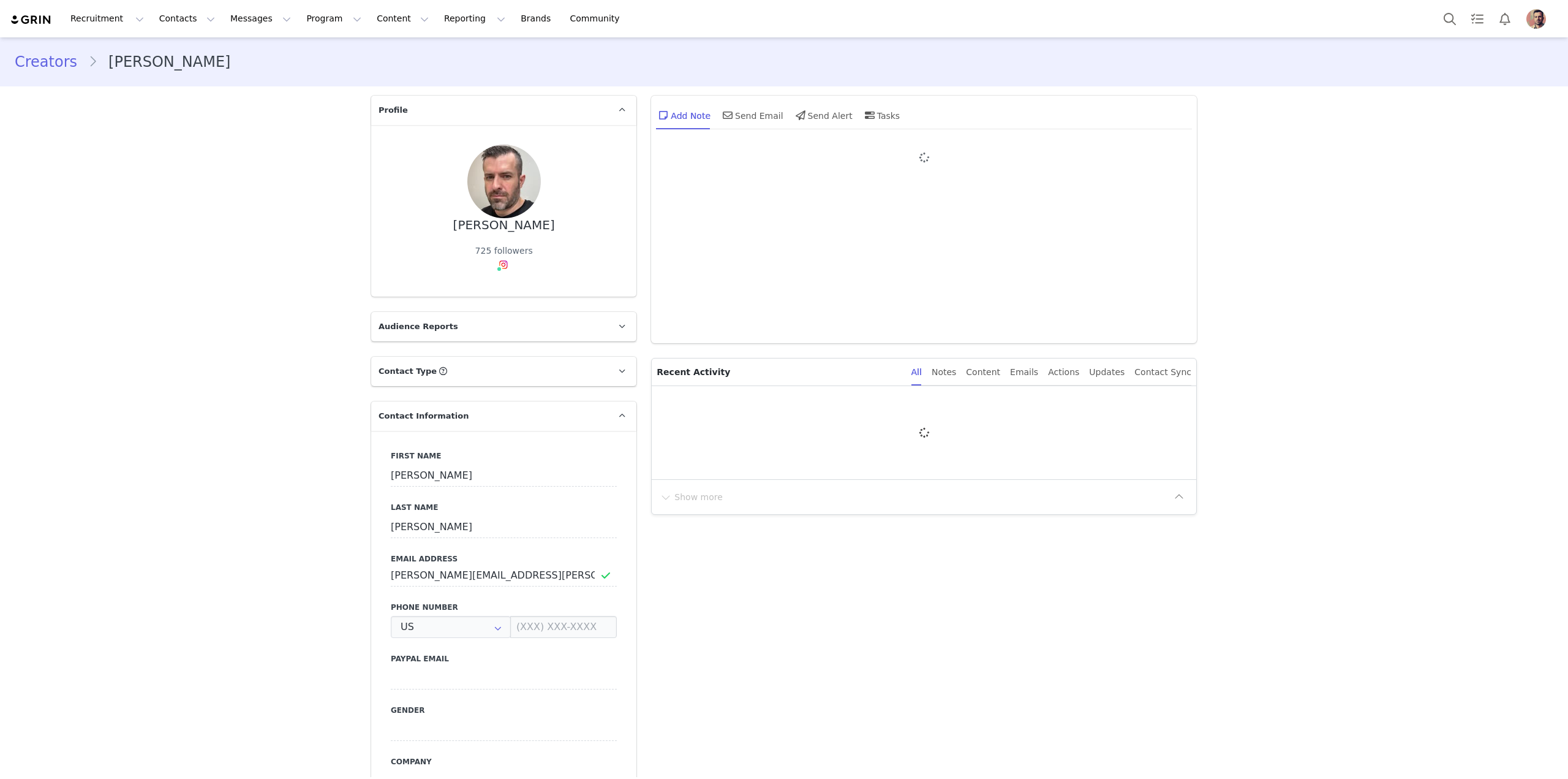
type input "+1 (United States)"
type input "+1 ([GEOGRAPHIC_DATA])"
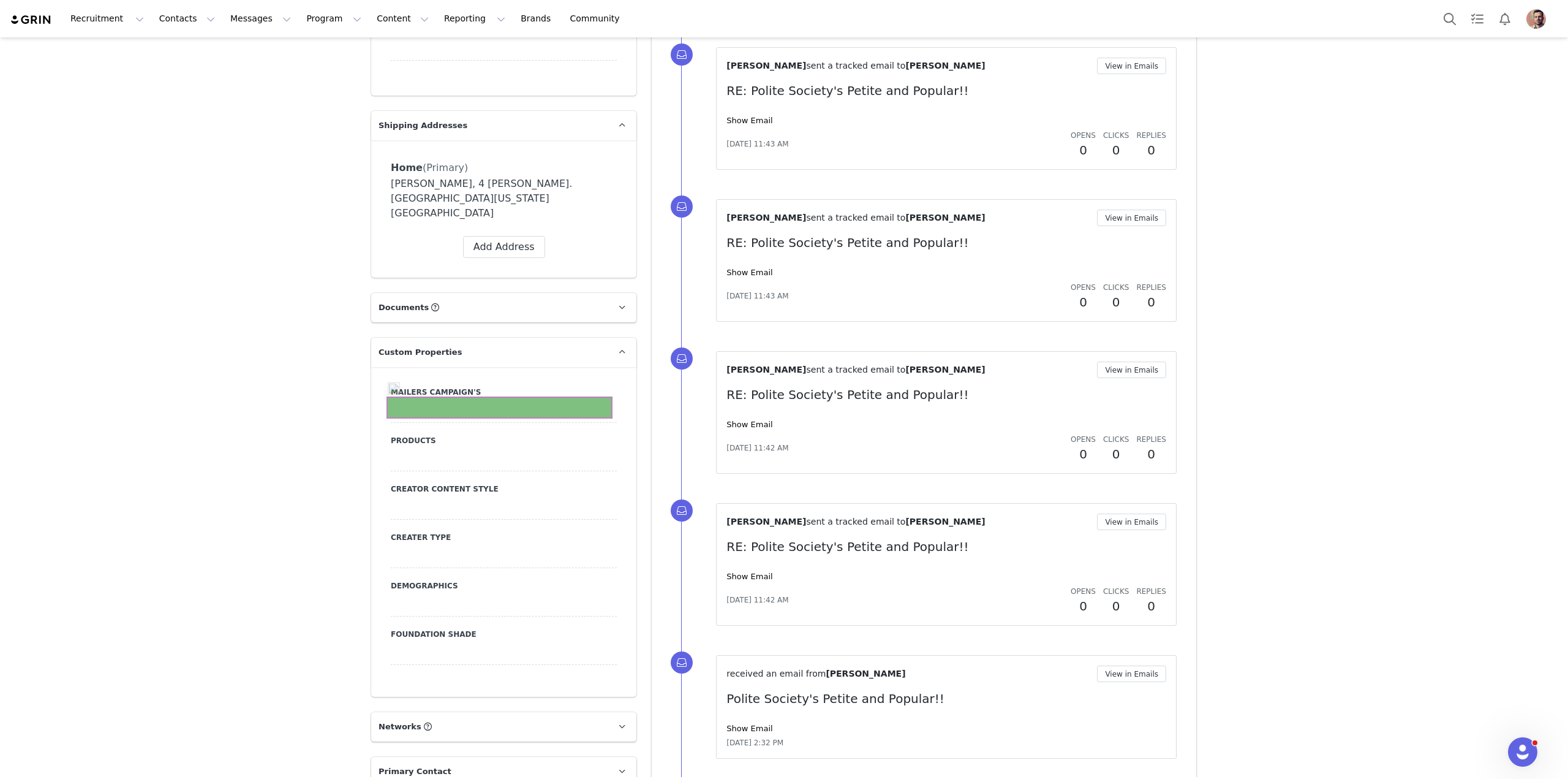
scroll to position [1014, 0]
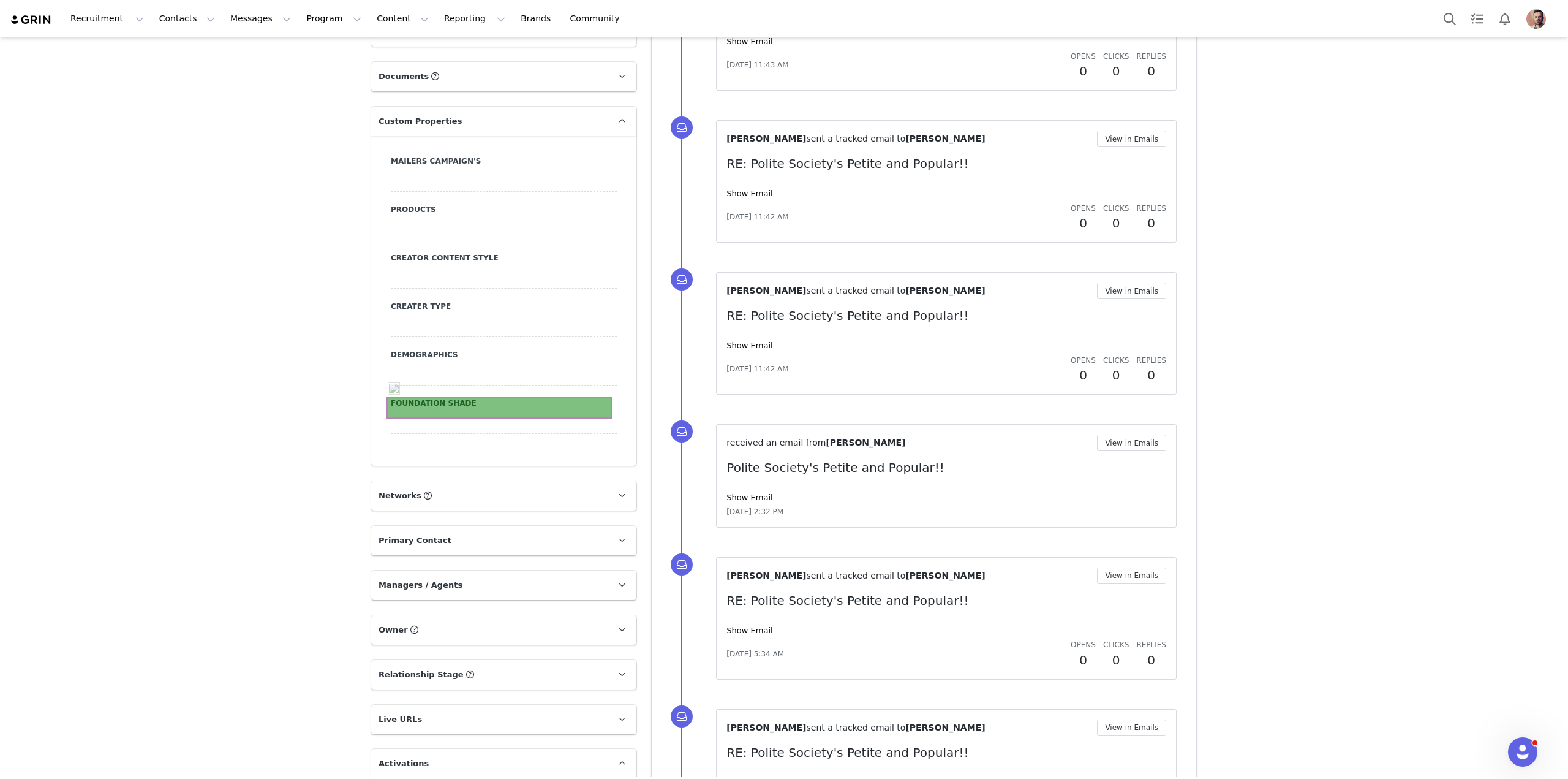
click at [503, 412] on div at bounding box center [503, 423] width 226 height 22
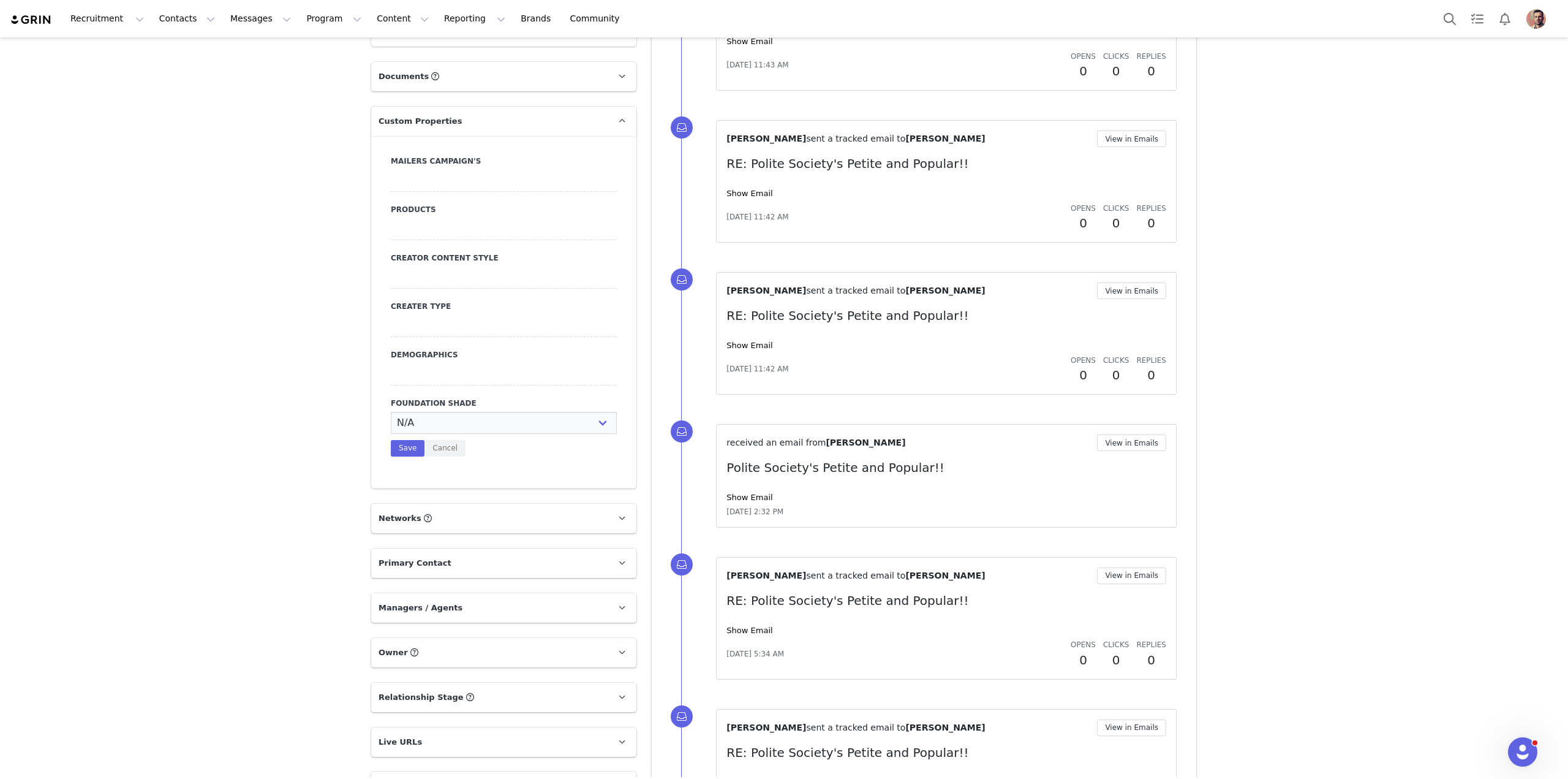
scroll to position [1025, 0]
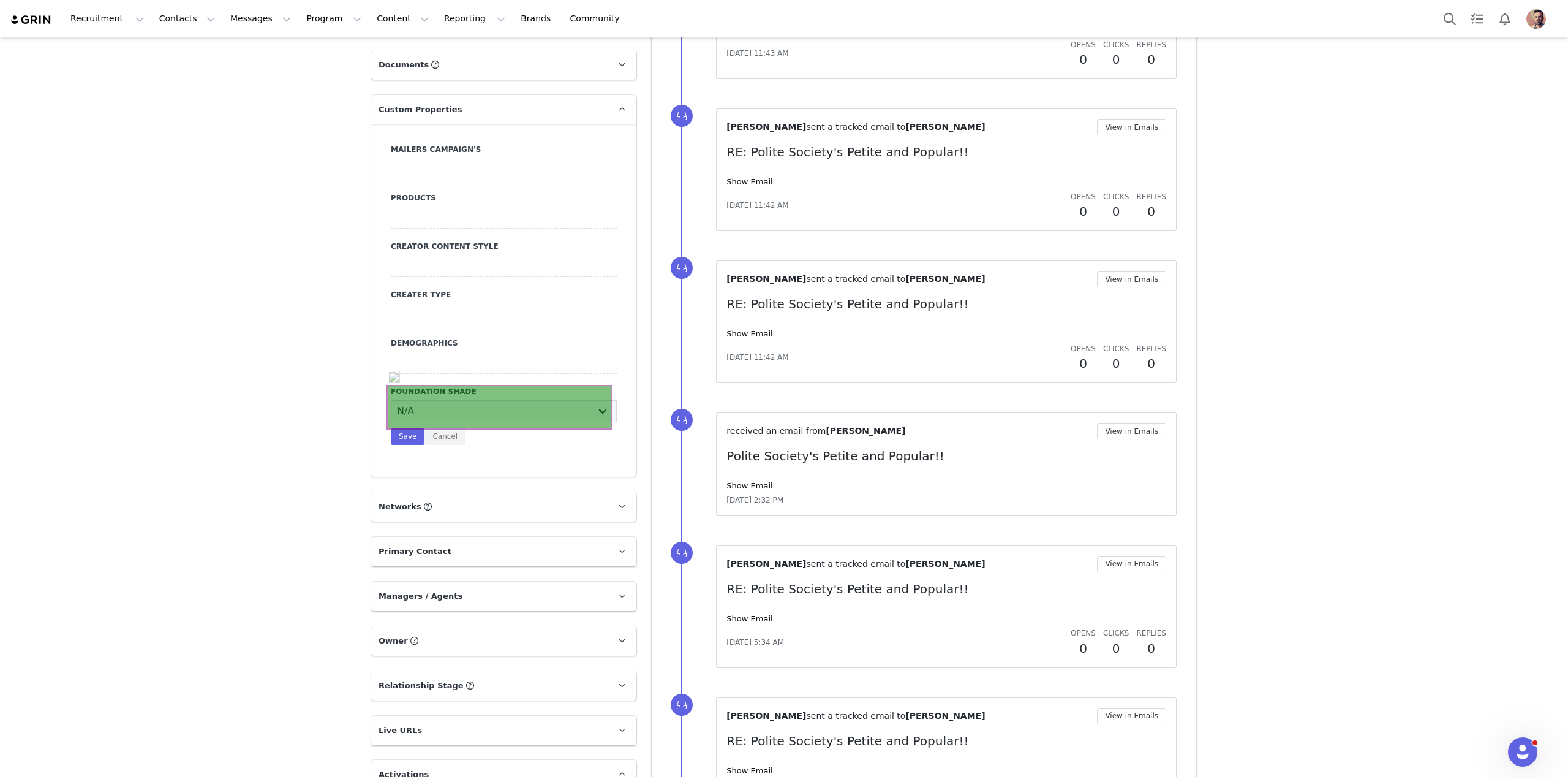
click at [503, 401] on select "N/A Very Fair - Neutral Very Fair - Warm Very Fair - Cool Fair - Neutral Fair -…" at bounding box center [503, 411] width 226 height 22
click at [450, 626] on p "Owner The account user who owns the contact" at bounding box center [489, 641] width 236 height 29
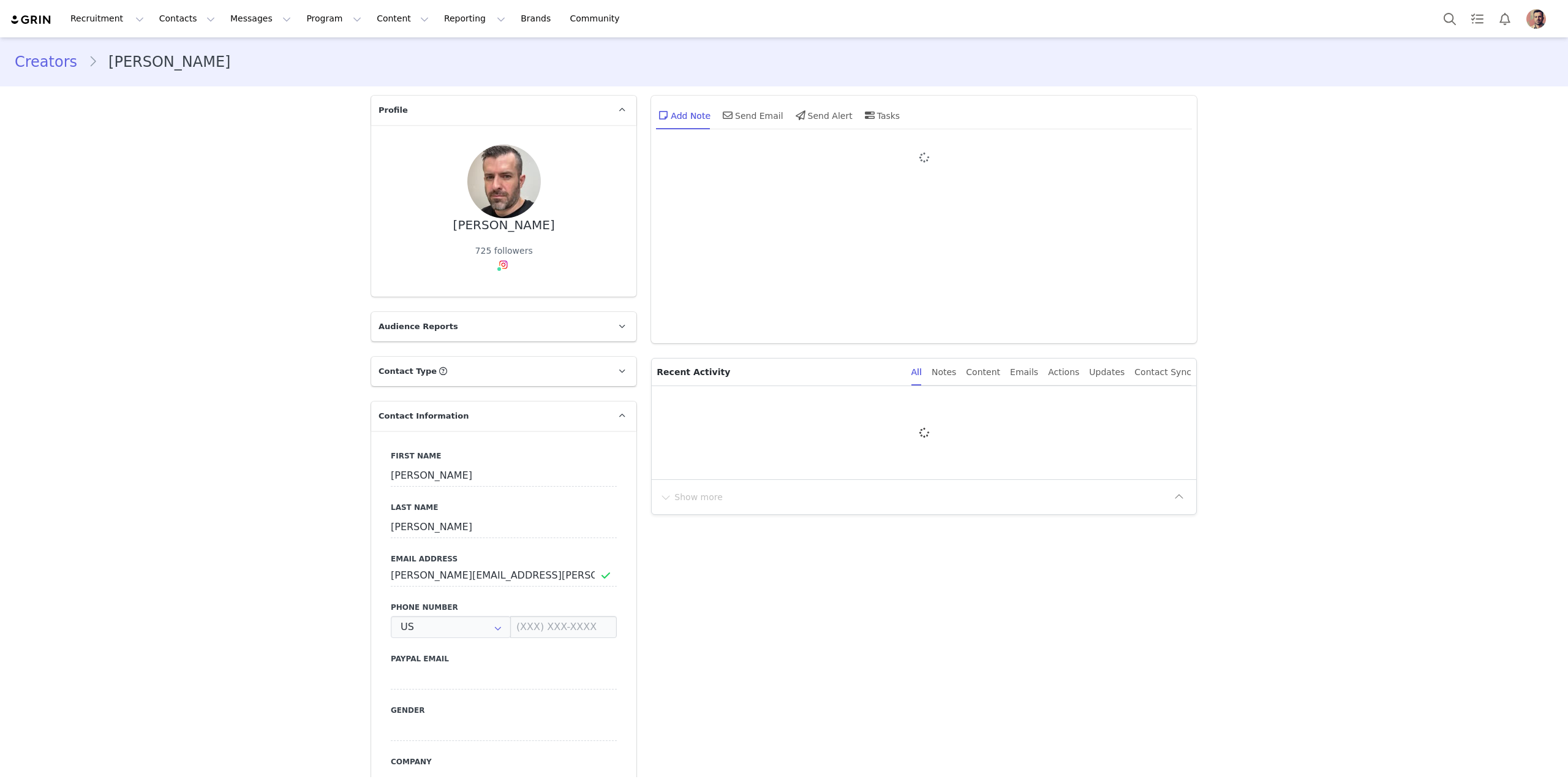
type input "+1 ([GEOGRAPHIC_DATA])"
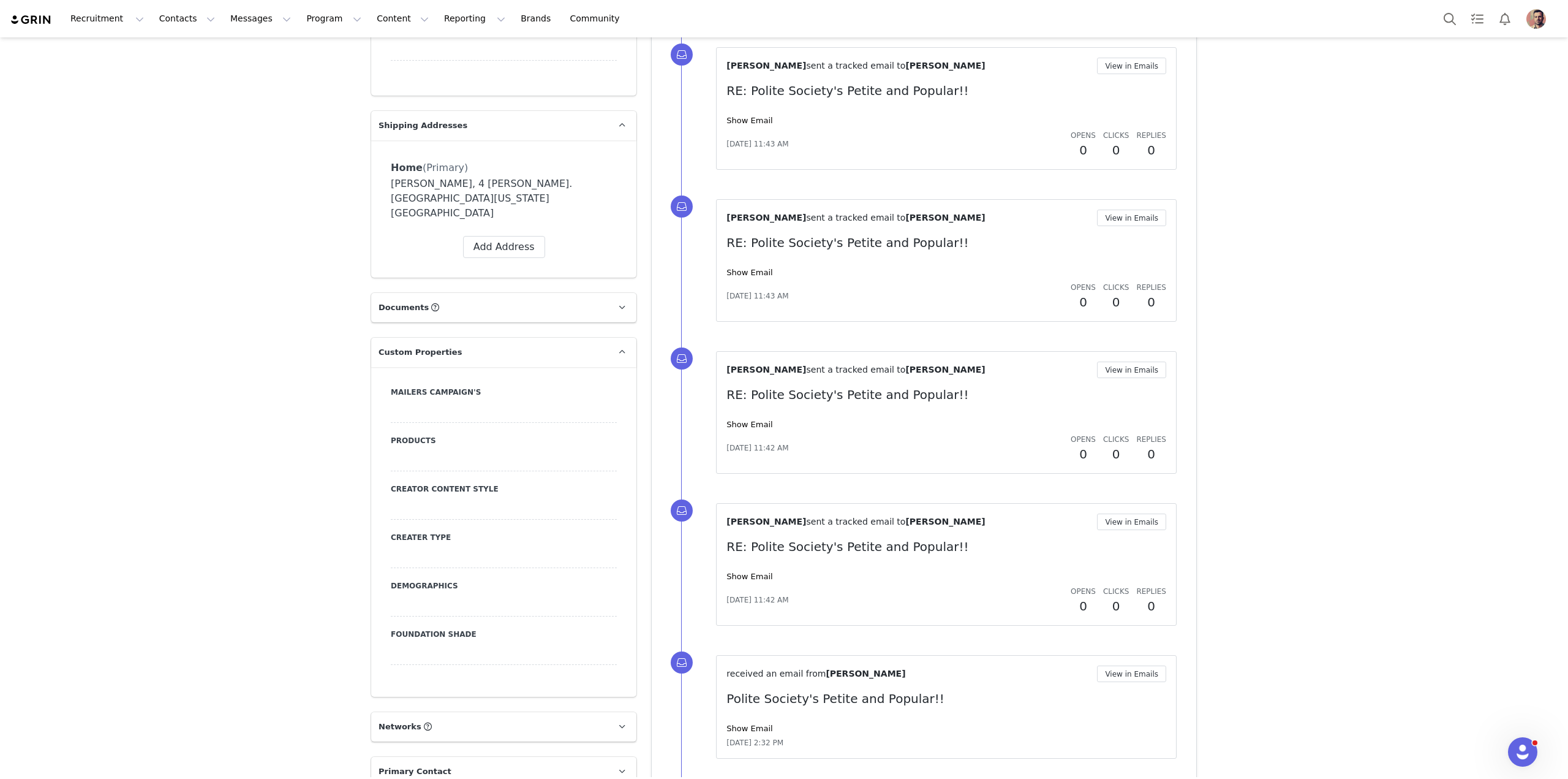
scroll to position [1014, 0]
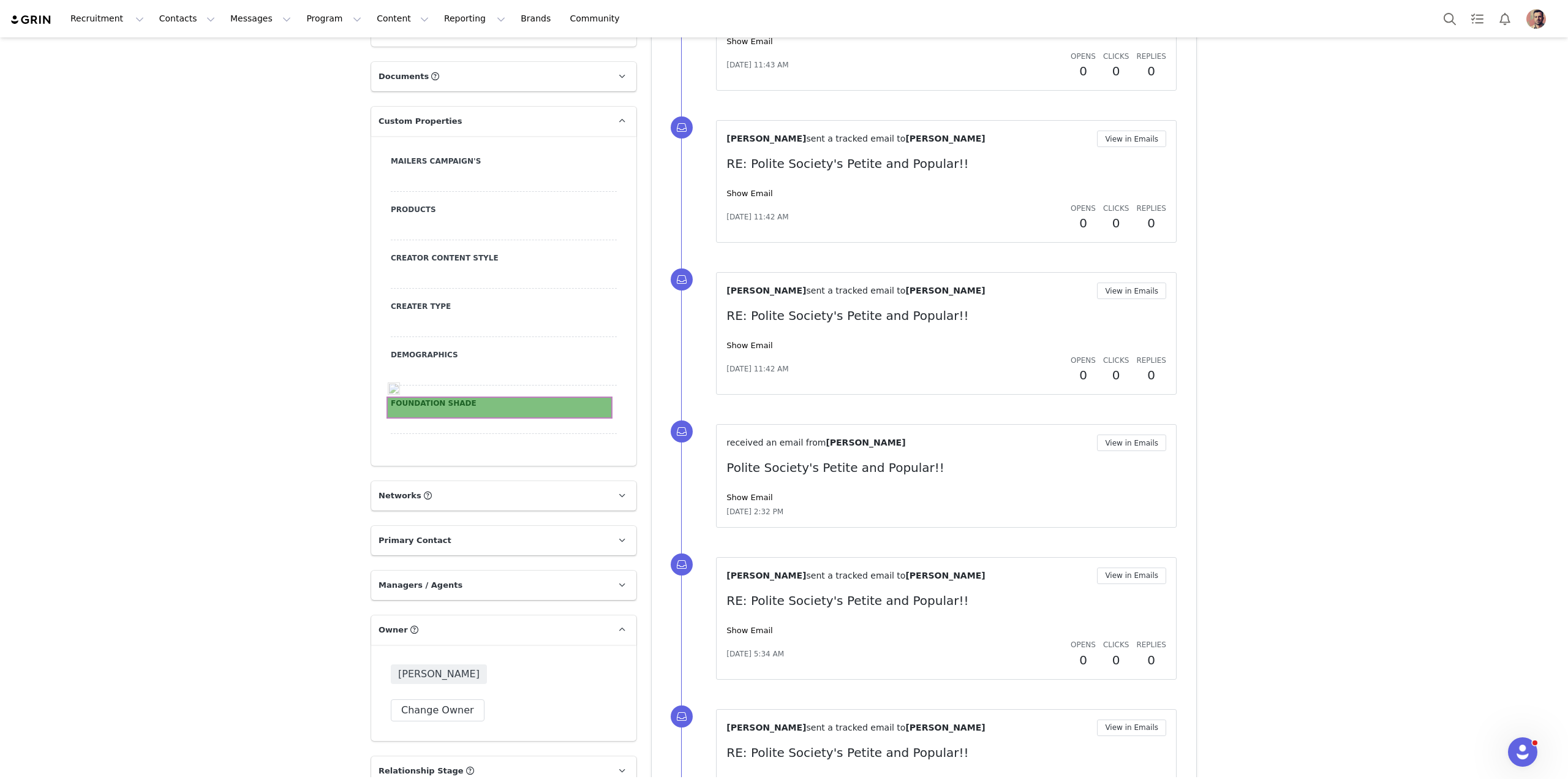
click at [503, 412] on div at bounding box center [503, 423] width 226 height 22
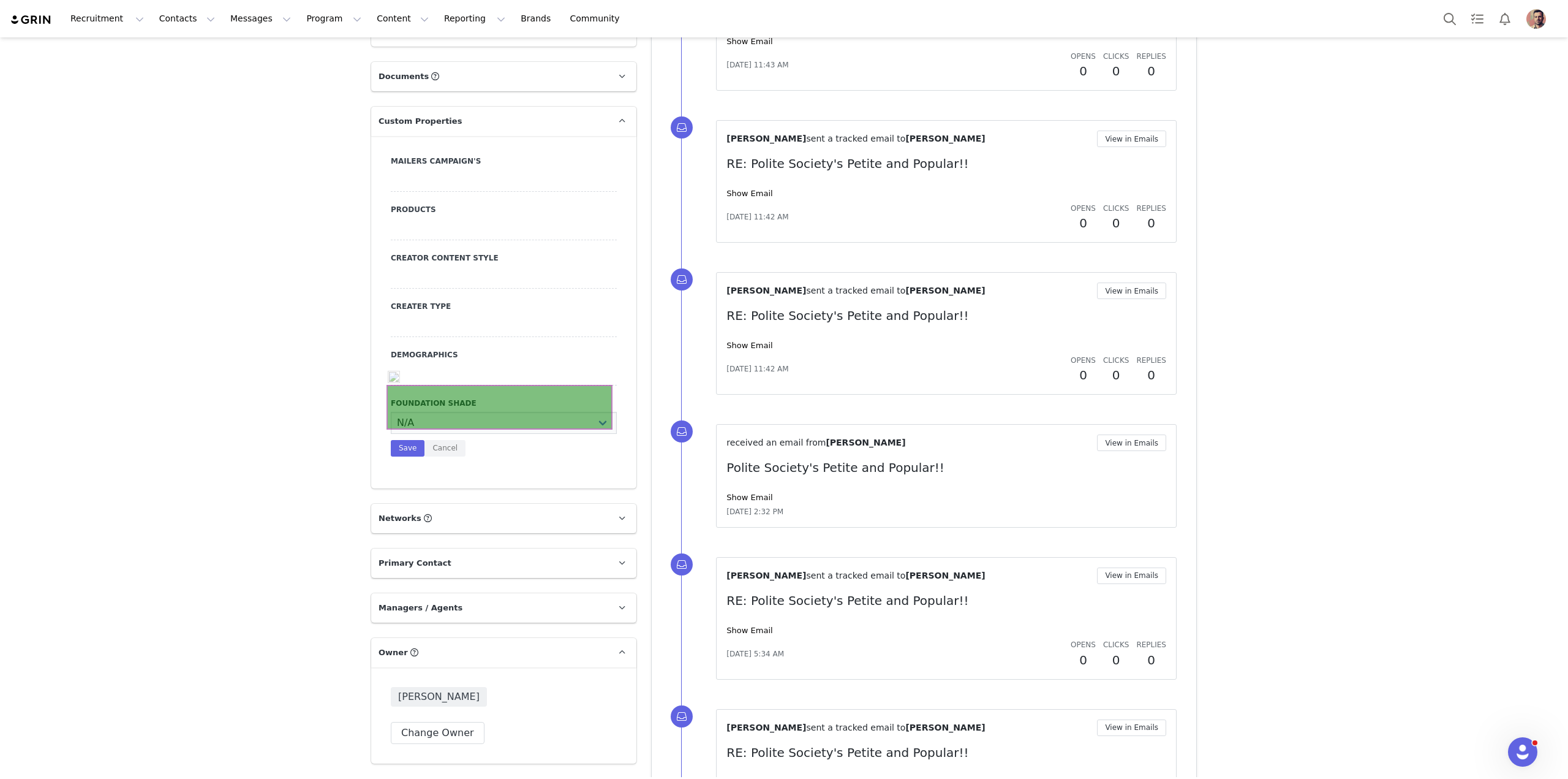
scroll to position [1025, 0]
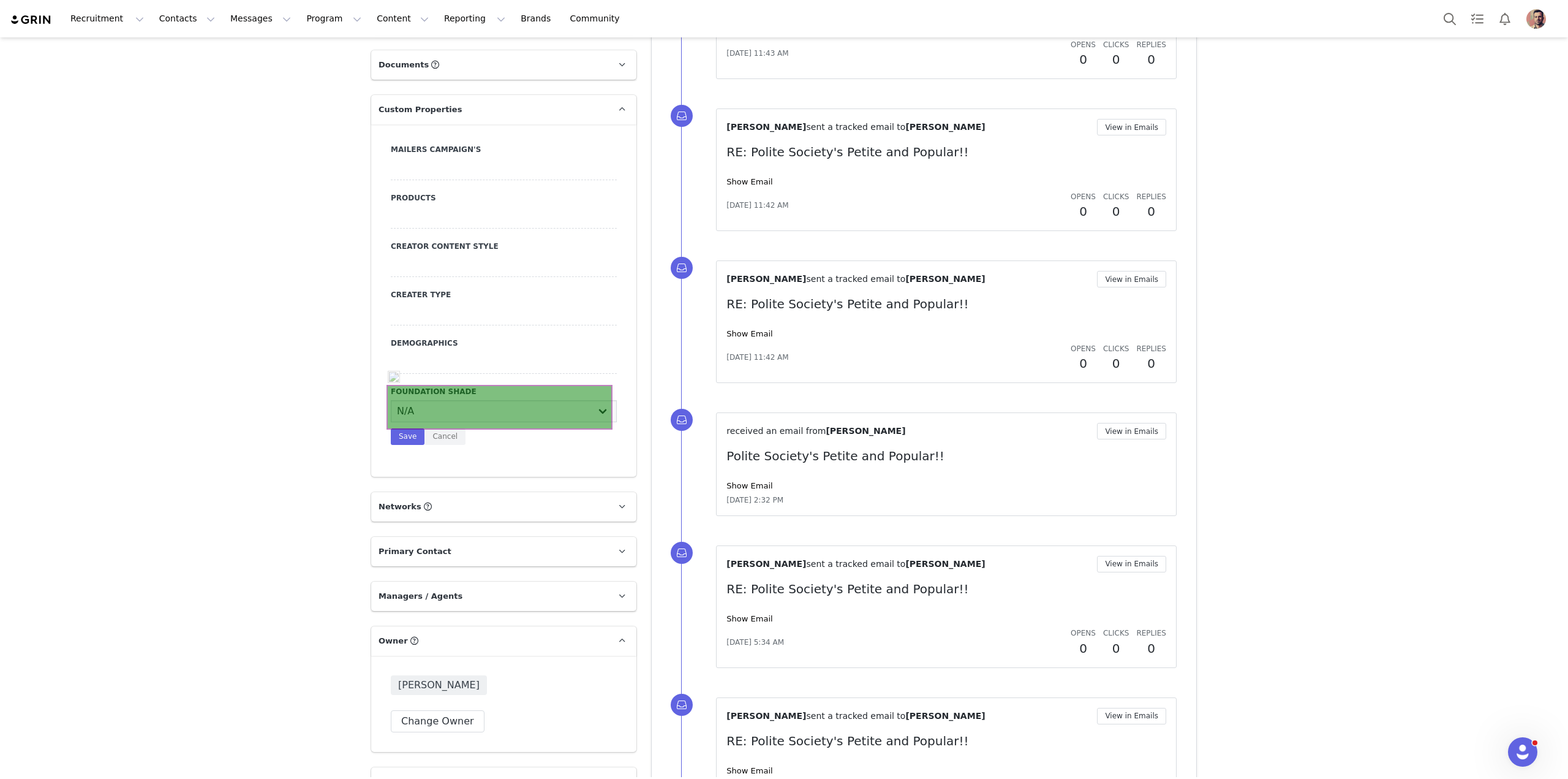
click at [503, 401] on select "N/A Very Fair - Neutral Very Fair - Warm Very Fair - Cool Fair - Neutral Fair -…" at bounding box center [503, 411] width 226 height 22
click at [450, 626] on p "Owner The account user who owns the contact" at bounding box center [489, 641] width 236 height 29
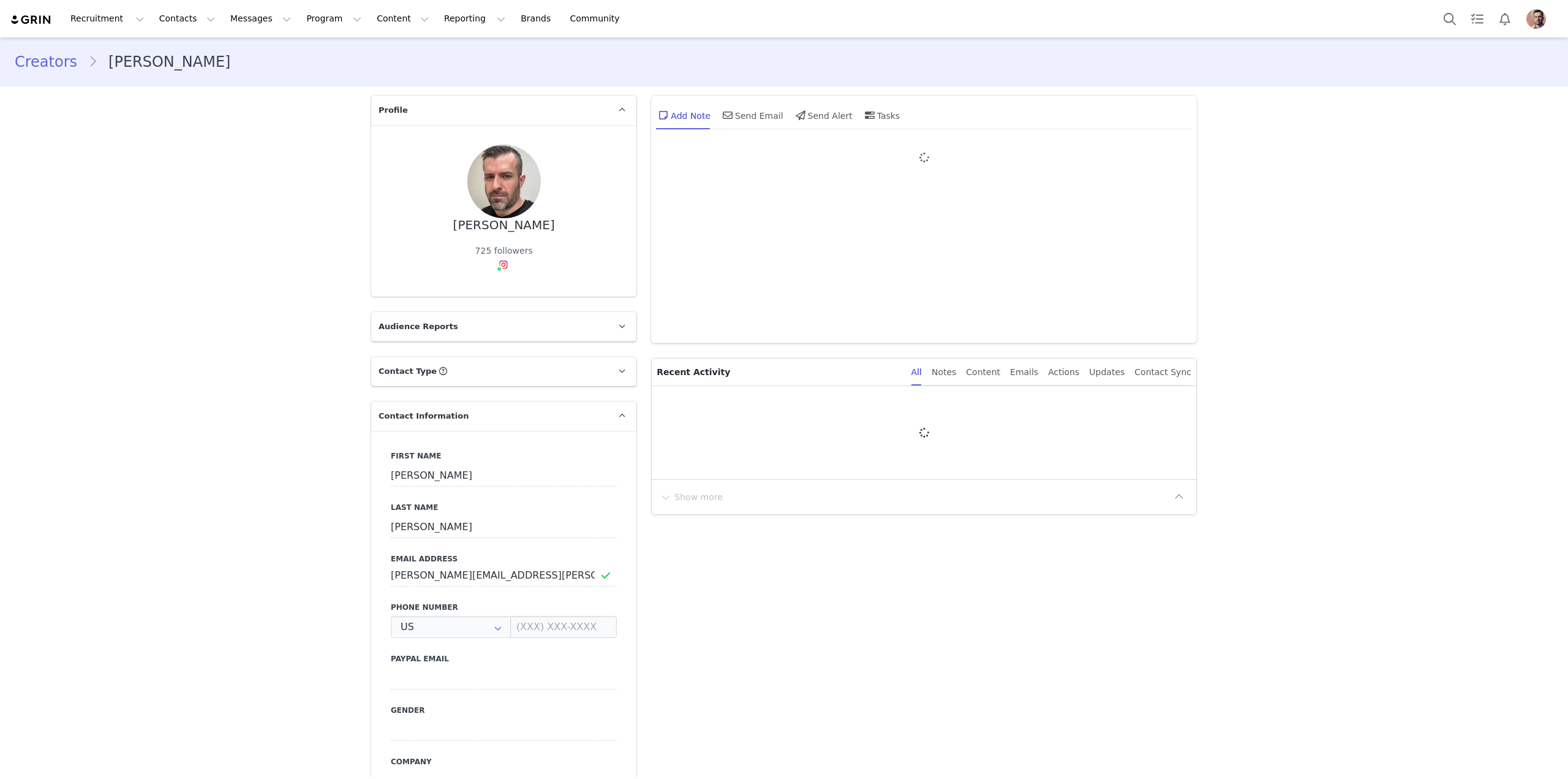
type input "+1 ([GEOGRAPHIC_DATA])"
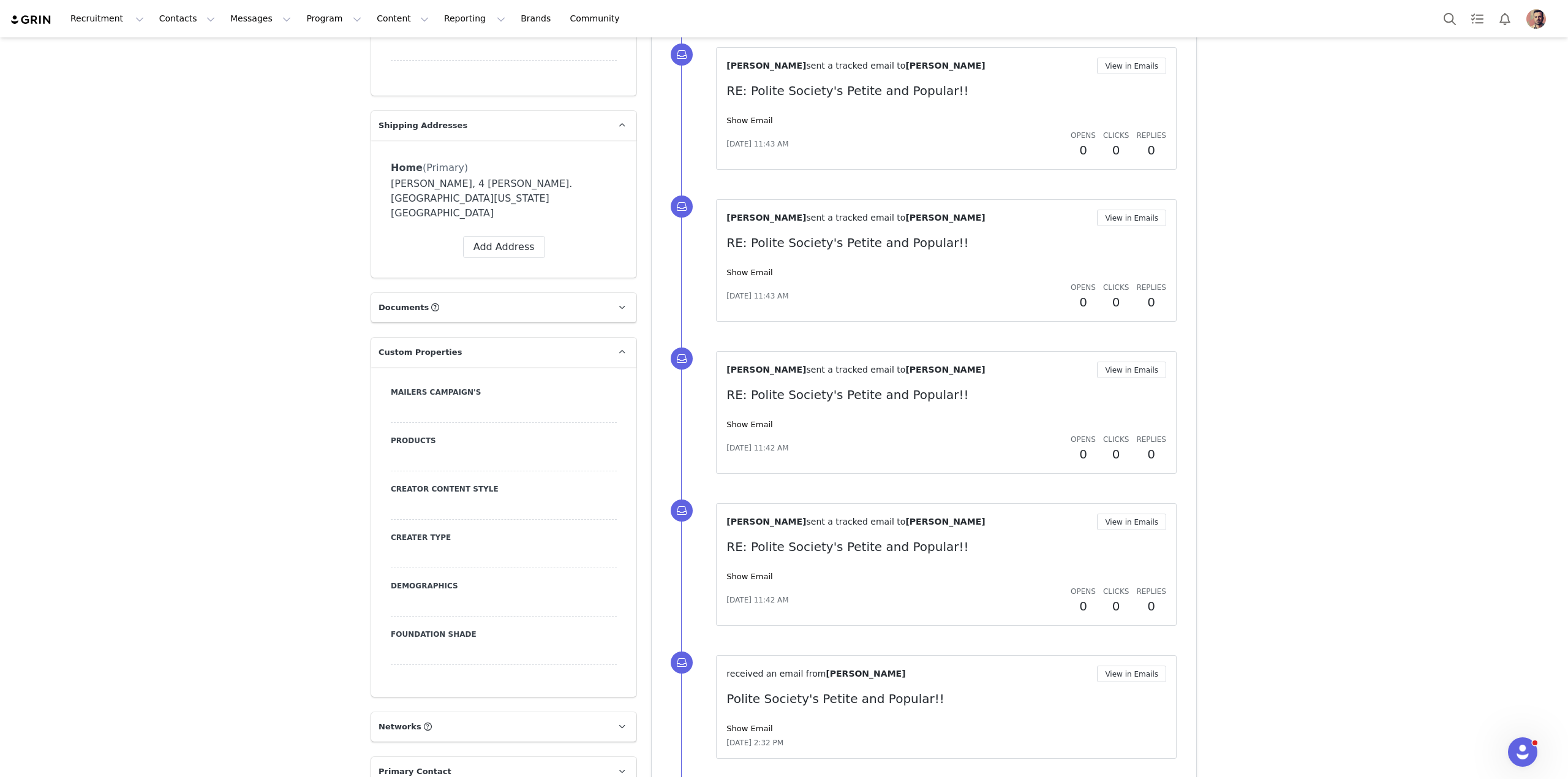
scroll to position [1014, 0]
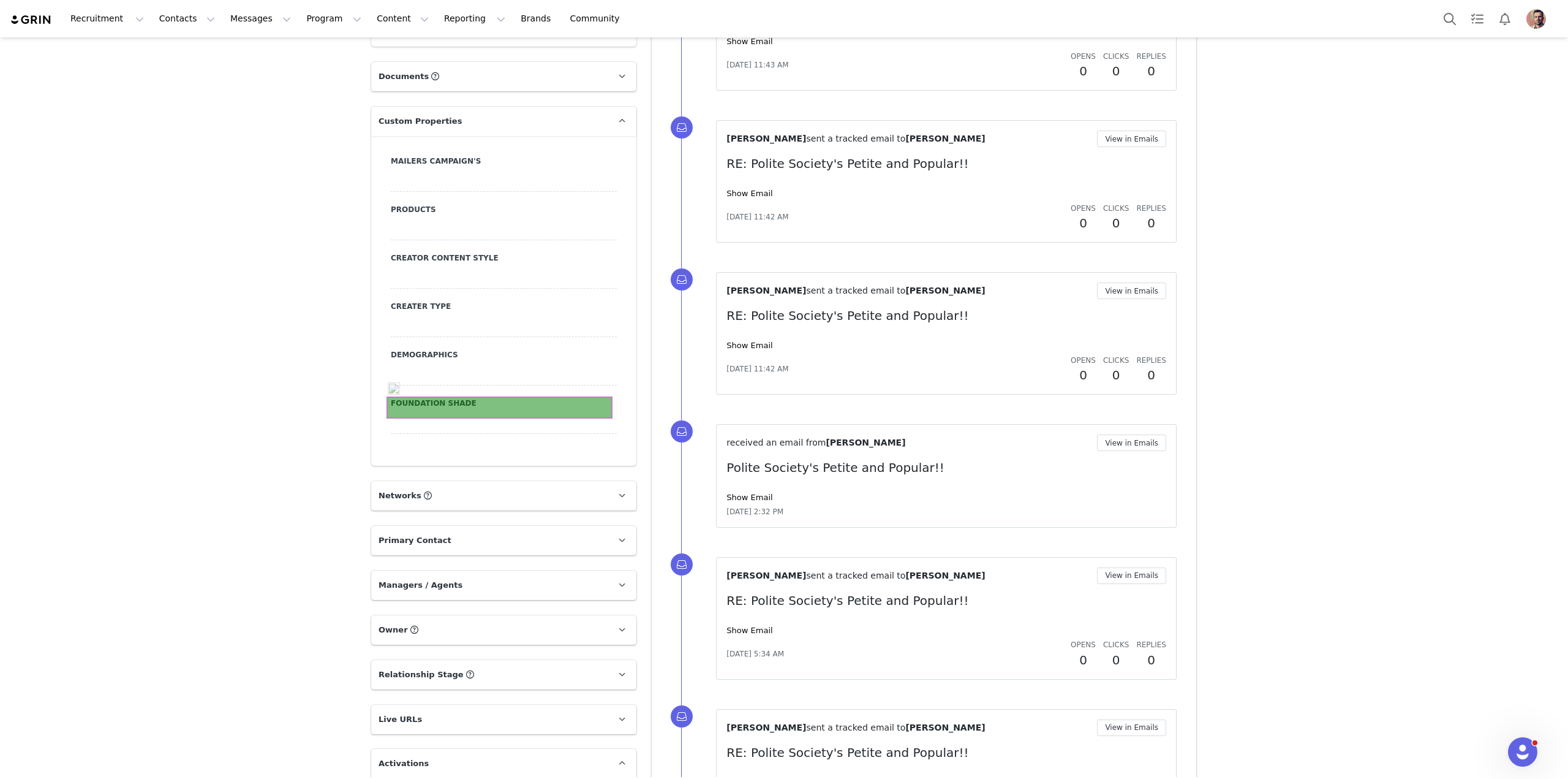
click at [503, 412] on div at bounding box center [503, 423] width 226 height 22
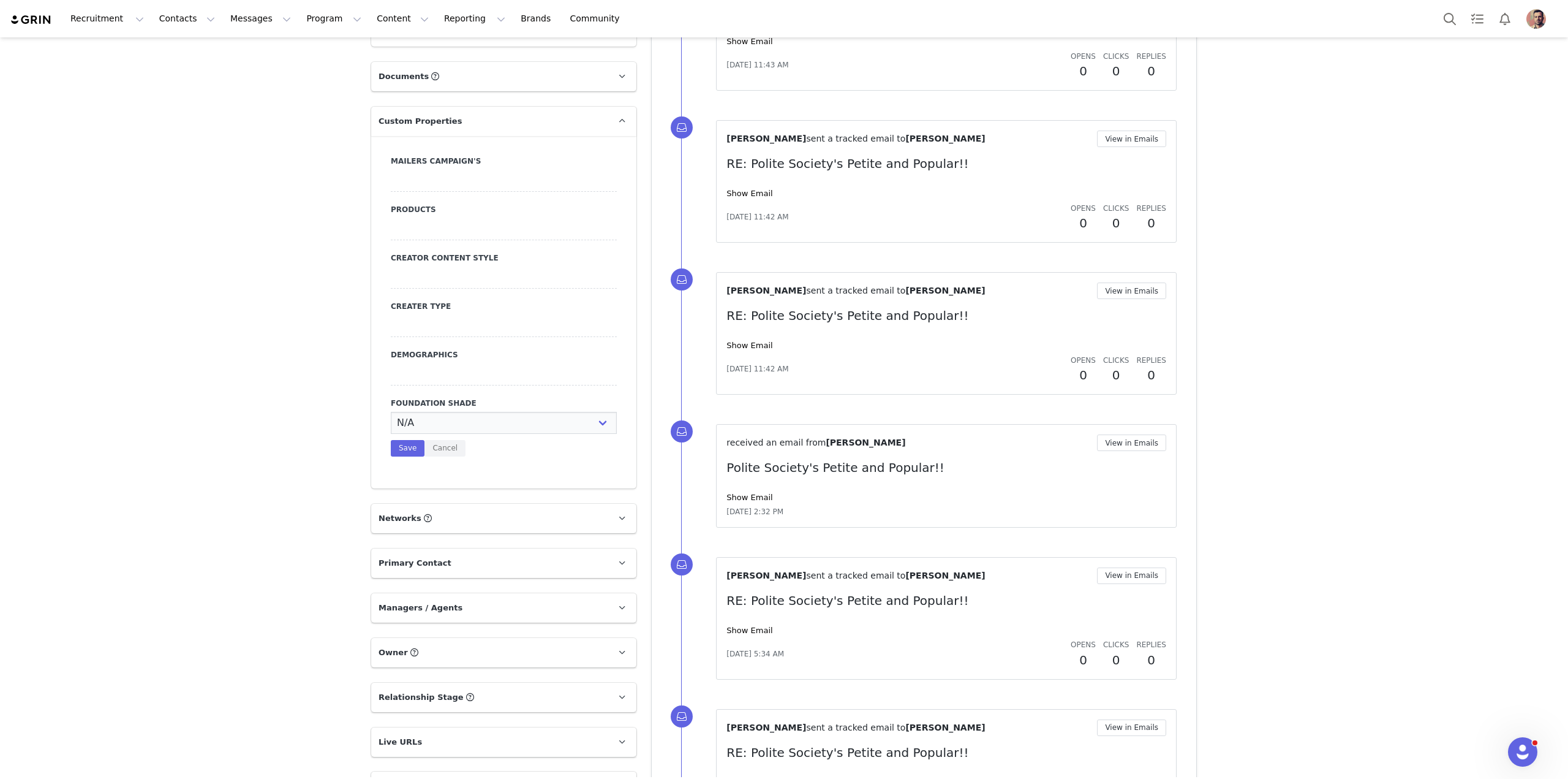
scroll to position [1025, 0]
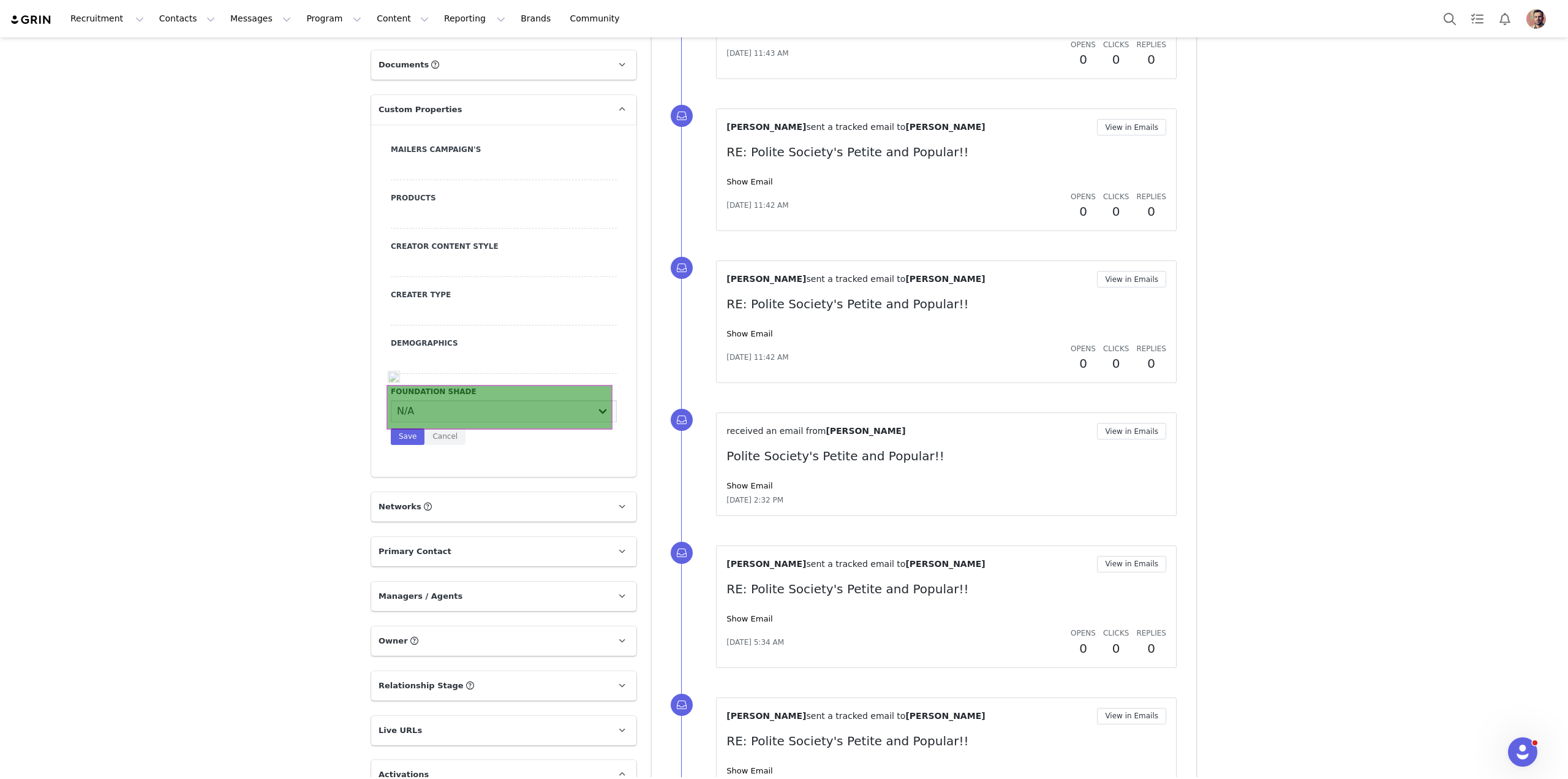
click at [503, 401] on select "N/A Very Fair - Neutral Very Fair - Warm Very Fair - Cool Fair - Neutral Fair -…" at bounding box center [503, 411] width 226 height 22
click at [450, 626] on p "Owner The account user who owns the contact" at bounding box center [489, 641] width 236 height 29
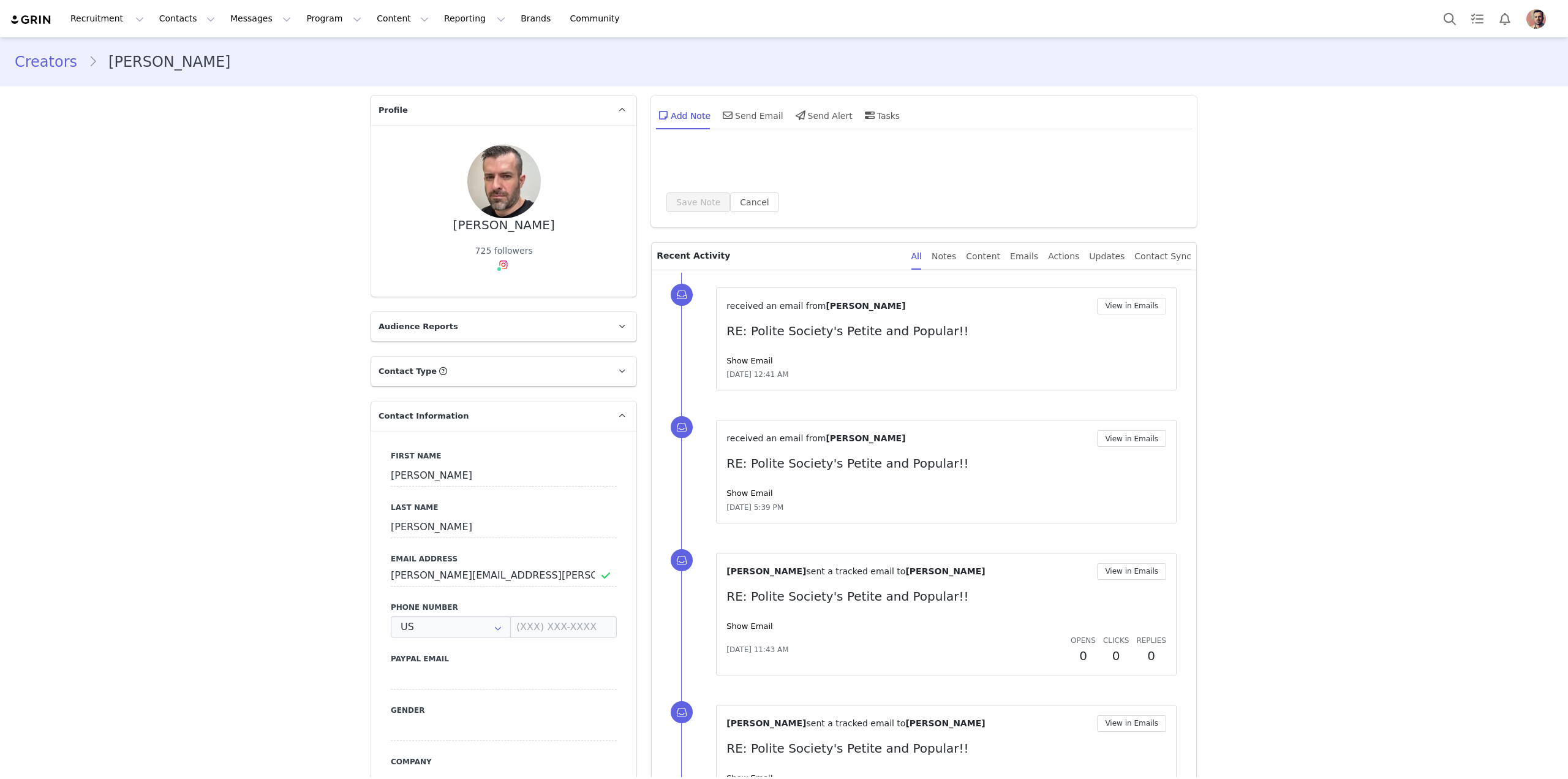
type input "+1 ([GEOGRAPHIC_DATA])"
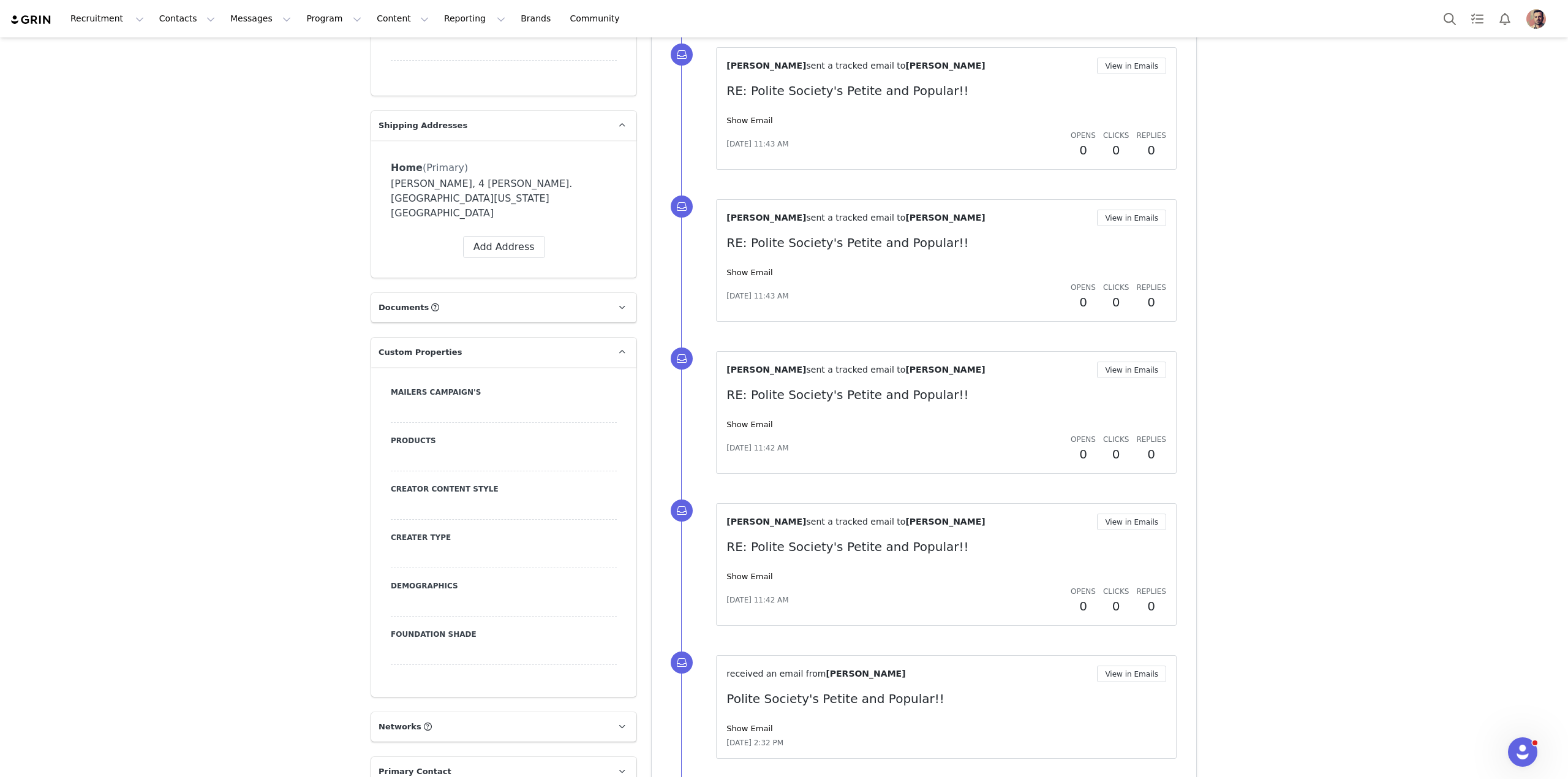
scroll to position [1014, 0]
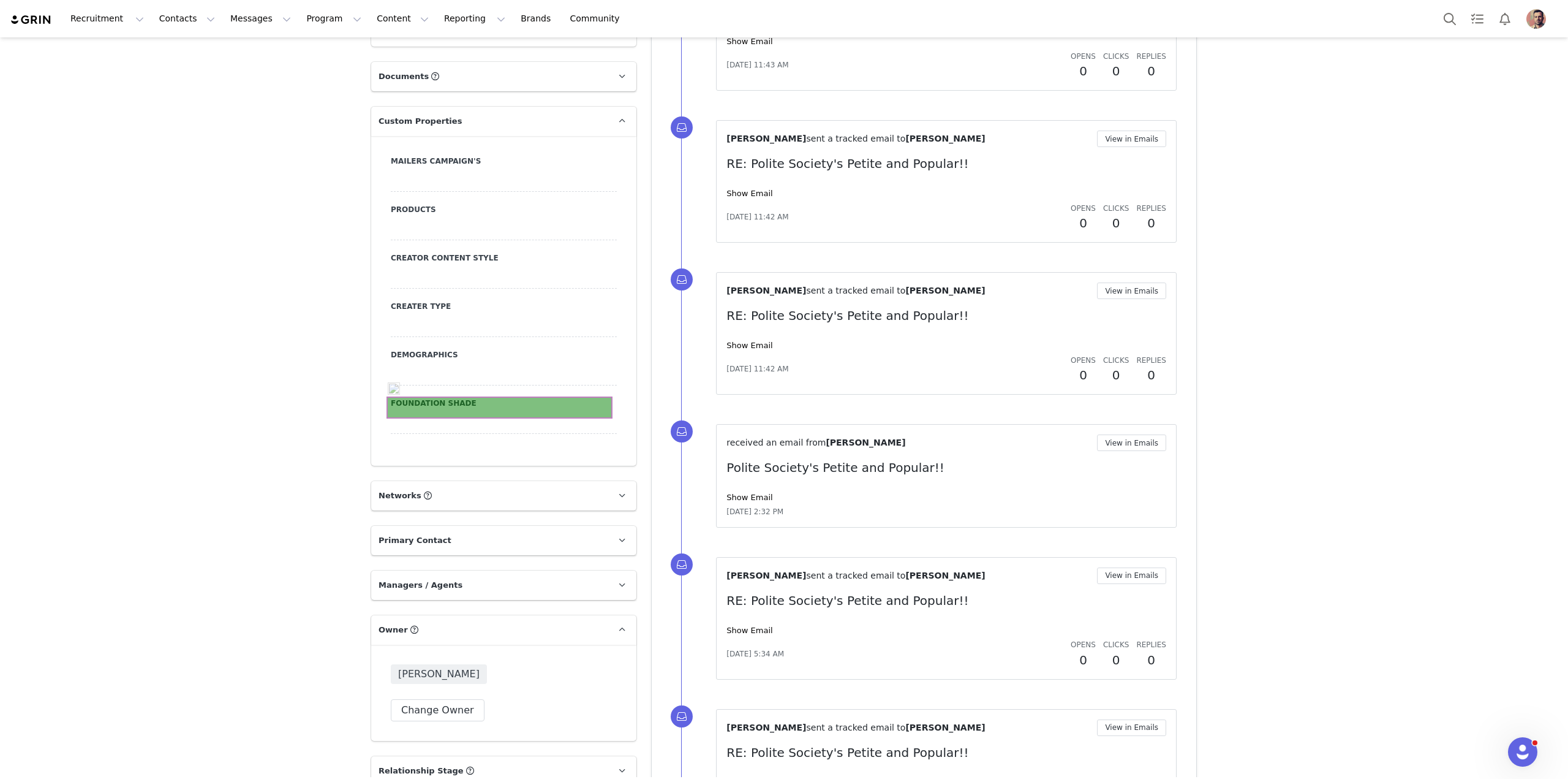
click at [503, 412] on div at bounding box center [503, 423] width 226 height 22
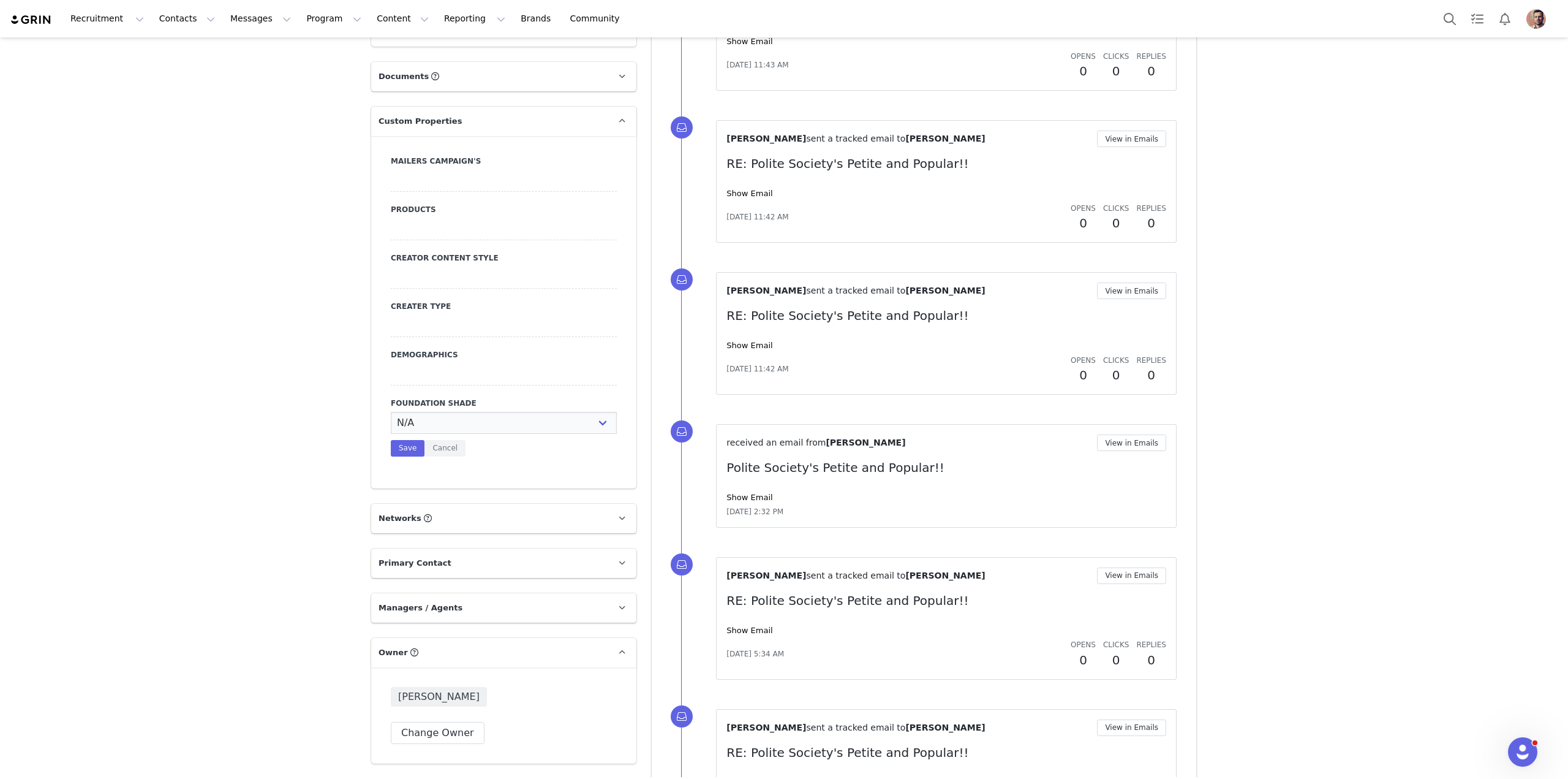
scroll to position [1025, 0]
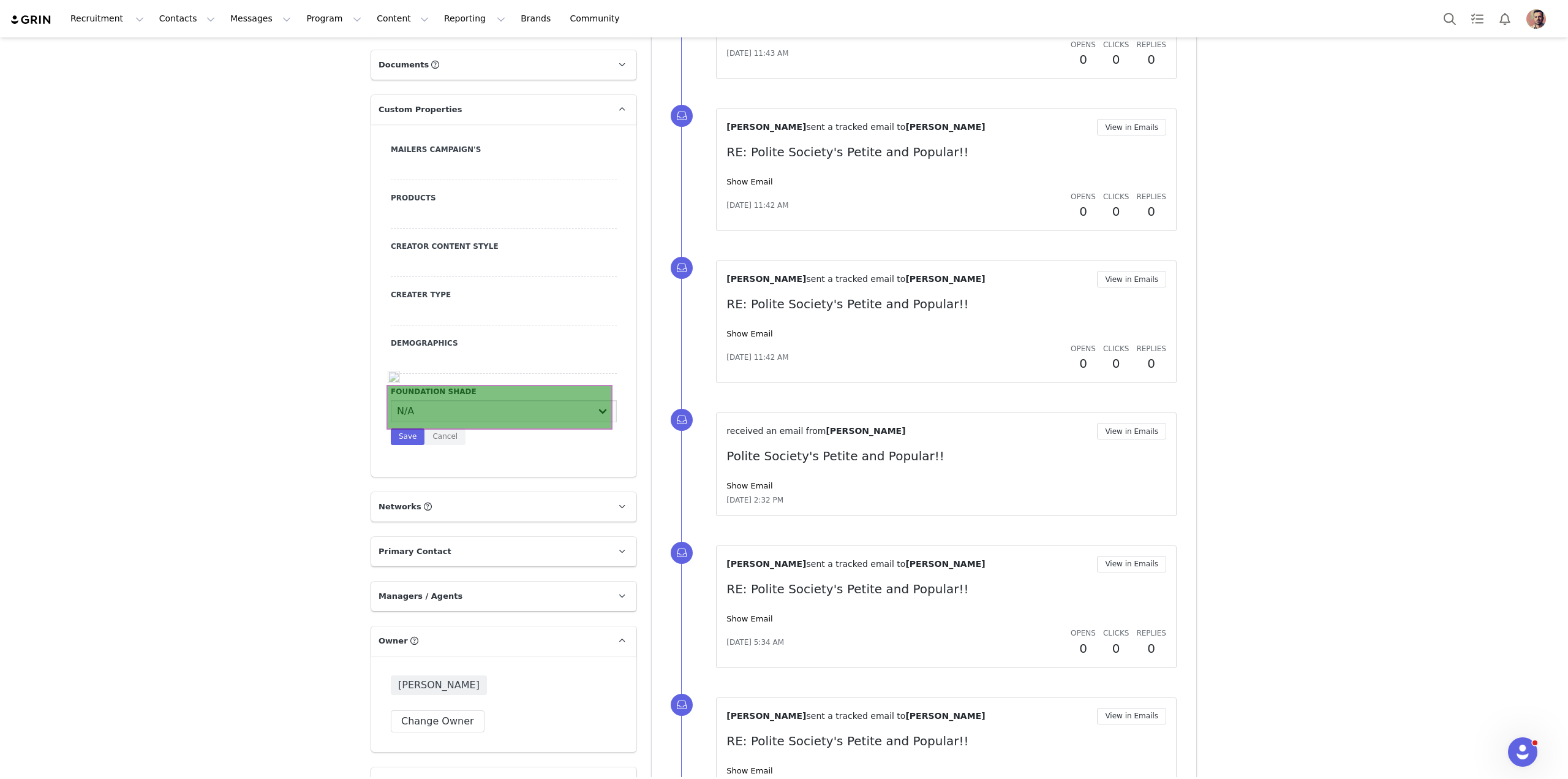
click at [503, 401] on select "N/A Very Fair - Neutral Very Fair - Warm Very Fair - Cool Fair - Neutral Fair -…" at bounding box center [503, 411] width 226 height 22
click at [450, 626] on p "Owner The account user who owns the contact" at bounding box center [489, 641] width 236 height 29
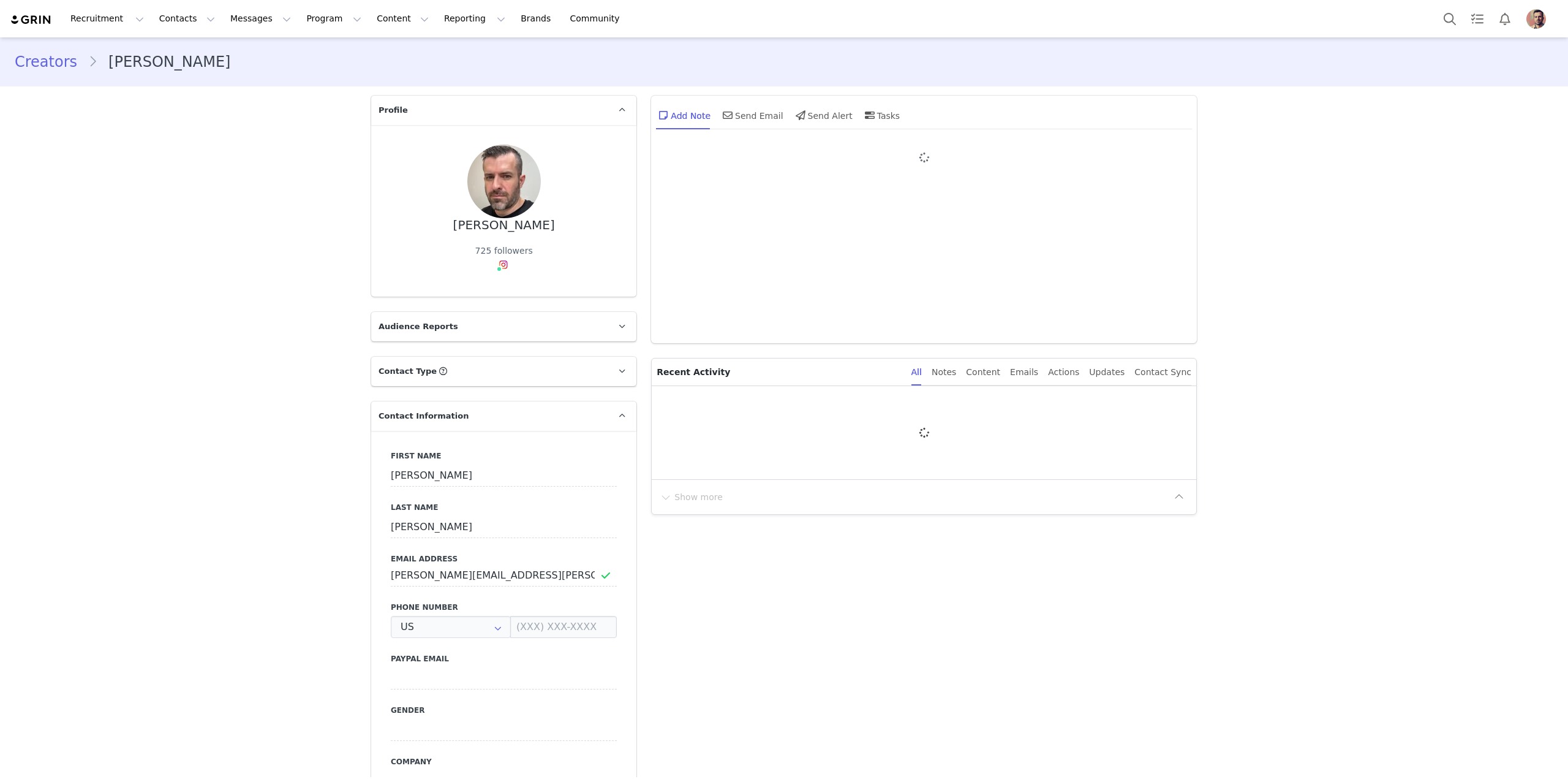
type input "+1 ([GEOGRAPHIC_DATA])"
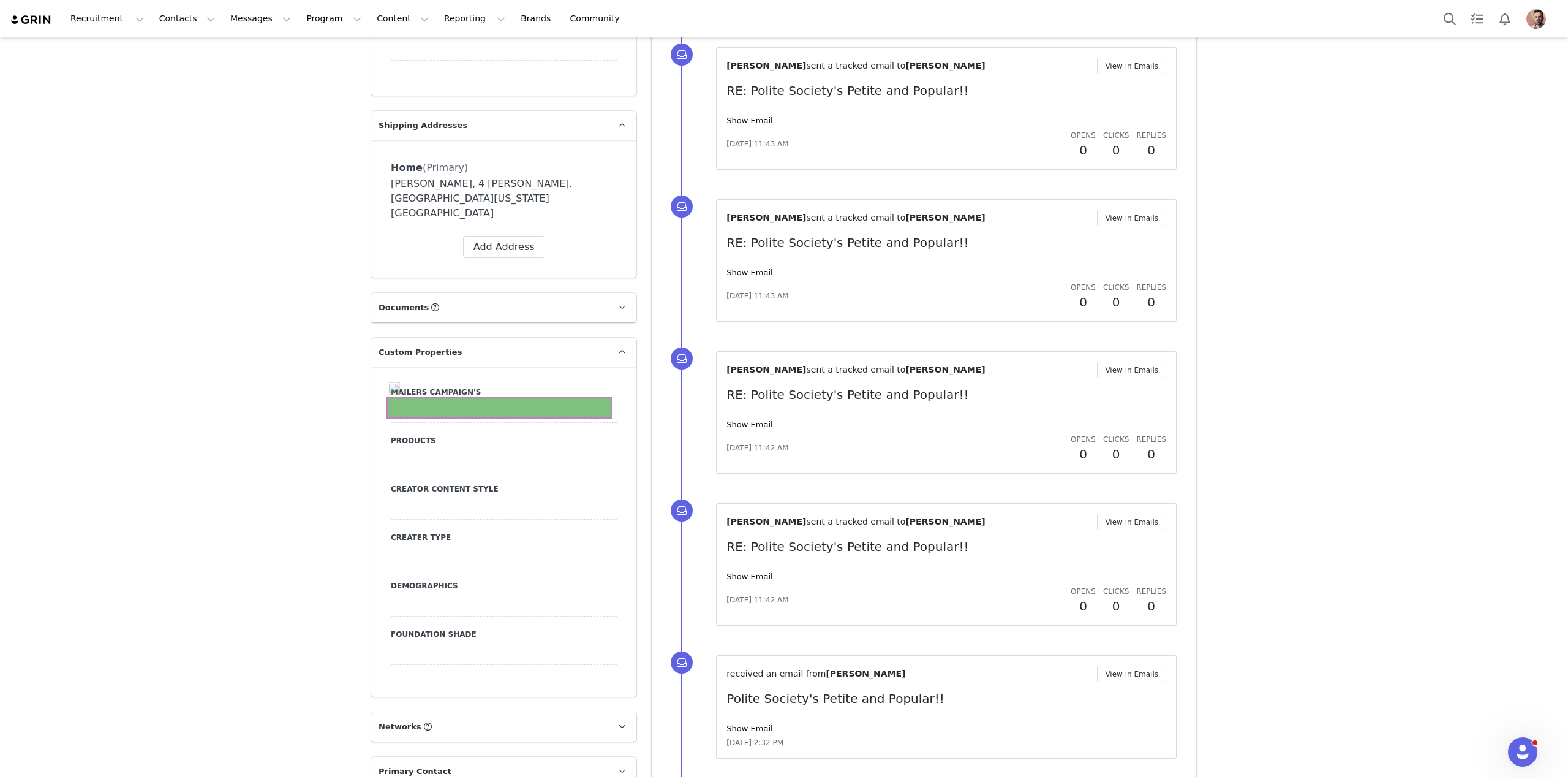
scroll to position [1014, 0]
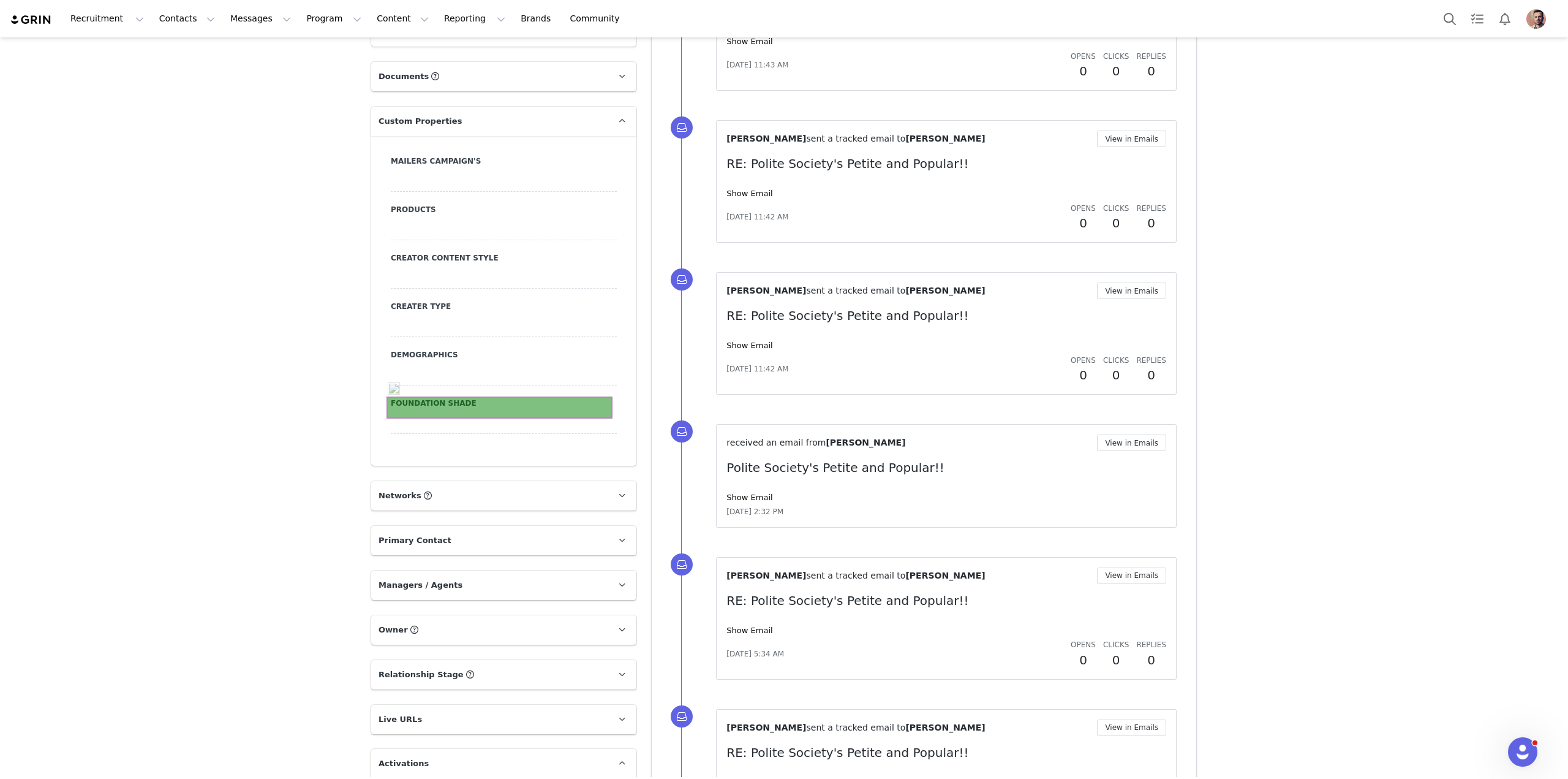
click at [503, 412] on div at bounding box center [503, 423] width 226 height 22
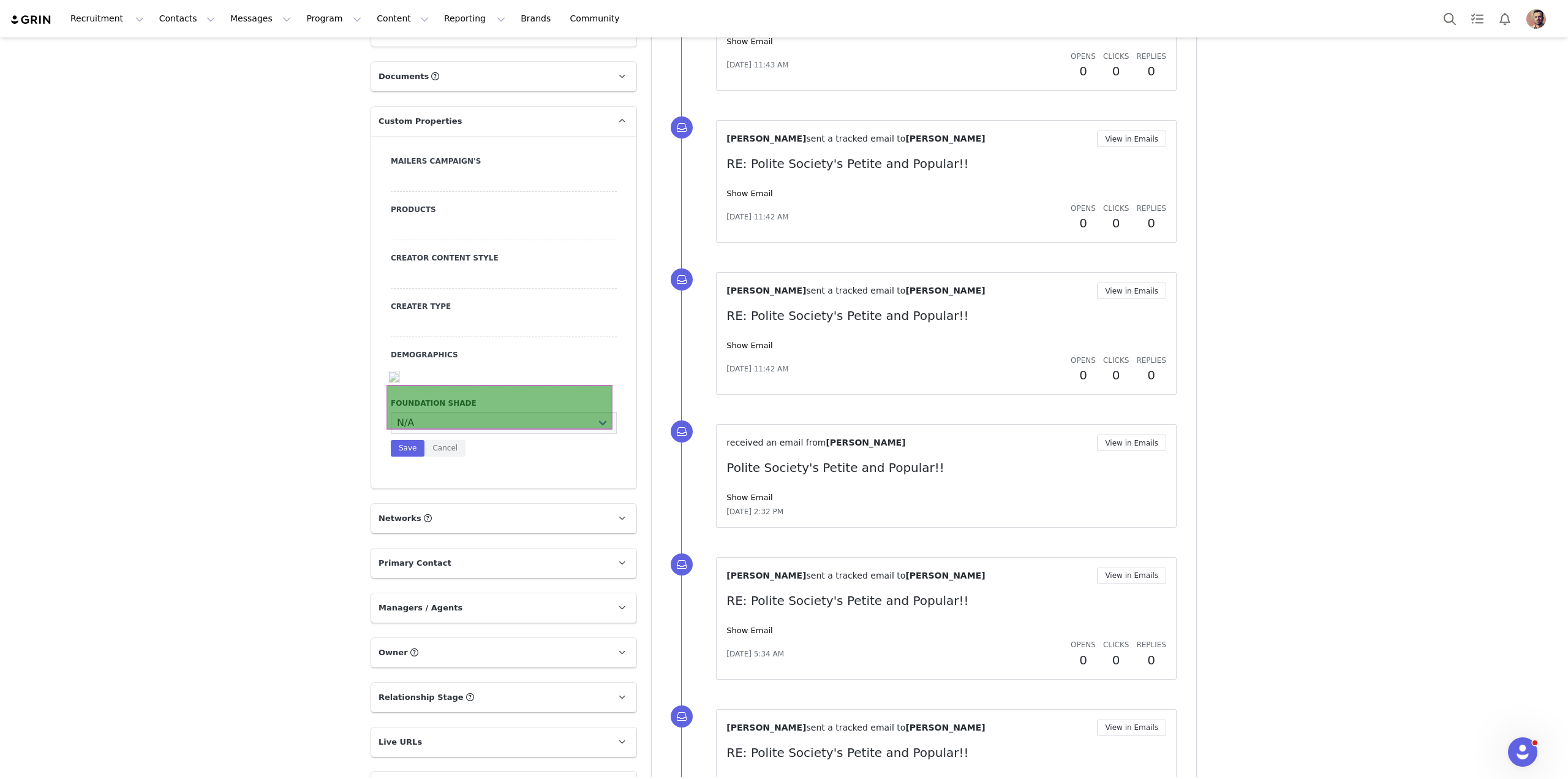
scroll to position [1025, 0]
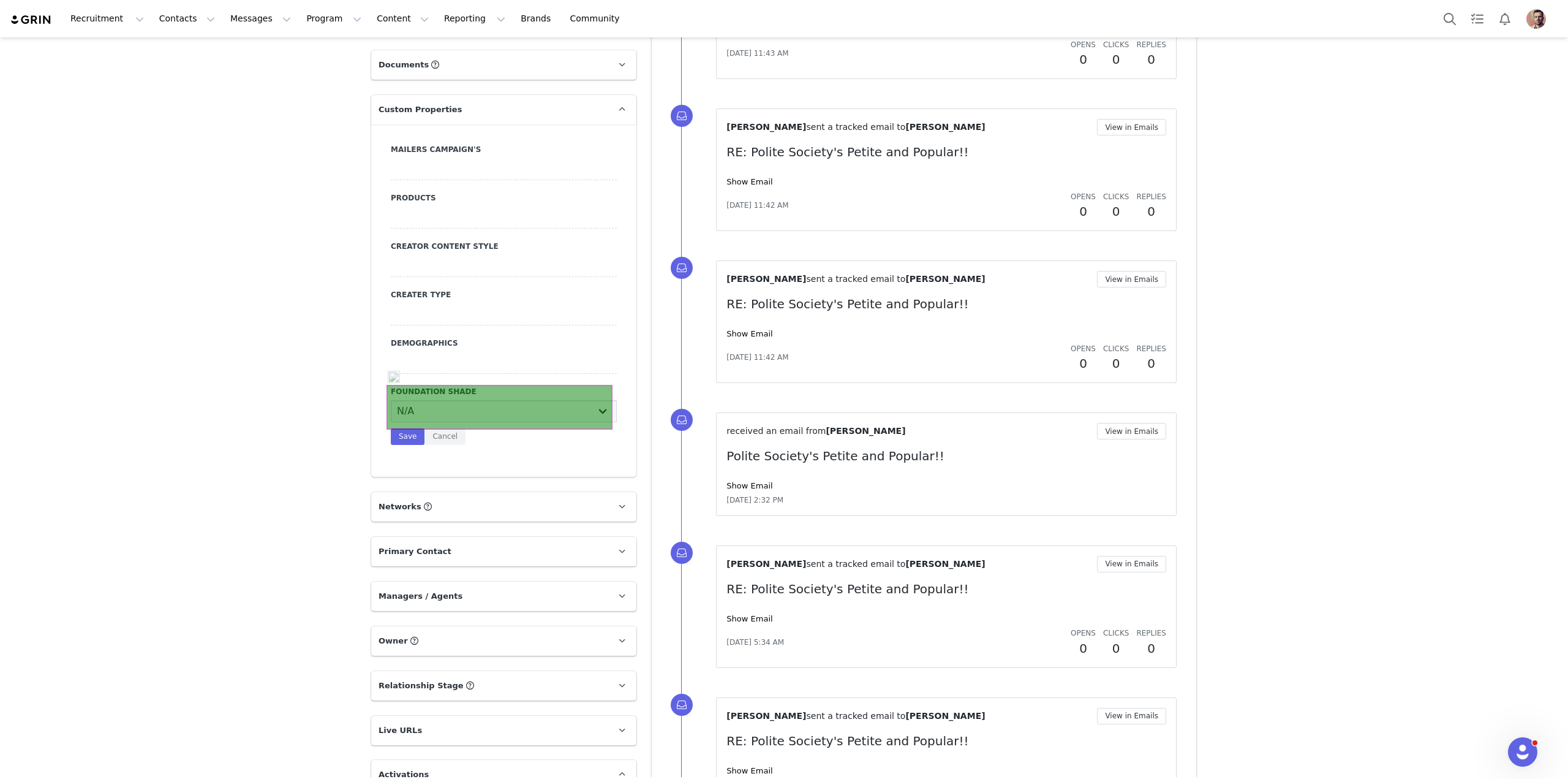
click at [503, 401] on select "N/A Very Fair - Neutral Very Fair - Warm Very Fair - Cool Fair - Neutral Fair -…" at bounding box center [503, 411] width 226 height 22
click at [450, 626] on p "Owner The account user who owns the contact" at bounding box center [489, 641] width 236 height 29
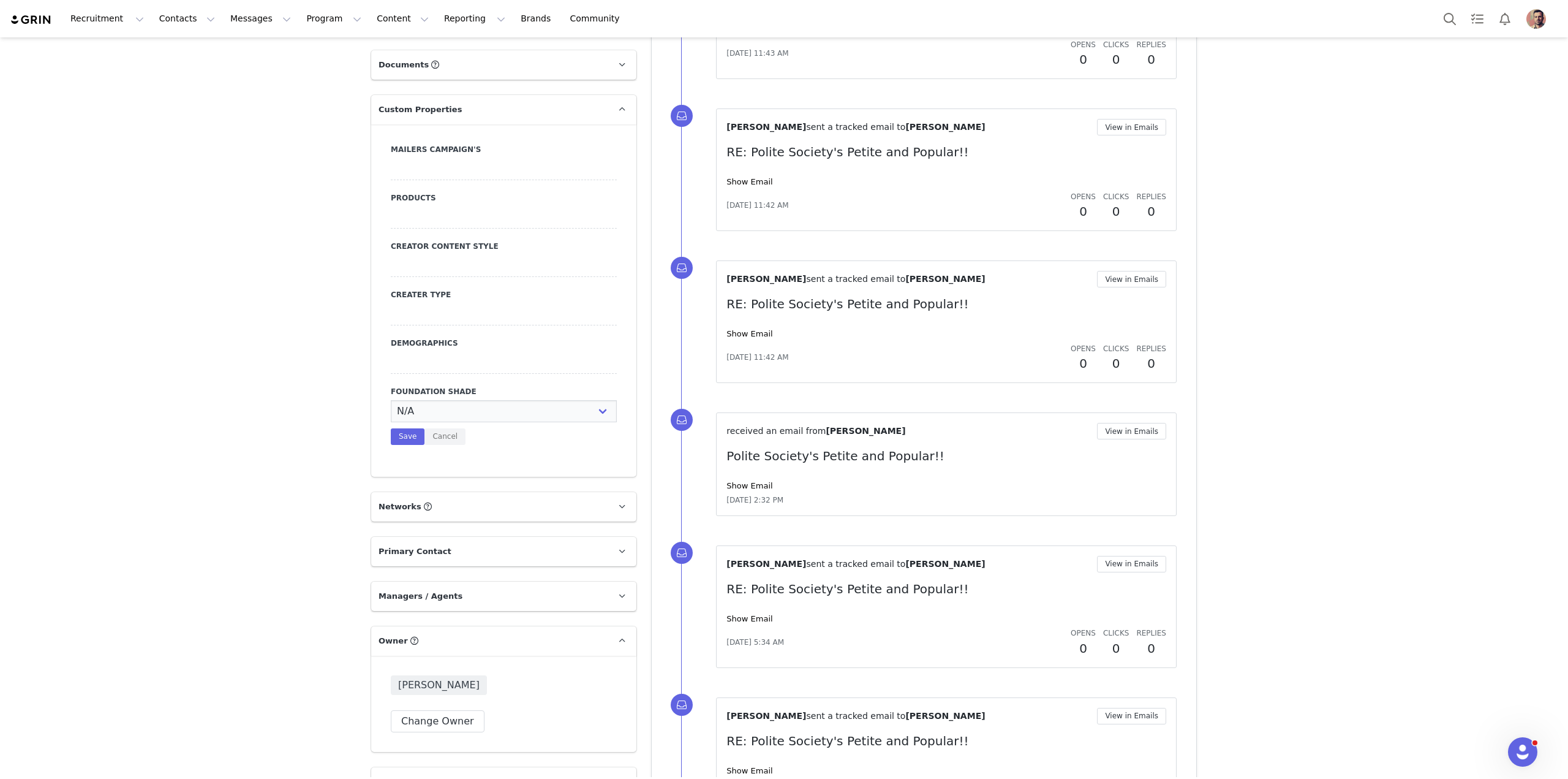
scroll to position [713, 0]
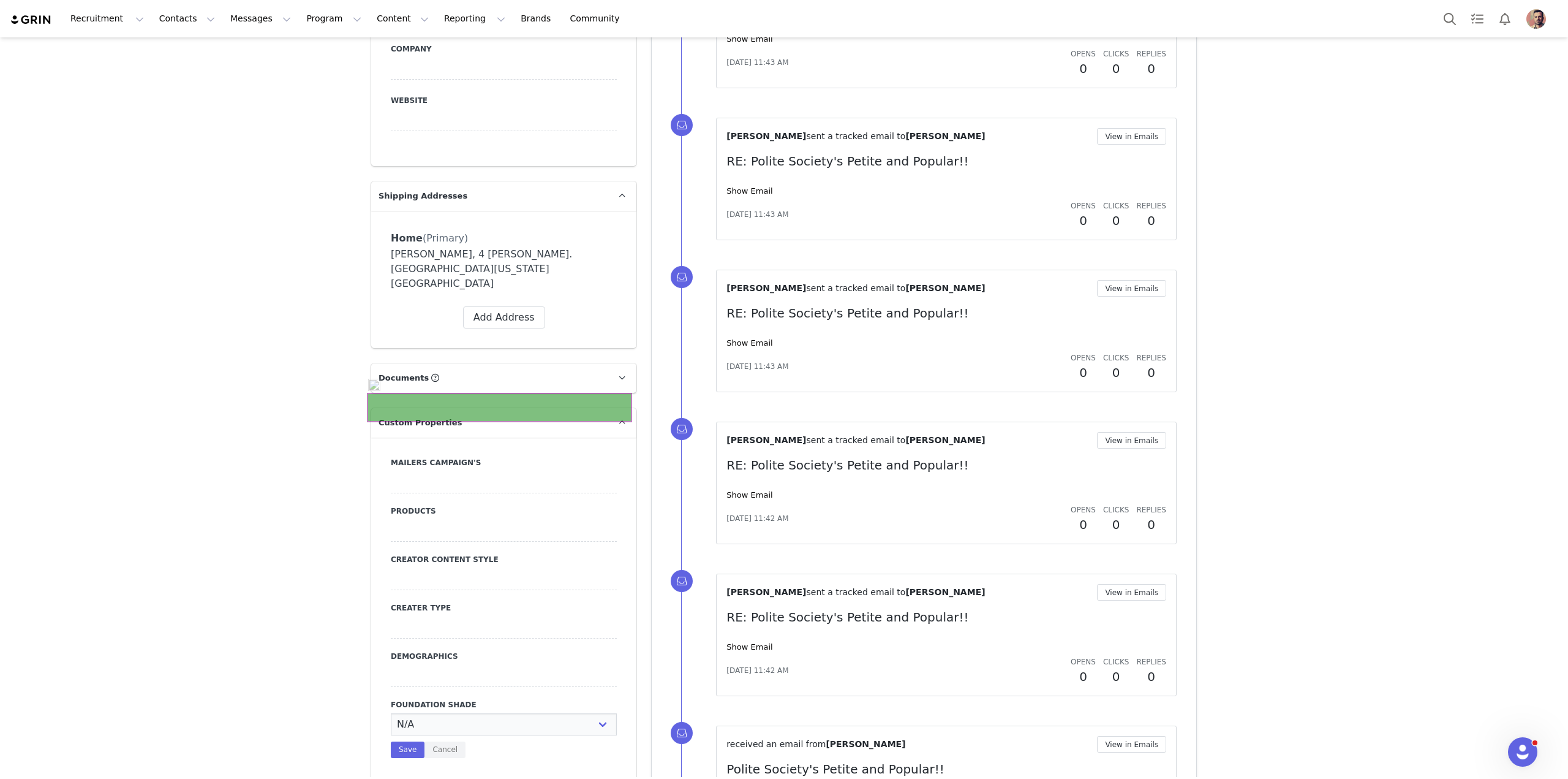
click at [503, 408] on p "Custom Properties" at bounding box center [489, 423] width 236 height 29
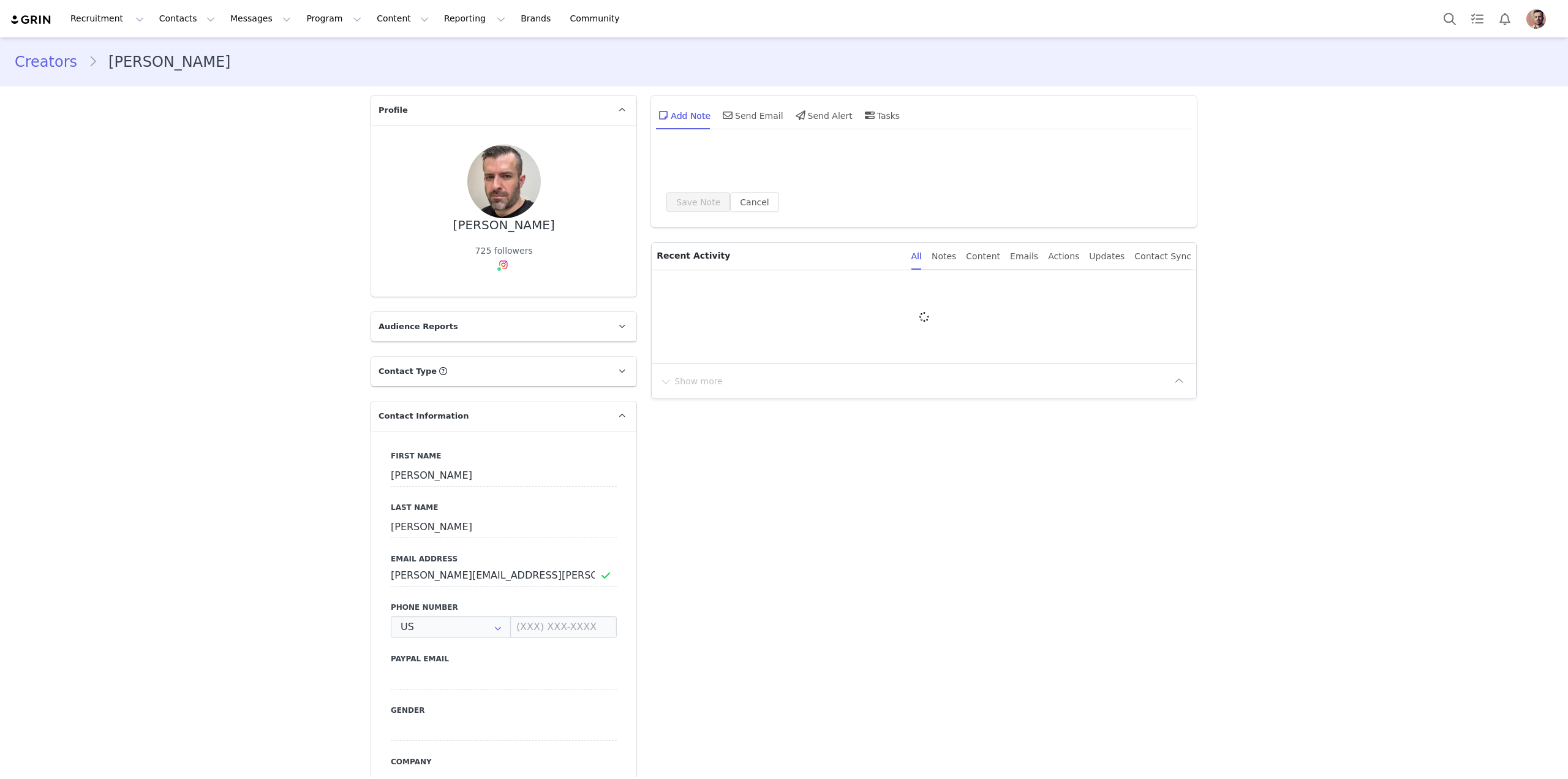
type input "+1 ([GEOGRAPHIC_DATA])"
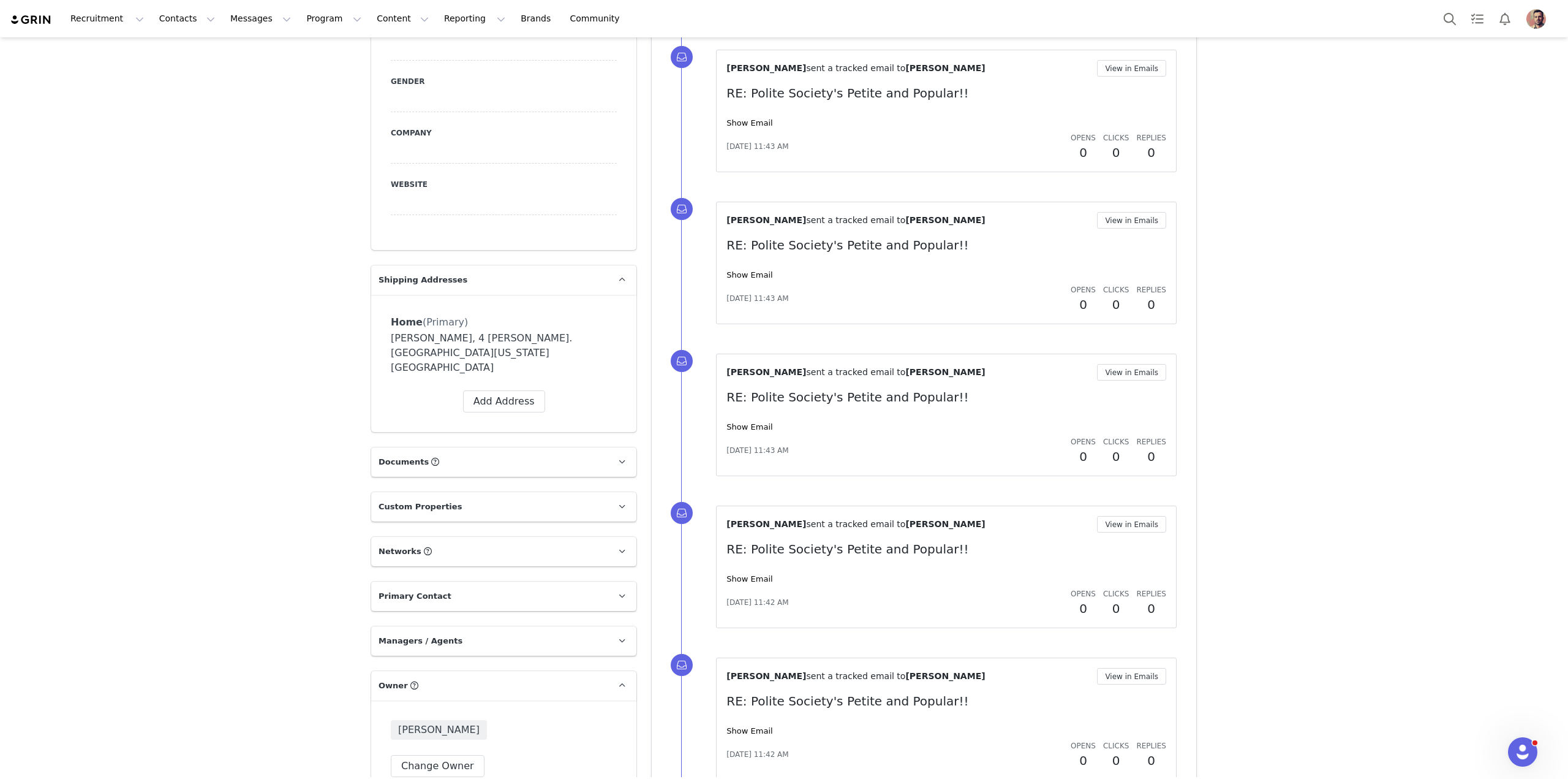
scroll to position [783, 0]
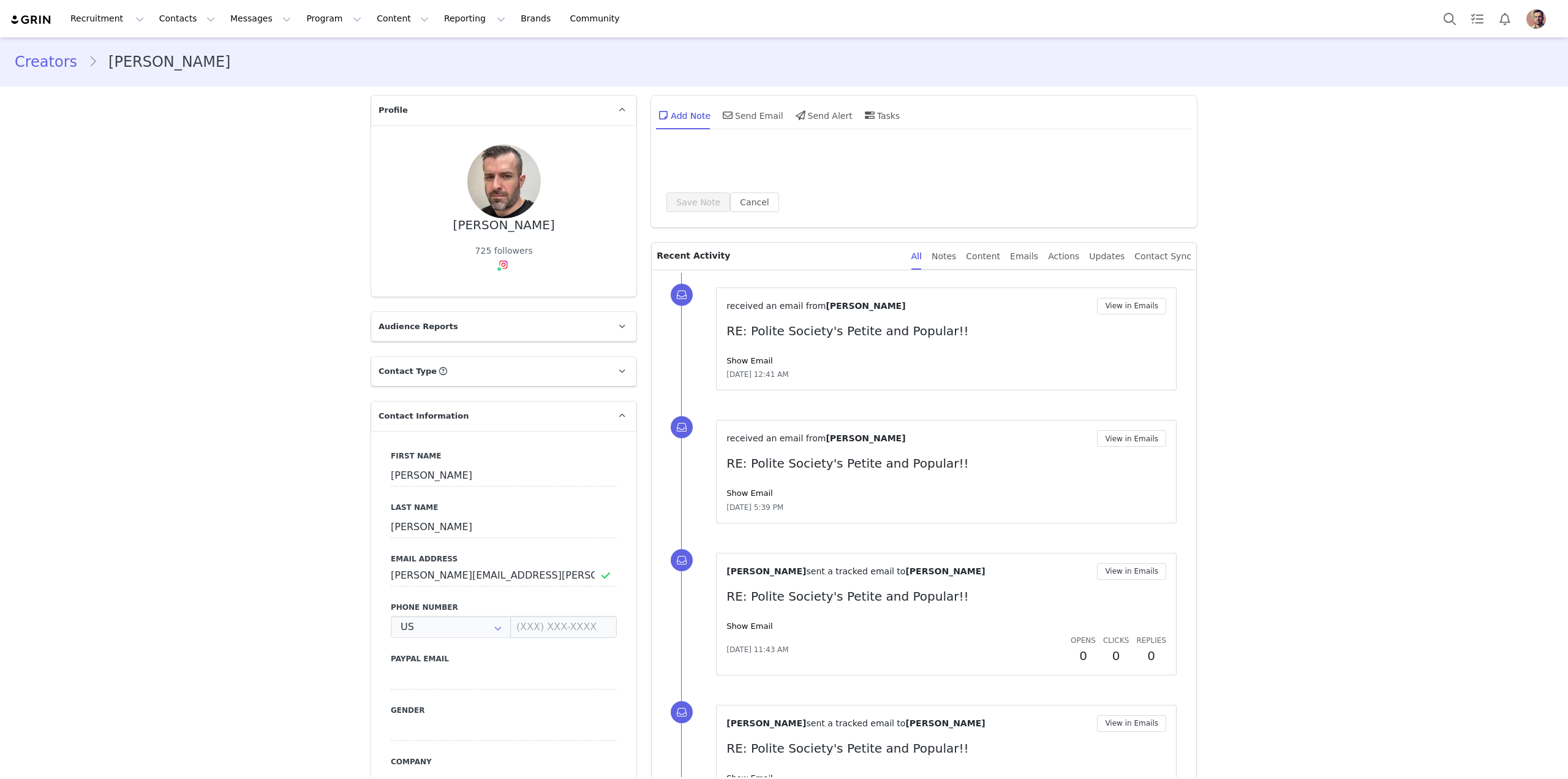
type input "+1 ([GEOGRAPHIC_DATA])"
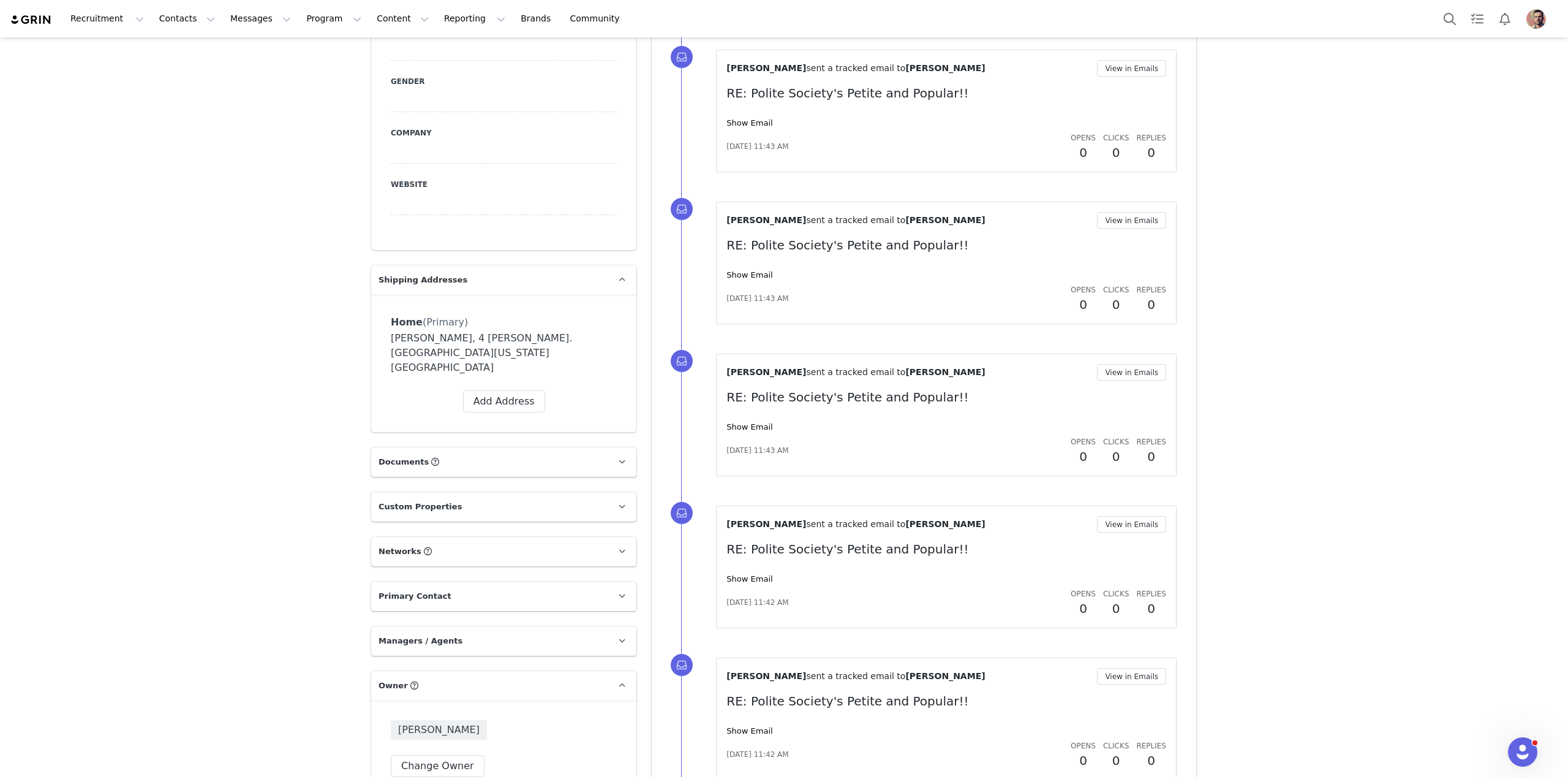
scroll to position [783, 0]
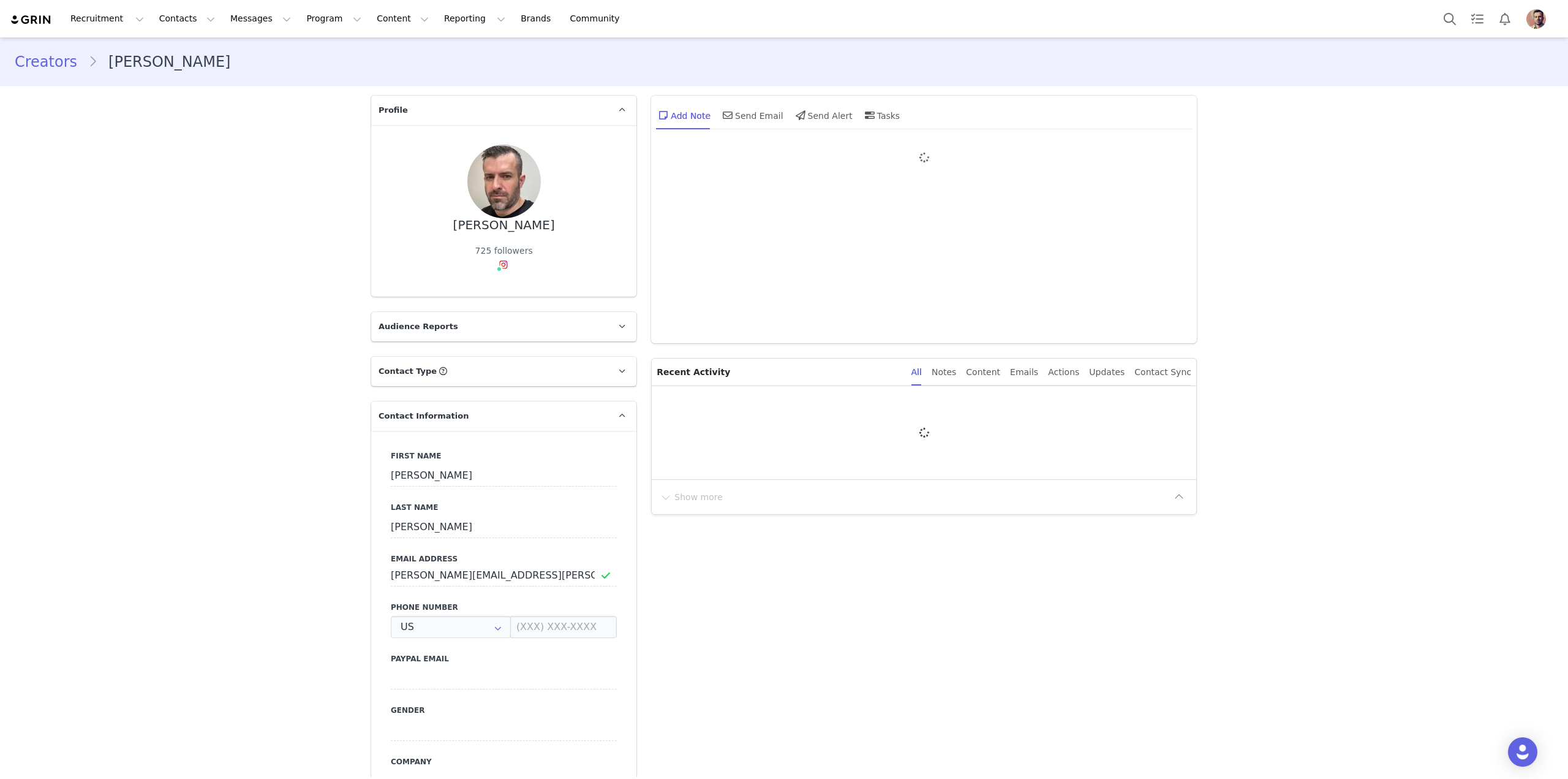
type input "+1 ([GEOGRAPHIC_DATA])"
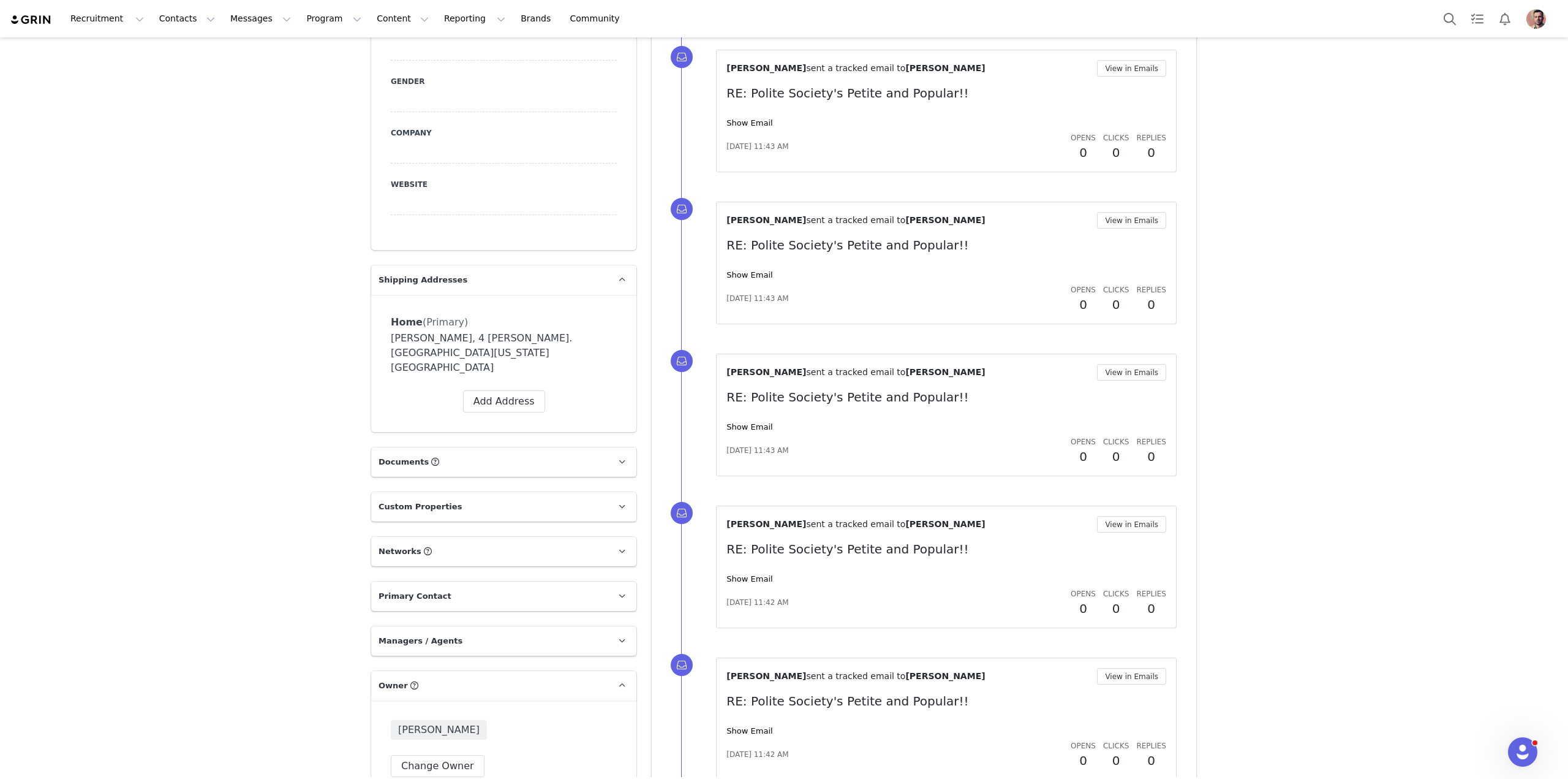
scroll to position [783, 0]
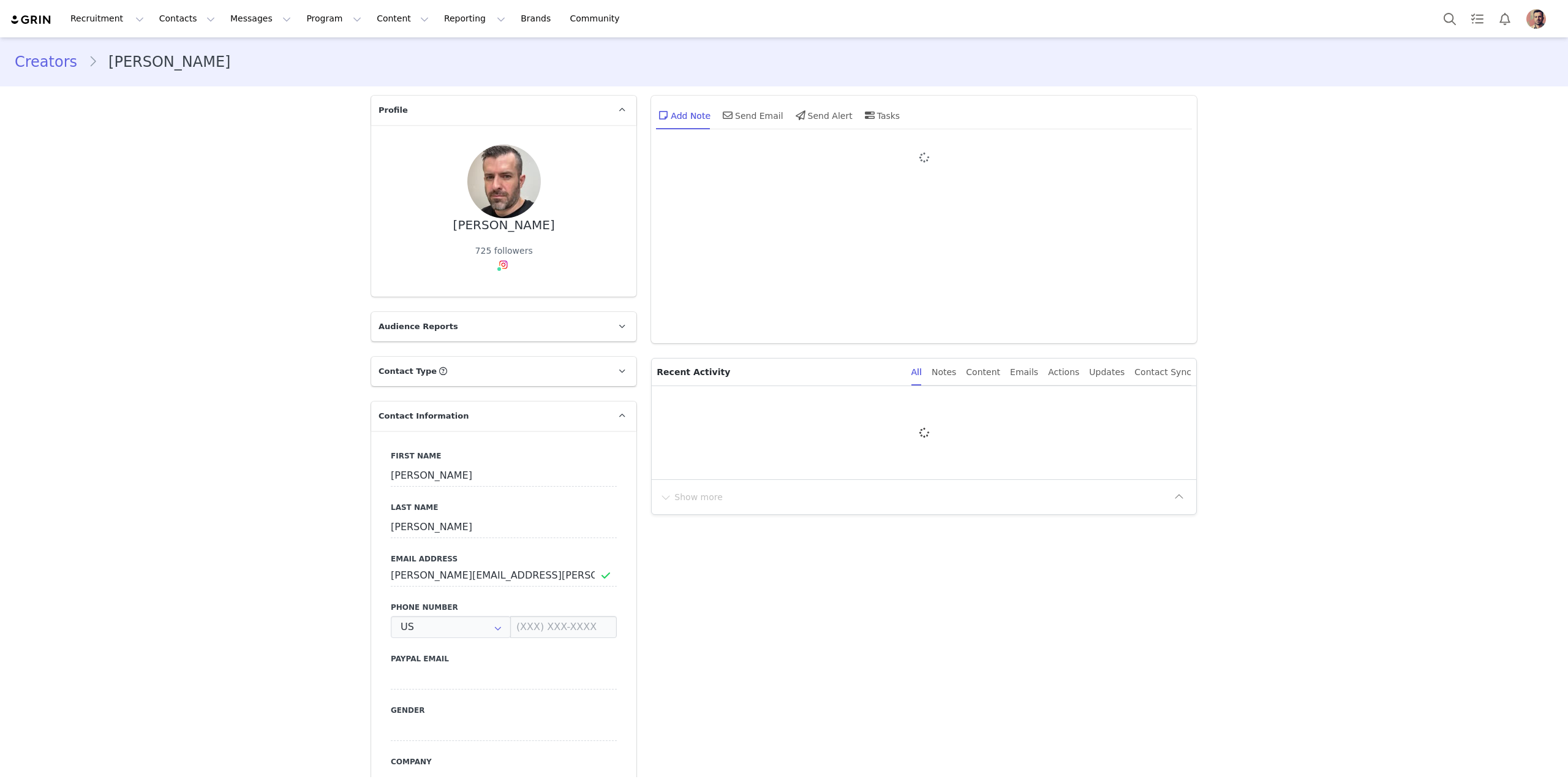
type input "+1 ([GEOGRAPHIC_DATA])"
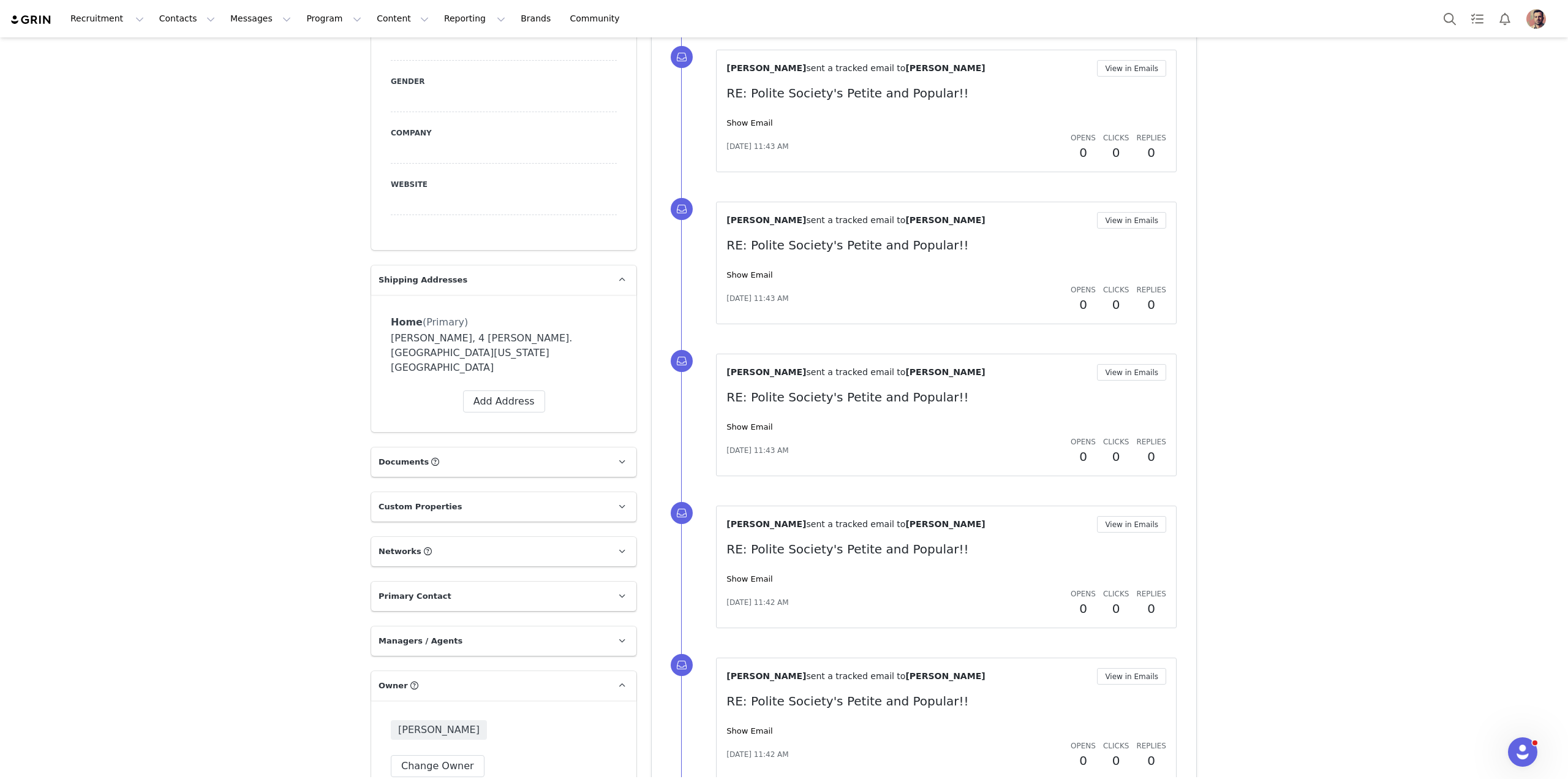
scroll to position [783, 0]
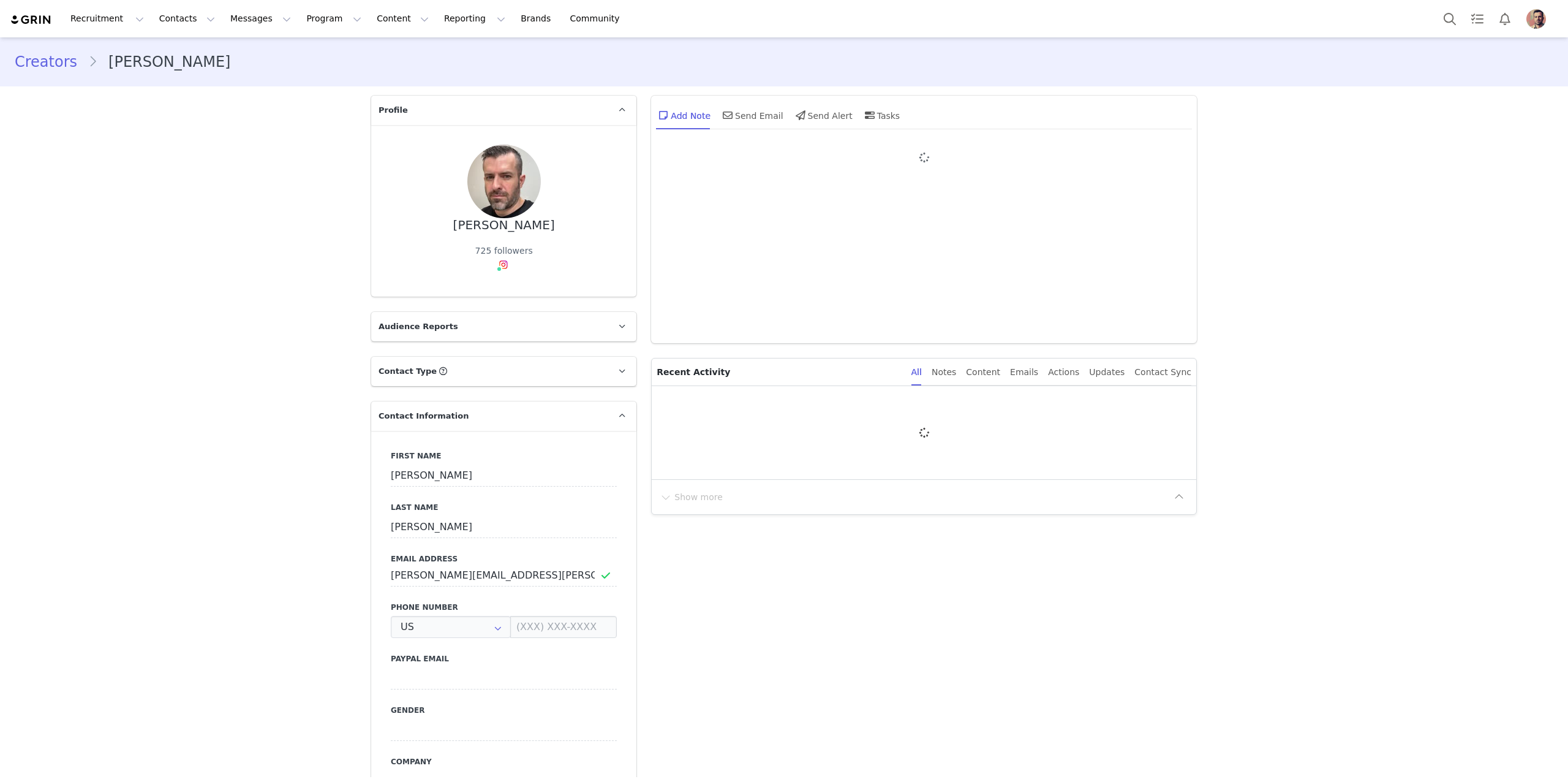
type input "+1 ([GEOGRAPHIC_DATA])"
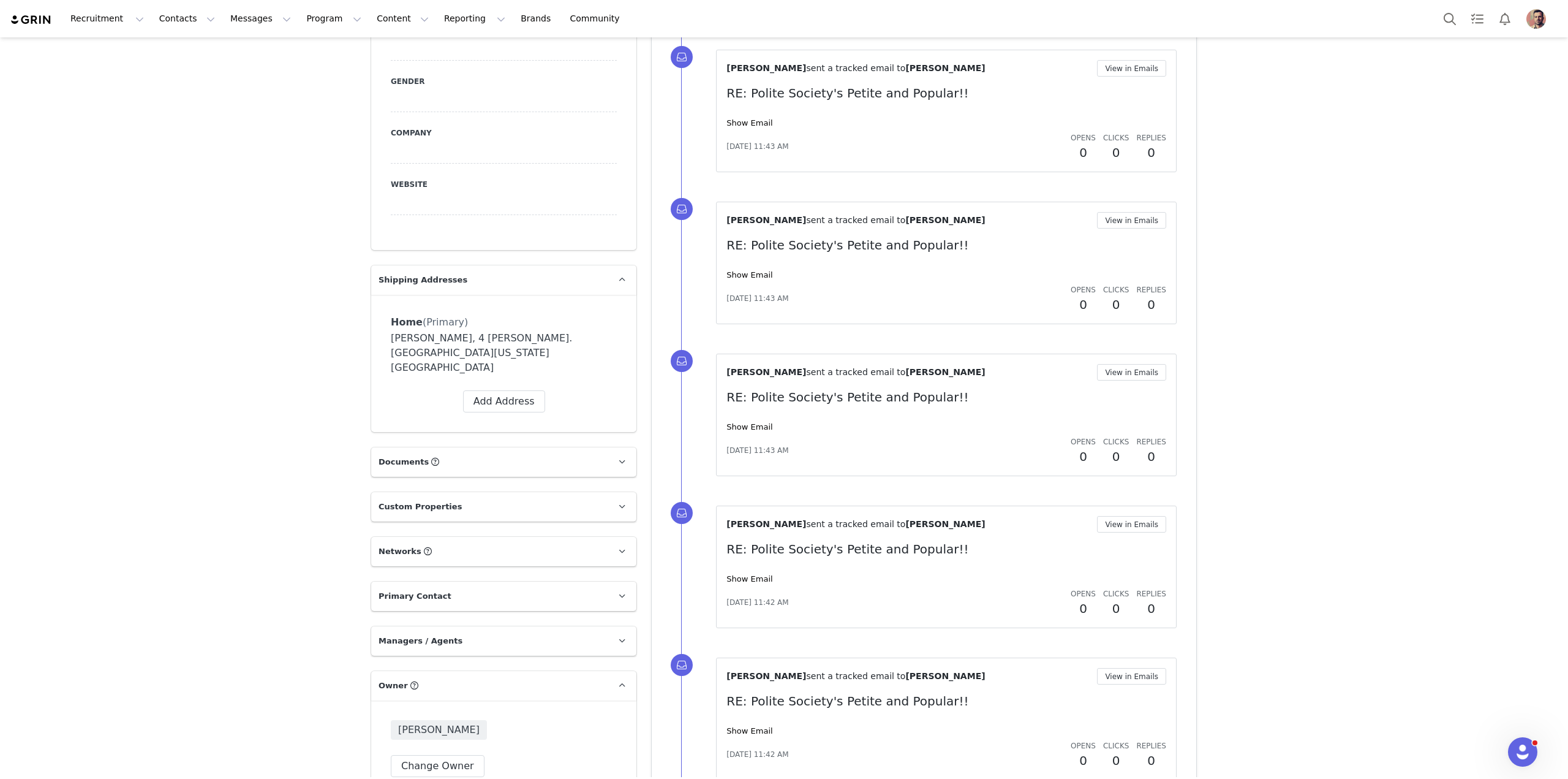
scroll to position [783, 0]
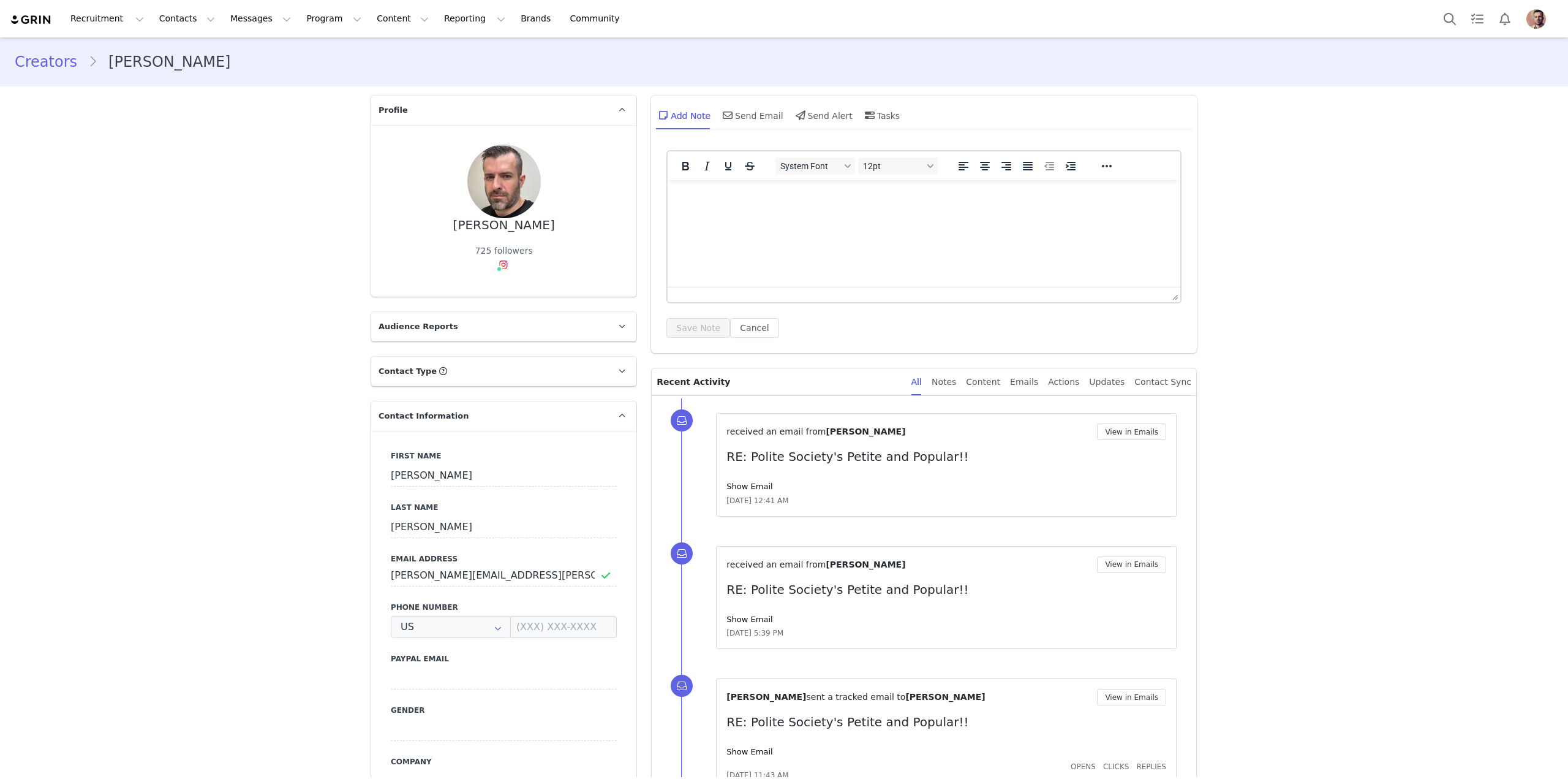
type input "+1 ([GEOGRAPHIC_DATA])"
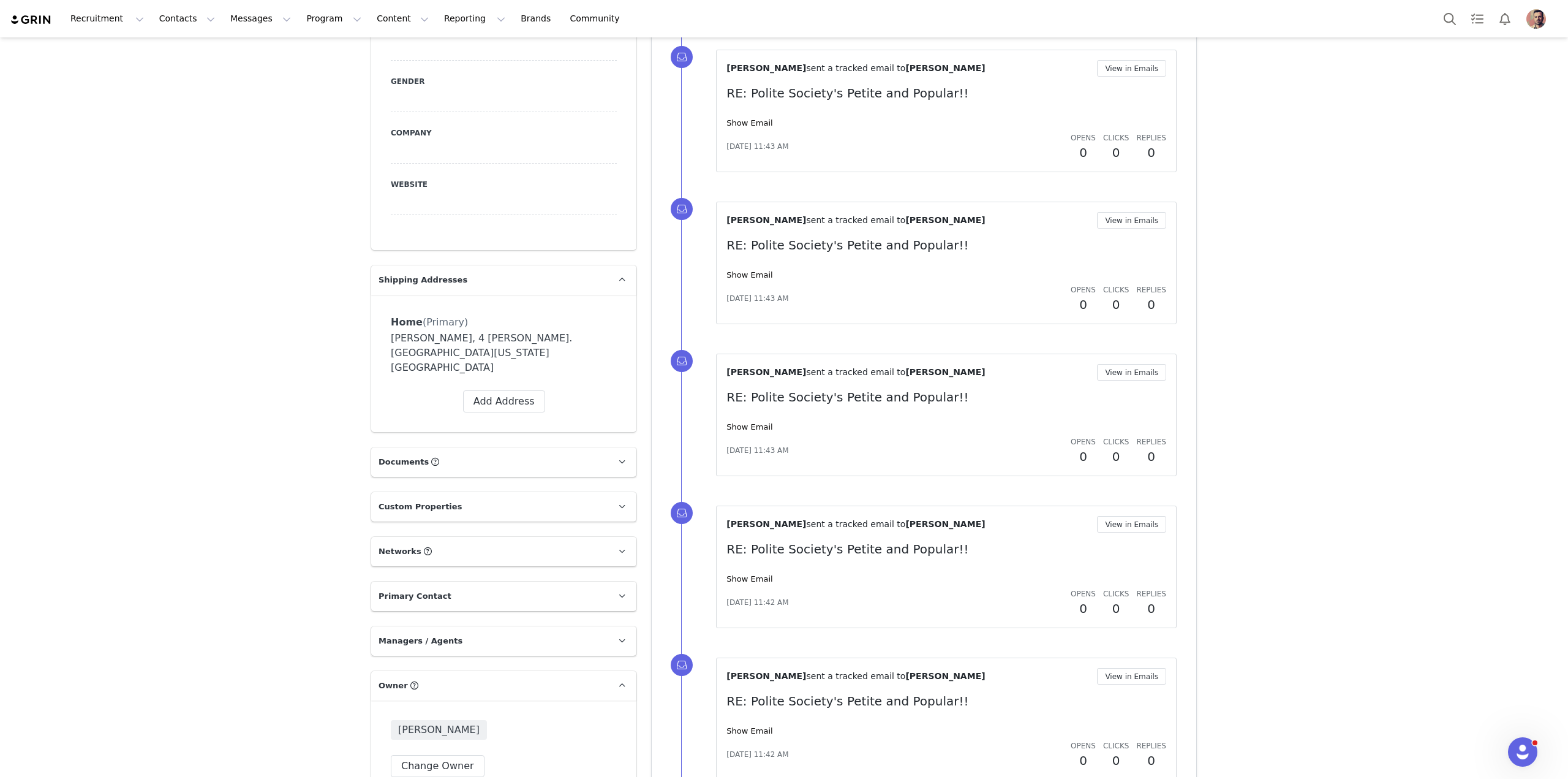
scroll to position [783, 0]
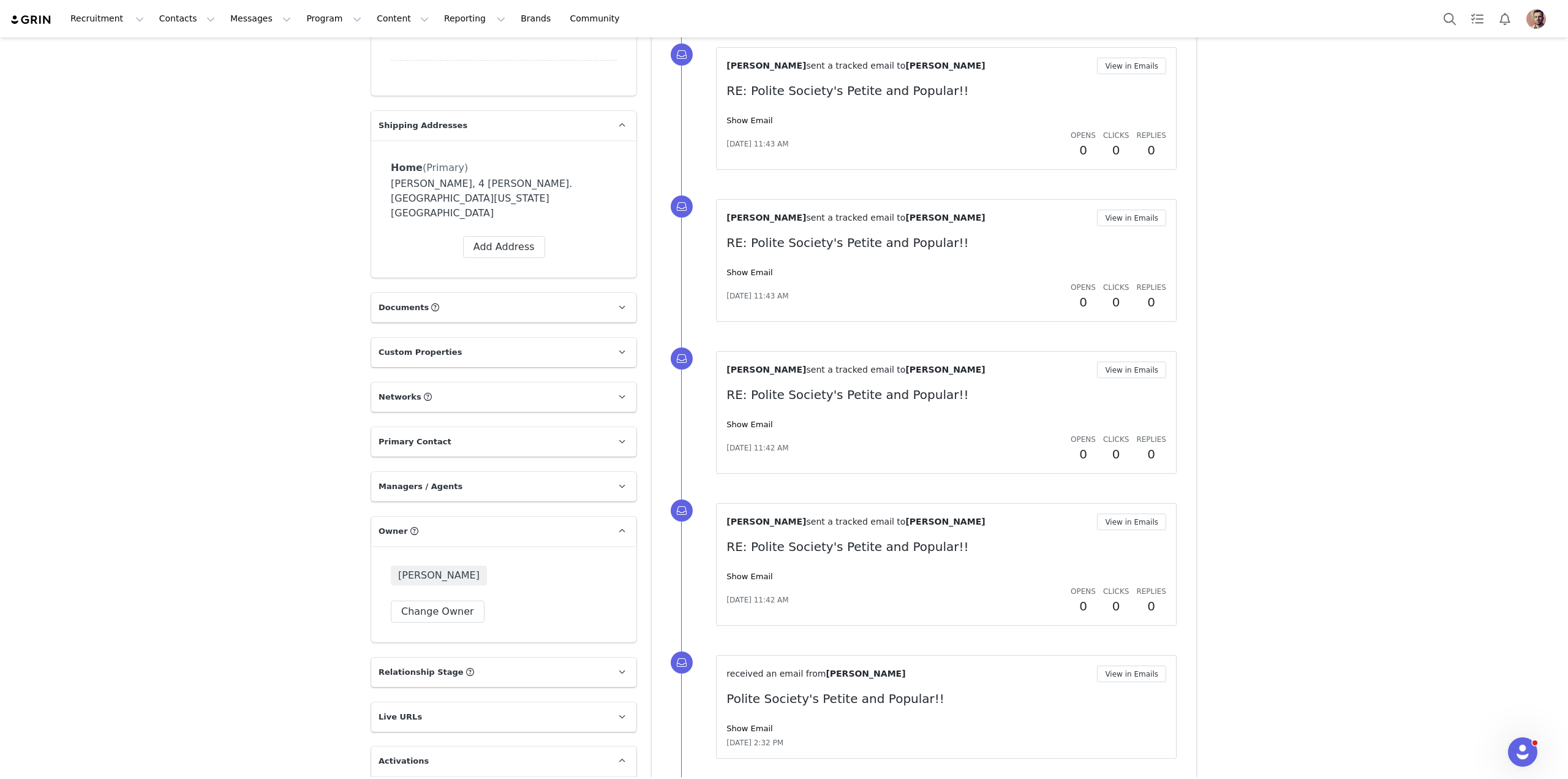
drag, startPoint x: 0, startPoint y: 766, endPoint x: 1322, endPoint y: 381, distance: 1376.9
click at [1322, 381] on div "Creators [PERSON_NAME] Profile [PERSON_NAME] 725 followers Audience Reports Req…" at bounding box center [784, 200] width 1568 height 1892
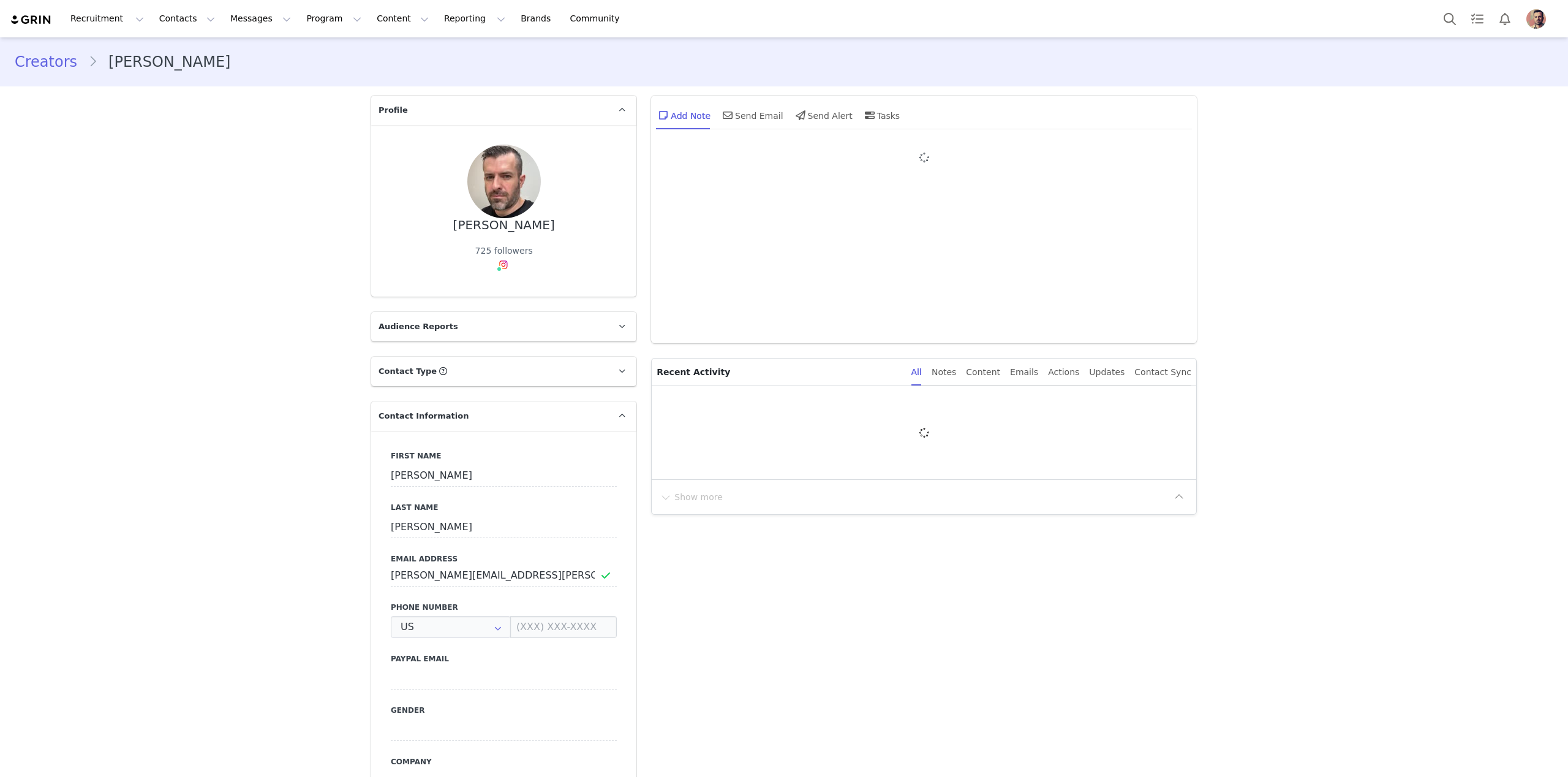
type input "+1 ([GEOGRAPHIC_DATA])"
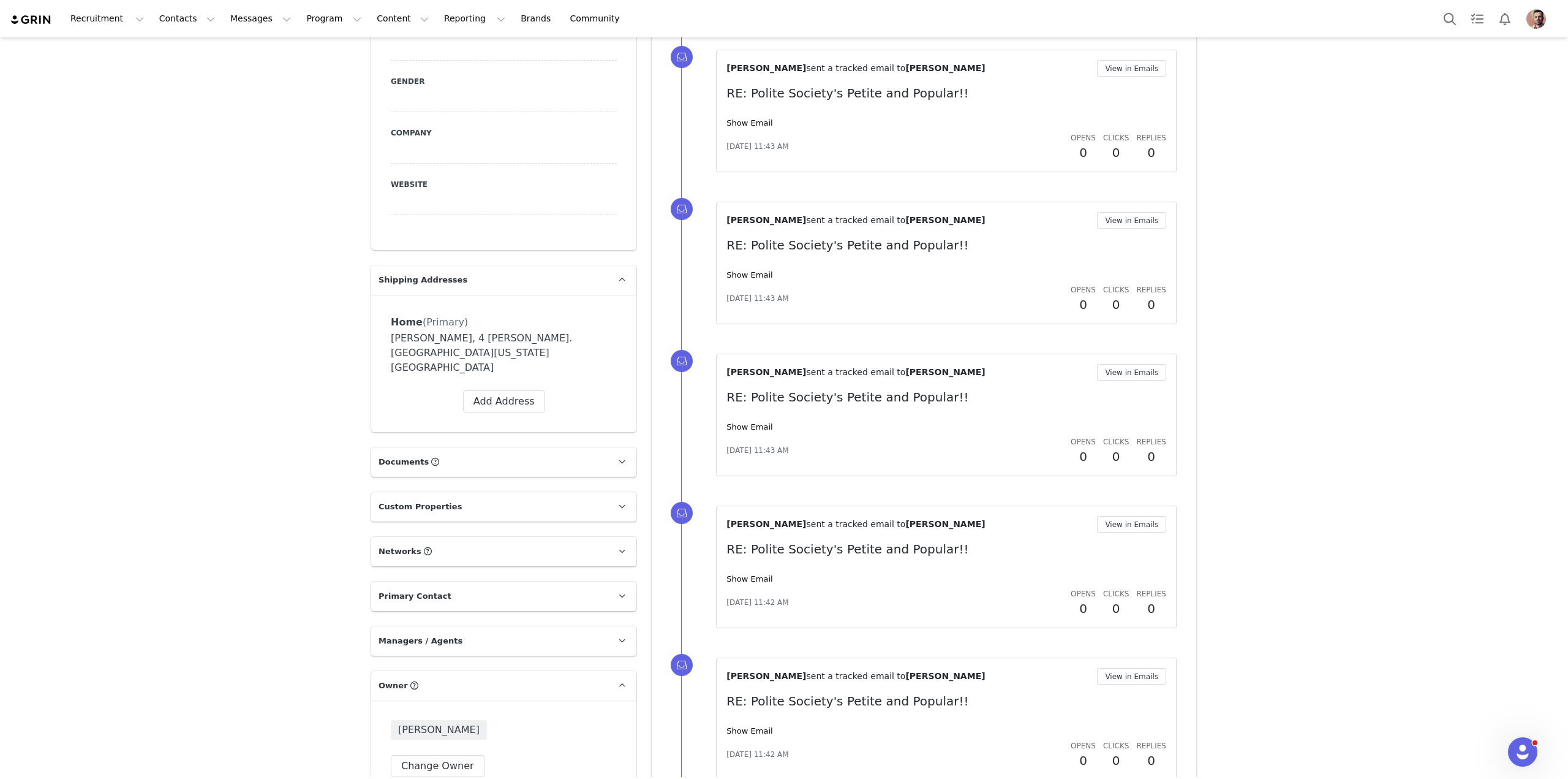
scroll to position [783, 0]
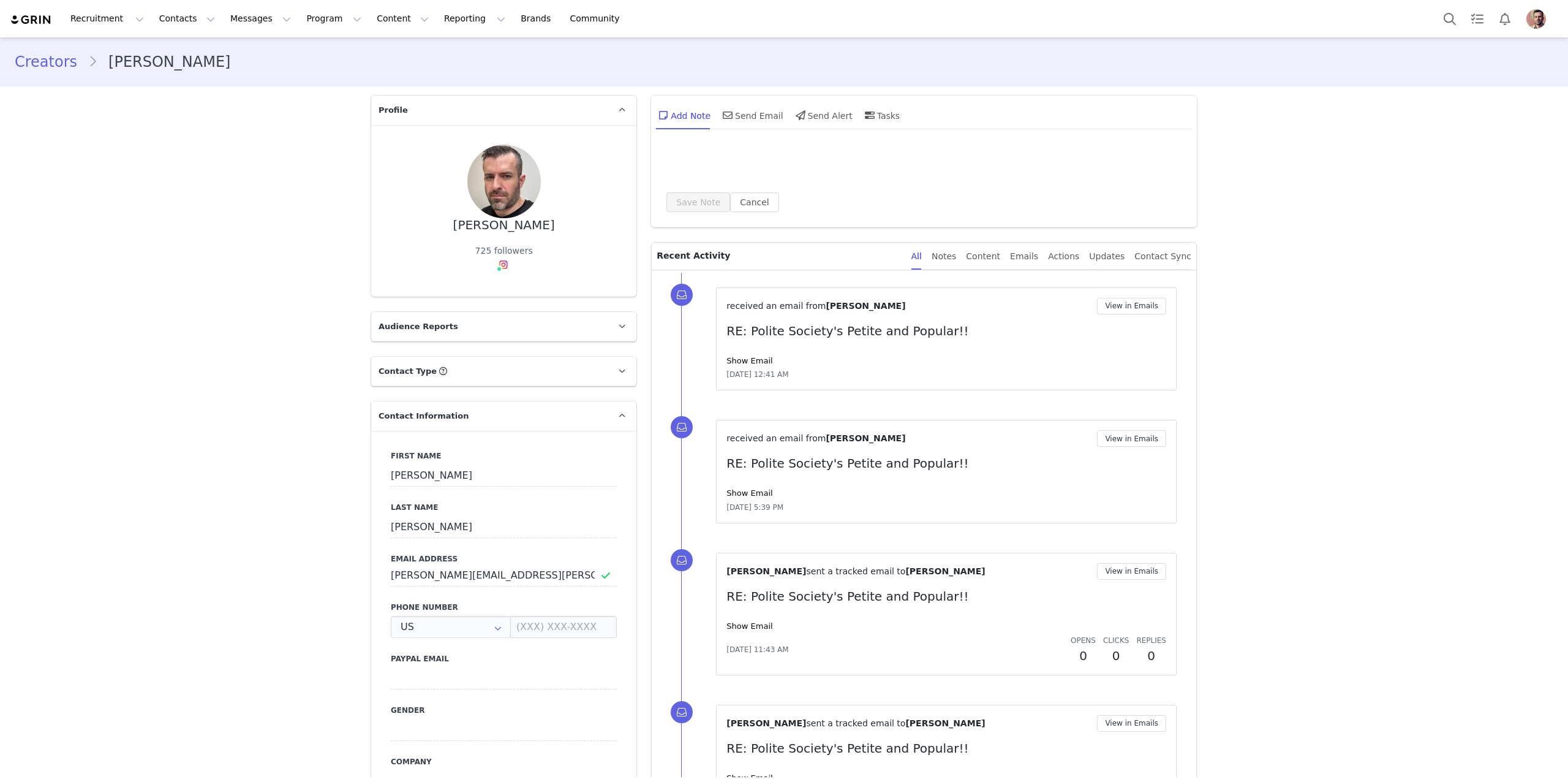
type input "+1 ([GEOGRAPHIC_DATA])"
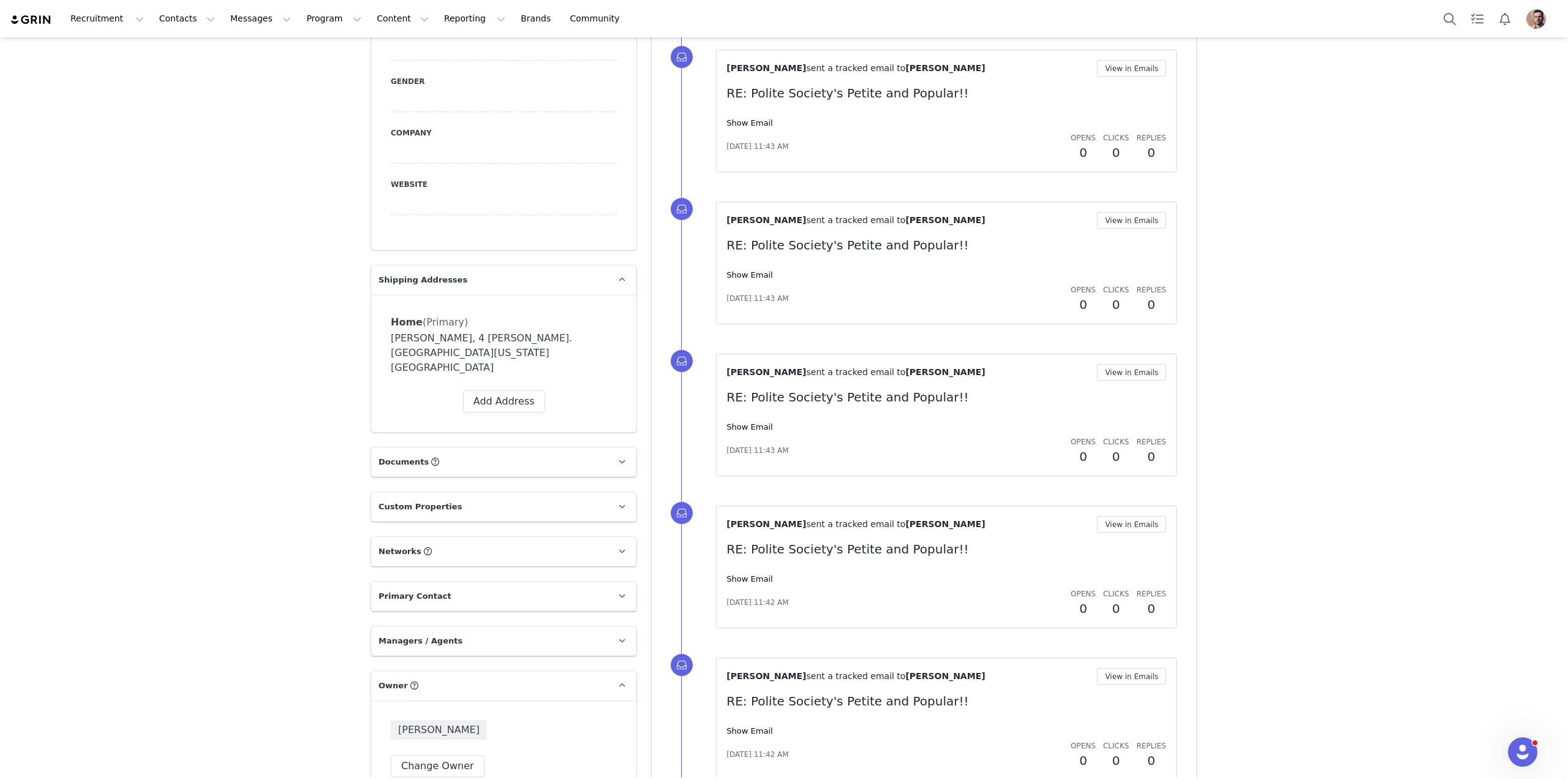
scroll to position [783, 0]
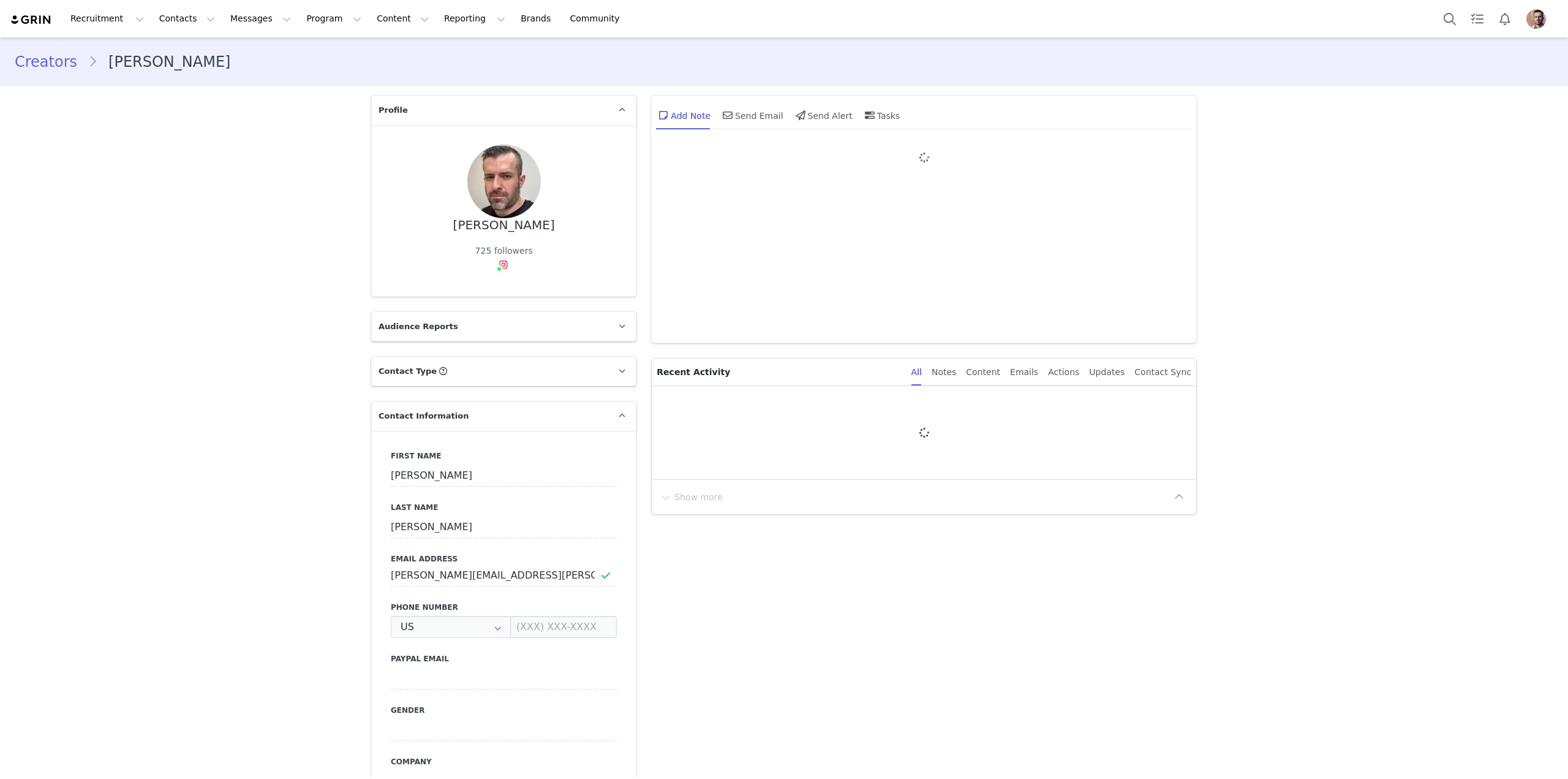
type input "+1 ([GEOGRAPHIC_DATA])"
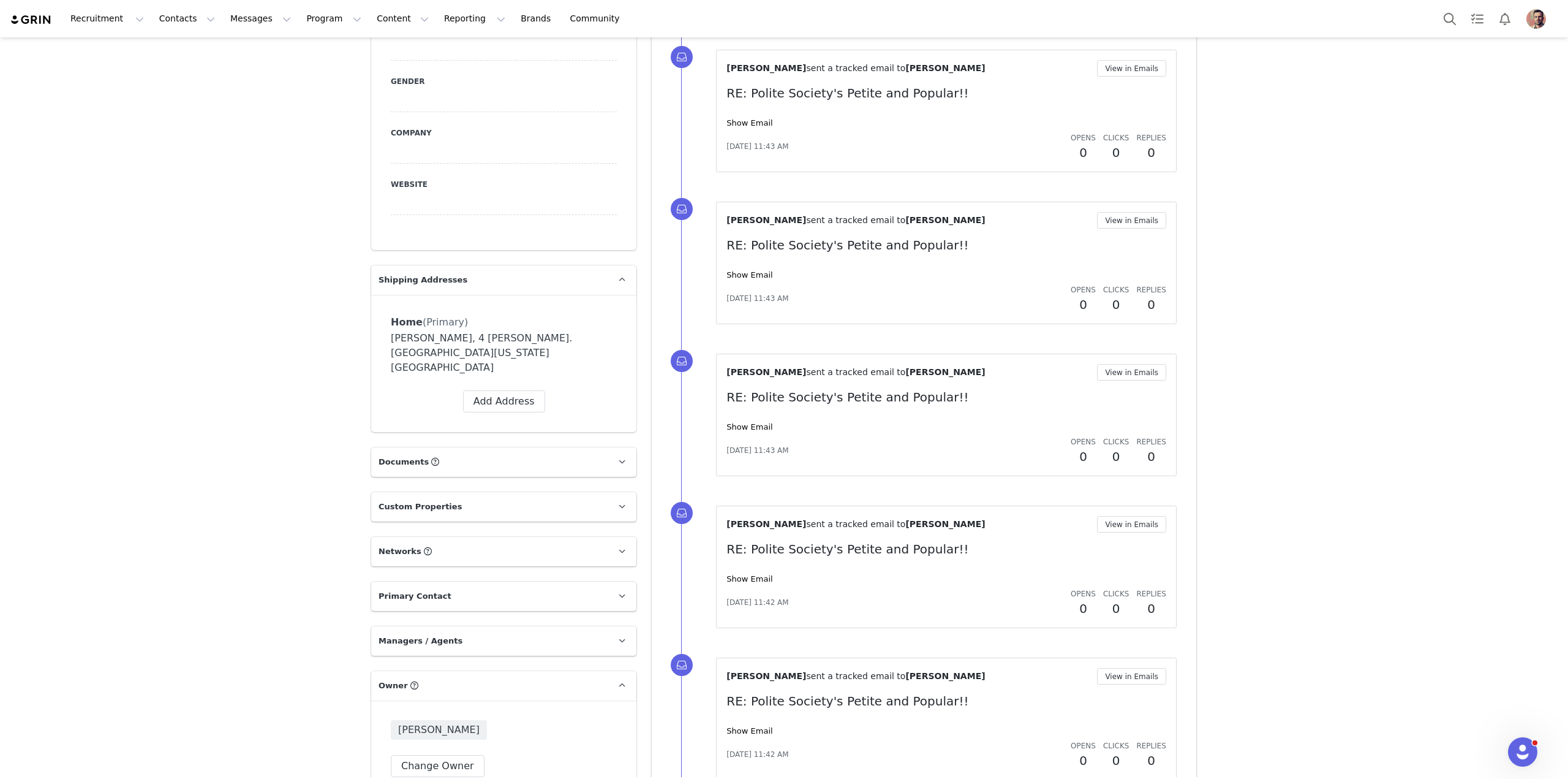
scroll to position [783, 0]
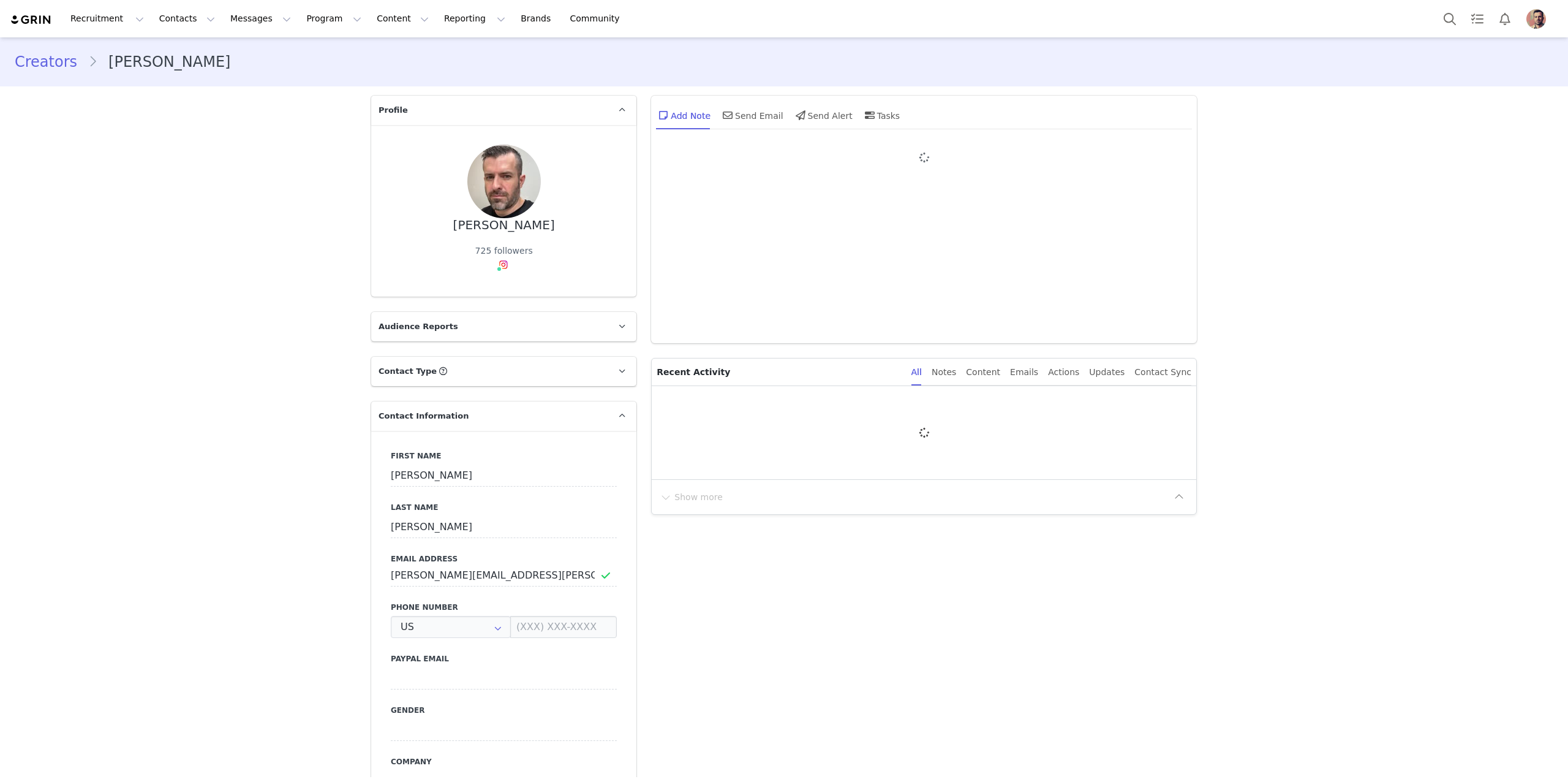
type input "+1 ([GEOGRAPHIC_DATA])"
